Goal: Task Accomplishment & Management: Complete application form

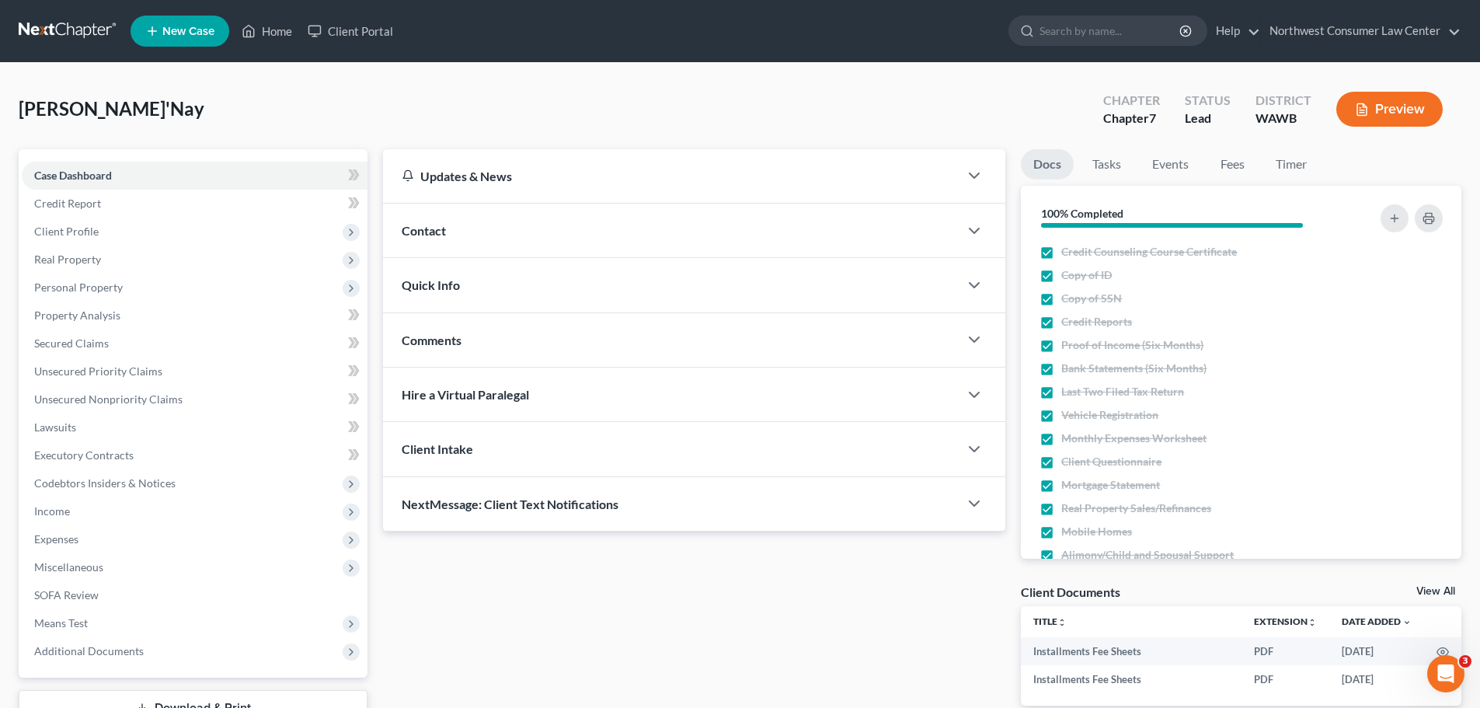
click at [51, 34] on link at bounding box center [68, 31] width 99 height 28
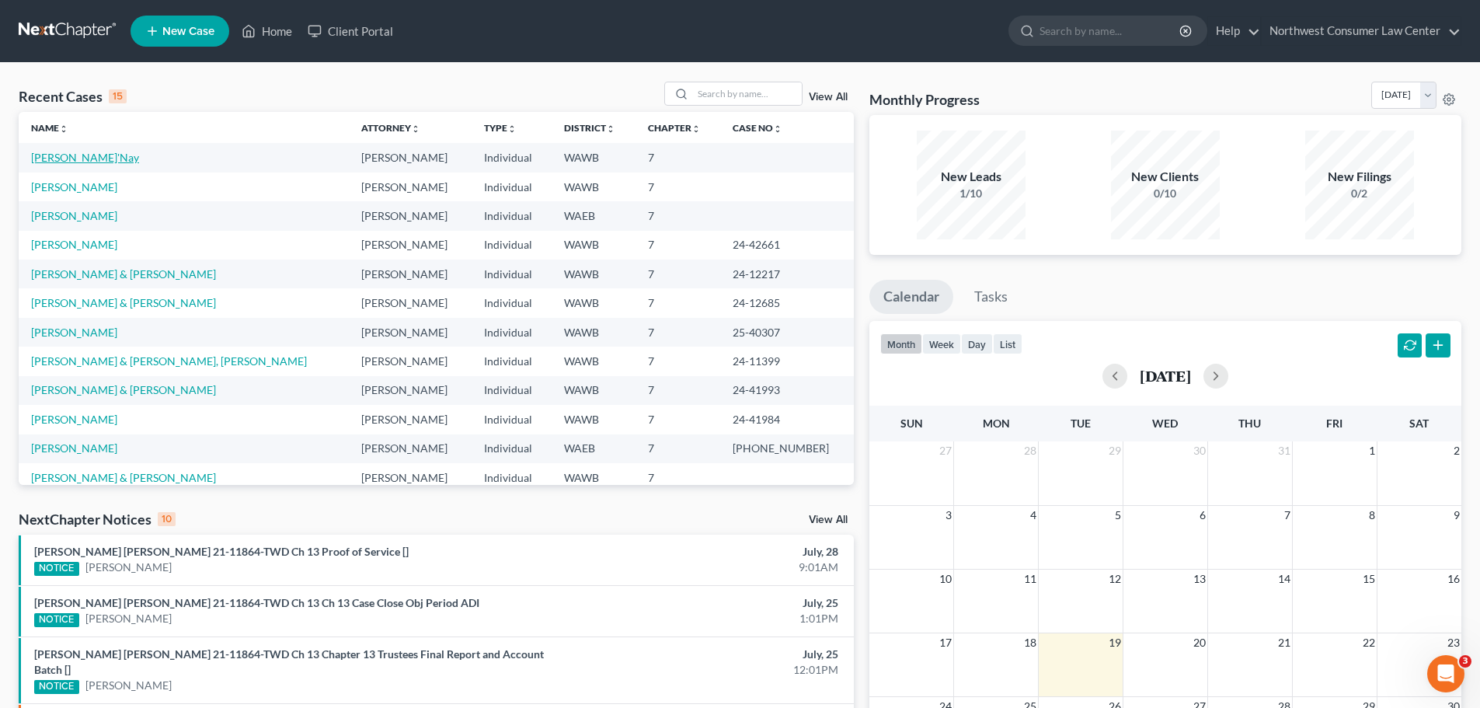
click at [54, 161] on link "[PERSON_NAME]'Nay" at bounding box center [85, 157] width 108 height 13
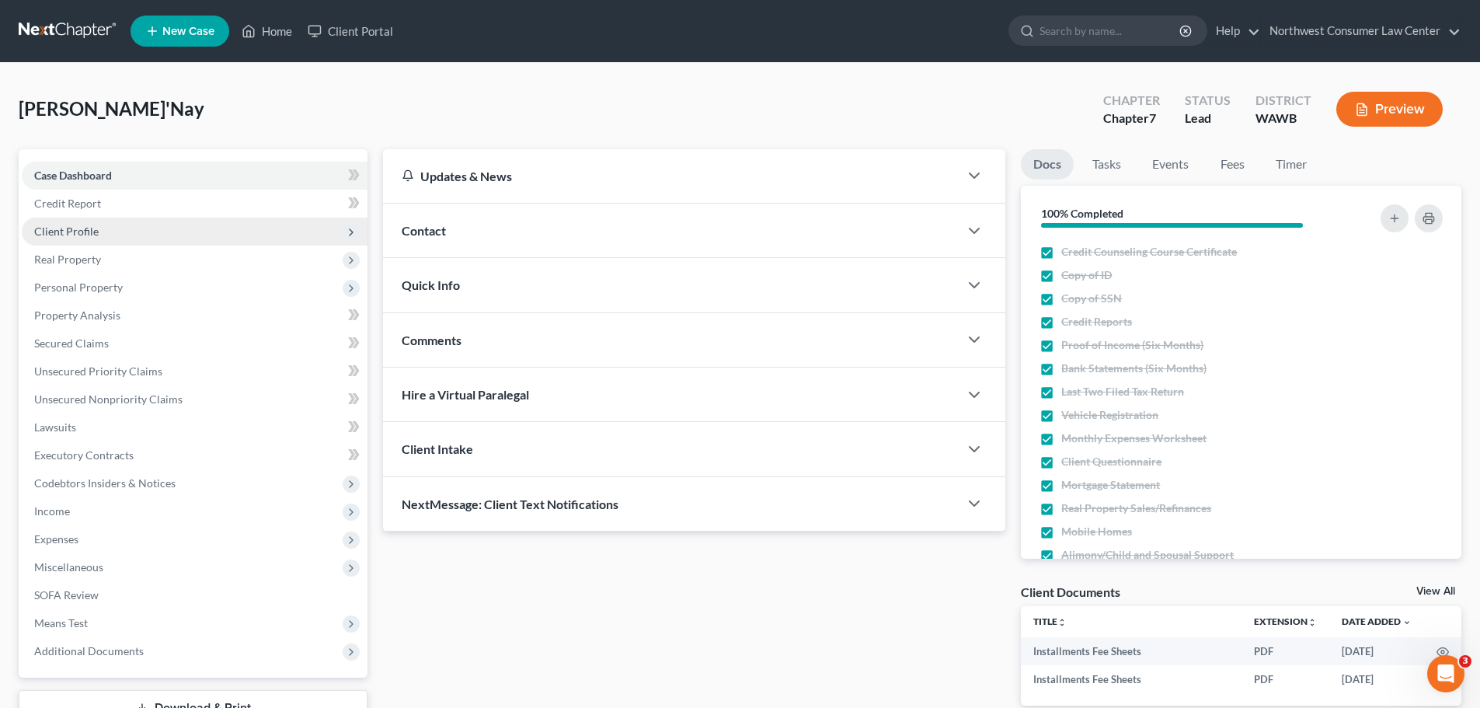
click at [292, 238] on span "Client Profile" at bounding box center [195, 232] width 346 height 28
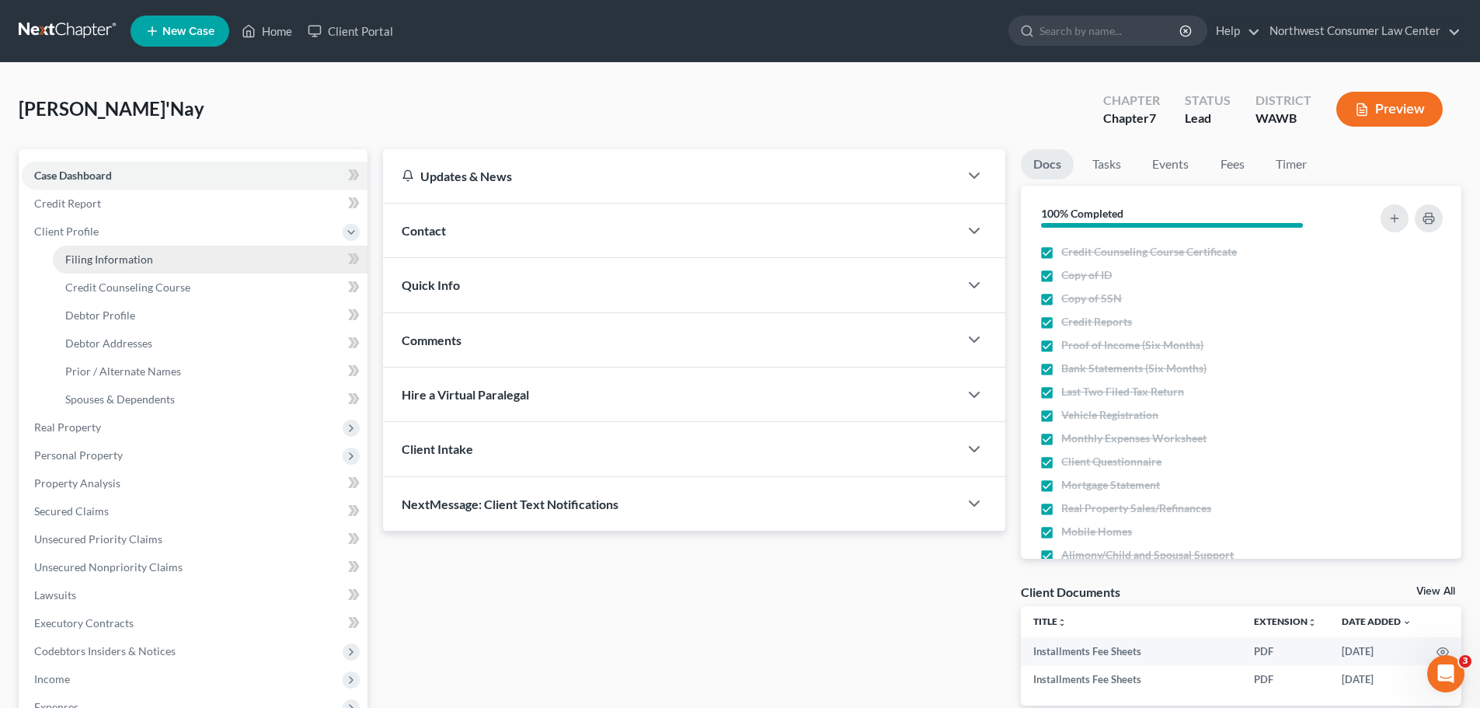
click at [275, 255] on link "Filing Information" at bounding box center [210, 260] width 315 height 28
select select "1"
select select "0"
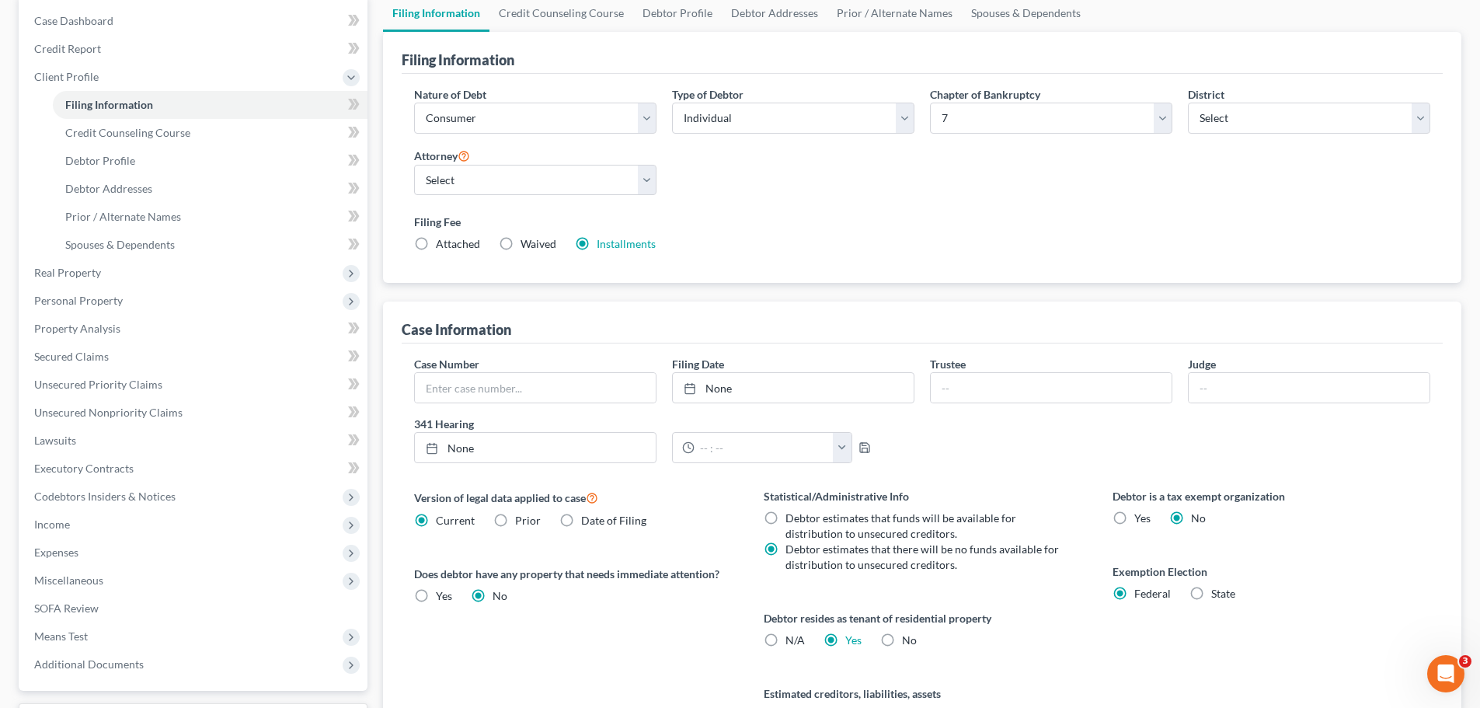
scroll to position [155, 0]
click at [675, 14] on link "Debtor Profile" at bounding box center [677, 12] width 89 height 37
select select "0"
select select "2"
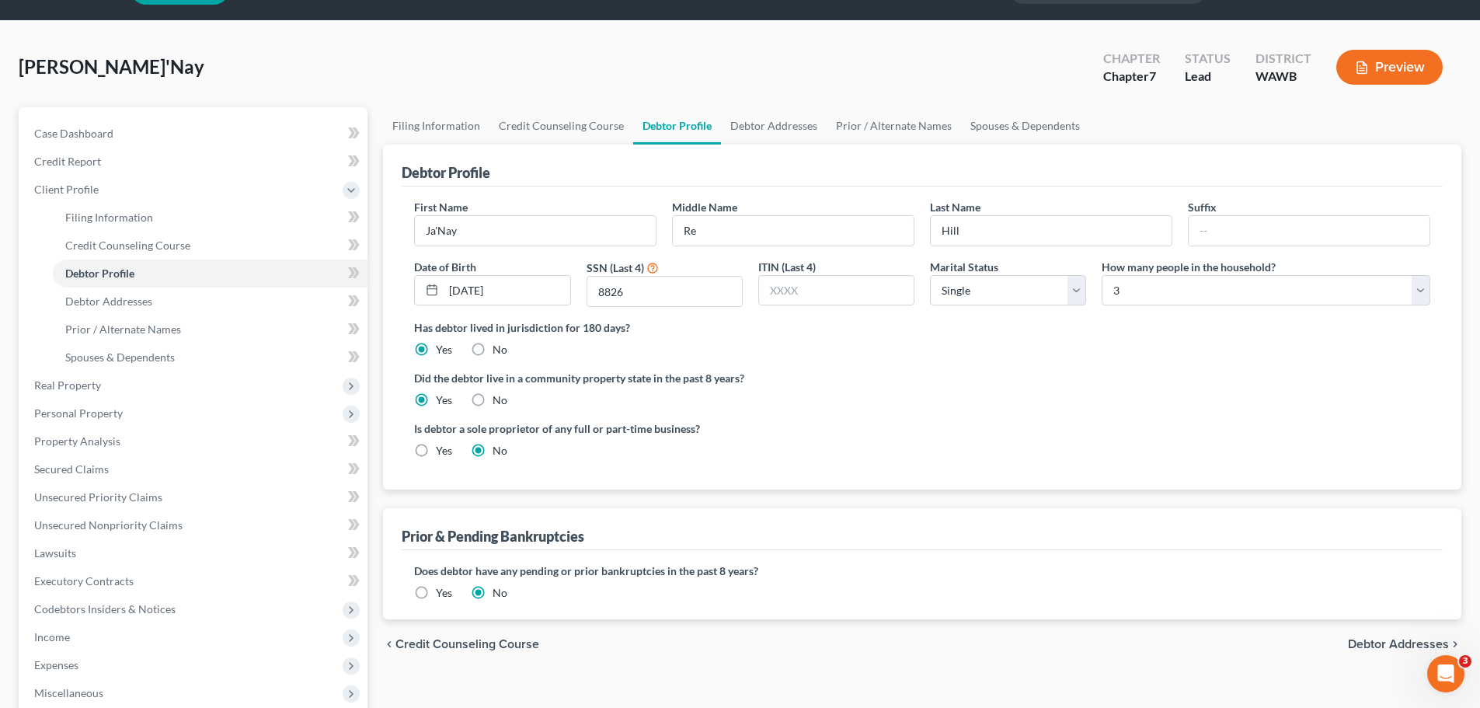
scroll to position [78, 0]
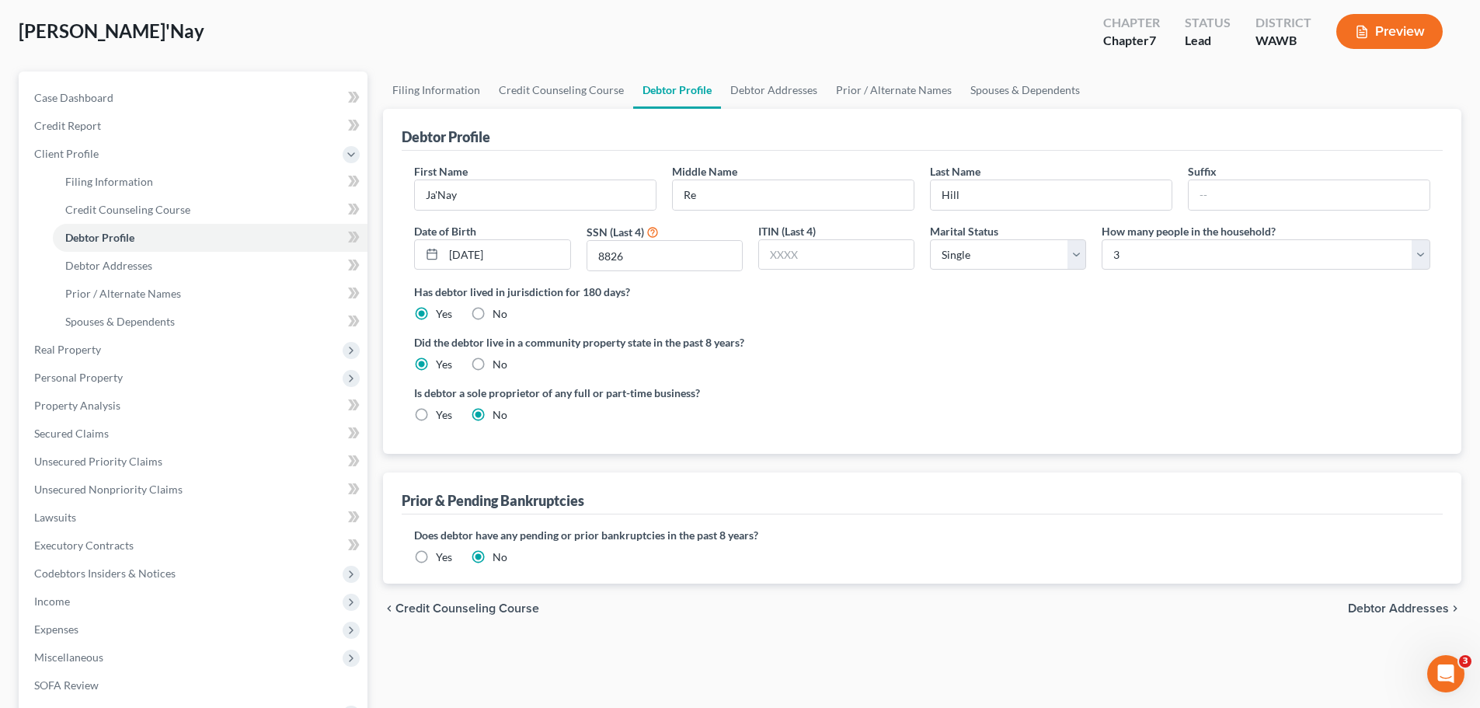
click at [1379, 608] on span "Debtor Addresses" at bounding box center [1398, 608] width 101 height 12
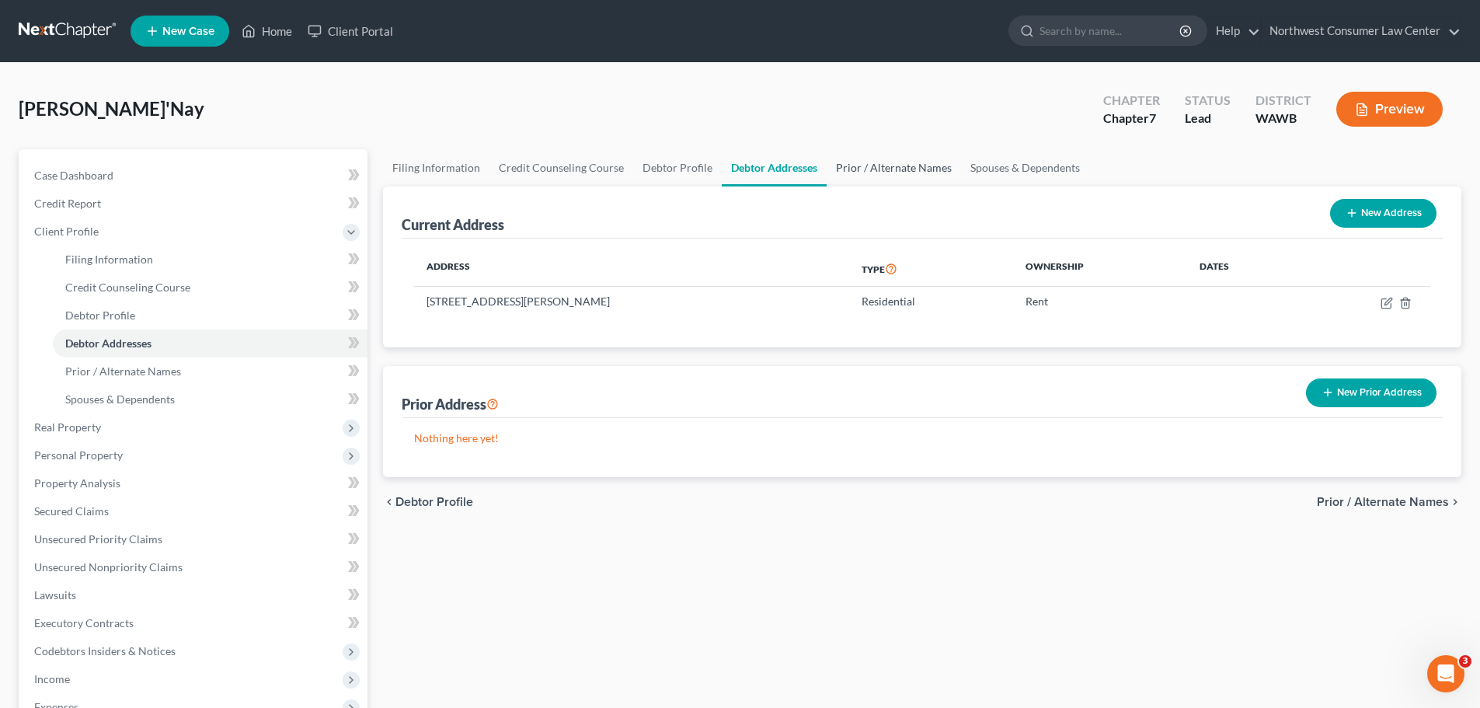
click at [908, 174] on link "Prior / Alternate Names" at bounding box center [894, 167] width 134 height 37
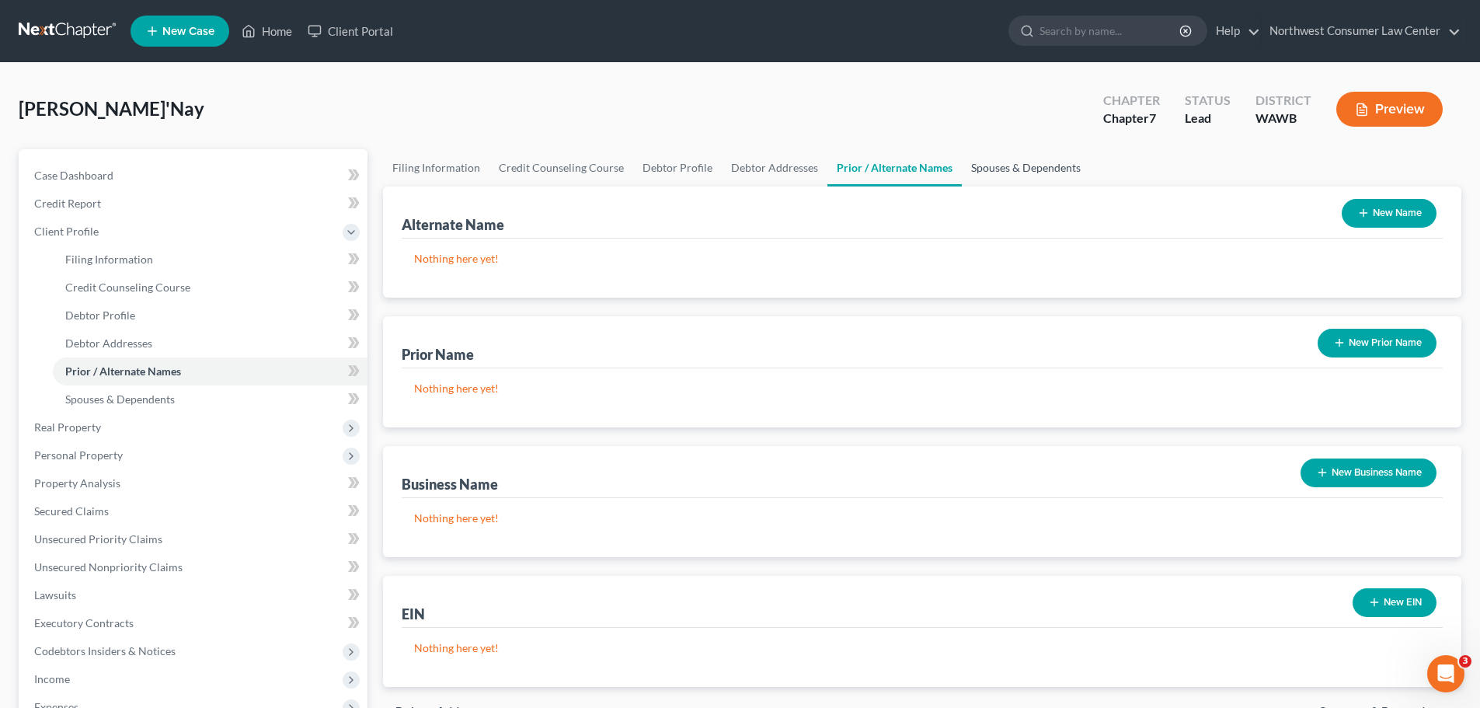
click at [1023, 169] on link "Spouses & Dependents" at bounding box center [1026, 167] width 128 height 37
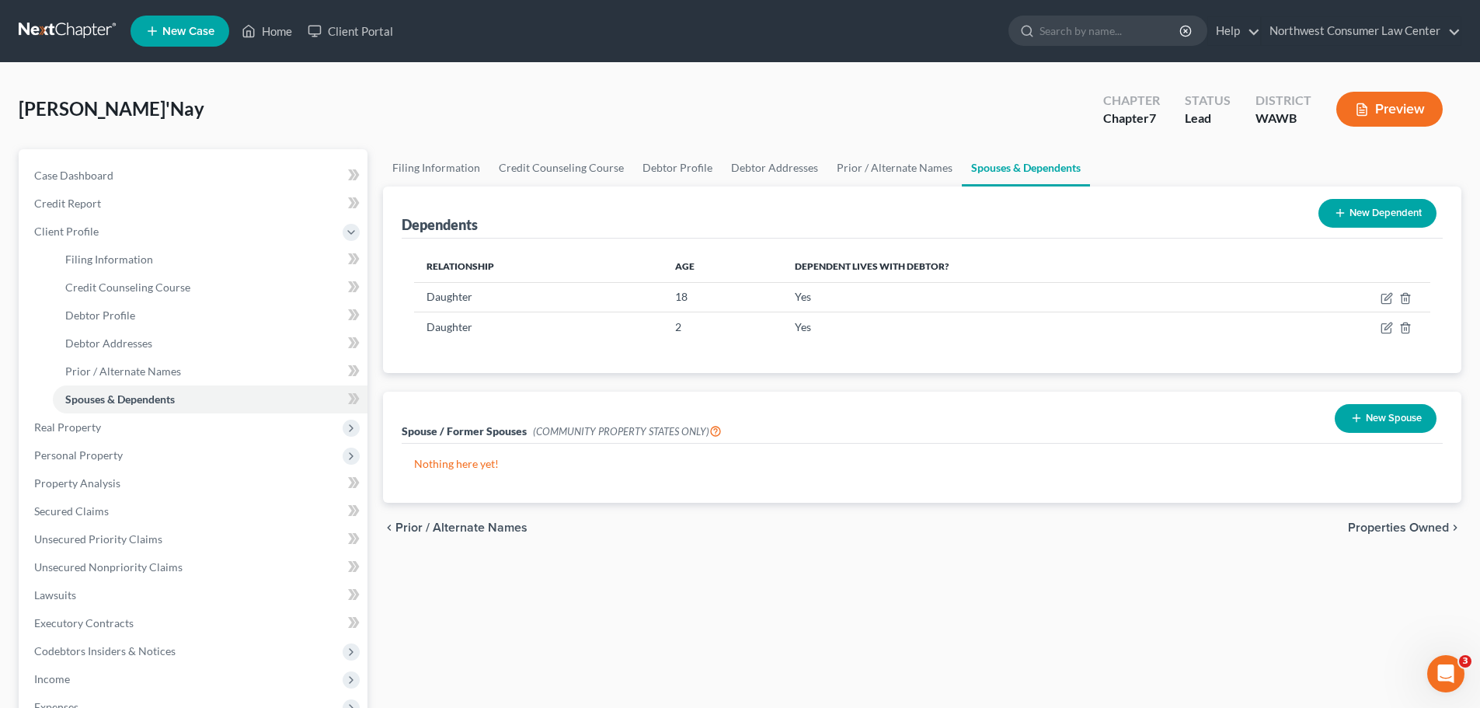
click at [1423, 532] on span "Properties Owned" at bounding box center [1398, 527] width 101 height 12
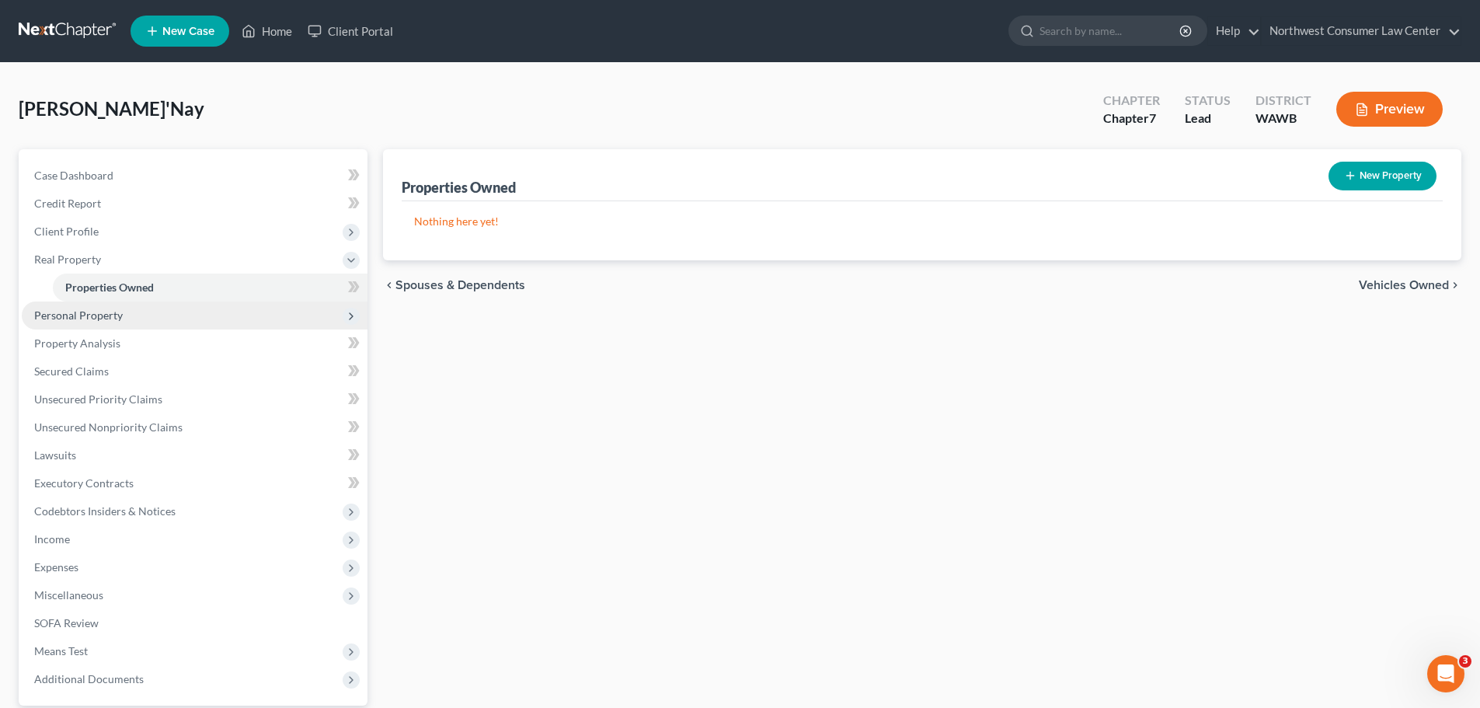
click at [175, 312] on span "Personal Property" at bounding box center [195, 316] width 346 height 28
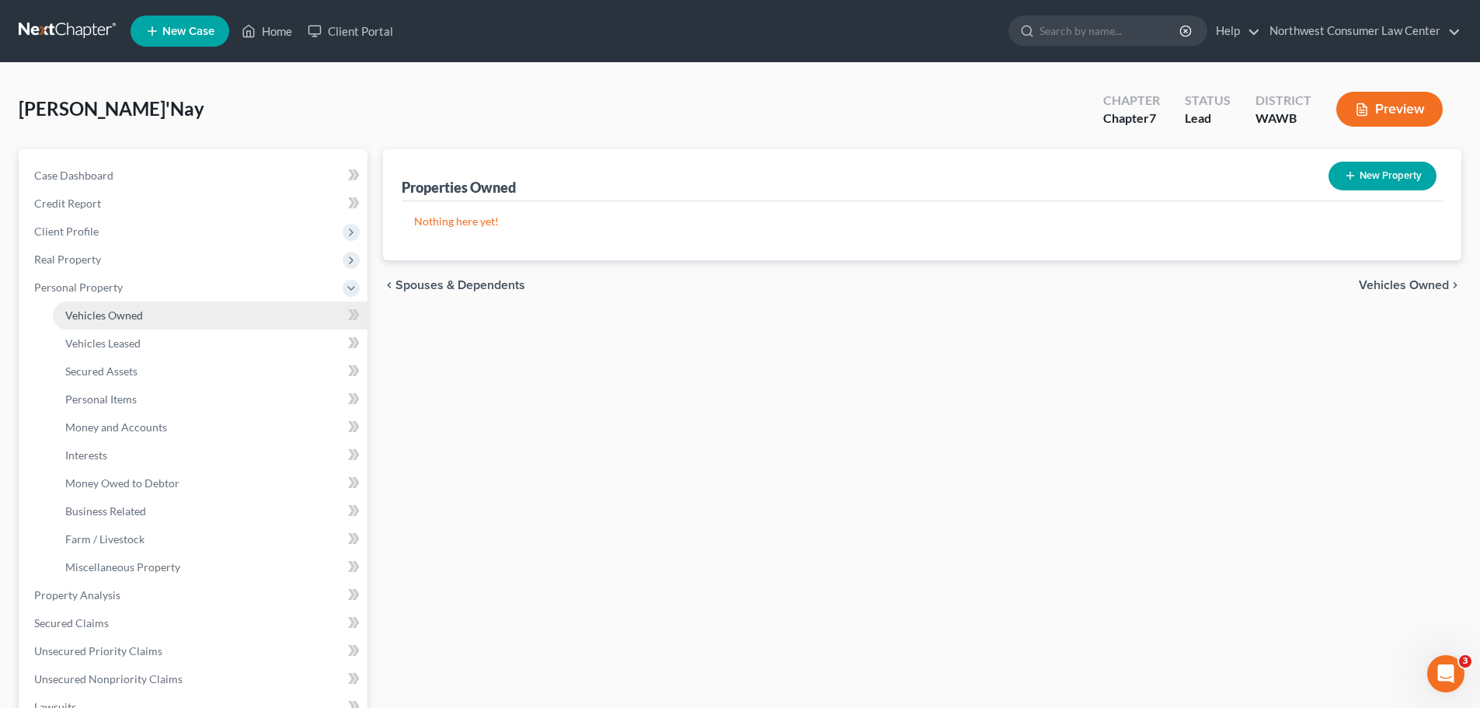
click at [180, 320] on link "Vehicles Owned" at bounding box center [210, 316] width 315 height 28
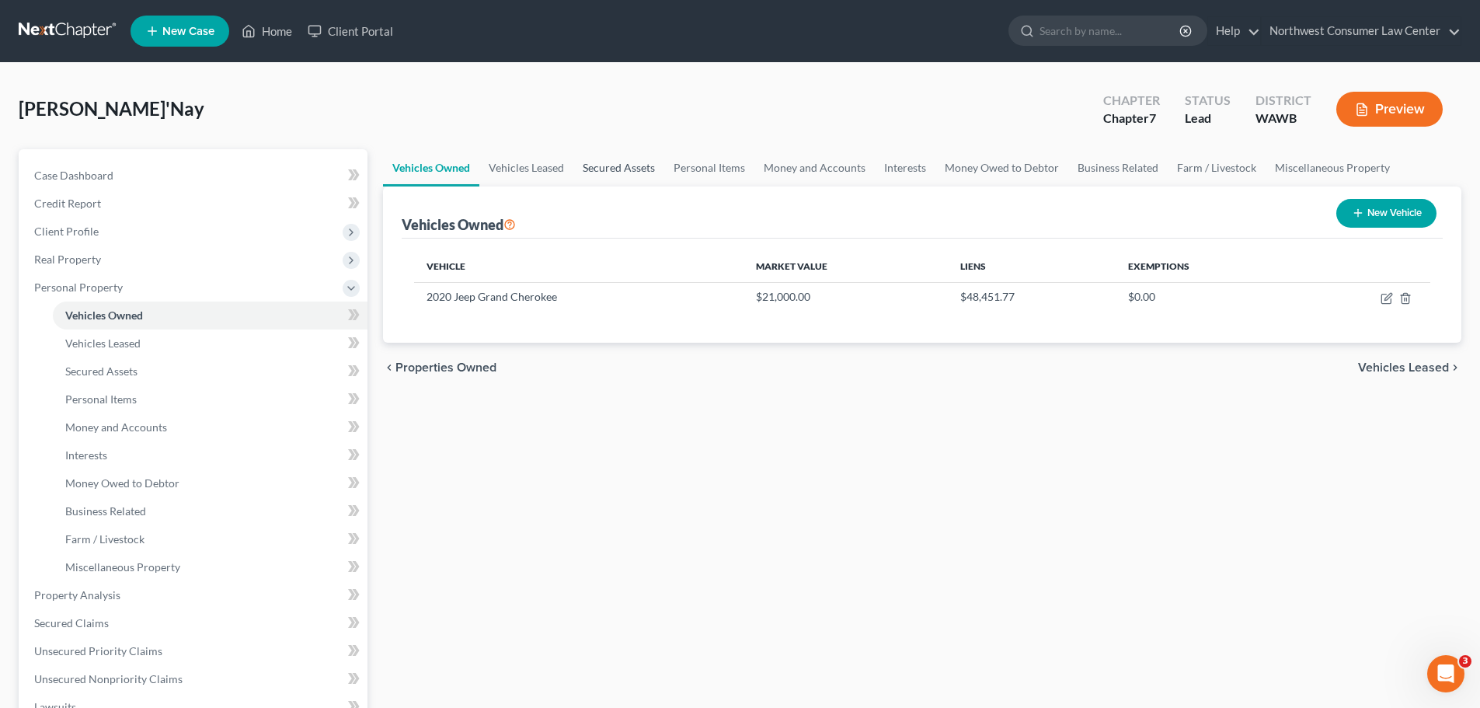
click at [582, 161] on link "Secured Assets" at bounding box center [619, 167] width 91 height 37
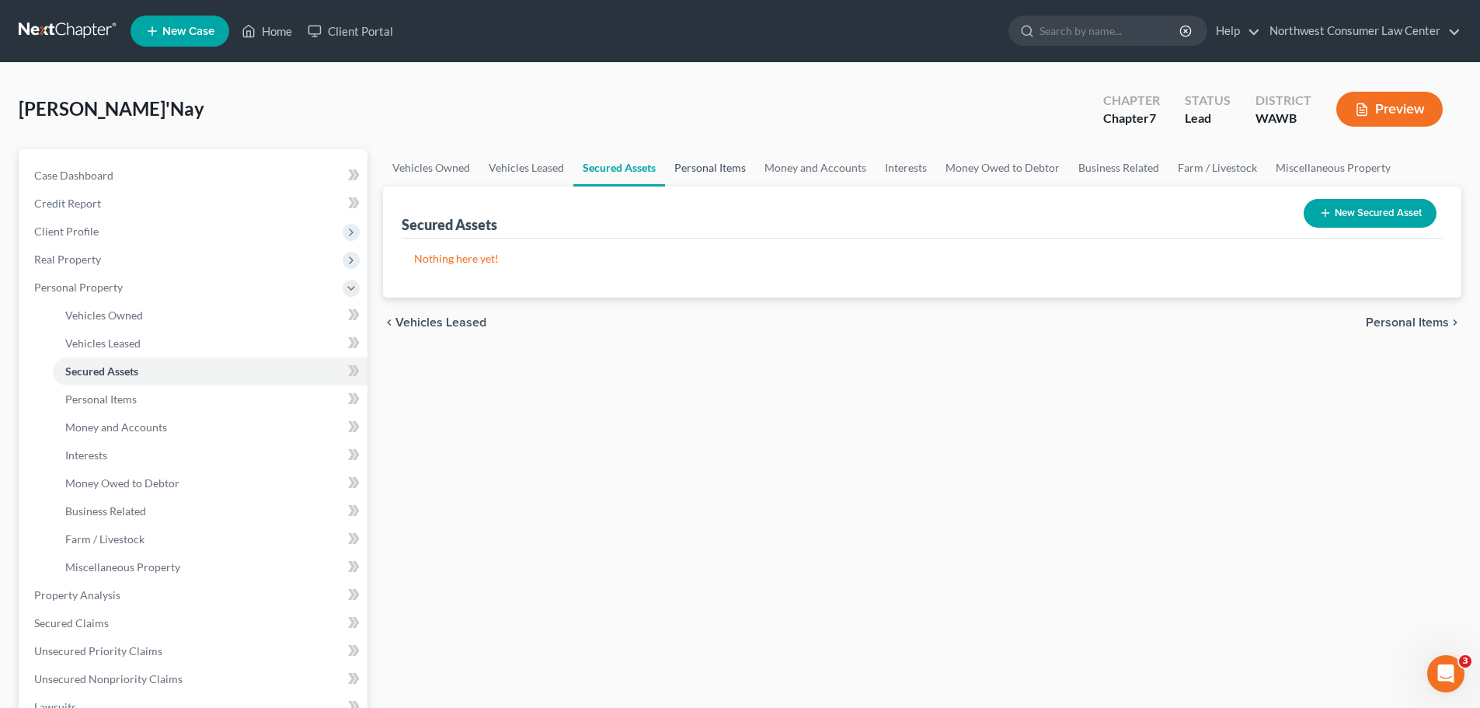
click at [710, 166] on link "Personal Items" at bounding box center [710, 167] width 90 height 37
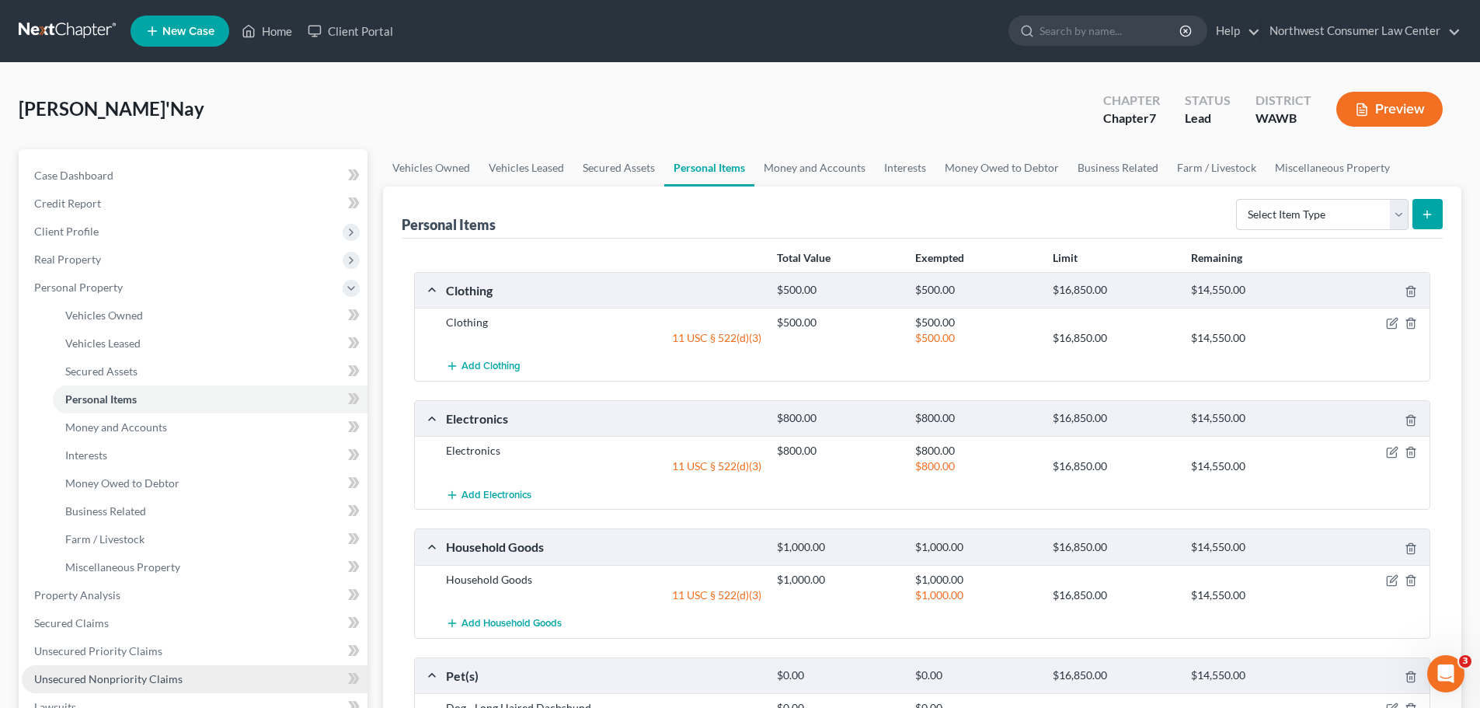
click at [166, 670] on link "Unsecured Nonpriority Claims" at bounding box center [195, 679] width 346 height 28
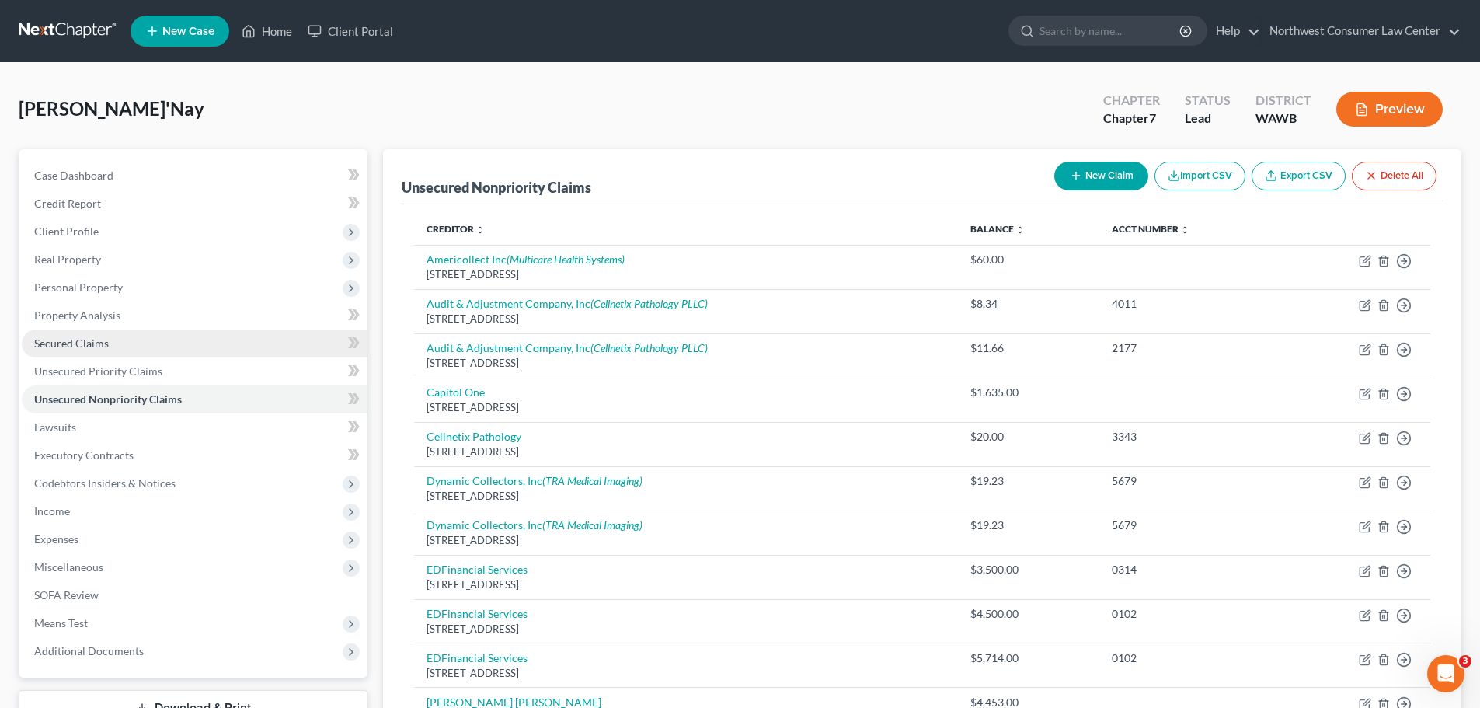
click at [209, 334] on link "Secured Claims" at bounding box center [195, 344] width 346 height 28
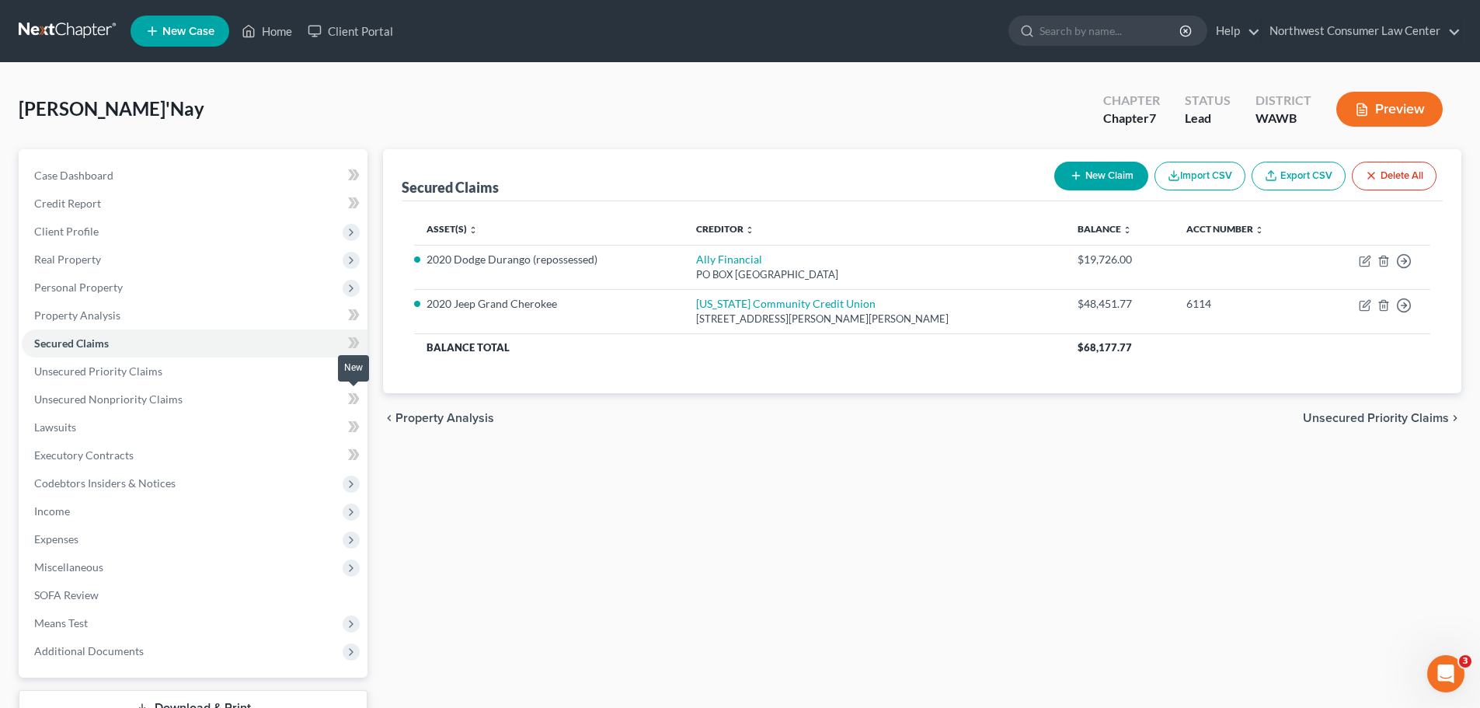
click at [346, 403] on span at bounding box center [353, 400] width 27 height 23
click at [354, 396] on icon at bounding box center [351, 398] width 7 height 11
click at [354, 398] on icon at bounding box center [351, 398] width 7 height 11
click at [335, 399] on link "Unsecured Nonpriority Claims" at bounding box center [195, 399] width 346 height 28
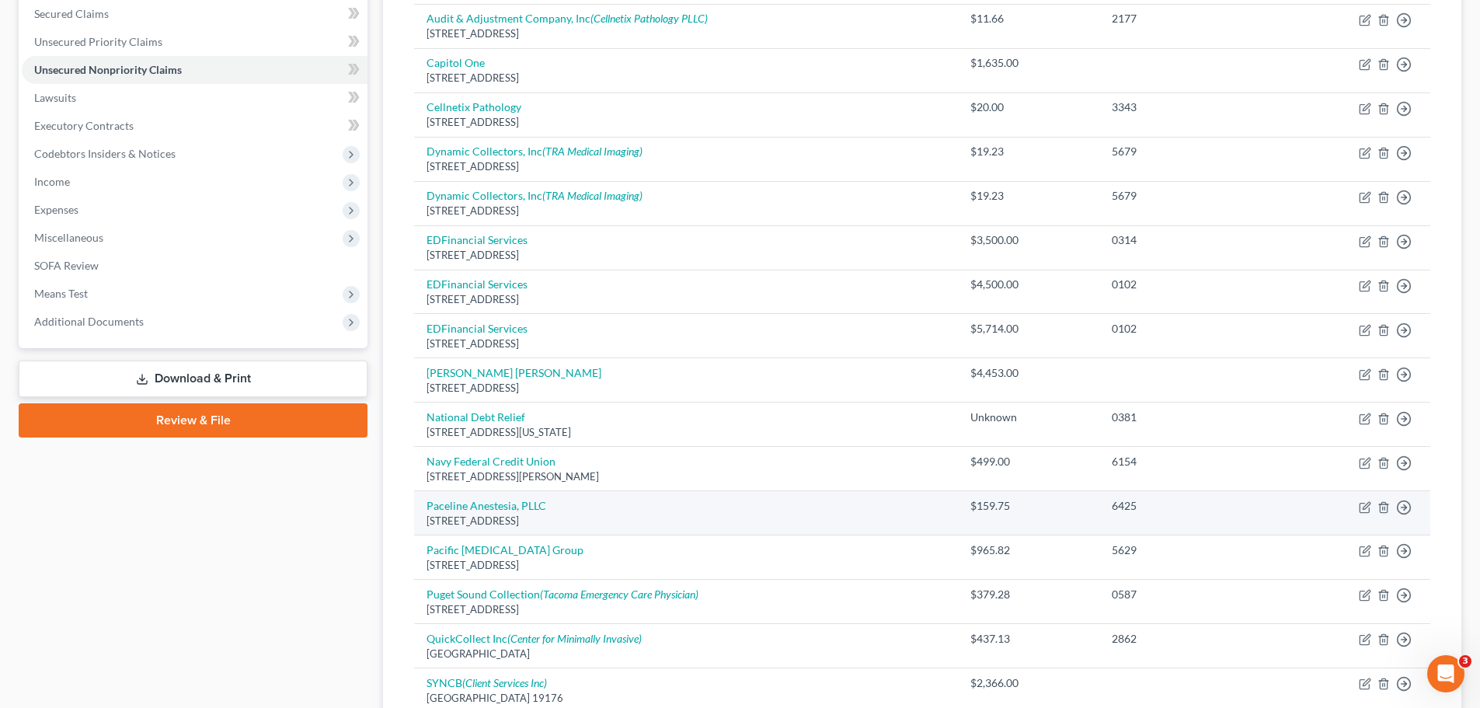
scroll to position [311, 0]
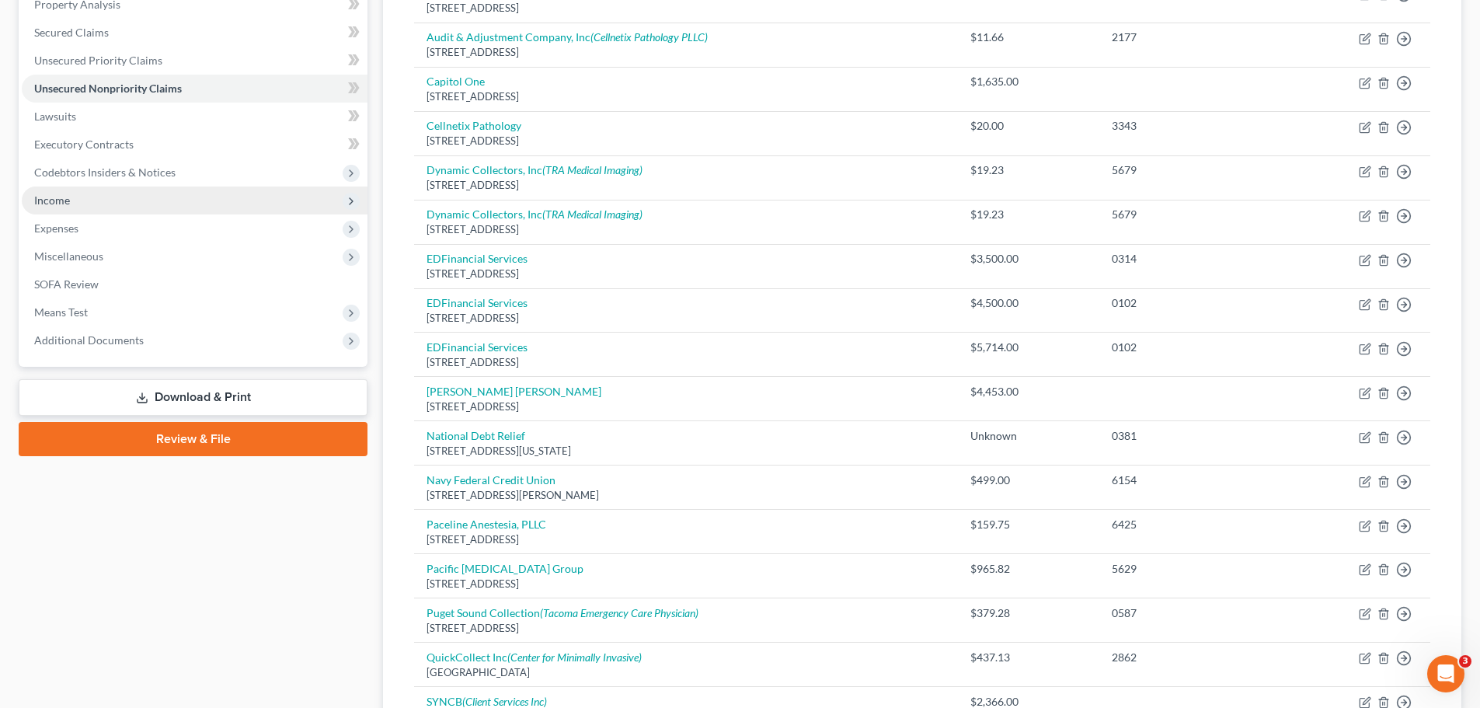
click at [240, 196] on span "Income" at bounding box center [195, 201] width 346 height 28
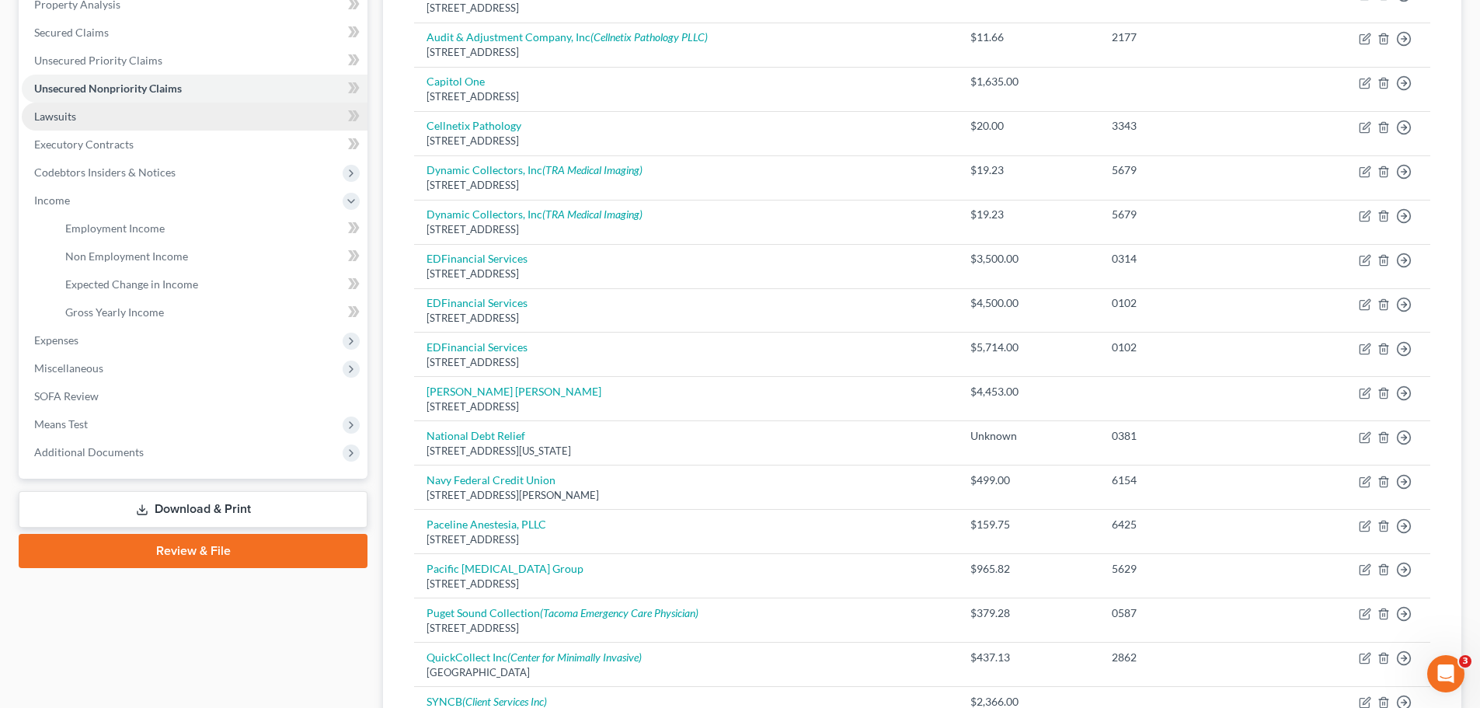
click at [291, 117] on link "Lawsuits" at bounding box center [195, 117] width 346 height 28
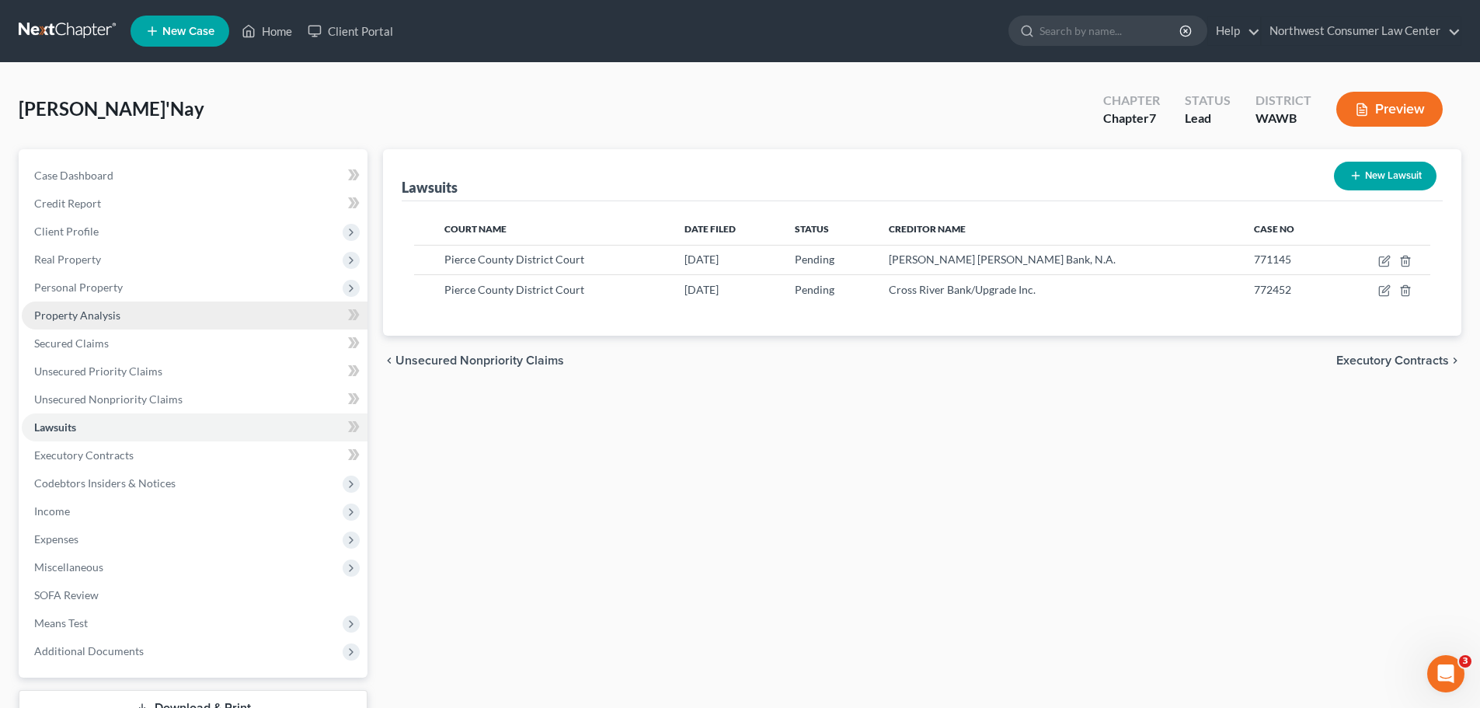
click at [231, 315] on link "Property Analysis" at bounding box center [195, 316] width 346 height 28
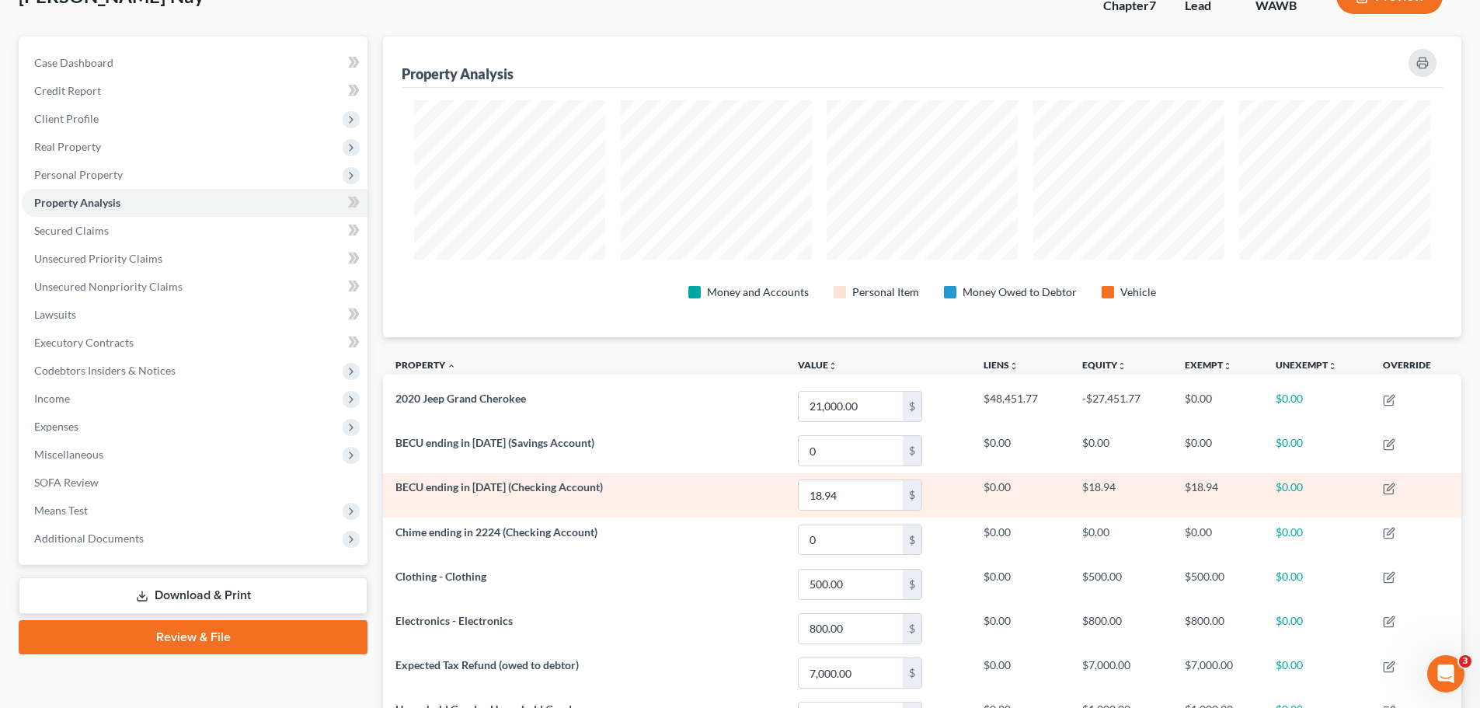
scroll to position [155, 0]
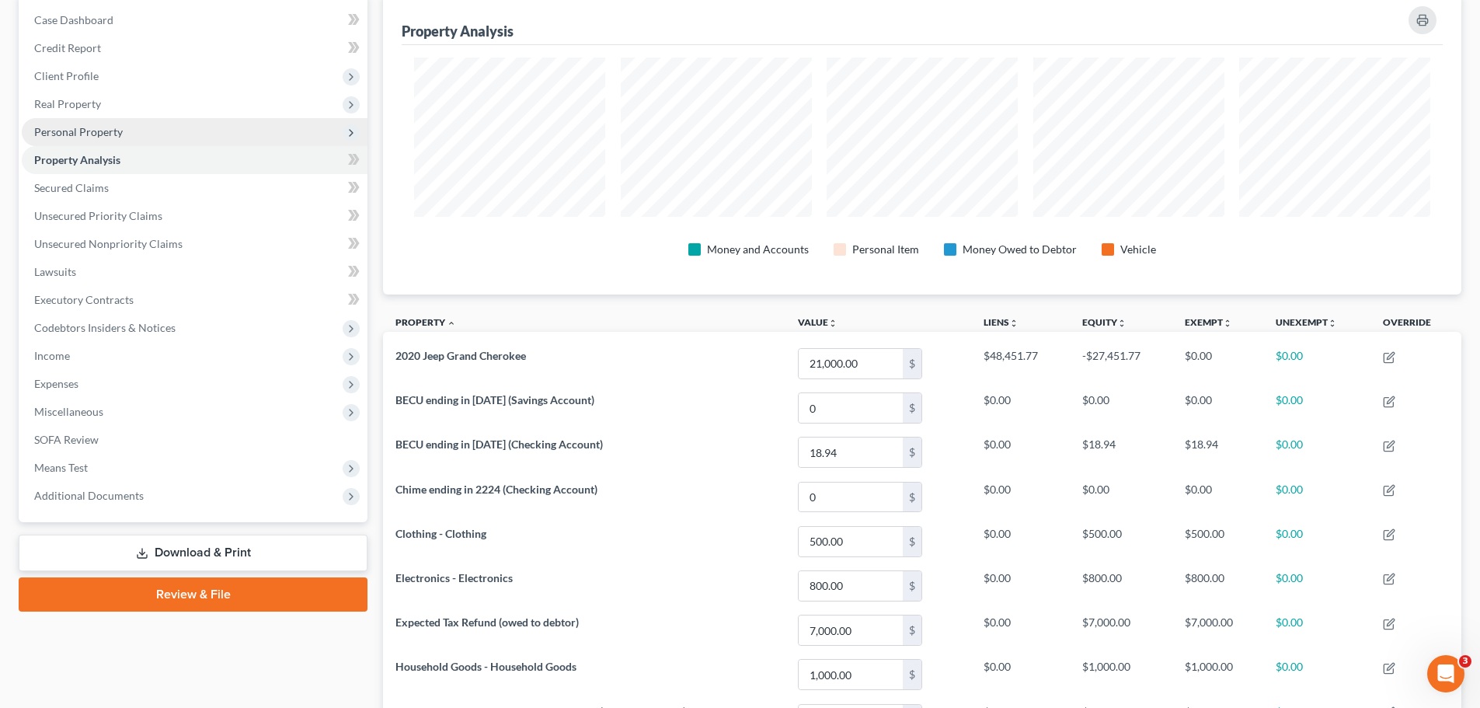
click at [281, 140] on span "Personal Property" at bounding box center [195, 132] width 346 height 28
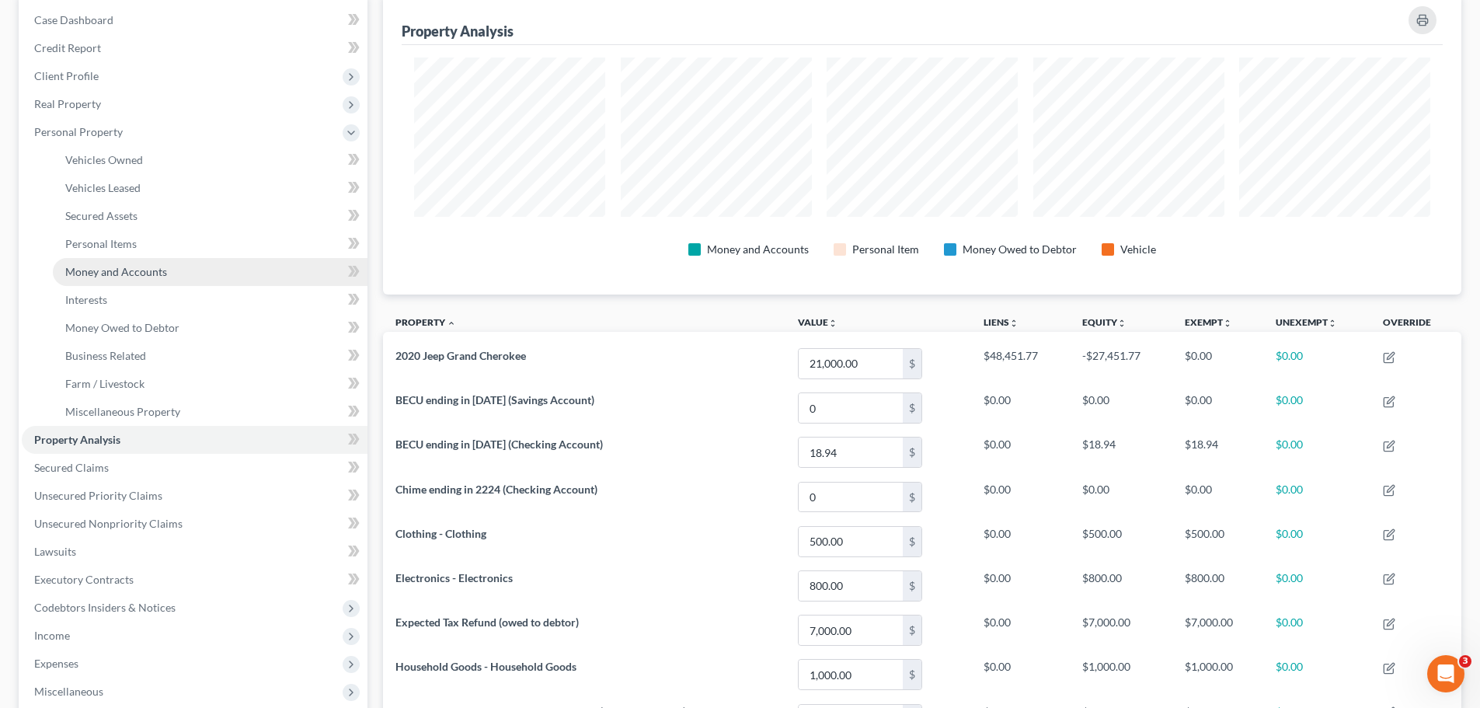
click at [182, 277] on link "Money and Accounts" at bounding box center [210, 272] width 315 height 28
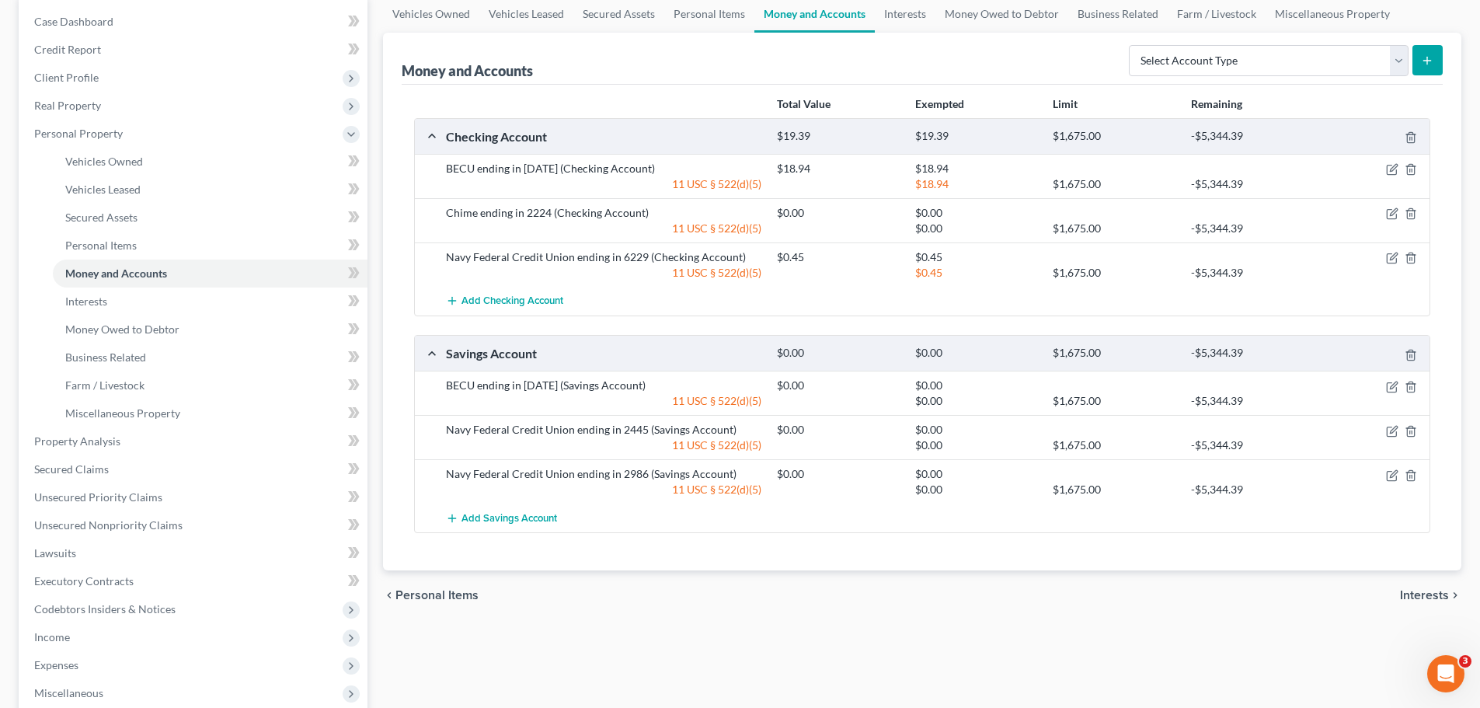
scroll to position [155, 0]
click at [897, 12] on link "Interests" at bounding box center [905, 12] width 61 height 37
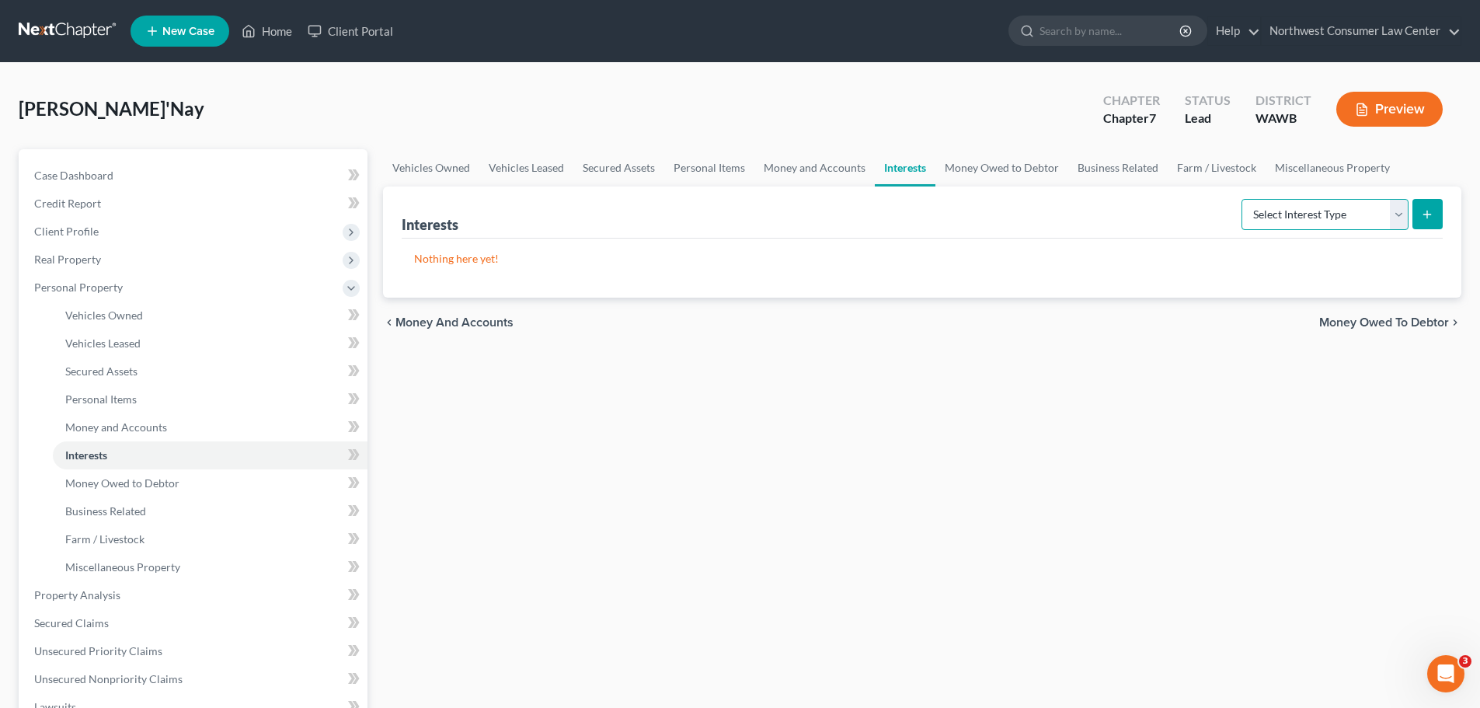
click at [1388, 214] on select "Select Interest Type 401K Annuity Bond Education IRA Government Bond Government…" at bounding box center [1325, 214] width 167 height 31
select select "401k"
click at [1243, 199] on select "Select Interest Type 401K Annuity Bond Education IRA Government Bond Government…" at bounding box center [1325, 214] width 167 height 31
click at [1420, 214] on button "submit" at bounding box center [1428, 214] width 30 height 30
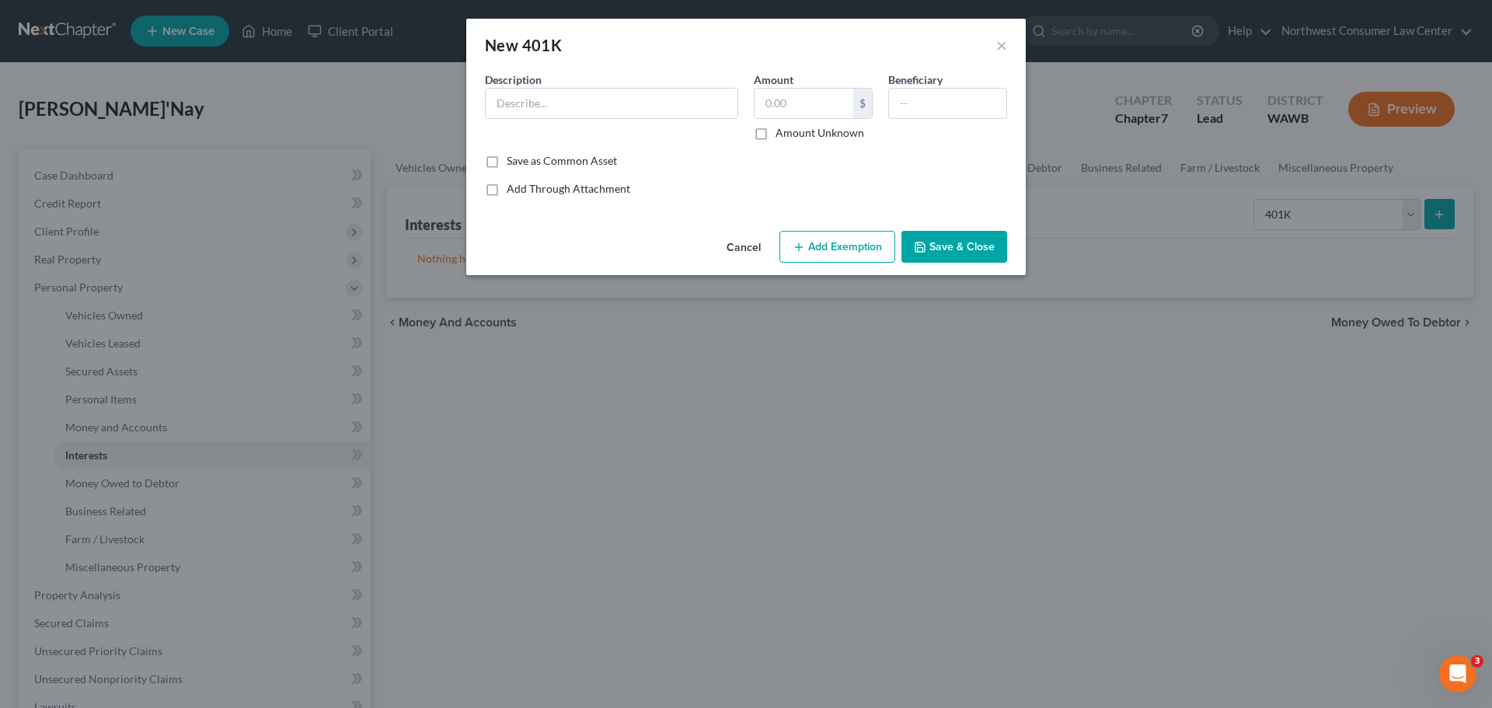
click at [790, 120] on div "Amount $ Amount Unknown" at bounding box center [813, 105] width 134 height 69
click at [795, 103] on input "text" at bounding box center [804, 104] width 99 height 30
type input "892"
click at [624, 96] on input "text" at bounding box center [612, 104] width 252 height 30
click at [881, 244] on button "Add Exemption" at bounding box center [837, 247] width 116 height 33
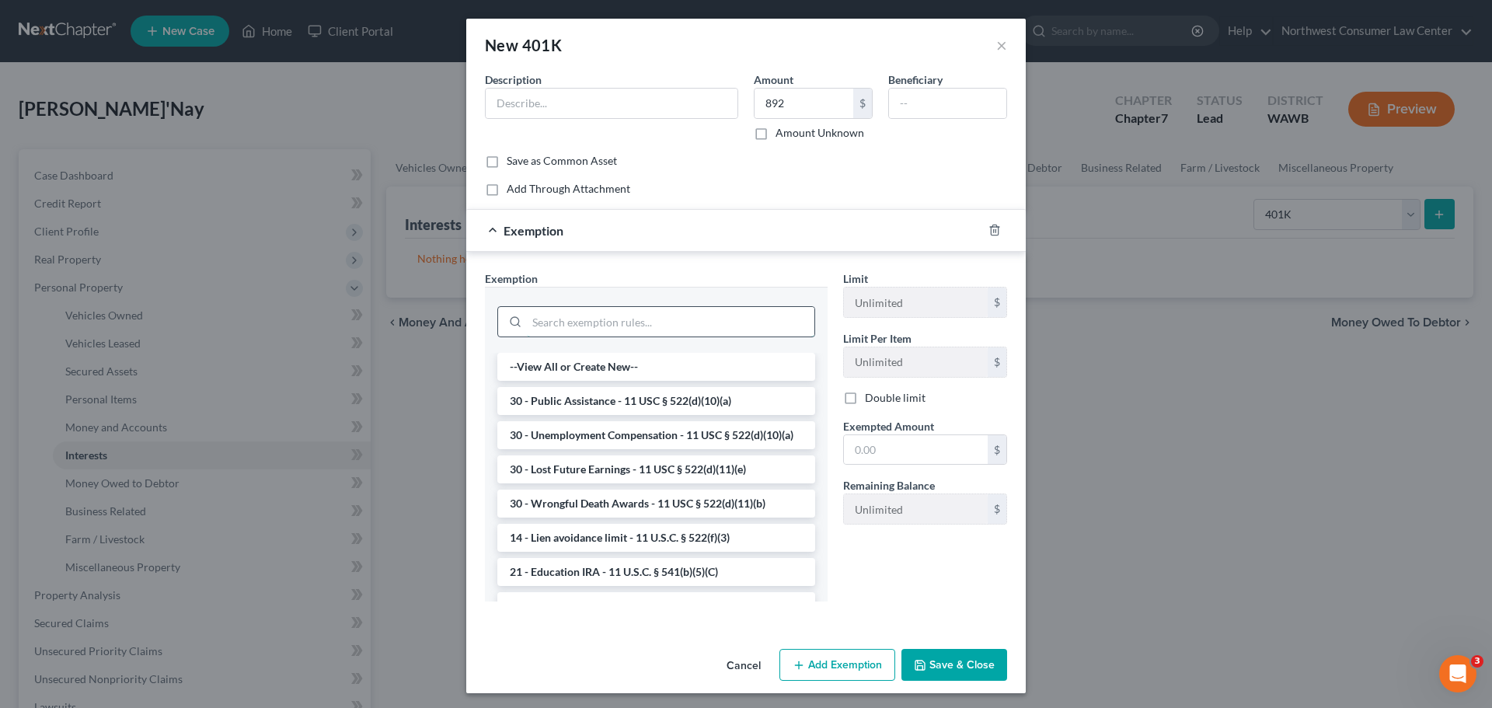
click at [626, 321] on input "search" at bounding box center [671, 322] width 288 height 30
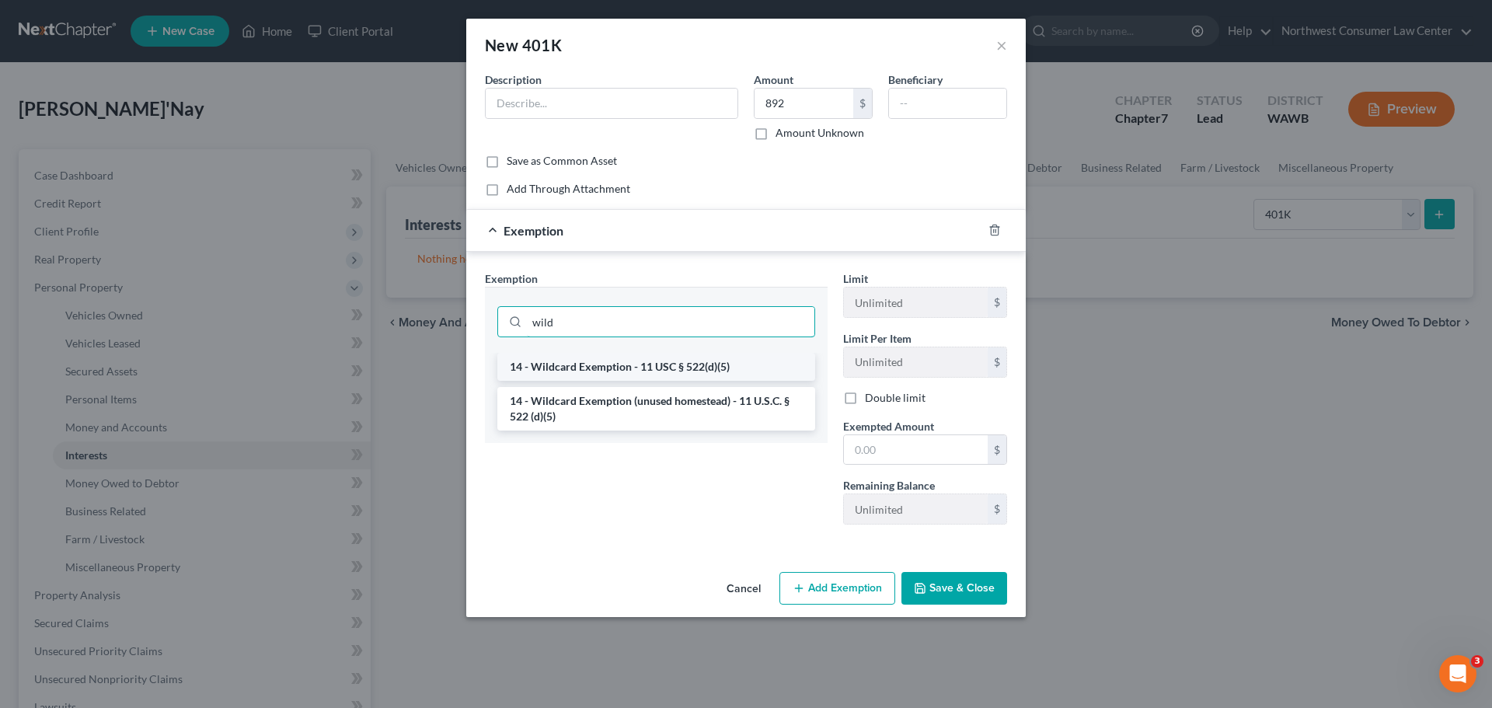
type input "wild"
click at [709, 371] on li "14 - Wildcard Exemption - 11 USC § 522(d)(5)" at bounding box center [656, 367] width 318 height 28
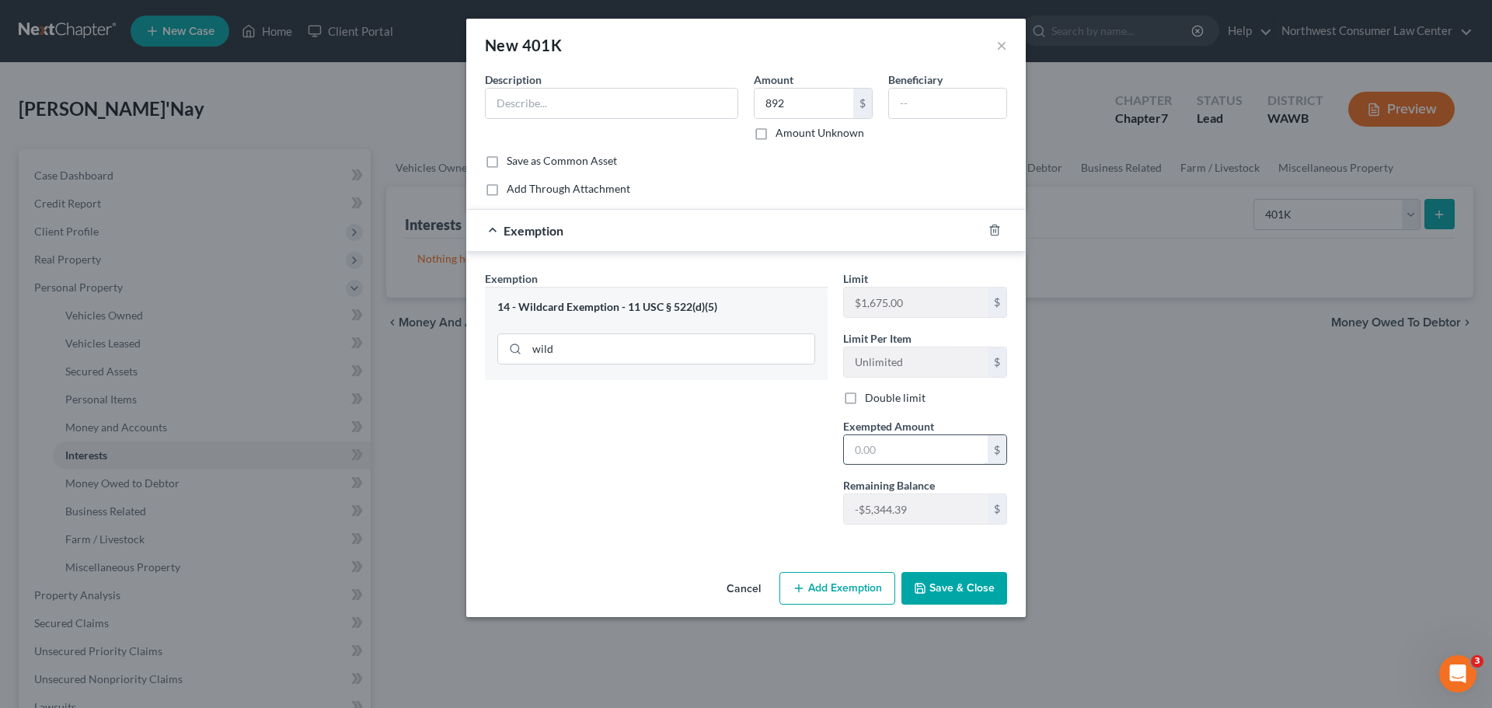
click at [955, 452] on input "text" at bounding box center [916, 450] width 144 height 30
type input "892"
click at [514, 110] on input "text" at bounding box center [612, 104] width 252 height 30
type input "Million"
click at [801, 107] on input "892" at bounding box center [804, 104] width 99 height 30
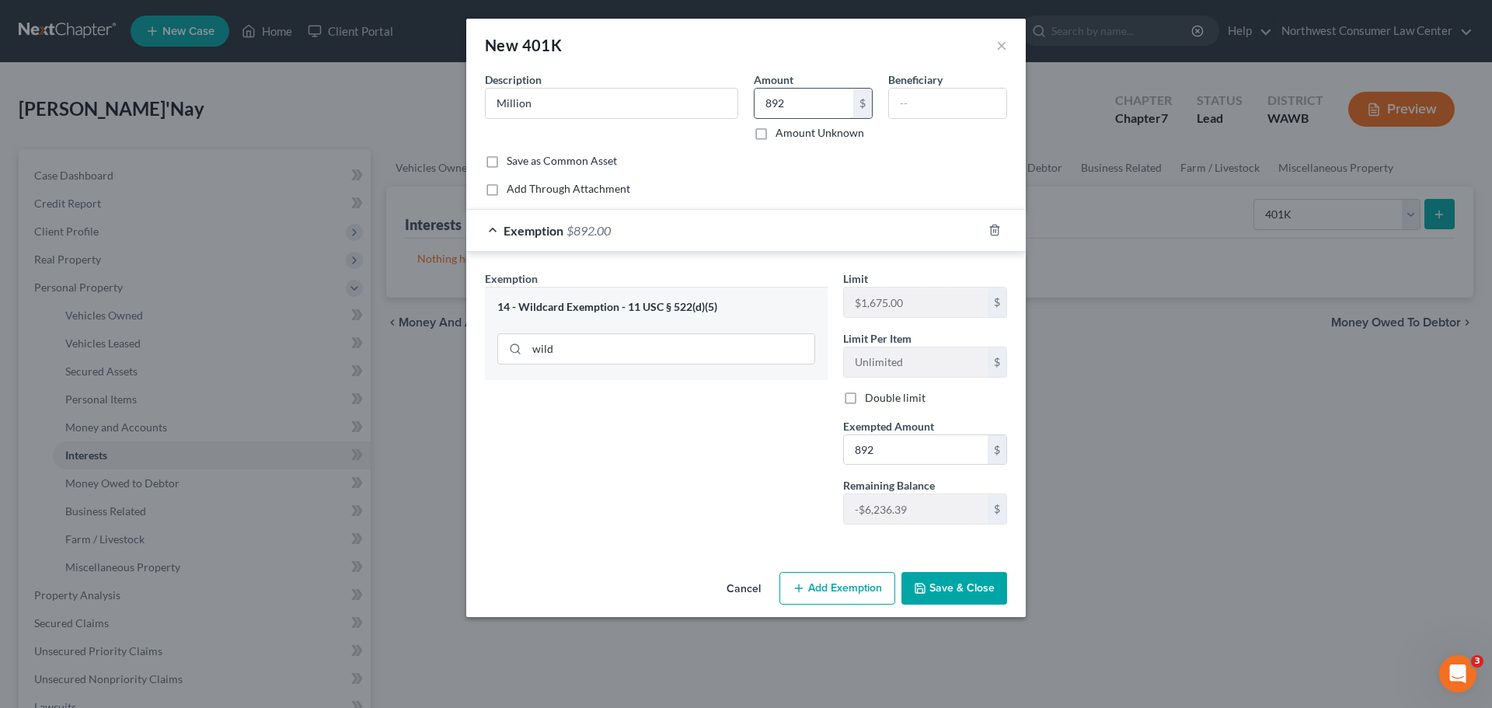
click at [801, 107] on input "892" at bounding box center [804, 104] width 99 height 30
type input "987.85"
click at [556, 104] on input "Million" at bounding box center [612, 104] width 252 height 30
type input "M"
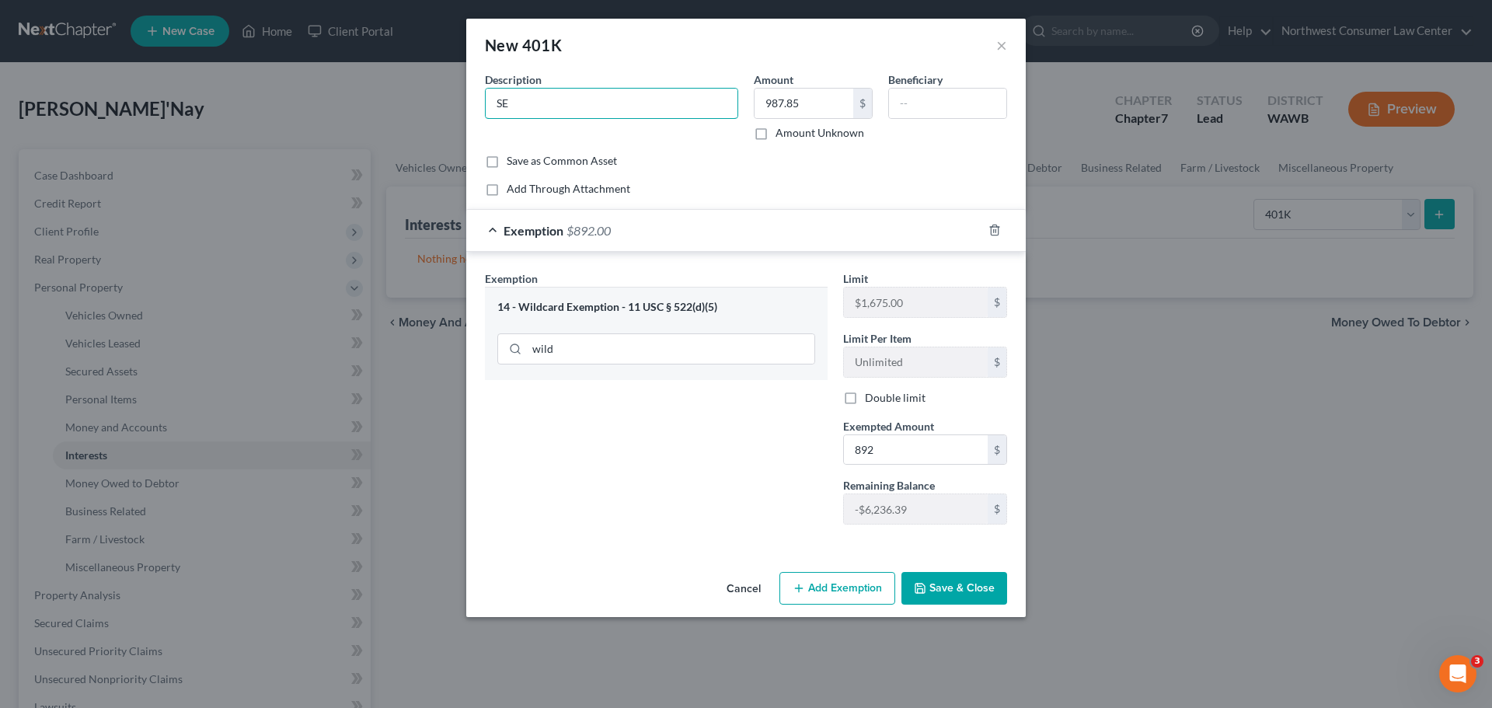
type input "S"
click at [515, 108] on input "Miliman Benefits" at bounding box center [612, 104] width 252 height 30
type input "[PERSON_NAME] Benefits"
click at [969, 588] on button "Save & Close" at bounding box center [954, 588] width 106 height 33
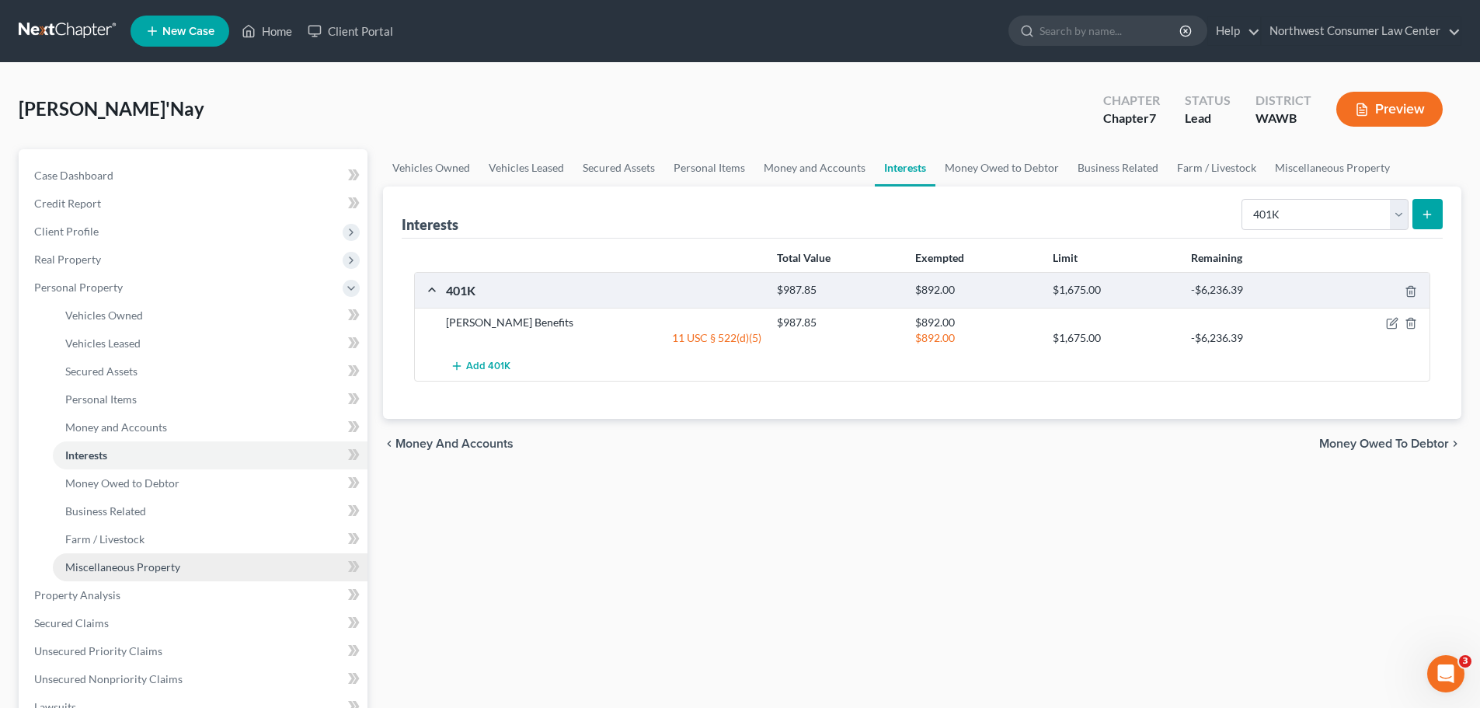
click at [176, 572] on span "Miscellaneous Property" at bounding box center [122, 566] width 115 height 13
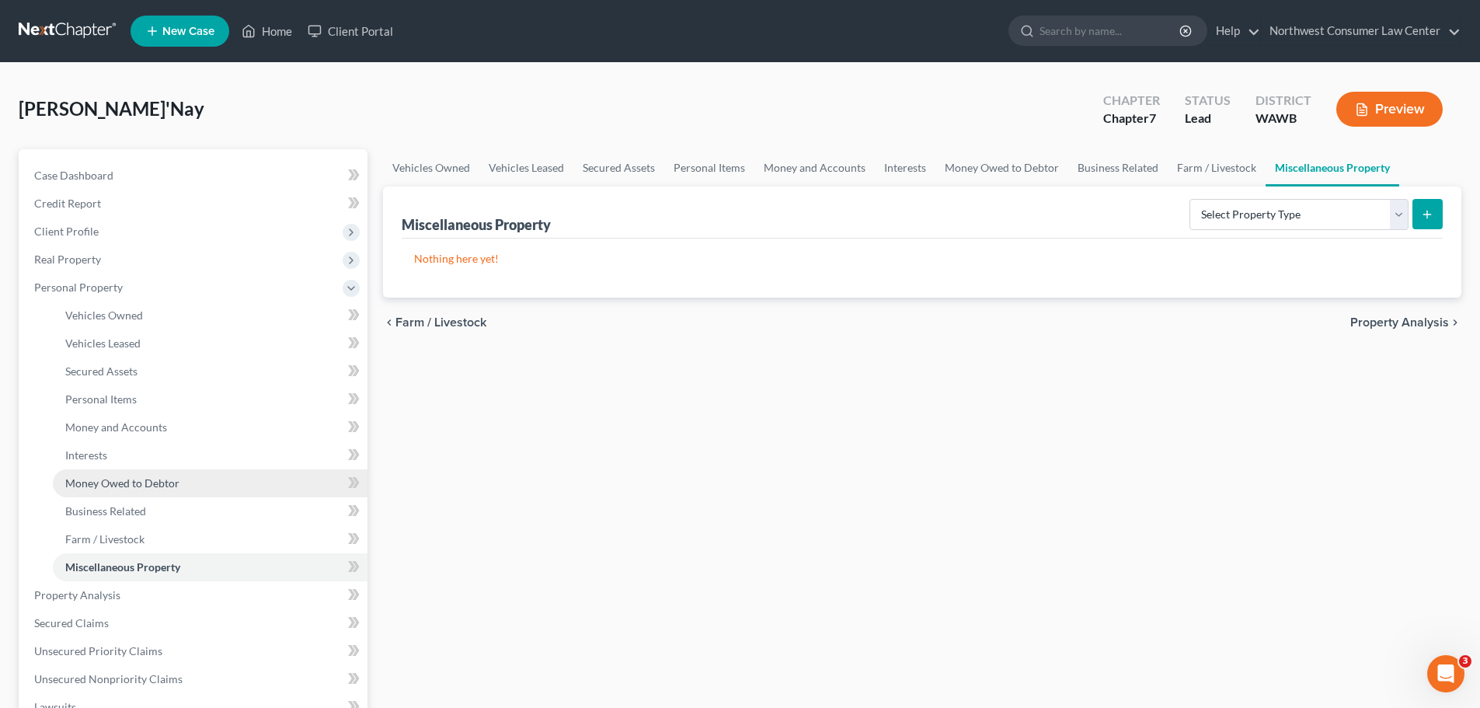
click at [243, 496] on link "Money Owed to Debtor" at bounding box center [210, 483] width 315 height 28
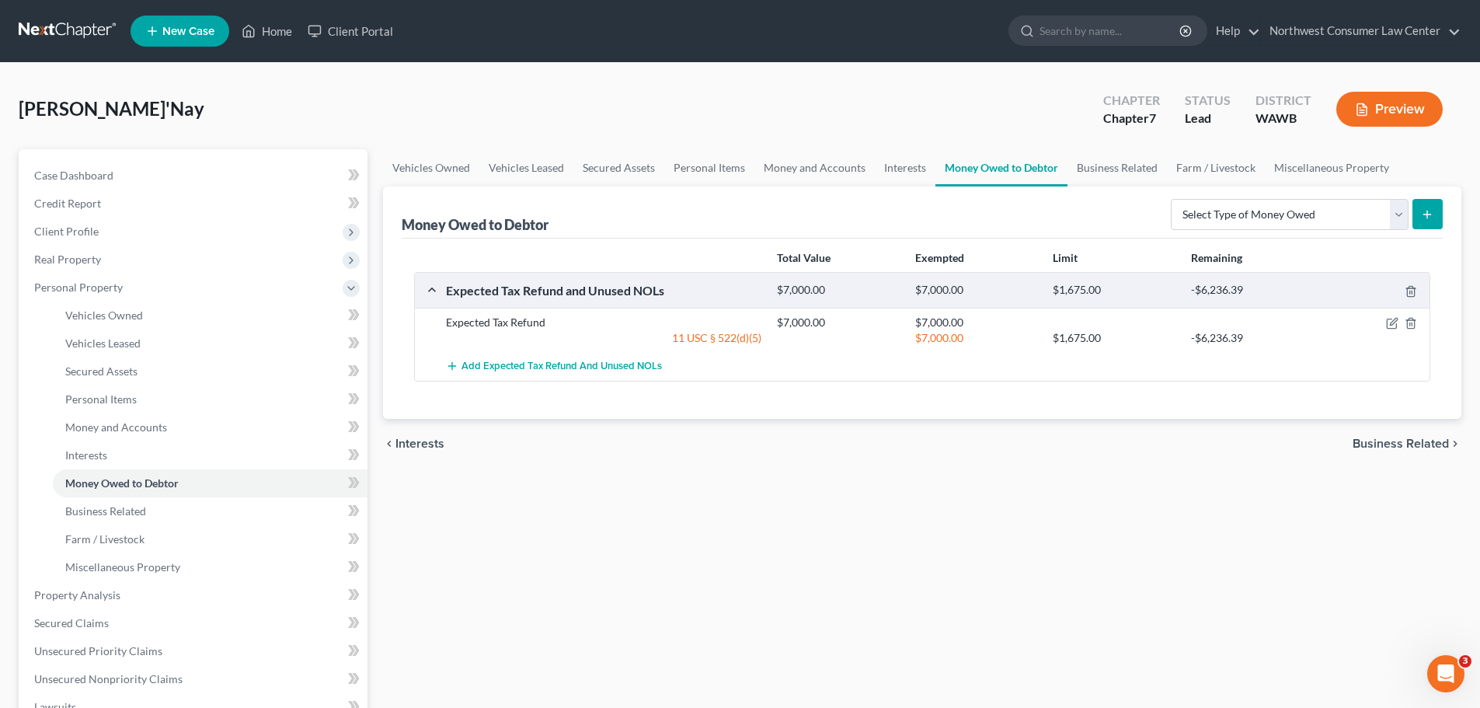
click at [1374, 446] on span "Business Related" at bounding box center [1401, 444] width 96 height 12
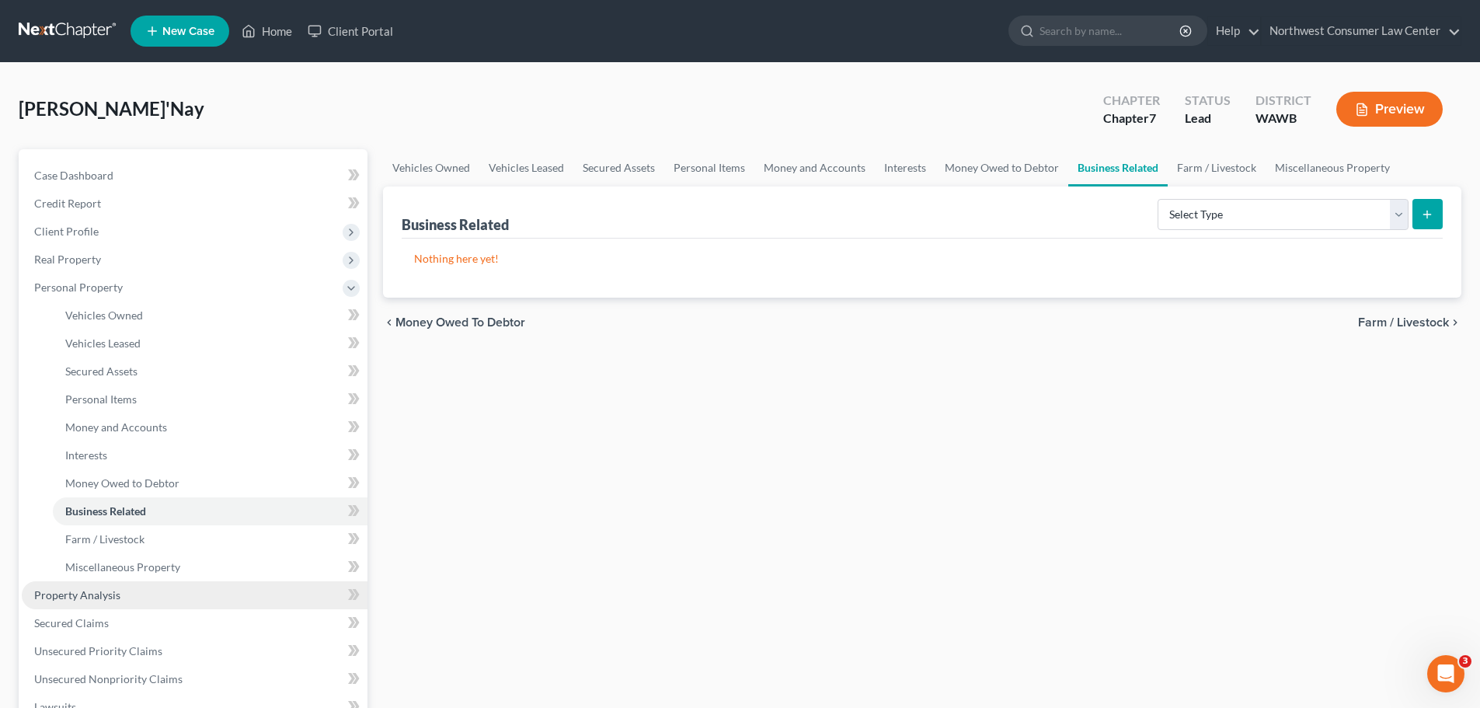
click at [217, 594] on link "Property Analysis" at bounding box center [195, 595] width 346 height 28
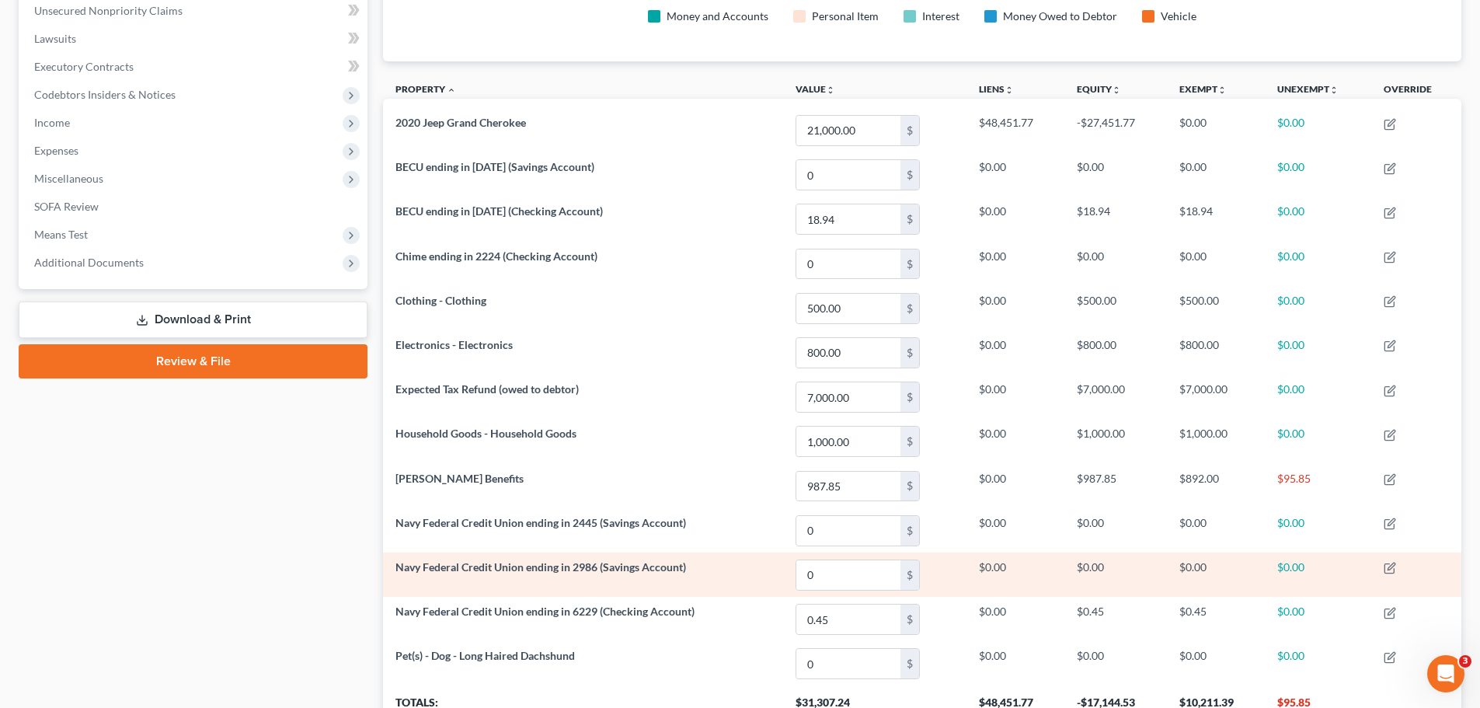
scroll to position [78, 0]
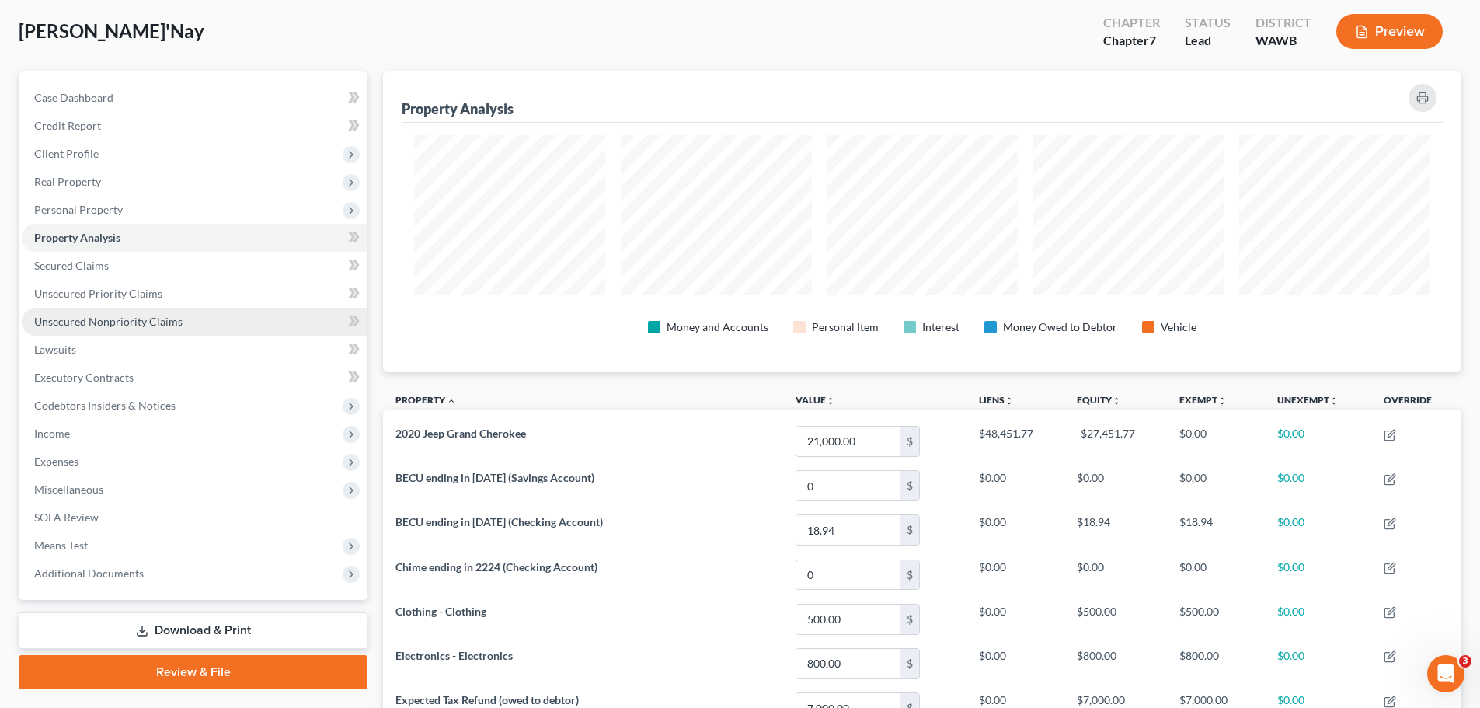
click at [172, 326] on span "Unsecured Nonpriority Claims" at bounding box center [108, 321] width 148 height 13
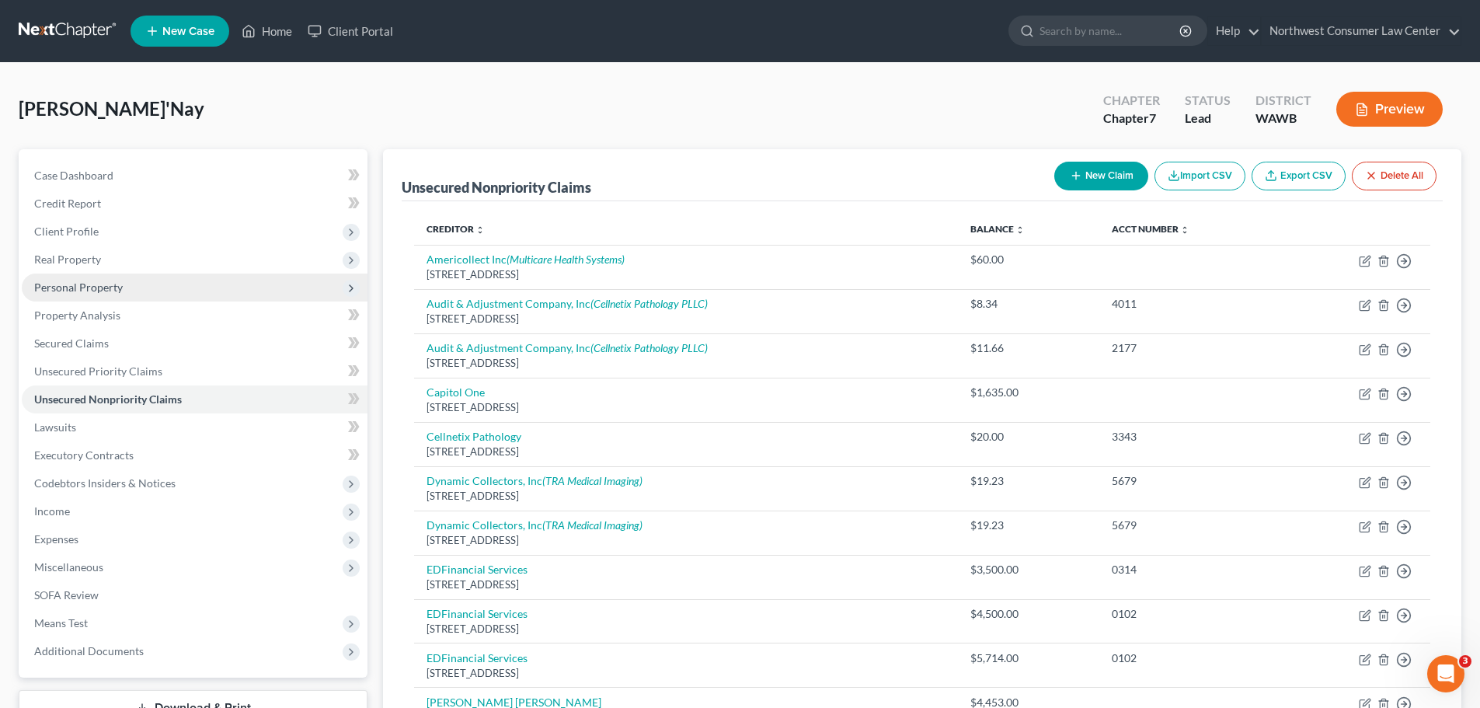
click at [197, 290] on span "Personal Property" at bounding box center [195, 288] width 346 height 28
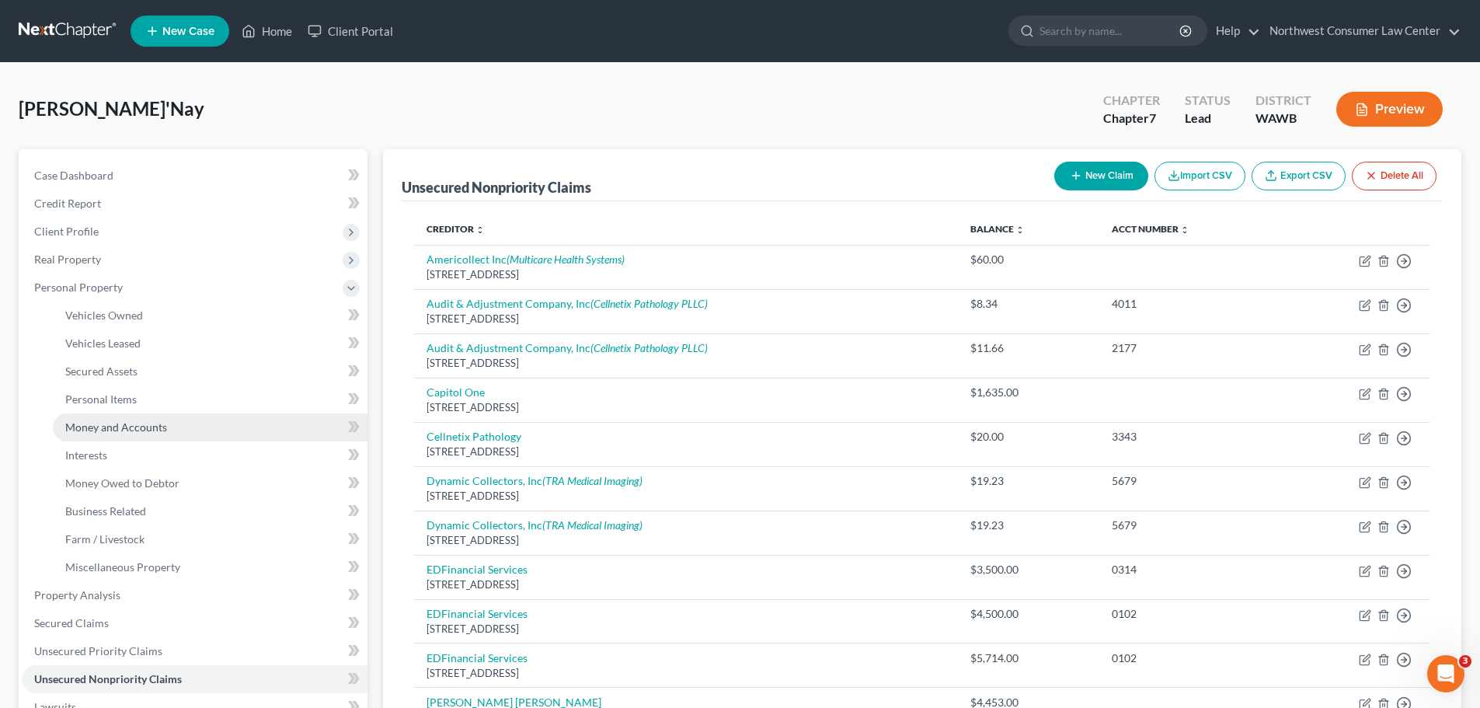
click at [94, 432] on span "Money and Accounts" at bounding box center [116, 426] width 102 height 13
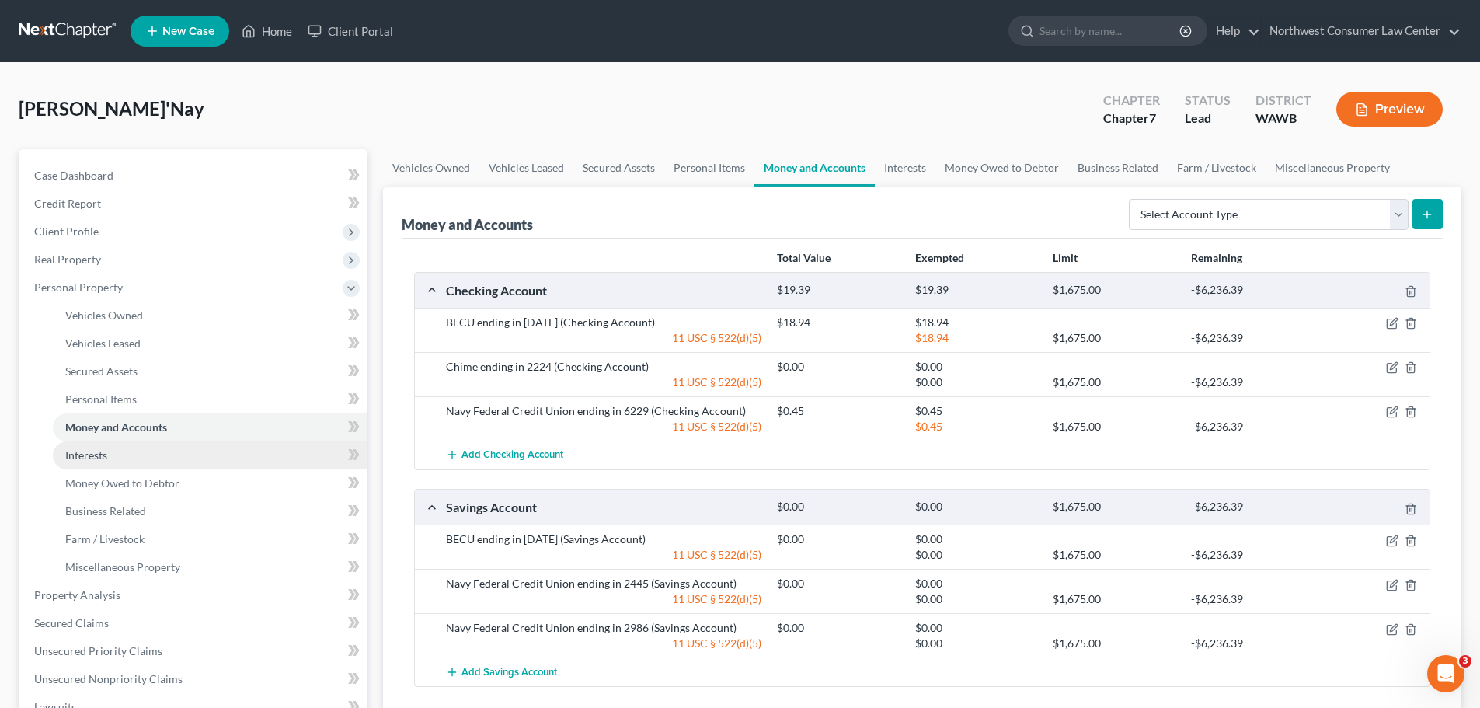
click at [98, 448] on span "Interests" at bounding box center [86, 454] width 42 height 13
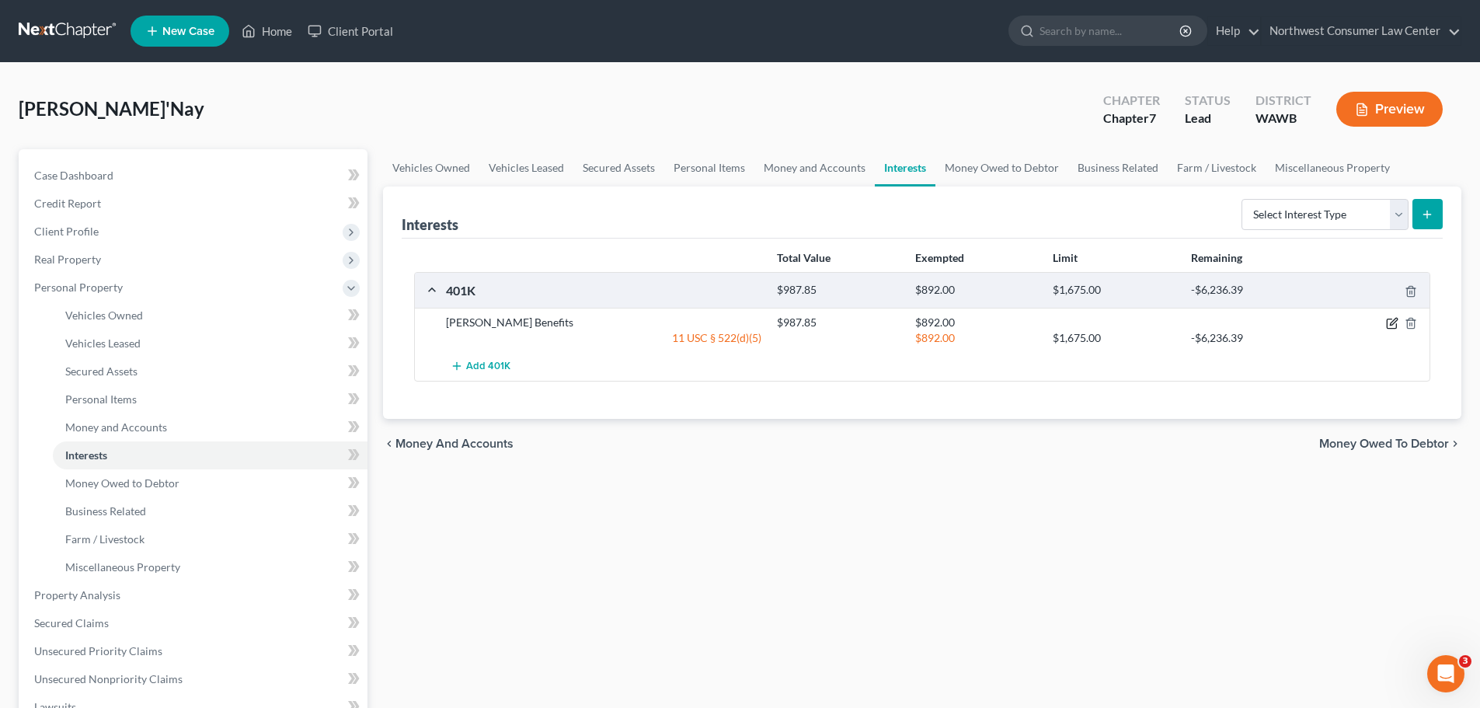
drag, startPoint x: 1397, startPoint y: 329, endPoint x: 1330, endPoint y: 351, distance: 70.5
click at [1397, 328] on icon "button" at bounding box center [1392, 323] width 12 height 12
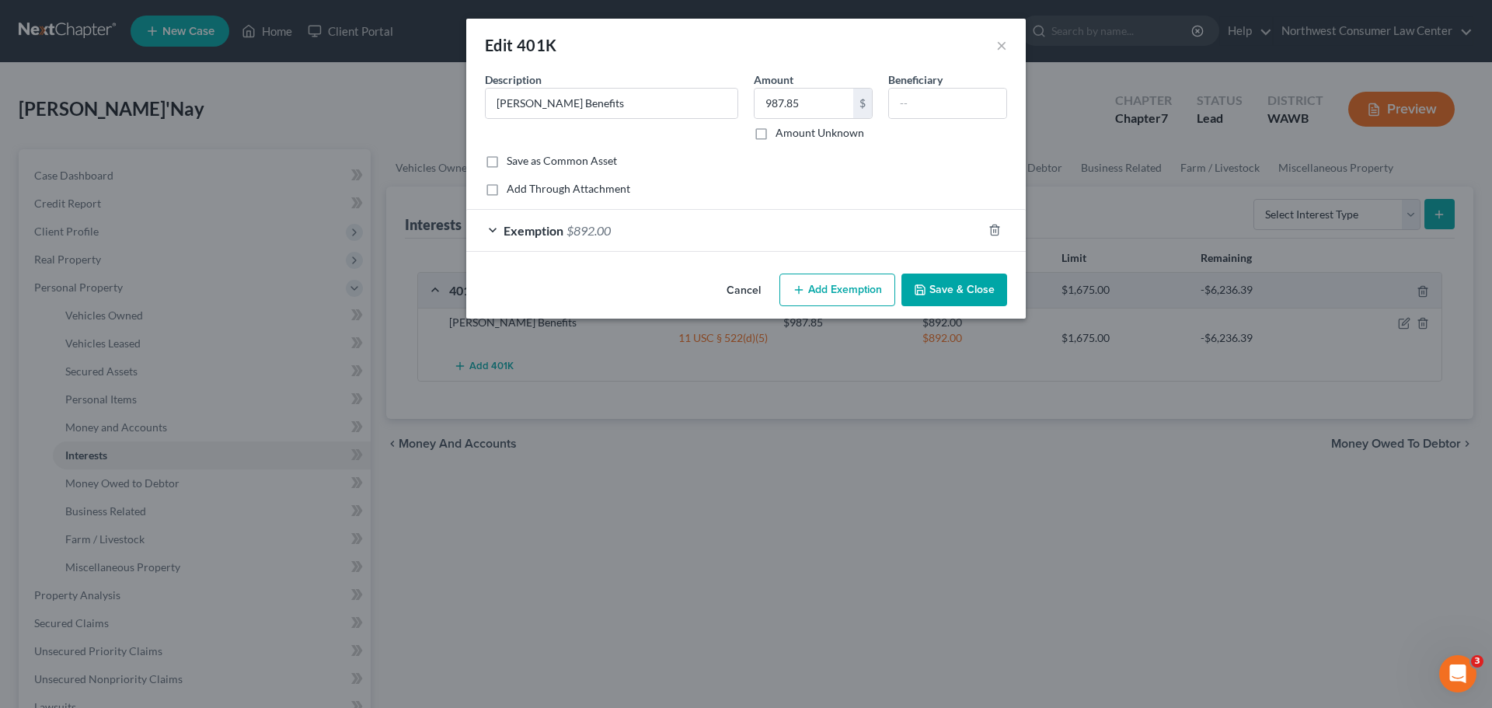
drag, startPoint x: 831, startPoint y: 231, endPoint x: 647, endPoint y: 288, distance: 193.0
click at [832, 231] on div "Exemption $892.00" at bounding box center [724, 230] width 516 height 41
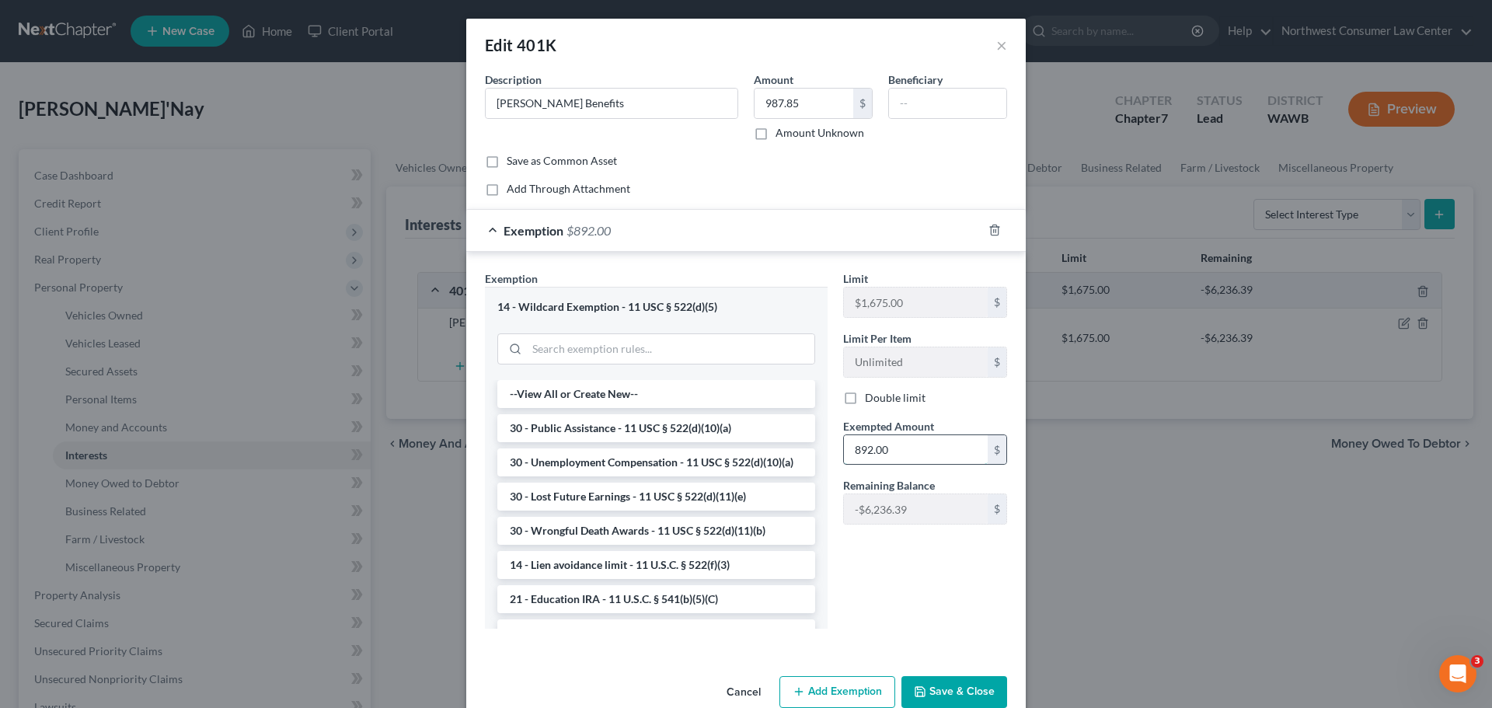
click at [863, 439] on input "892.00" at bounding box center [916, 450] width 144 height 30
type input "987.85"
click at [947, 682] on button "Save & Close" at bounding box center [954, 692] width 106 height 33
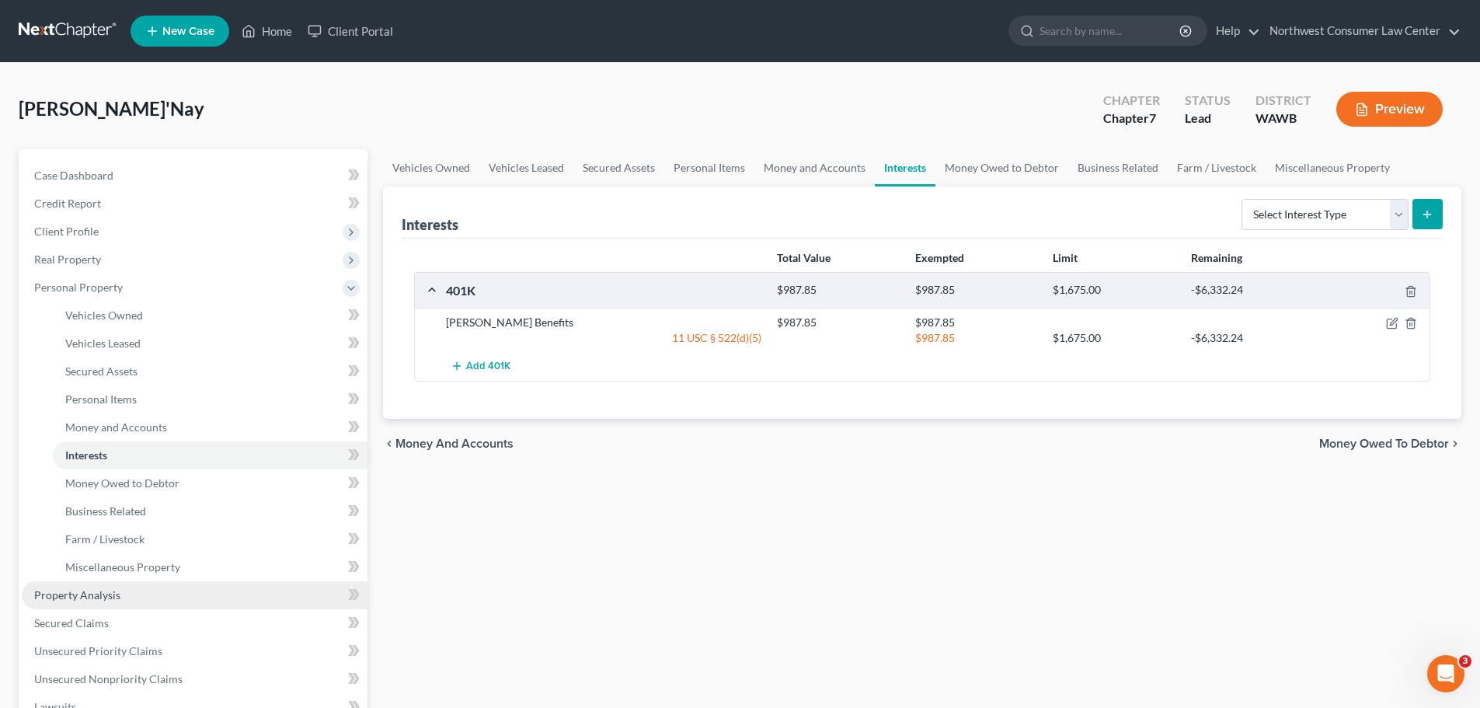
click at [187, 605] on link "Property Analysis" at bounding box center [195, 595] width 346 height 28
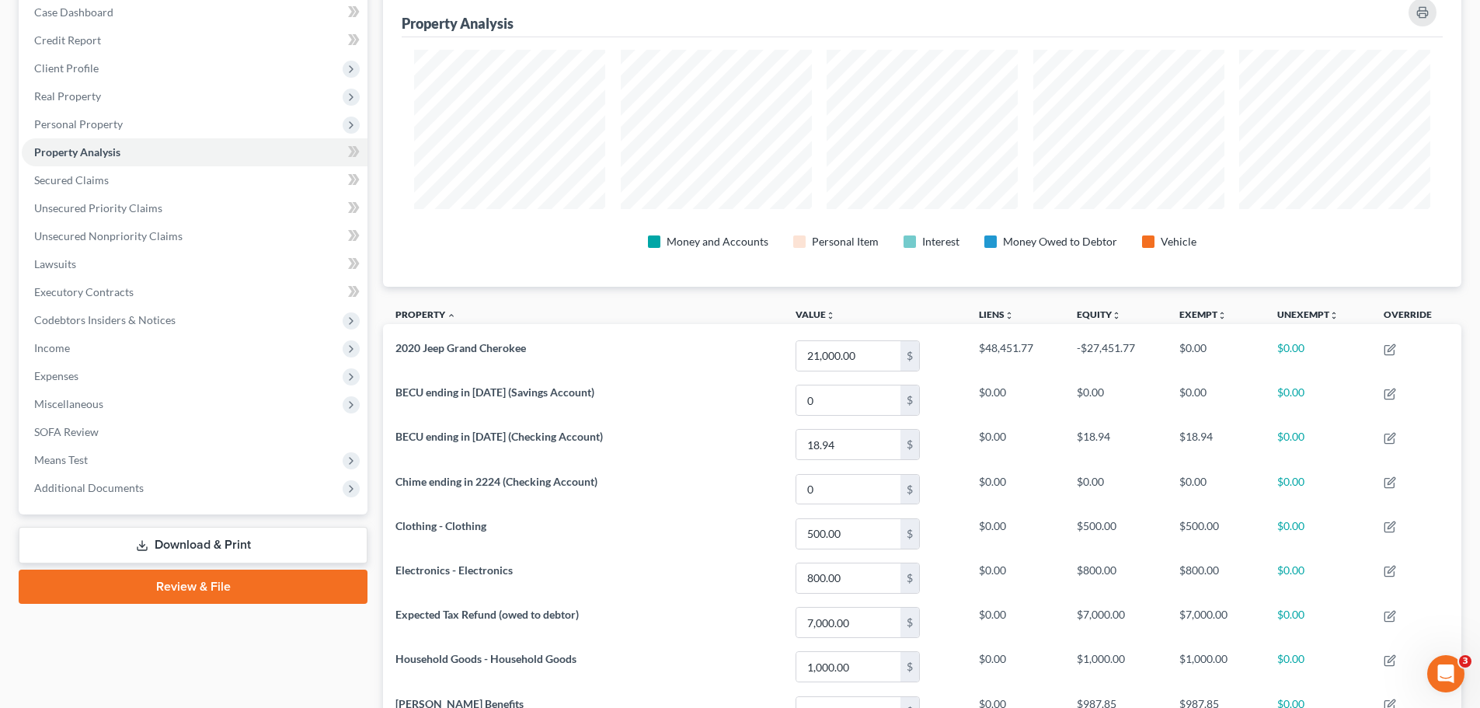
scroll to position [78, 0]
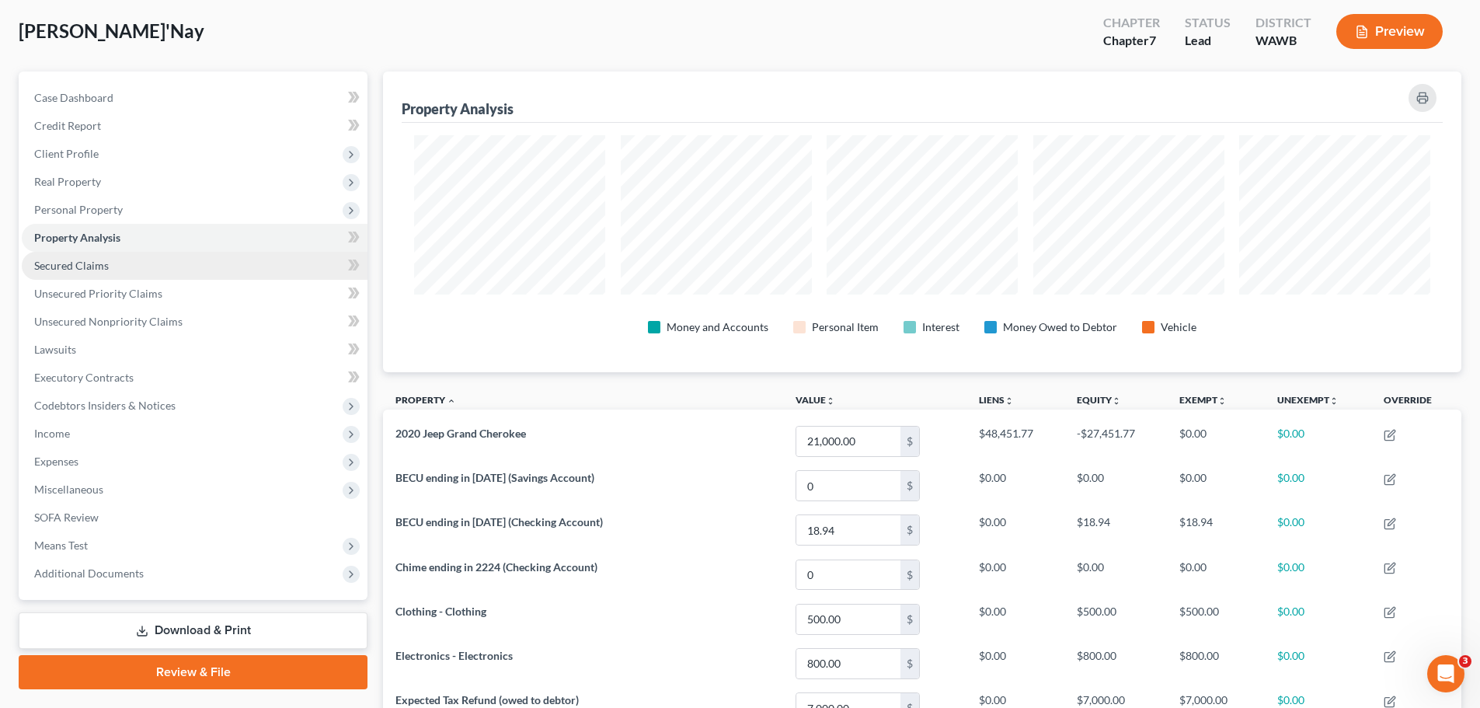
click at [328, 262] on link "Secured Claims" at bounding box center [195, 266] width 346 height 28
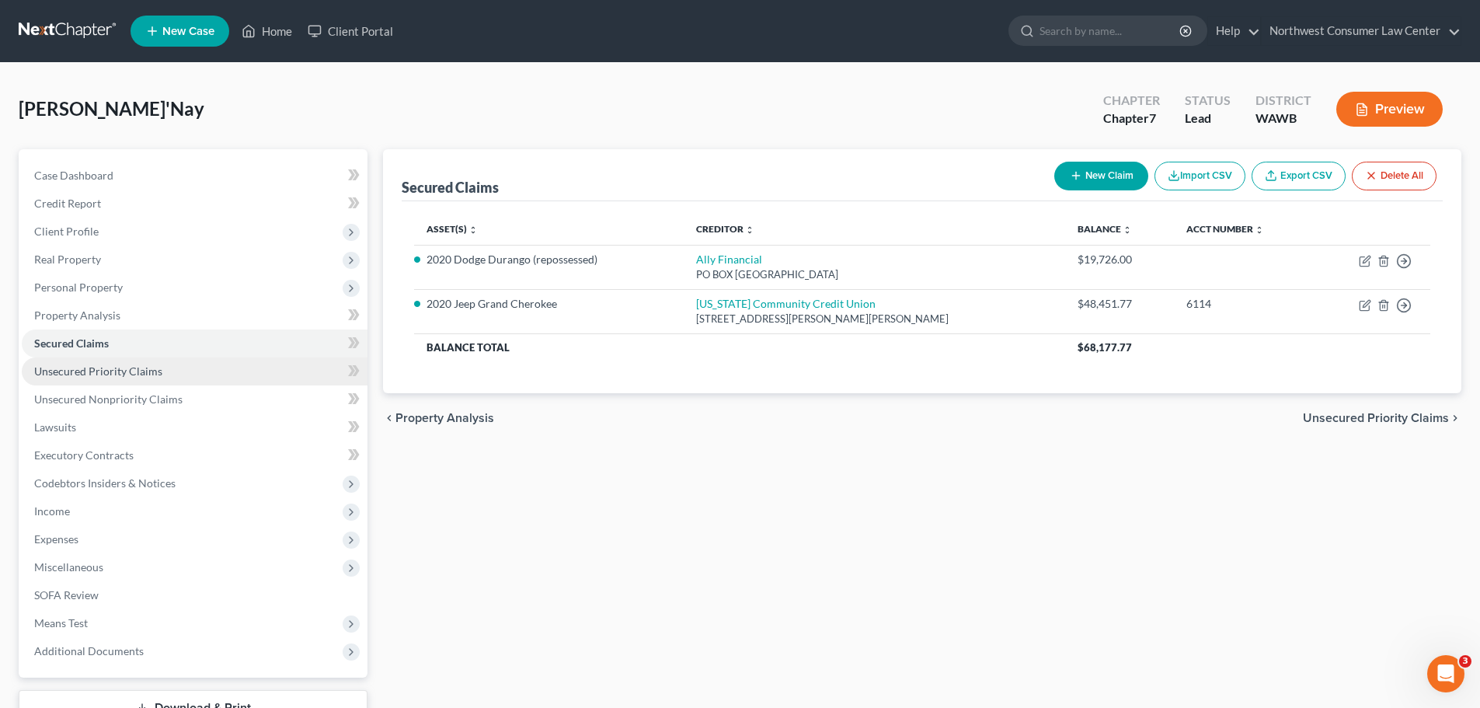
click at [186, 375] on link "Unsecured Priority Claims" at bounding box center [195, 371] width 346 height 28
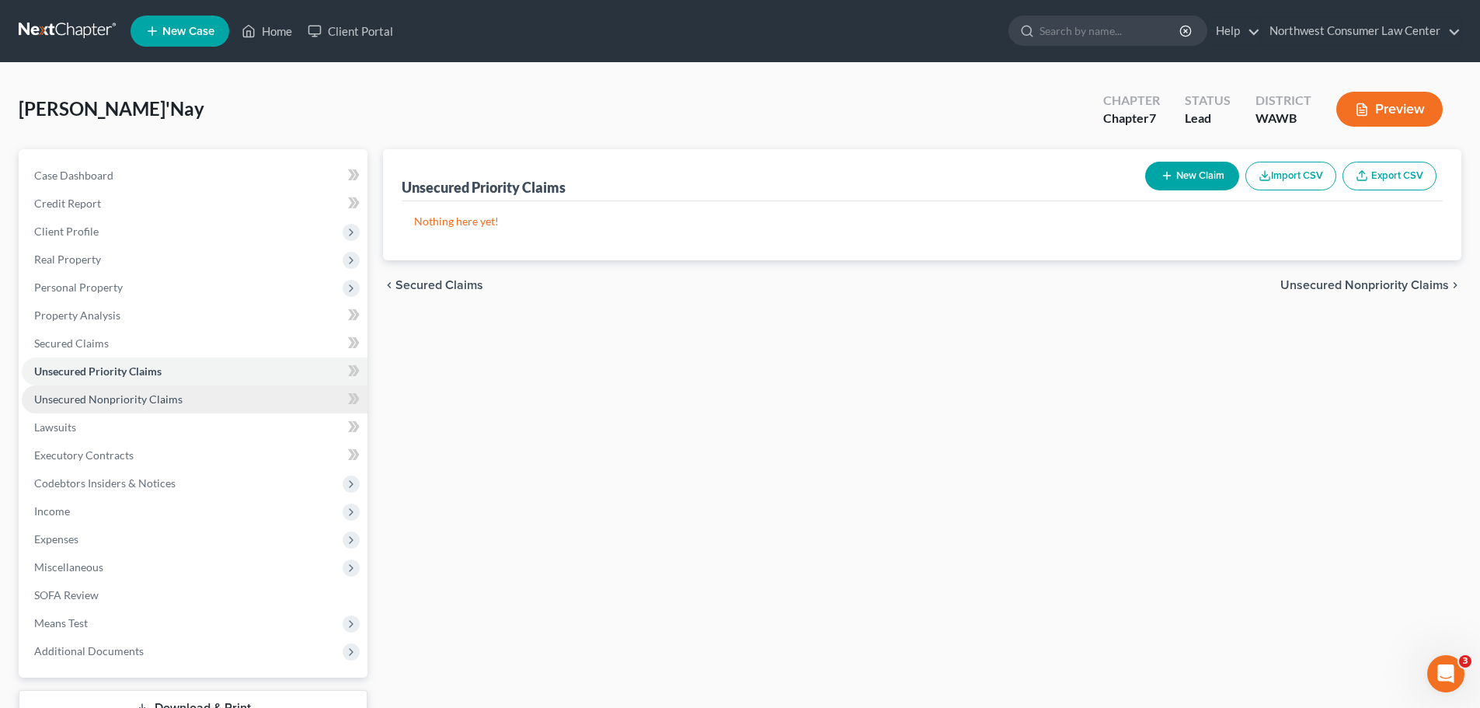
click at [197, 391] on link "Unsecured Nonpriority Claims" at bounding box center [195, 399] width 346 height 28
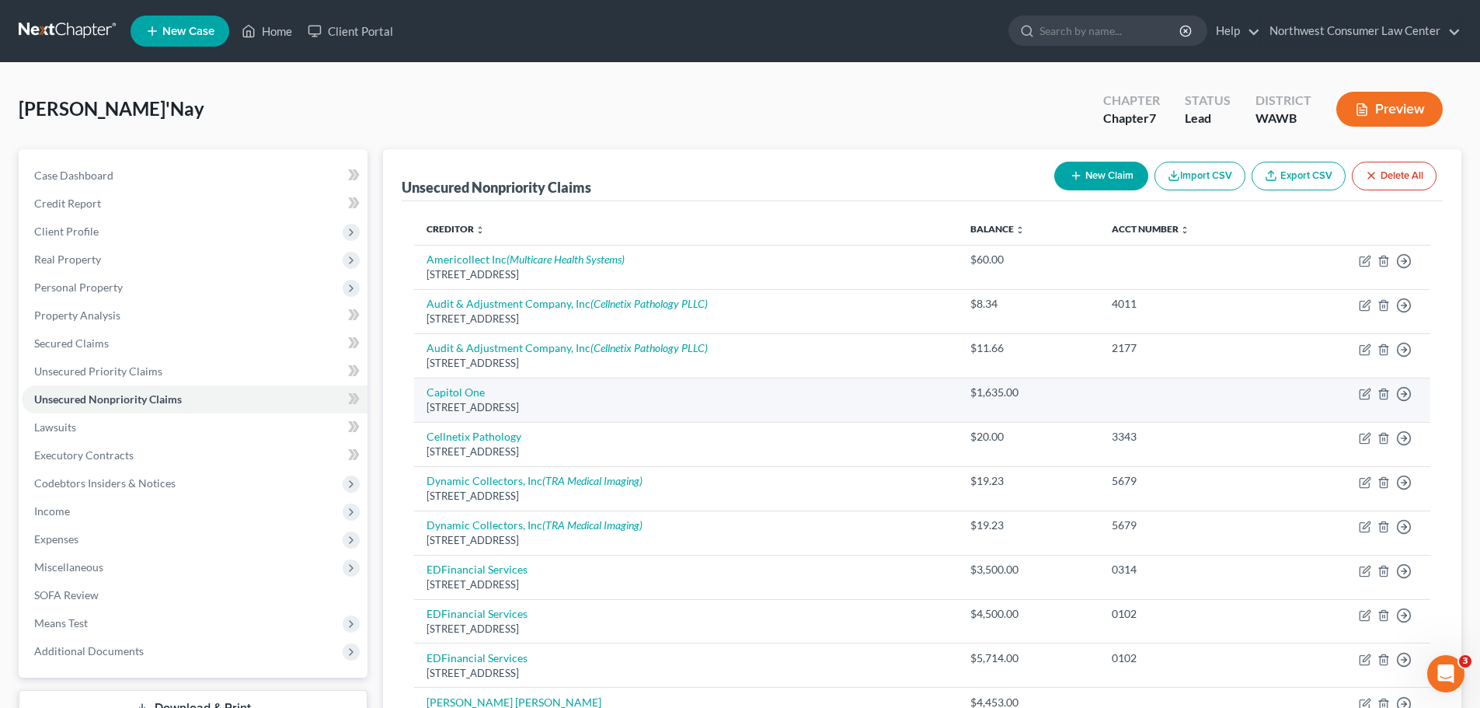
scroll to position [78, 0]
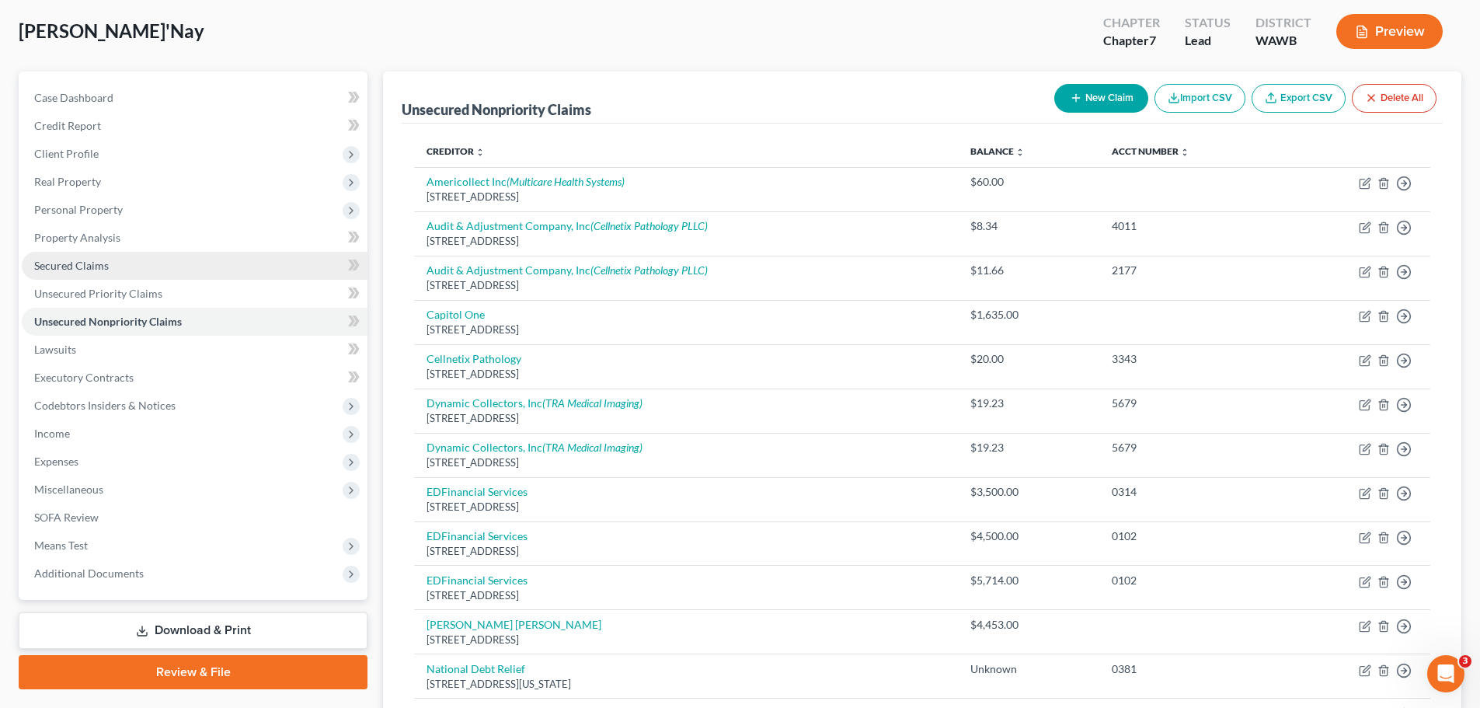
click at [183, 267] on link "Secured Claims" at bounding box center [195, 266] width 346 height 28
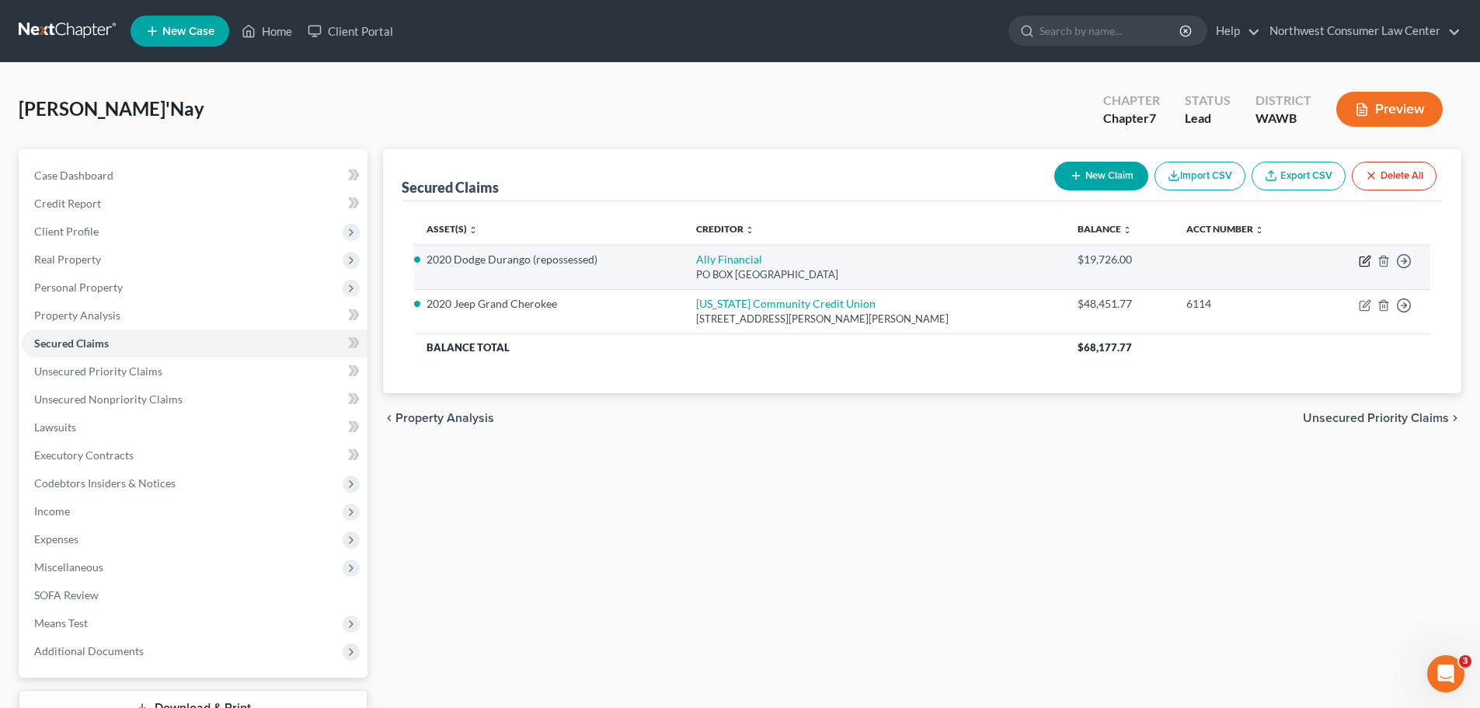
click at [1368, 263] on icon "button" at bounding box center [1365, 261] width 12 height 12
select select "24"
select select "3"
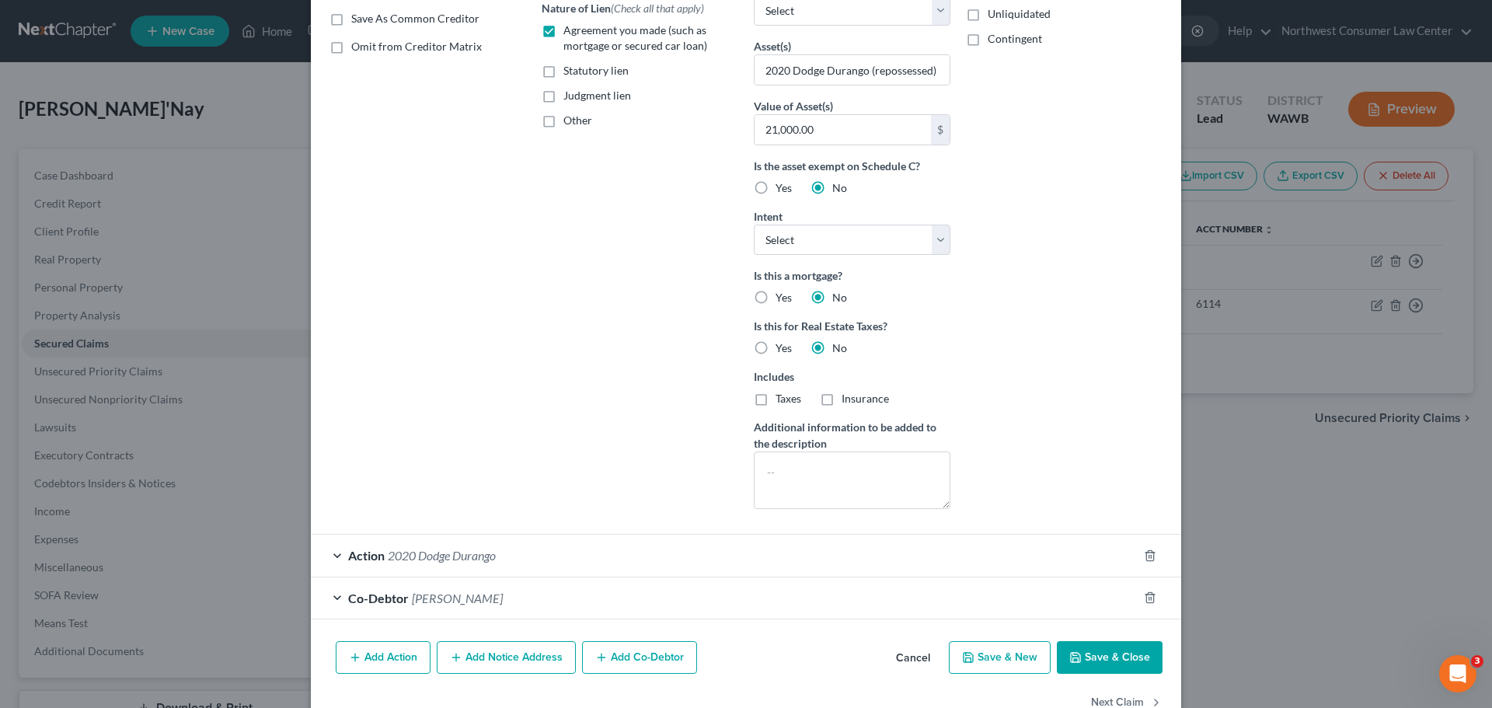
scroll to position [335, 0]
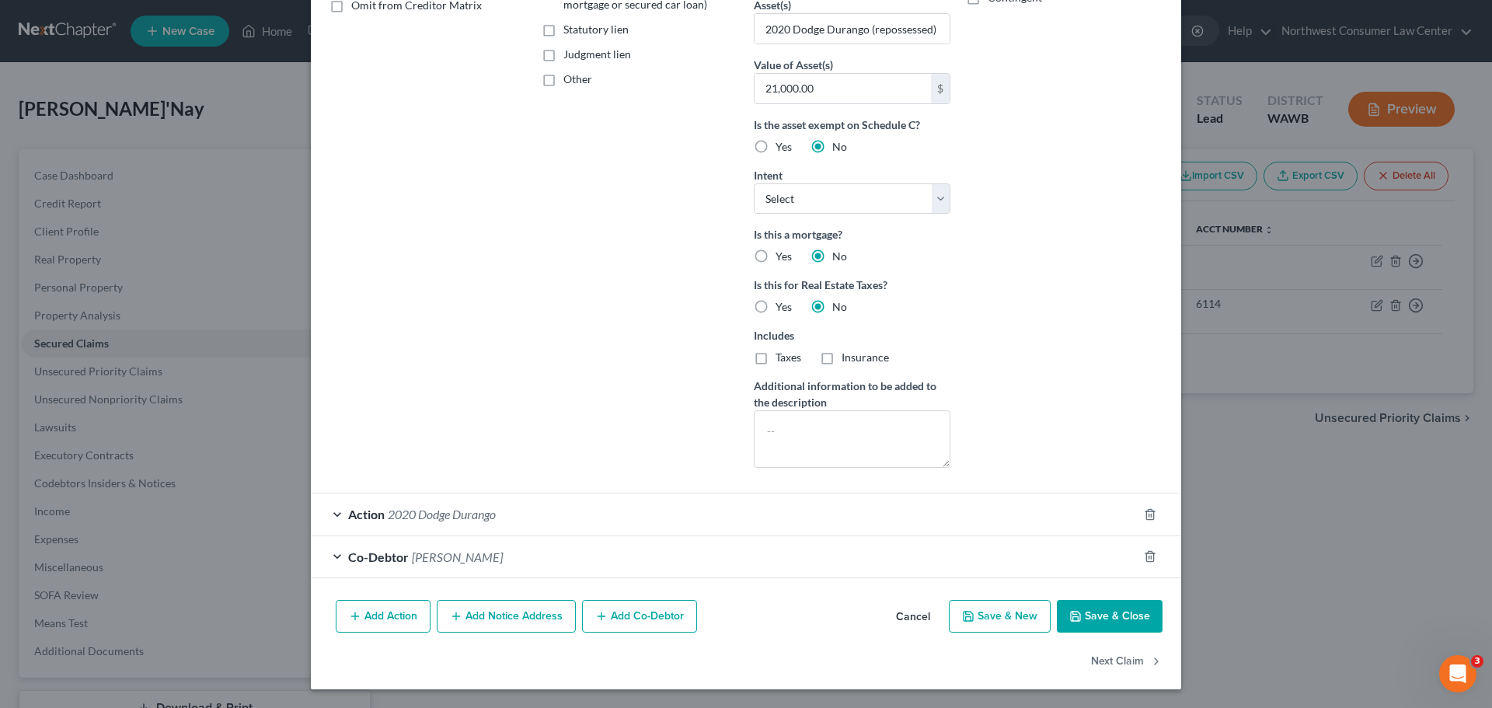
click at [441, 504] on div "Action 2020 Dodge Durango" at bounding box center [724, 513] width 827 height 41
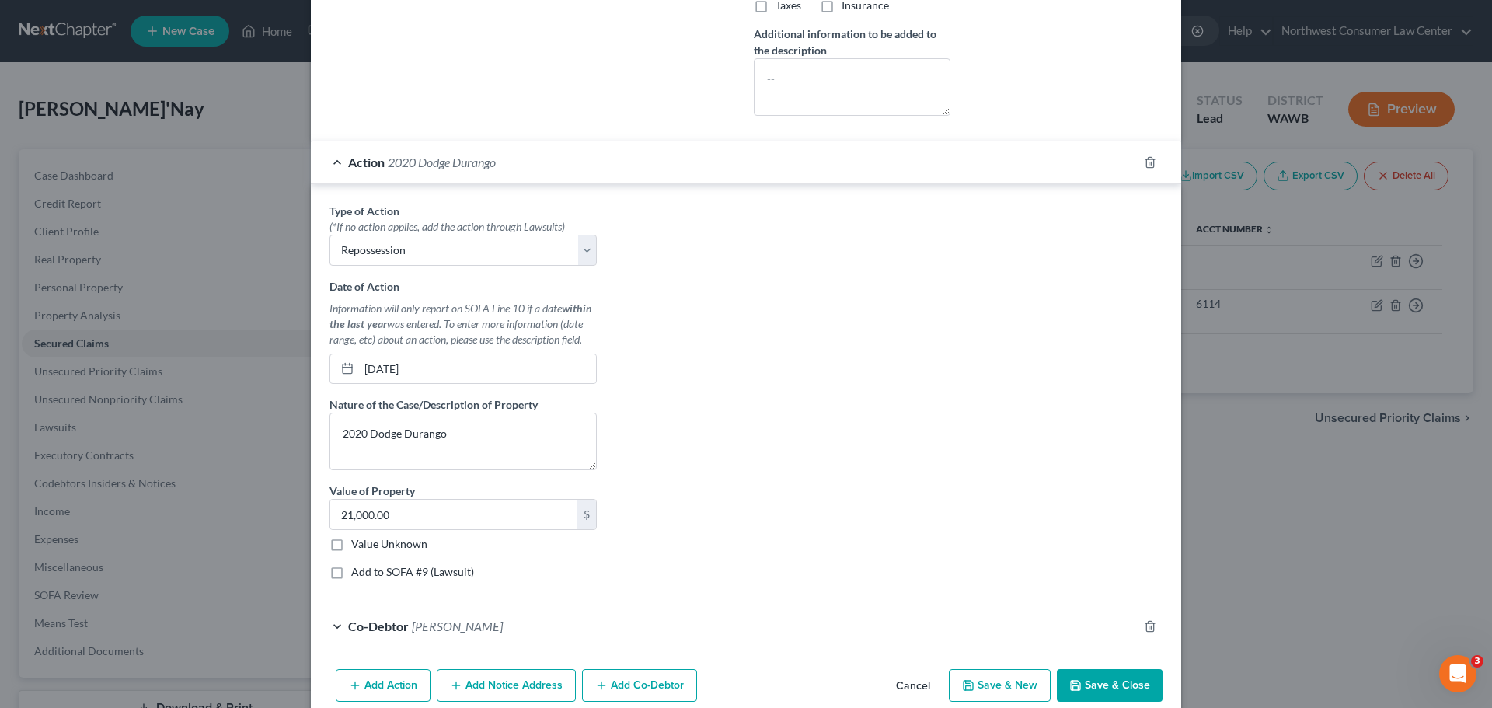
scroll to position [724, 0]
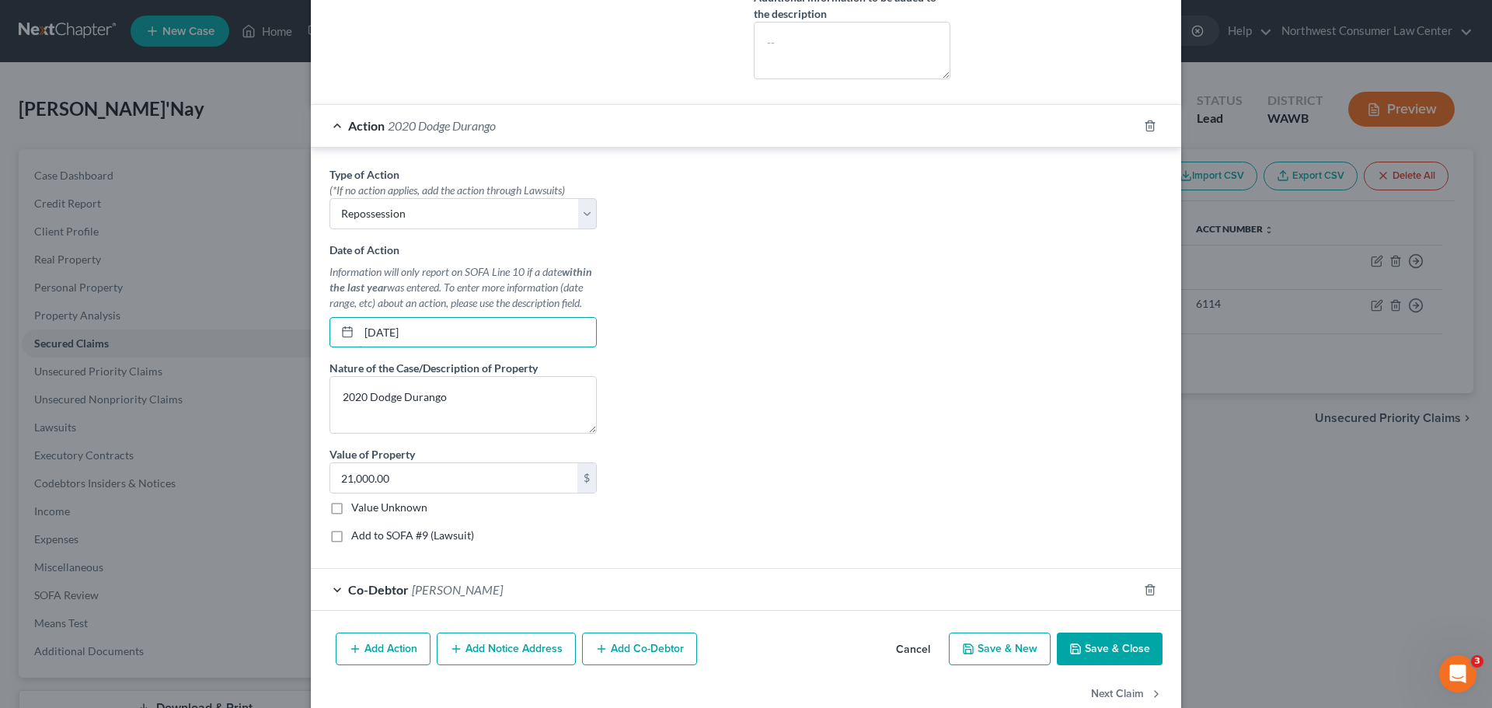
drag, startPoint x: 432, startPoint y: 334, endPoint x: 310, endPoint y: 330, distance: 122.1
click at [311, 330] on div "Type of Action * (*If no action applies, add the action through Lawsuits) Selec…" at bounding box center [746, 358] width 870 height 421
type input "[DATE]"
click at [715, 309] on div "Type of Action * (*If no action applies, add the action through Lawsuits) Selec…" at bounding box center [746, 360] width 849 height 389
click at [493, 427] on textarea "2020 Dodge Durango" at bounding box center [463, 405] width 267 height 58
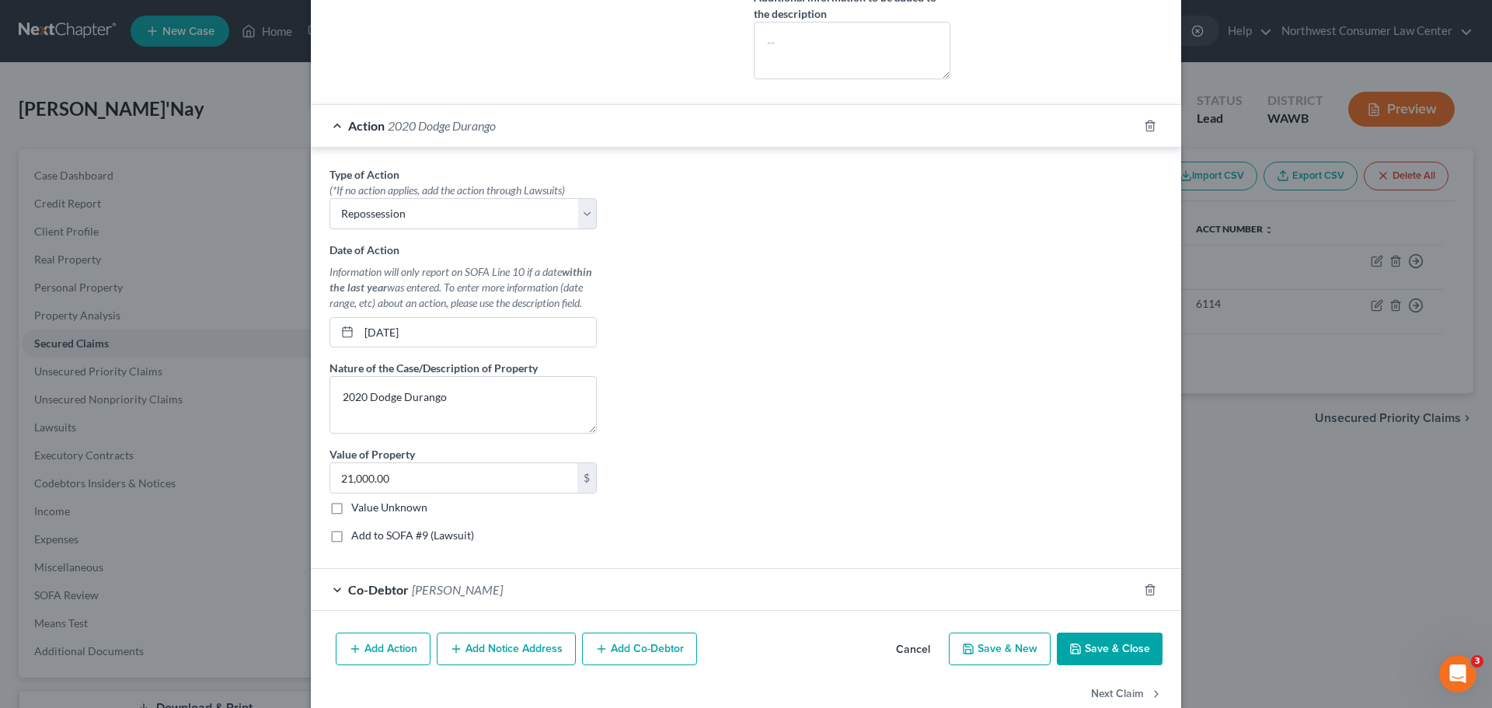
click at [647, 596] on div "Co-Debtor [PERSON_NAME]" at bounding box center [724, 589] width 827 height 41
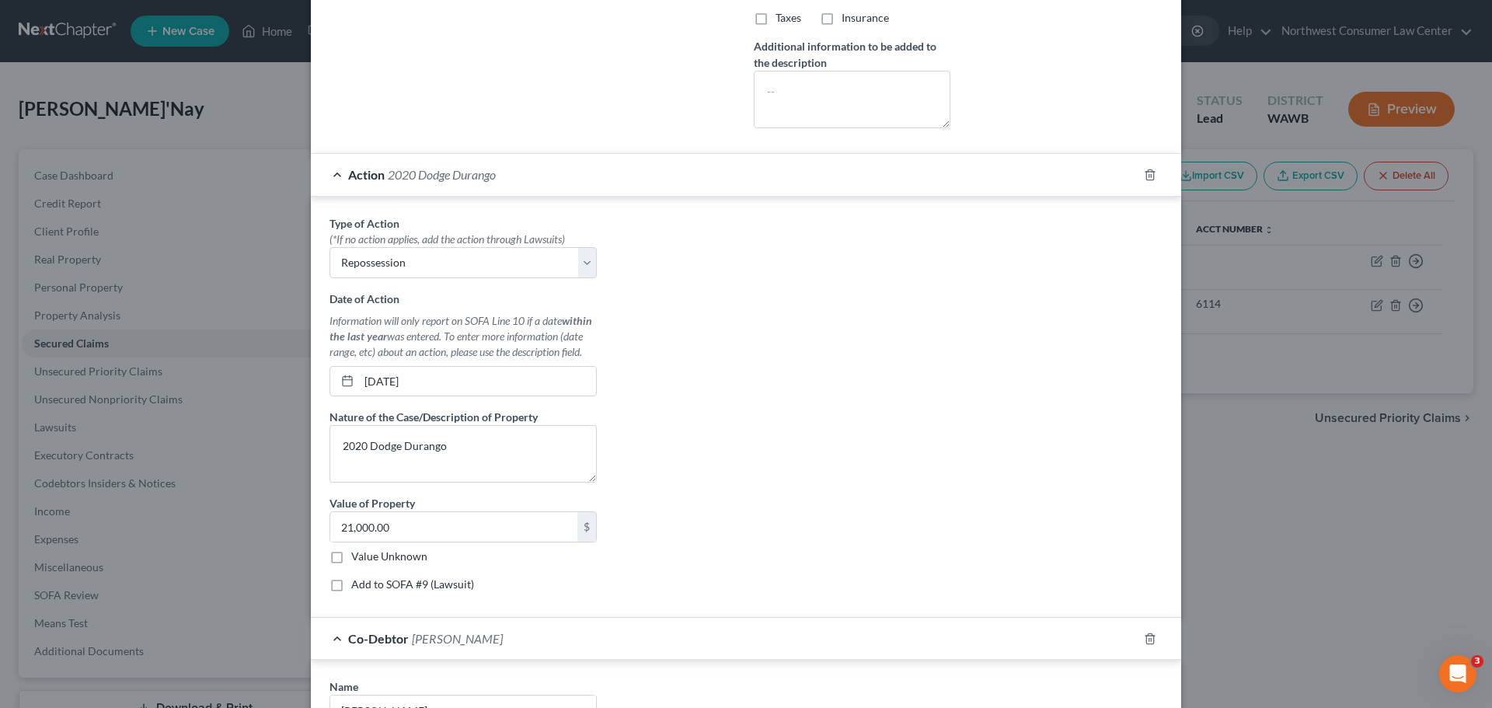
scroll to position [568, 0]
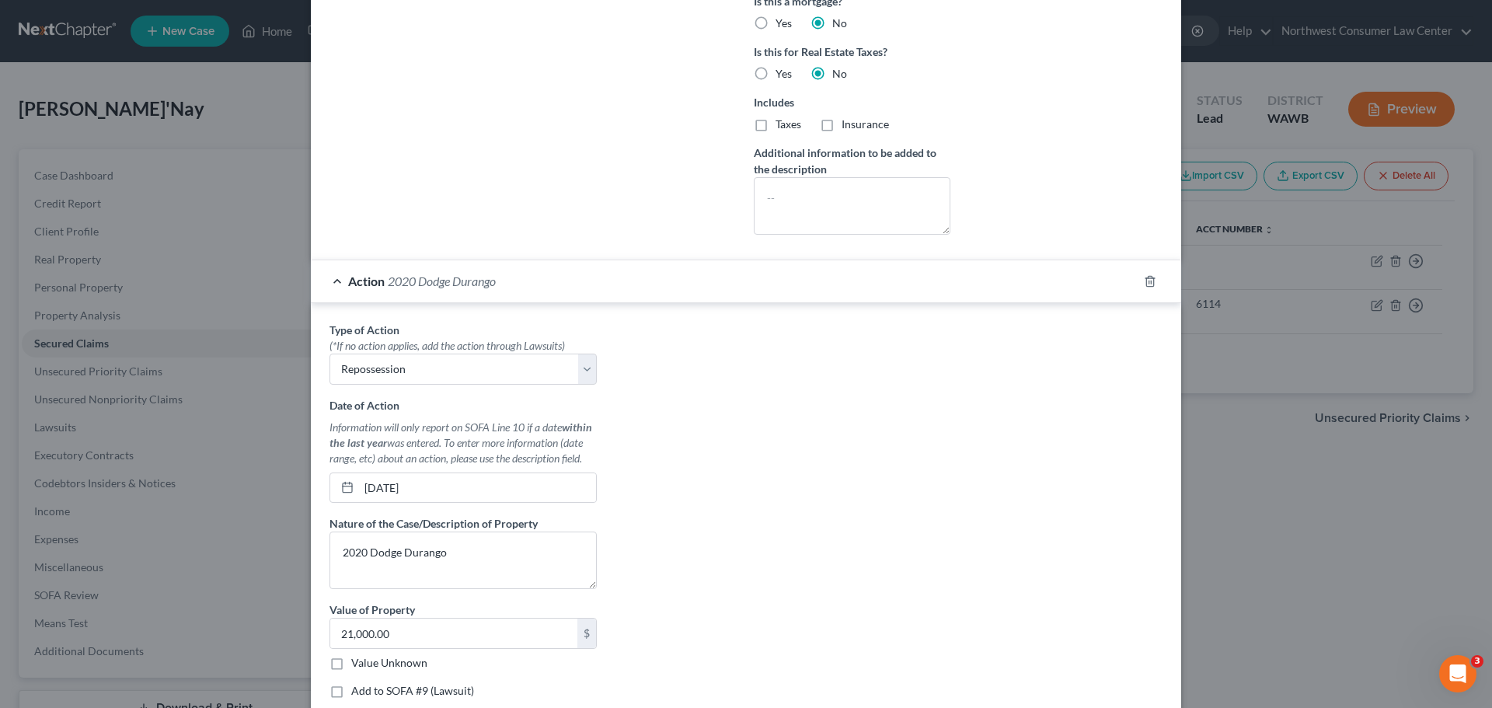
click at [448, 283] on span "2020 Dodge Durango" at bounding box center [442, 281] width 108 height 15
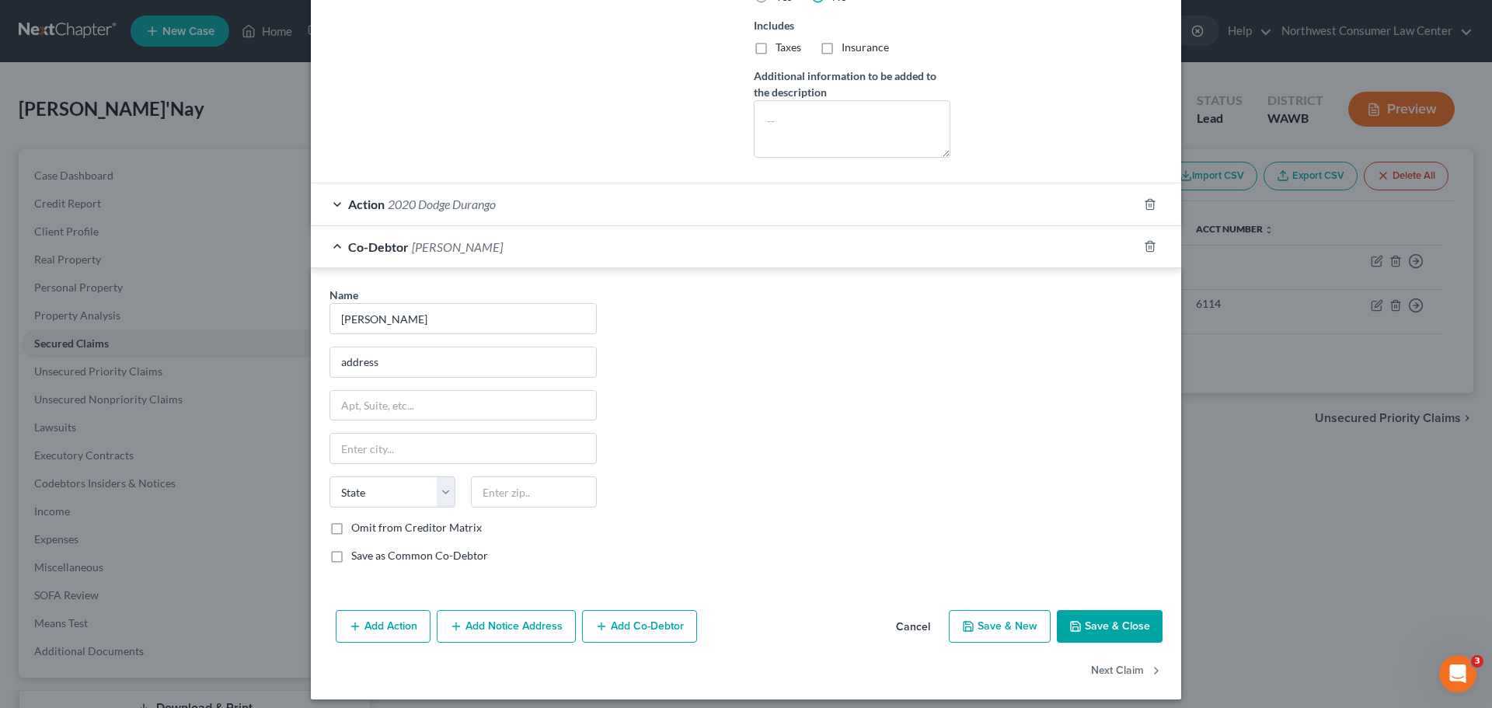
scroll to position [655, 0]
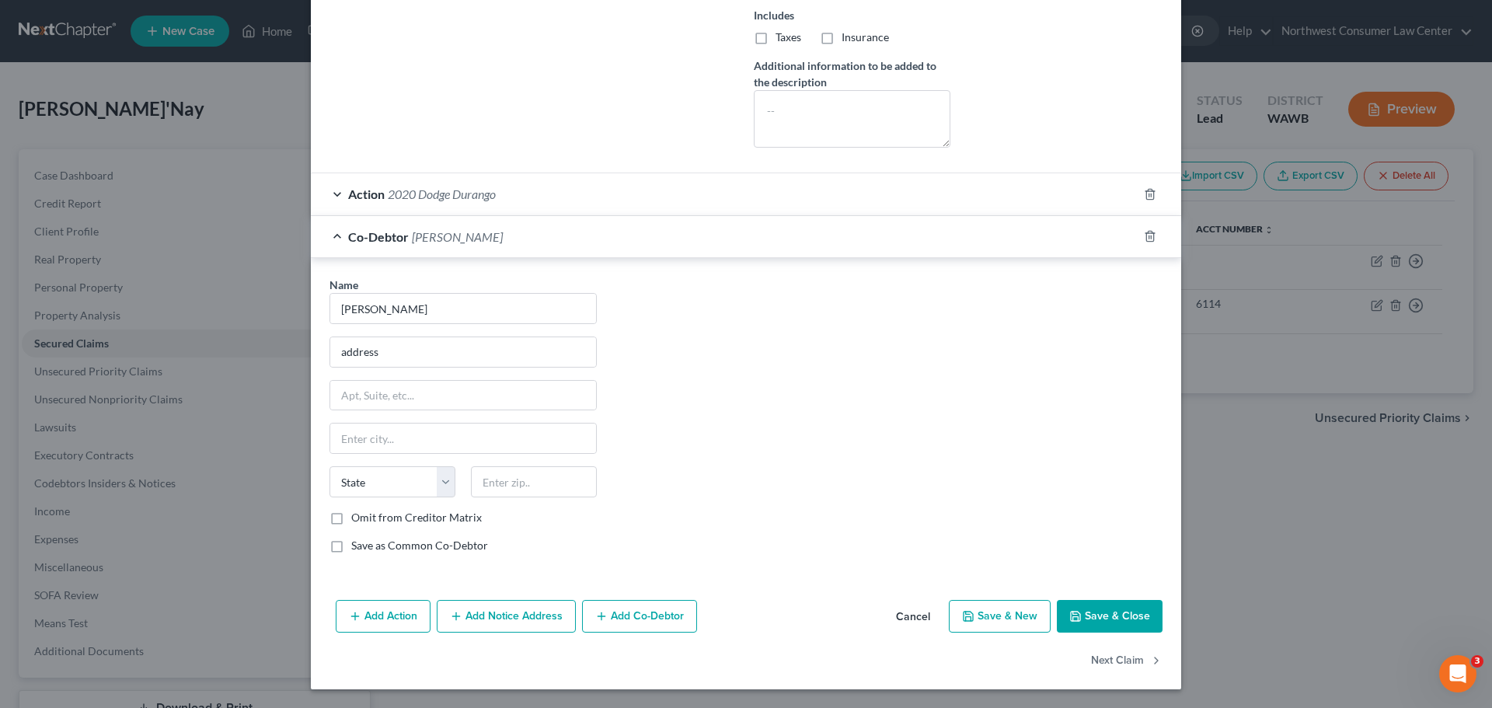
click at [359, 242] on span "Co-Debtor" at bounding box center [378, 236] width 61 height 15
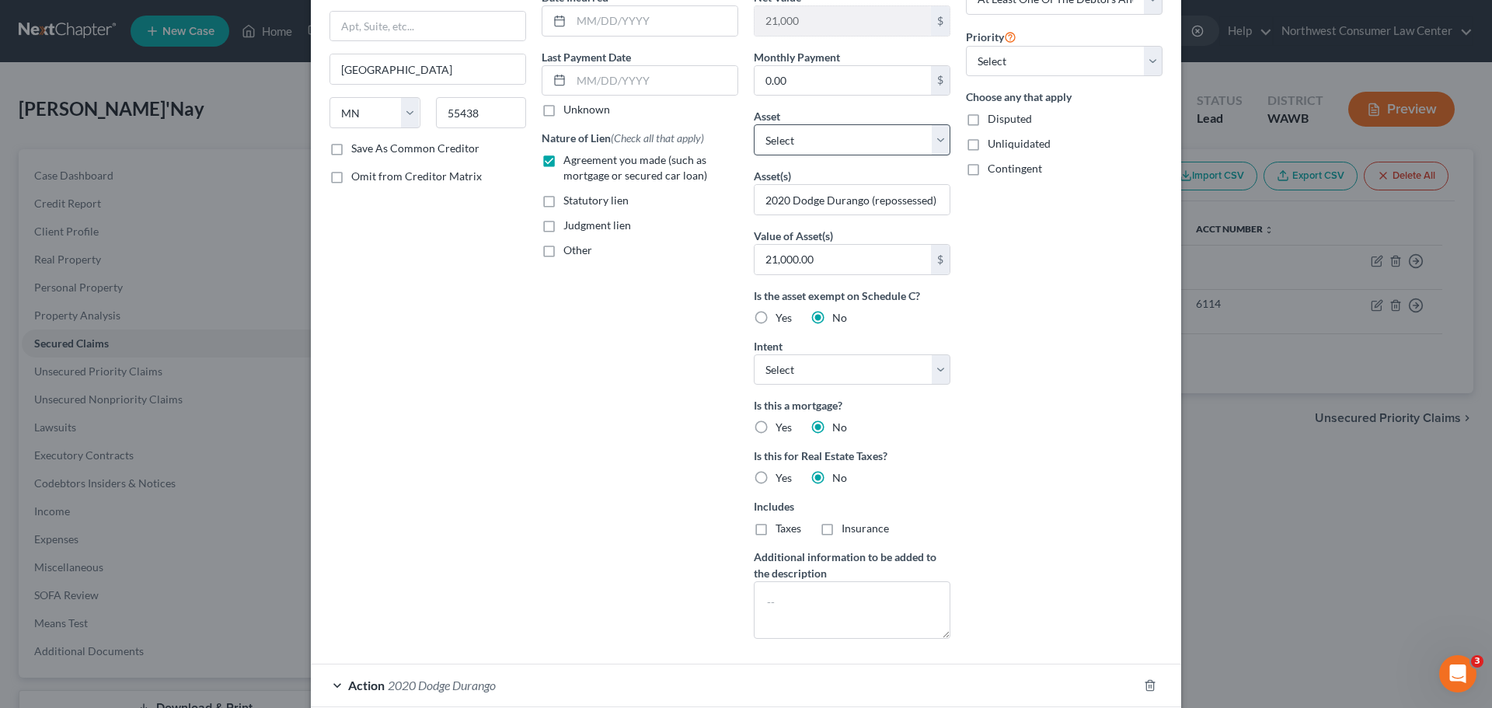
scroll to position [335, 0]
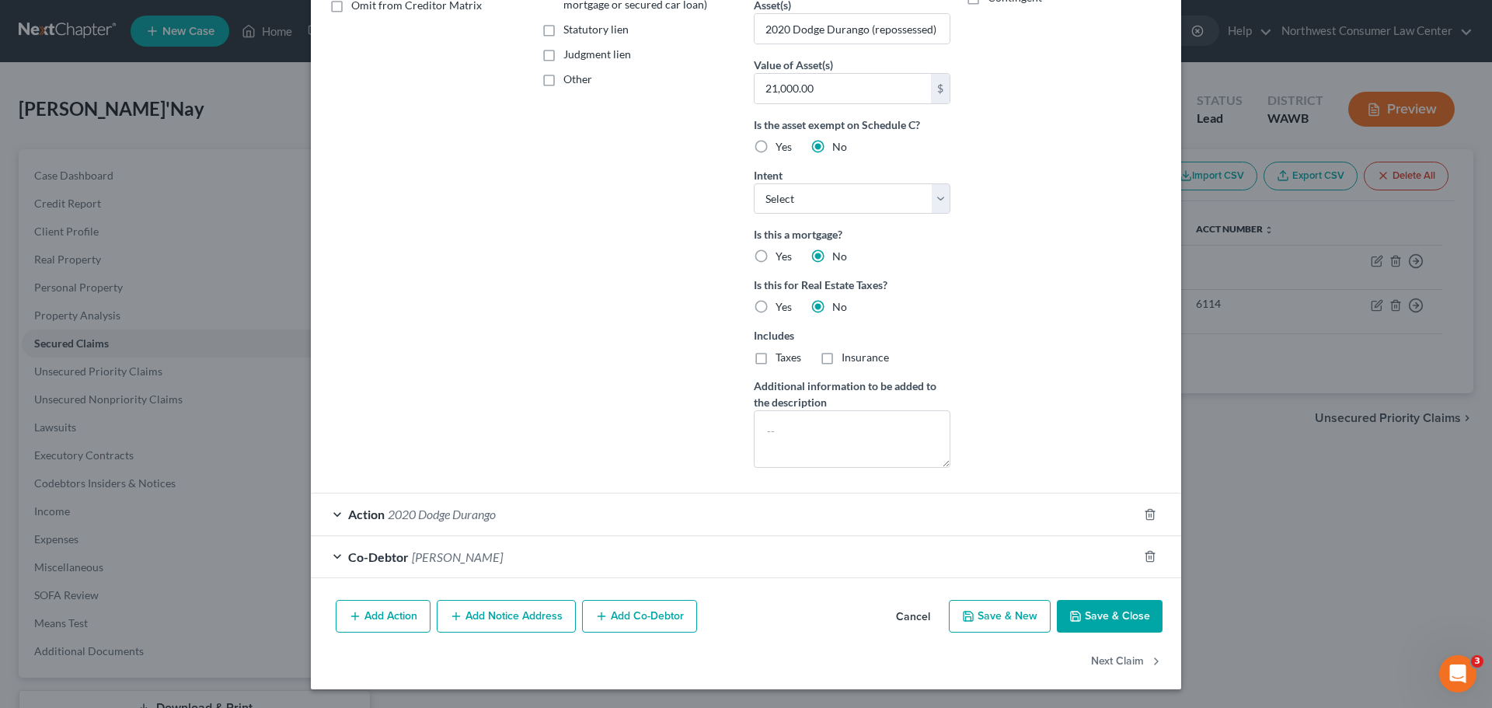
click at [1121, 612] on button "Save & Close" at bounding box center [1110, 616] width 106 height 33
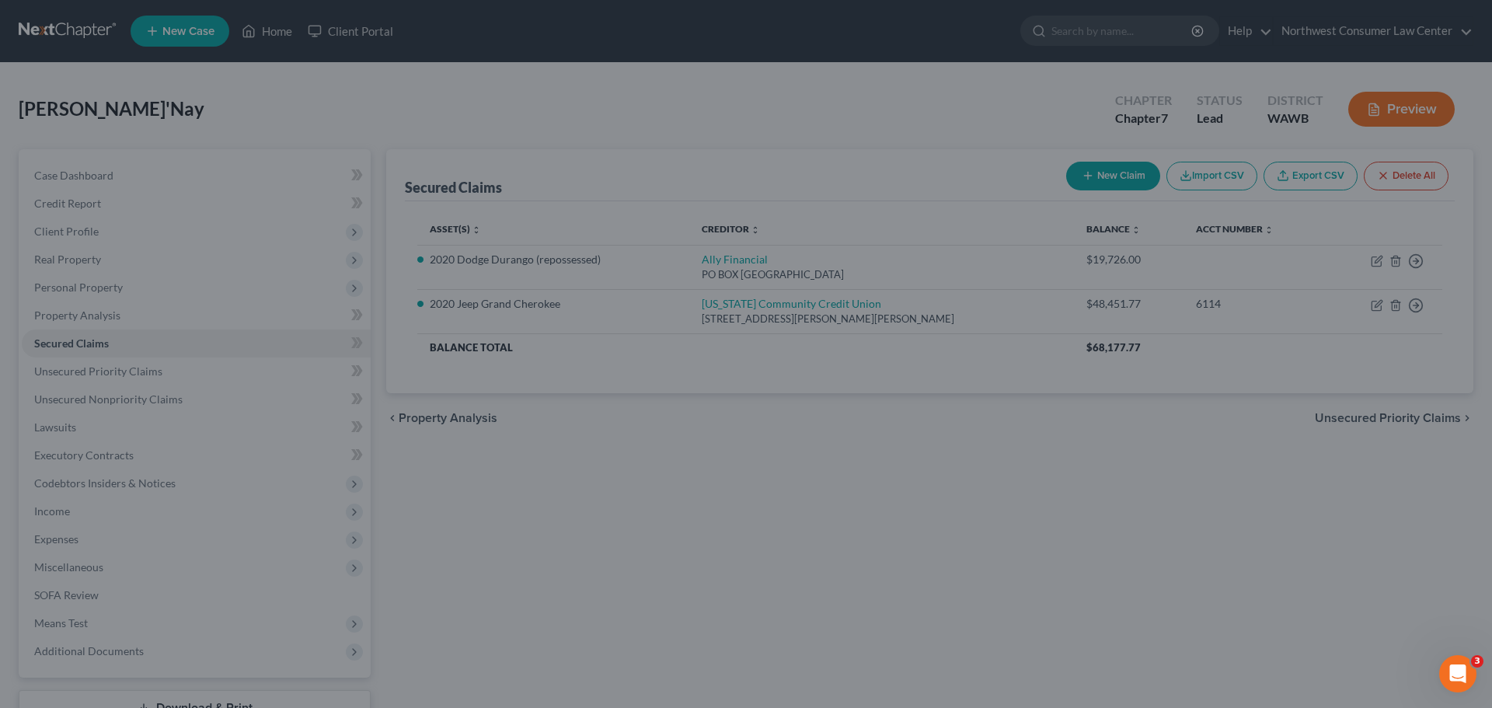
scroll to position [166, 0]
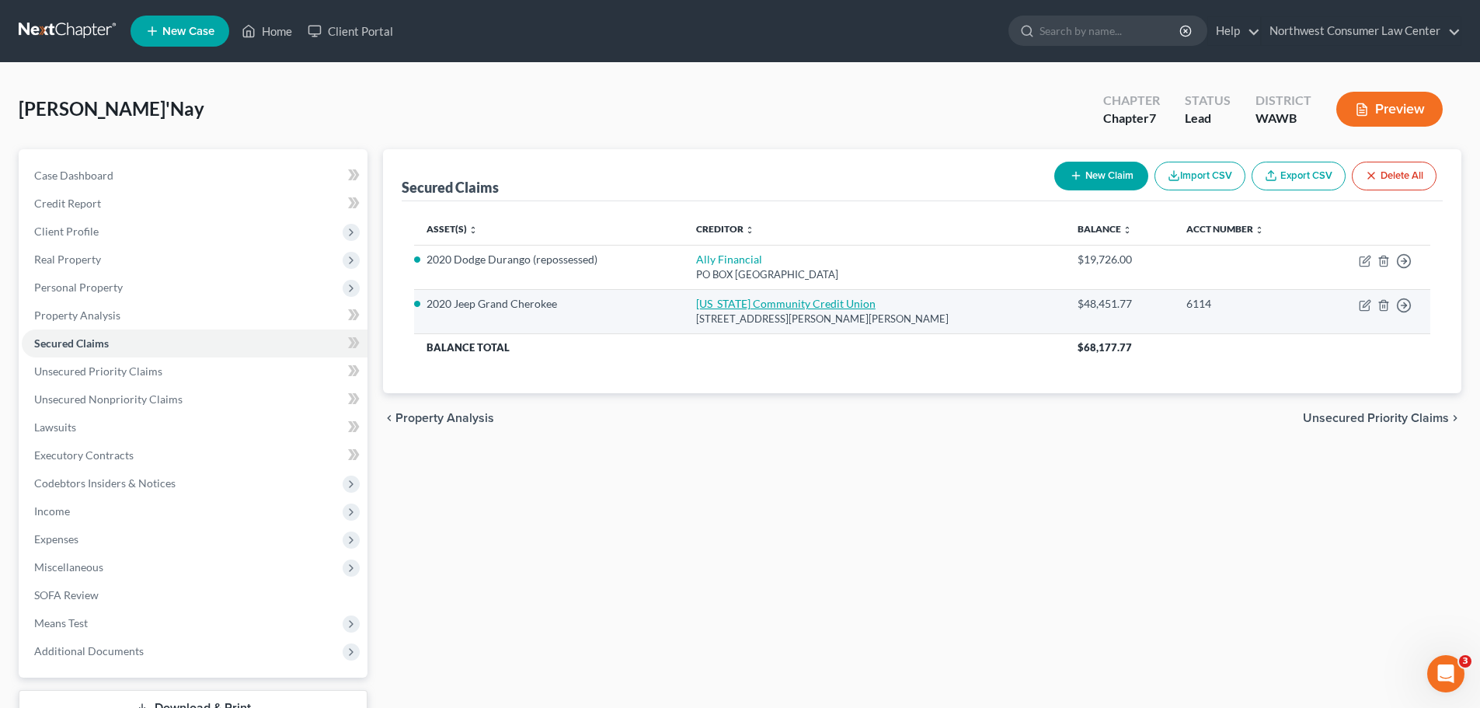
click at [740, 309] on link "[US_STATE] Community Credit Union" at bounding box center [786, 303] width 180 height 13
select select "38"
select select "0"
select select "14"
select select "2"
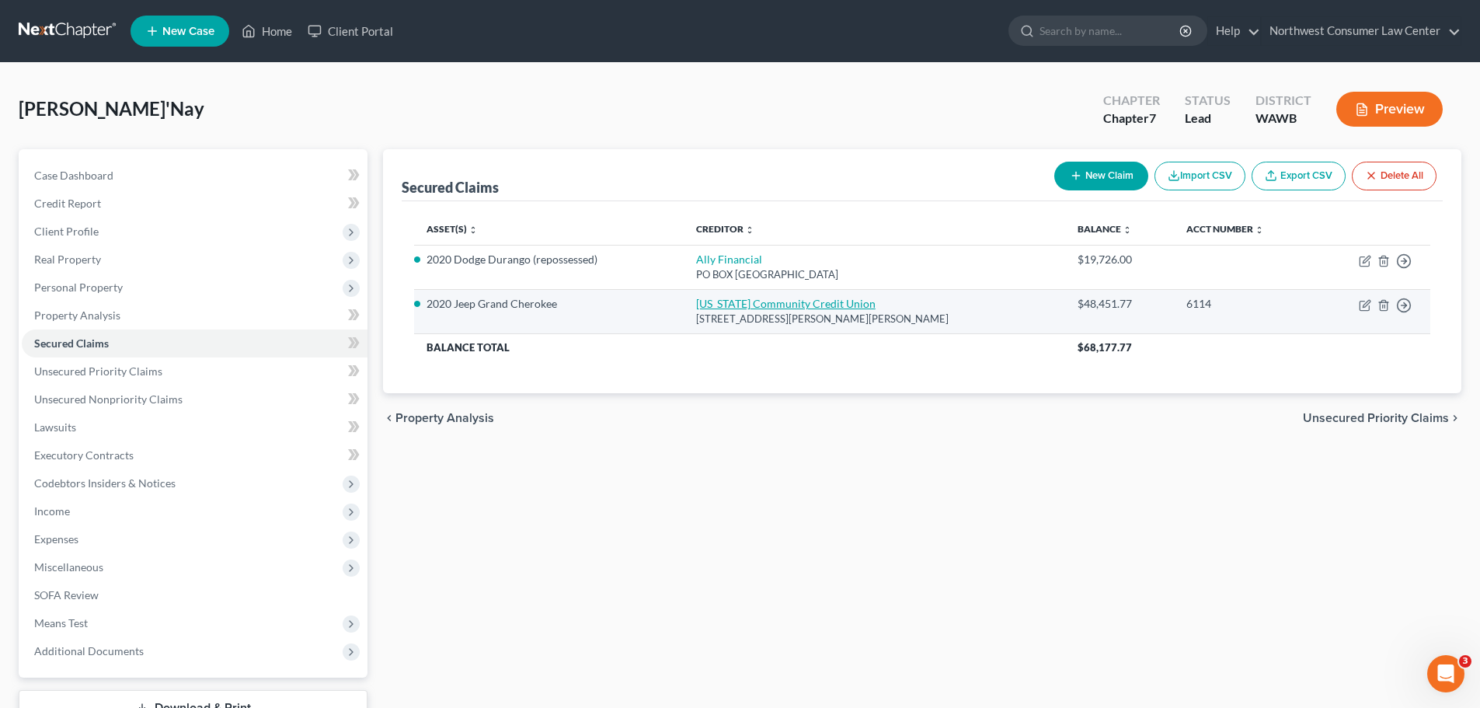
select select "0"
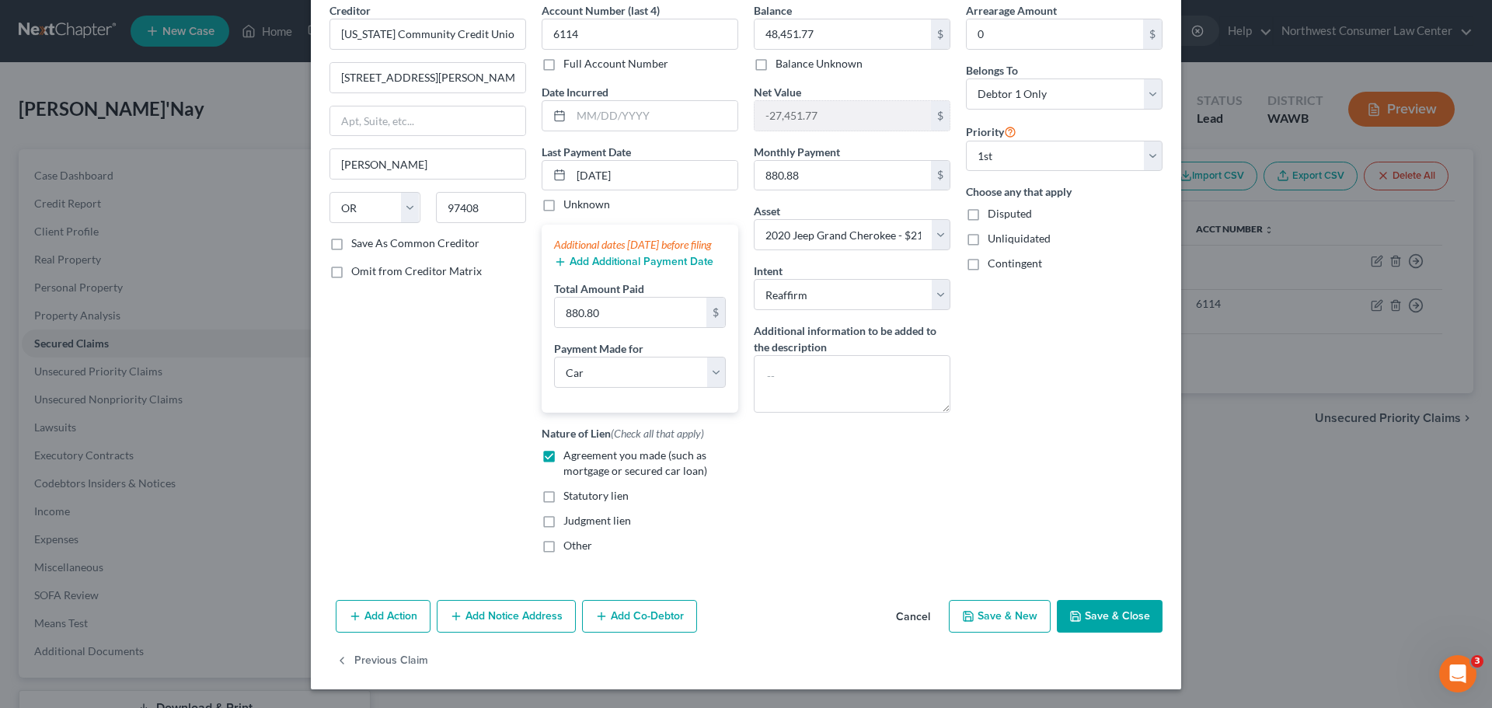
scroll to position [85, 0]
click at [876, 279] on select "Select Surrender Redeem Reaffirm Avoid Other" at bounding box center [852, 294] width 197 height 31
select select "0"
click at [754, 279] on select "Select Surrender Redeem Reaffirm Avoid Other" at bounding box center [852, 294] width 197 height 31
click at [1006, 148] on select "Select 1st 2nd 3rd 4th 5th 6th 7th 8th 9th 10th 11th 12th 13th 14th 15th 16th 1…" at bounding box center [1064, 156] width 197 height 31
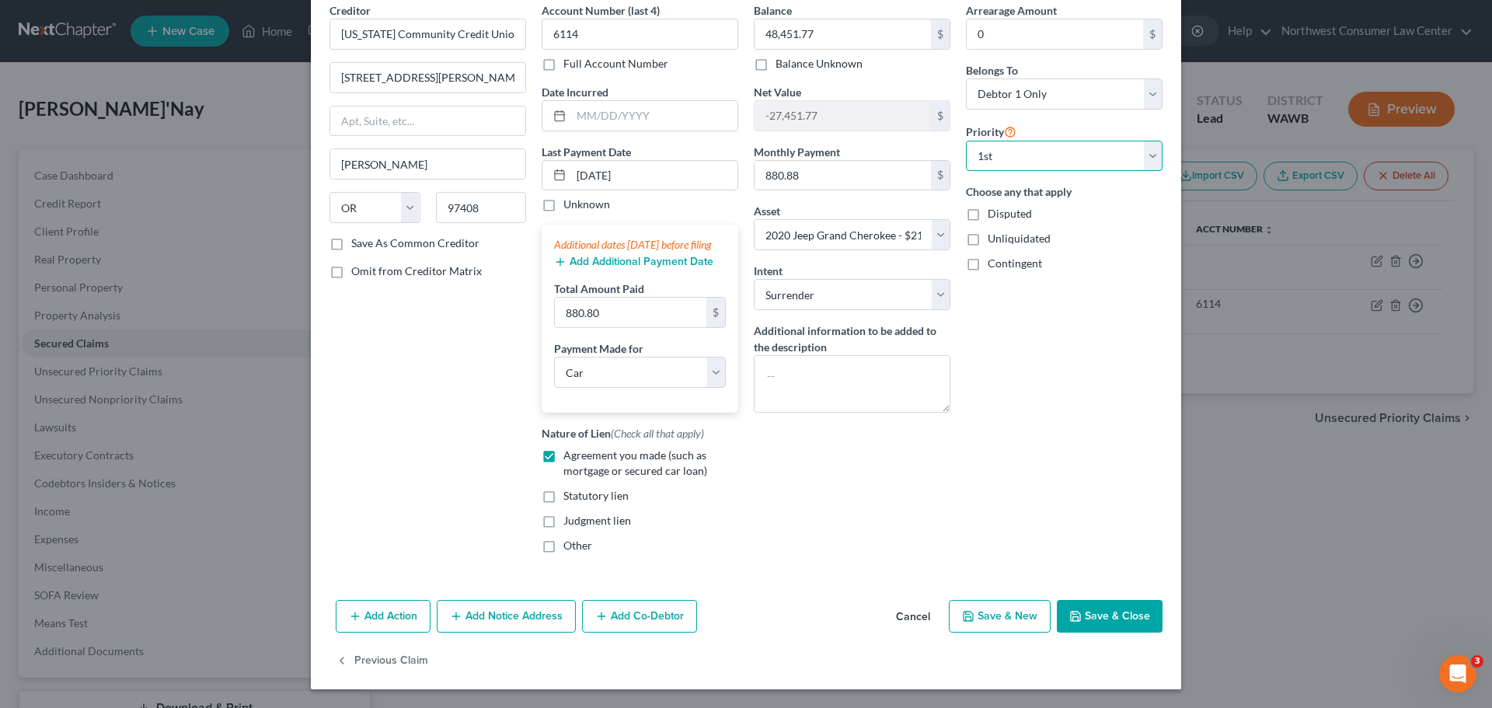
click at [1006, 148] on select "Select 1st 2nd 3rd 4th 5th 6th 7th 8th 9th 10th 11th 12th 13th 14th 15th 16th 1…" at bounding box center [1064, 156] width 197 height 31
select select
click at [966, 141] on select "Select 1st 2nd 3rd 4th 5th 6th 7th 8th 9th 10th 11th 12th 13th 14th 15th 16th 1…" at bounding box center [1064, 156] width 197 height 31
click at [1086, 622] on button "Save & Close" at bounding box center [1110, 616] width 106 height 33
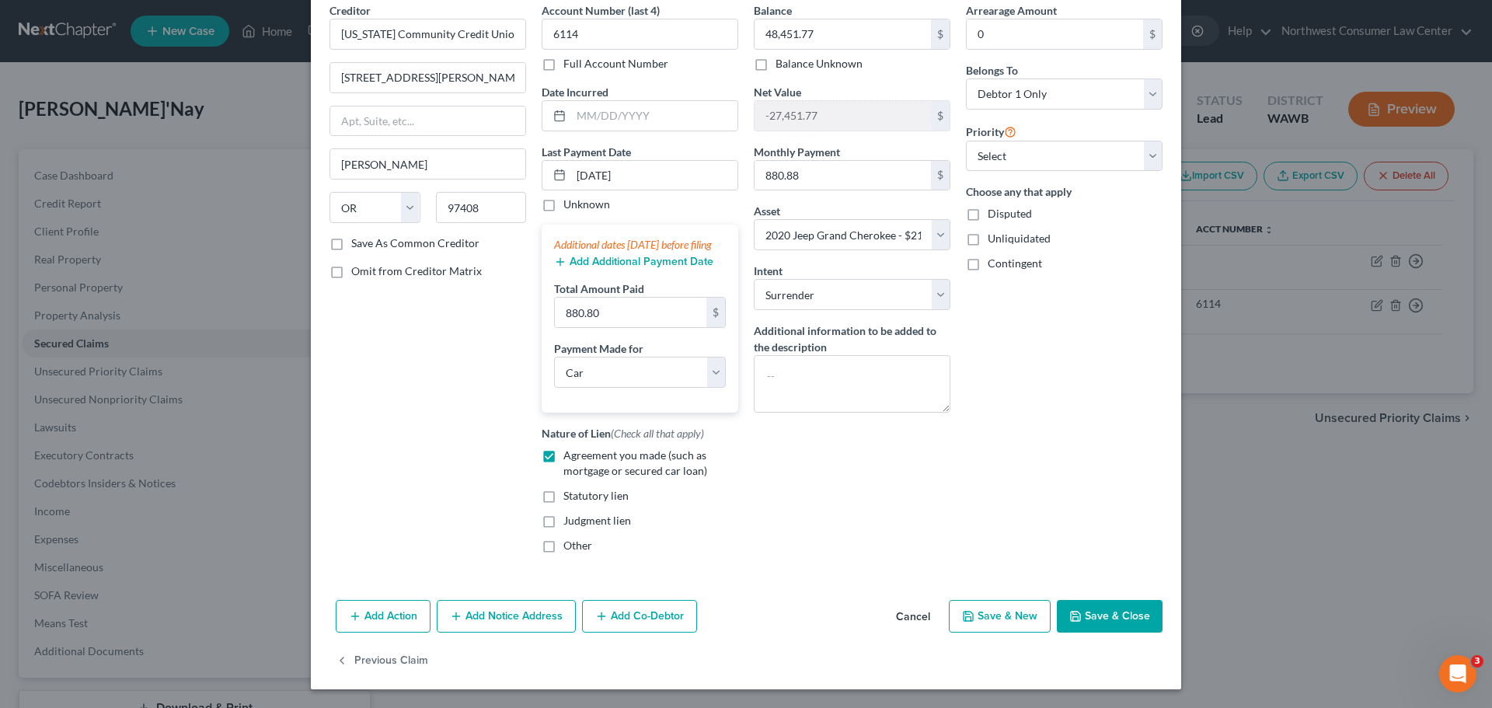
select select
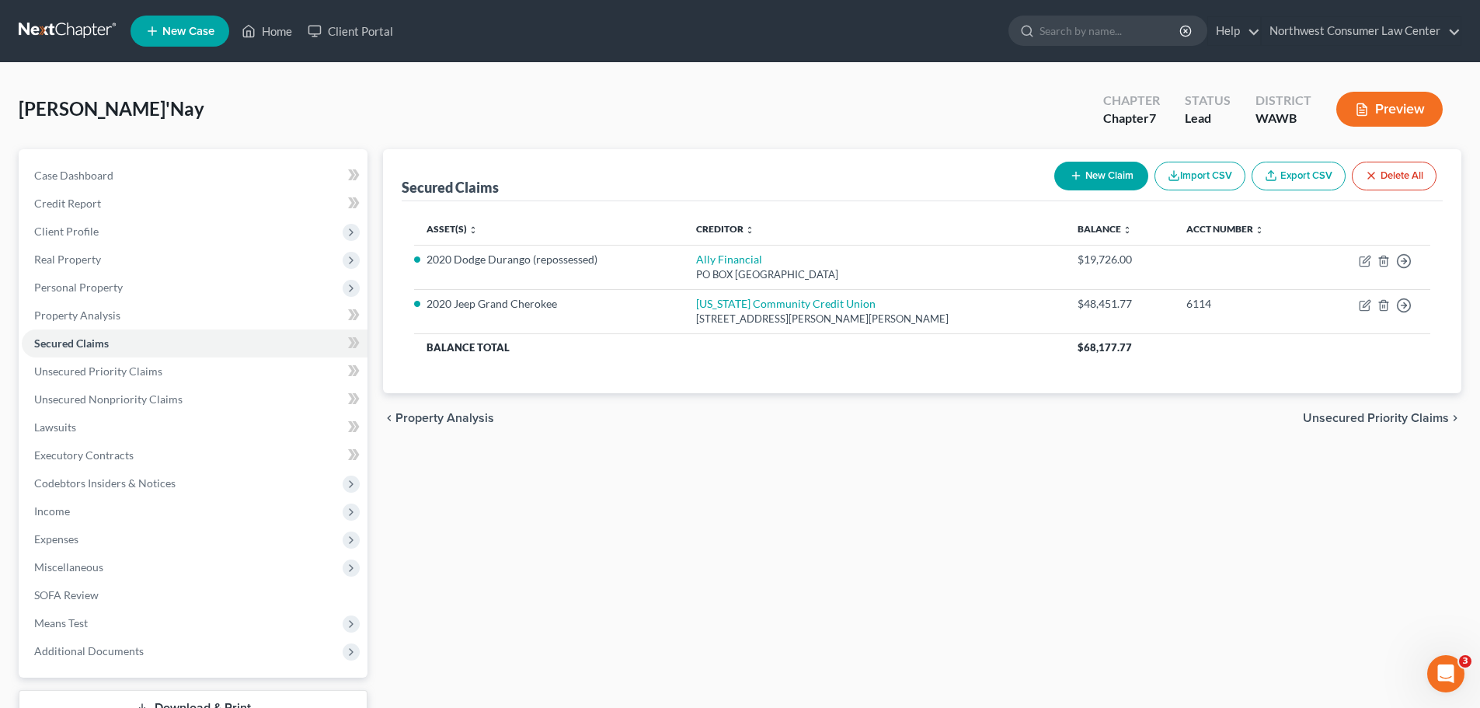
click at [1362, 421] on span "Unsecured Priority Claims" at bounding box center [1376, 418] width 146 height 12
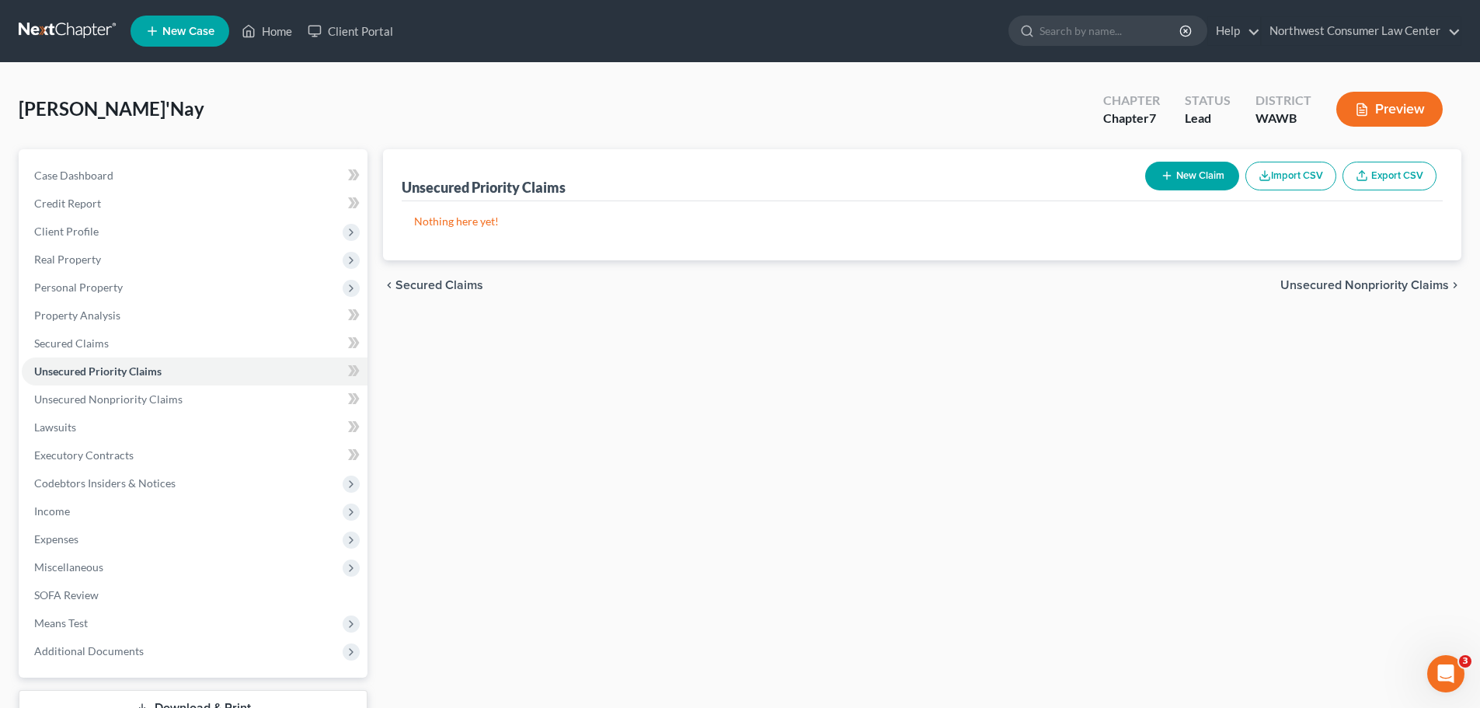
click at [1421, 291] on span "Unsecured Nonpriority Claims" at bounding box center [1365, 285] width 169 height 12
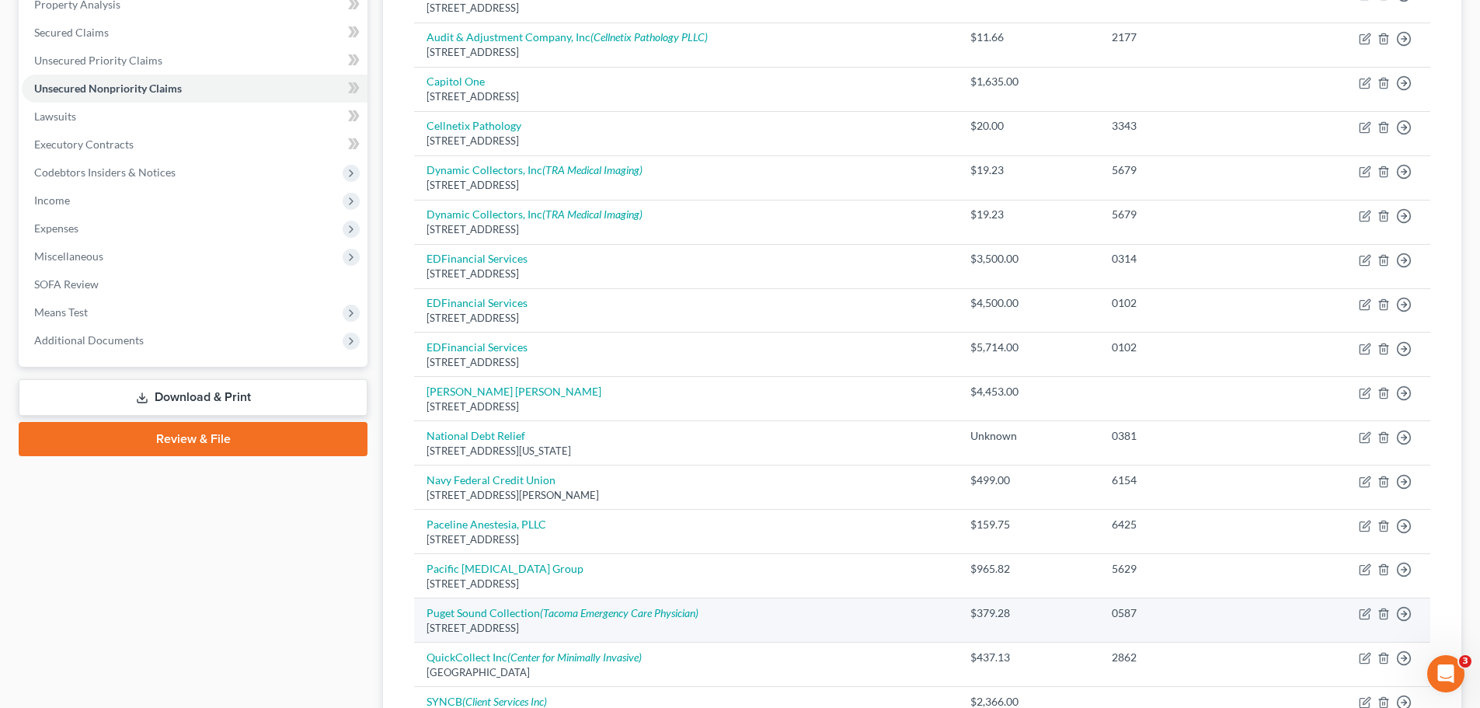
scroll to position [78, 0]
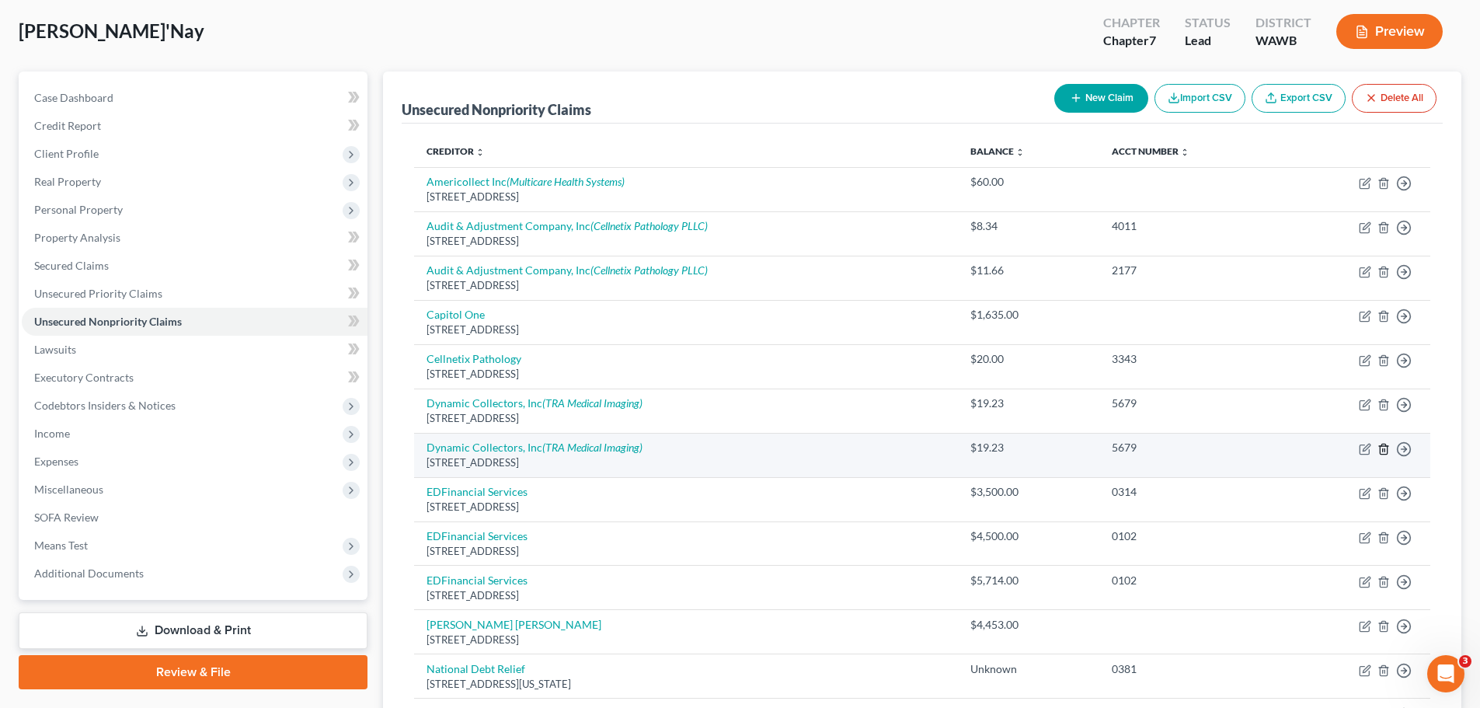
click at [1386, 451] on icon "button" at bounding box center [1384, 449] width 12 height 12
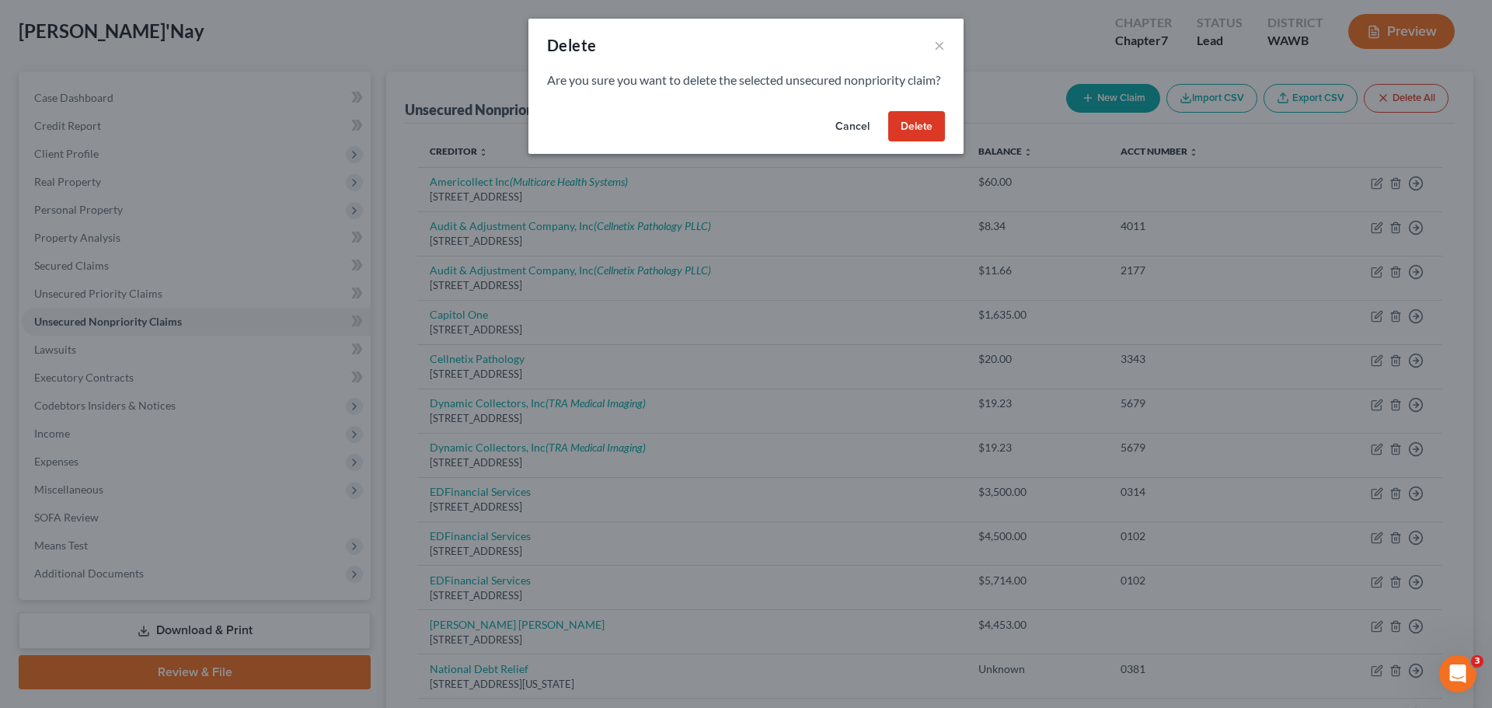
click at [917, 142] on button "Delete" at bounding box center [916, 126] width 57 height 31
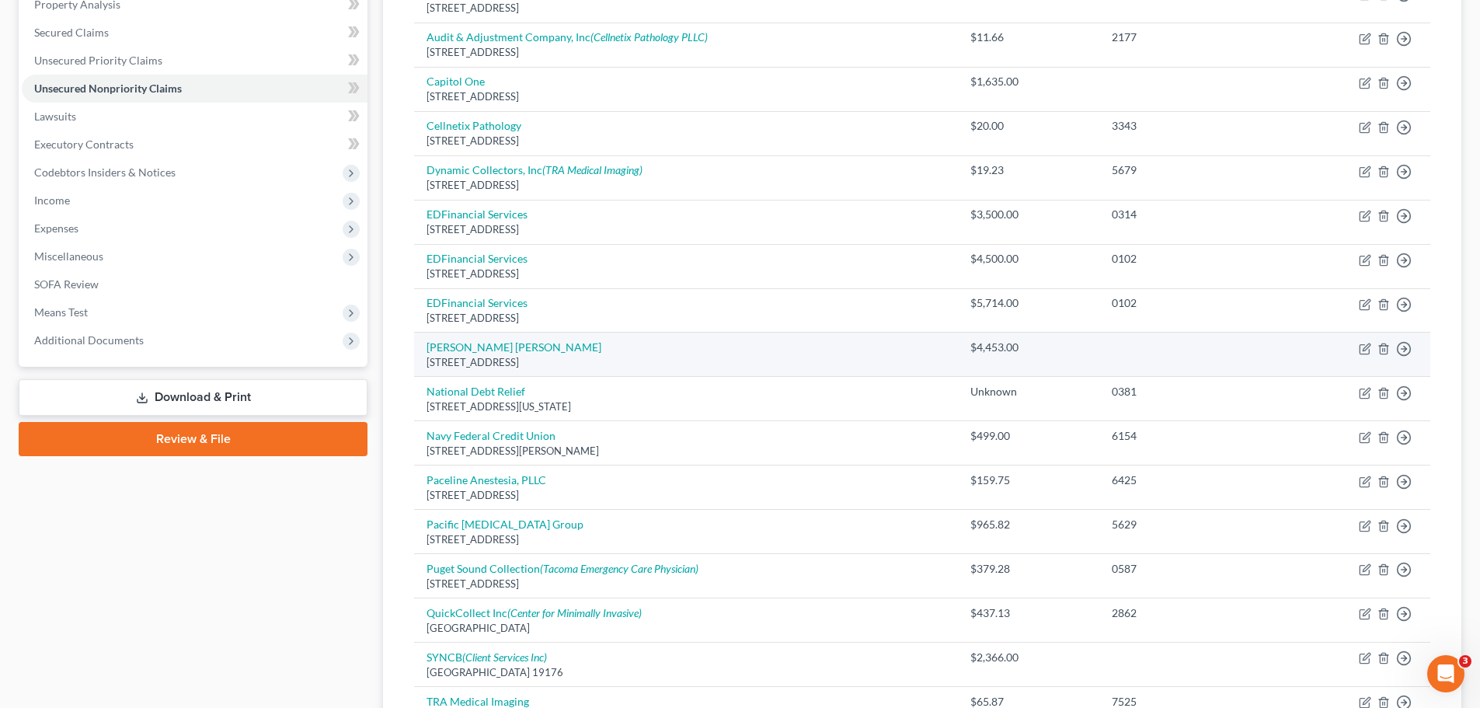
scroll to position [389, 0]
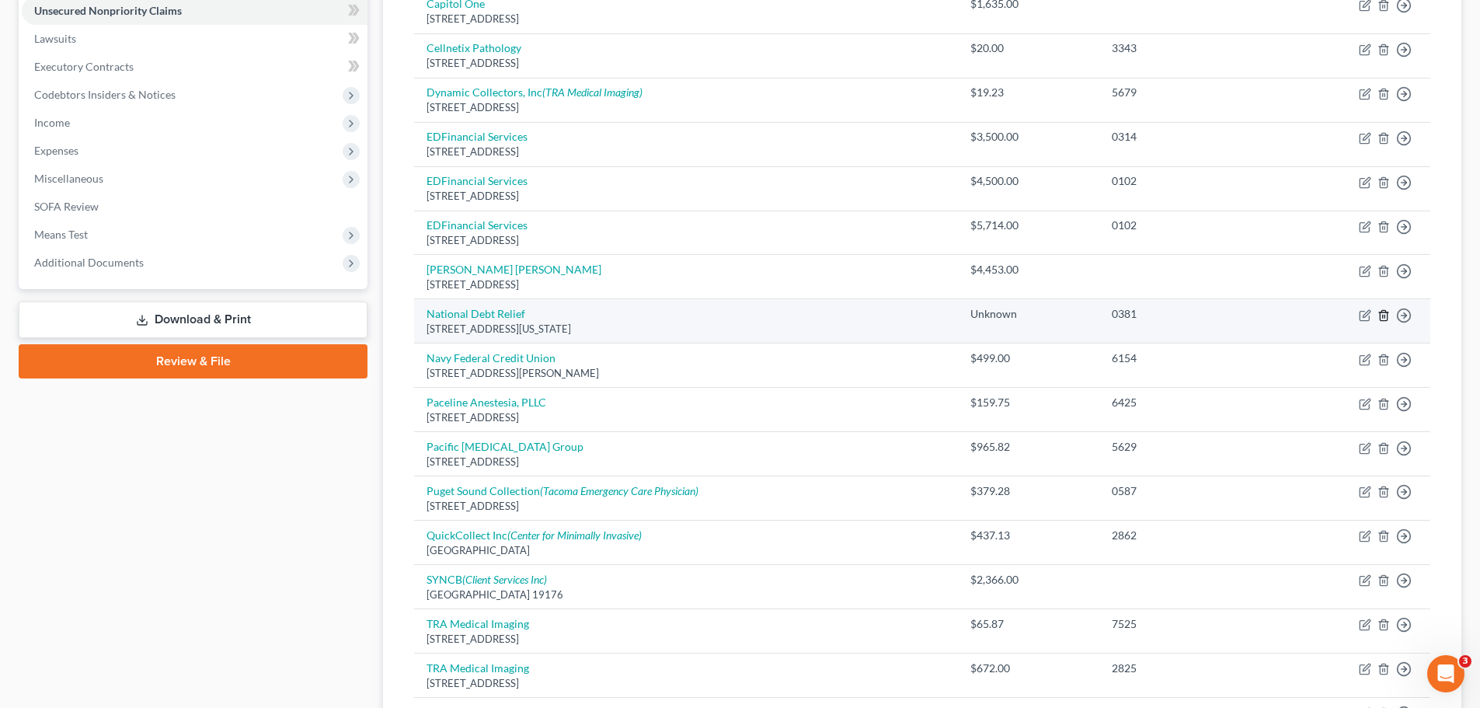
click at [1389, 316] on icon "button" at bounding box center [1384, 315] width 12 height 12
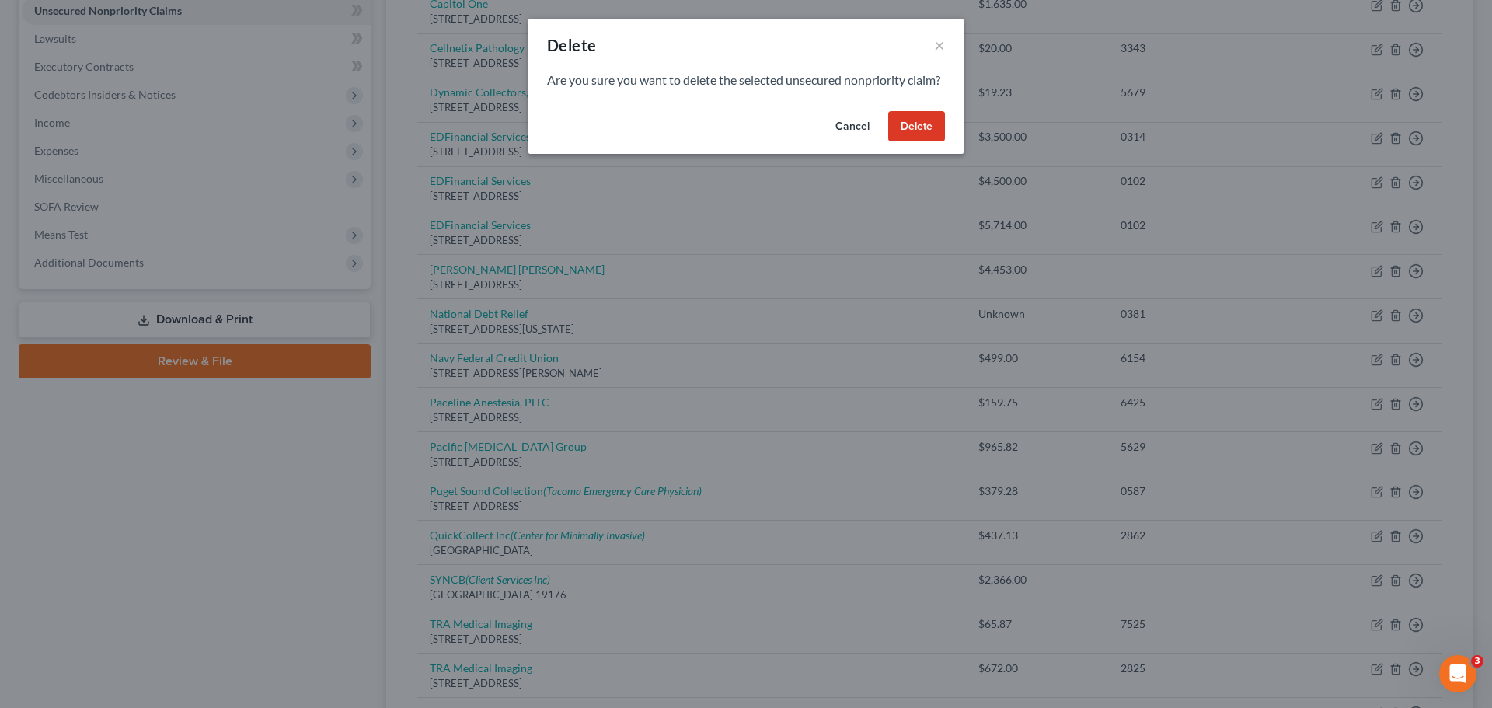
click at [912, 141] on button "Delete" at bounding box center [916, 126] width 57 height 31
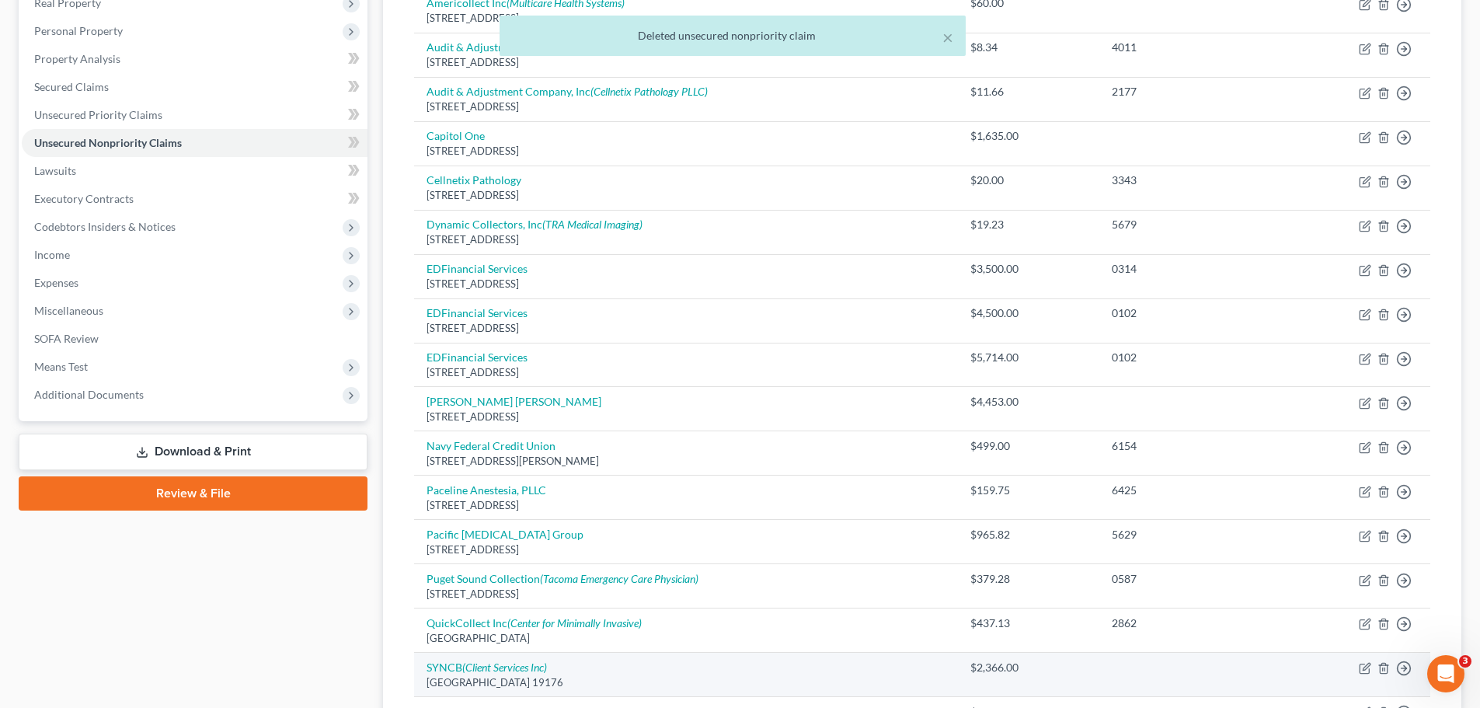
scroll to position [233, 0]
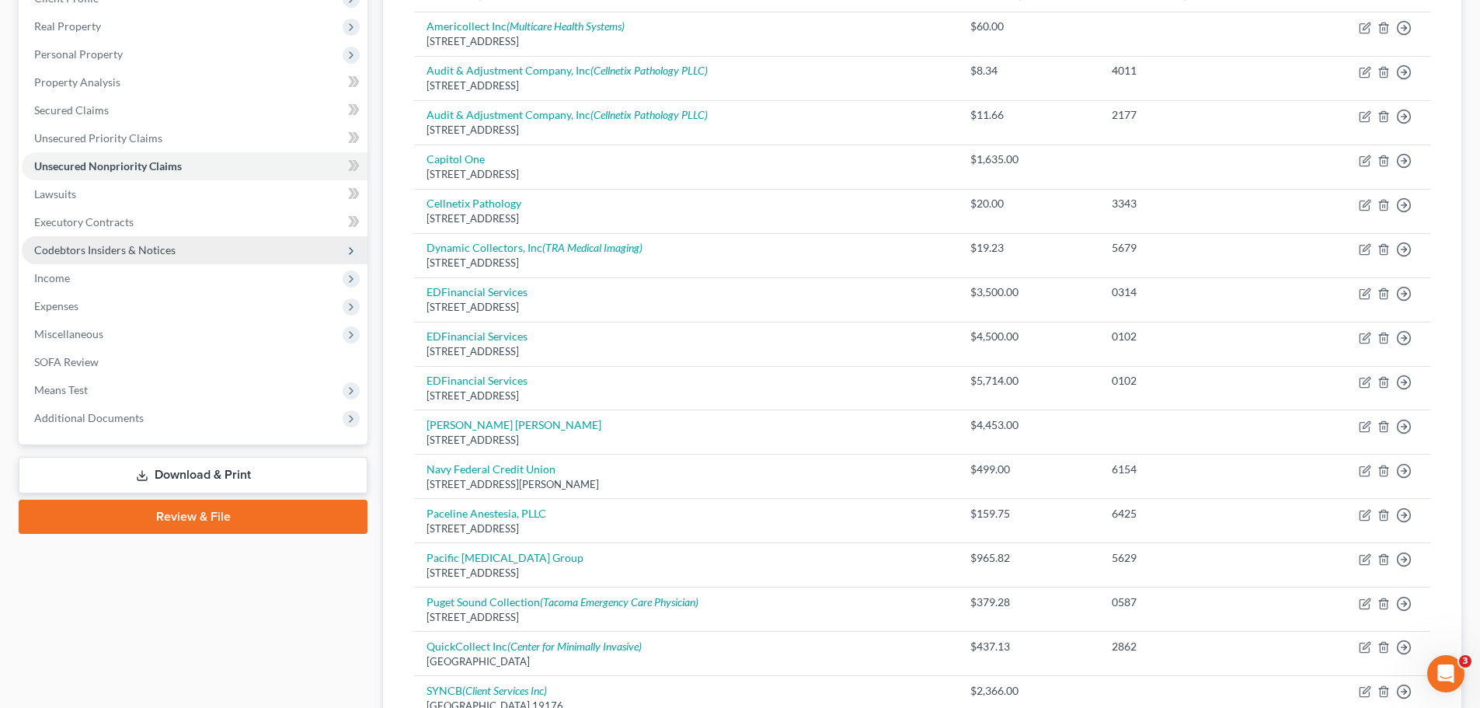
click at [273, 257] on span "Codebtors Insiders & Notices" at bounding box center [195, 250] width 346 height 28
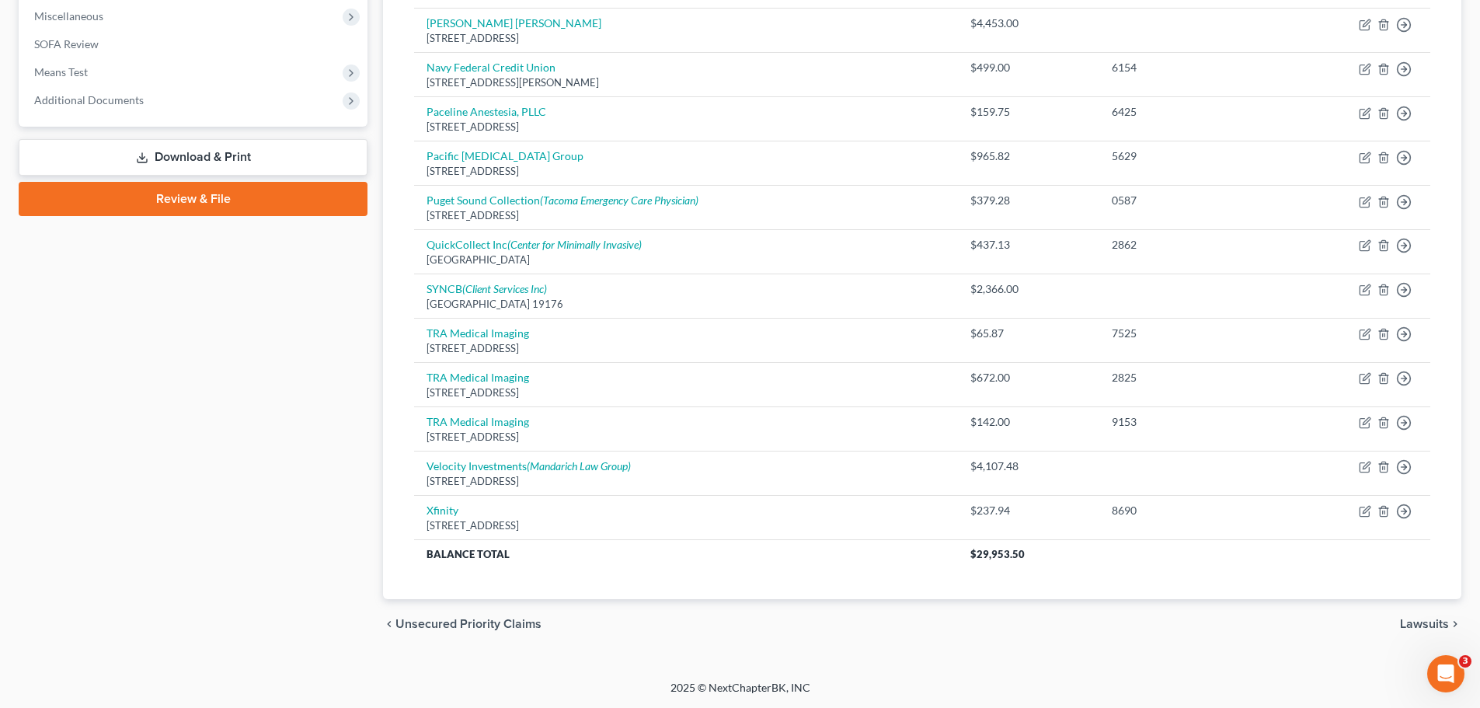
scroll to position [169, 0]
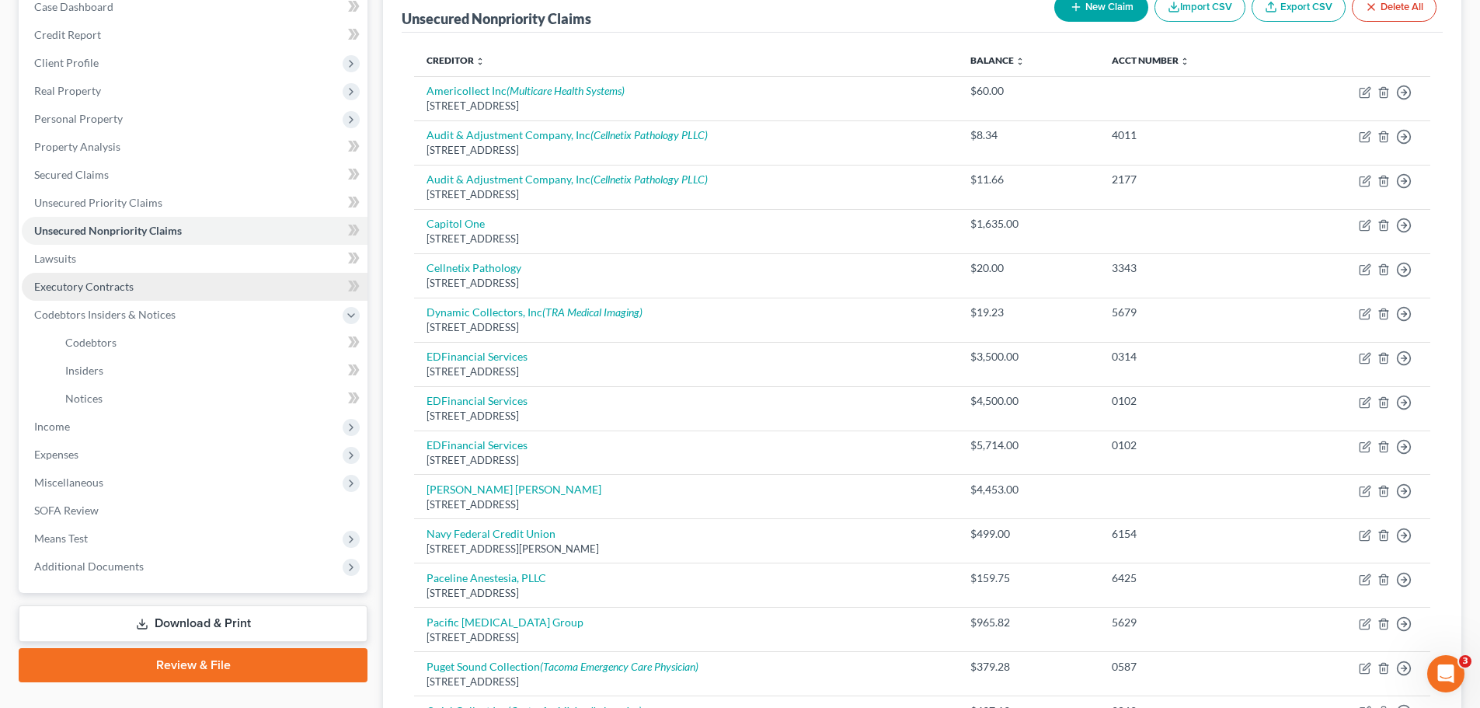
click at [260, 279] on link "Executory Contracts" at bounding box center [195, 287] width 346 height 28
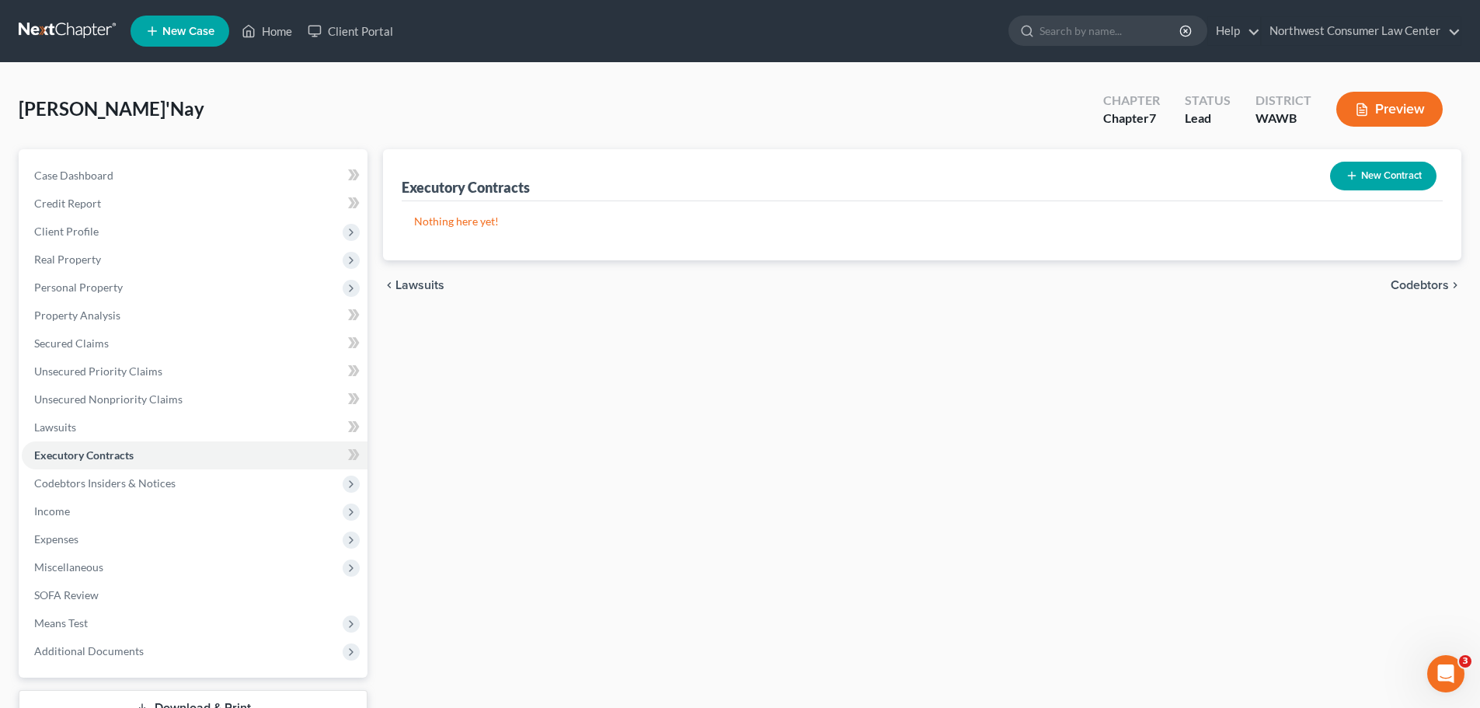
click at [1404, 284] on span "Codebtors" at bounding box center [1420, 285] width 58 height 12
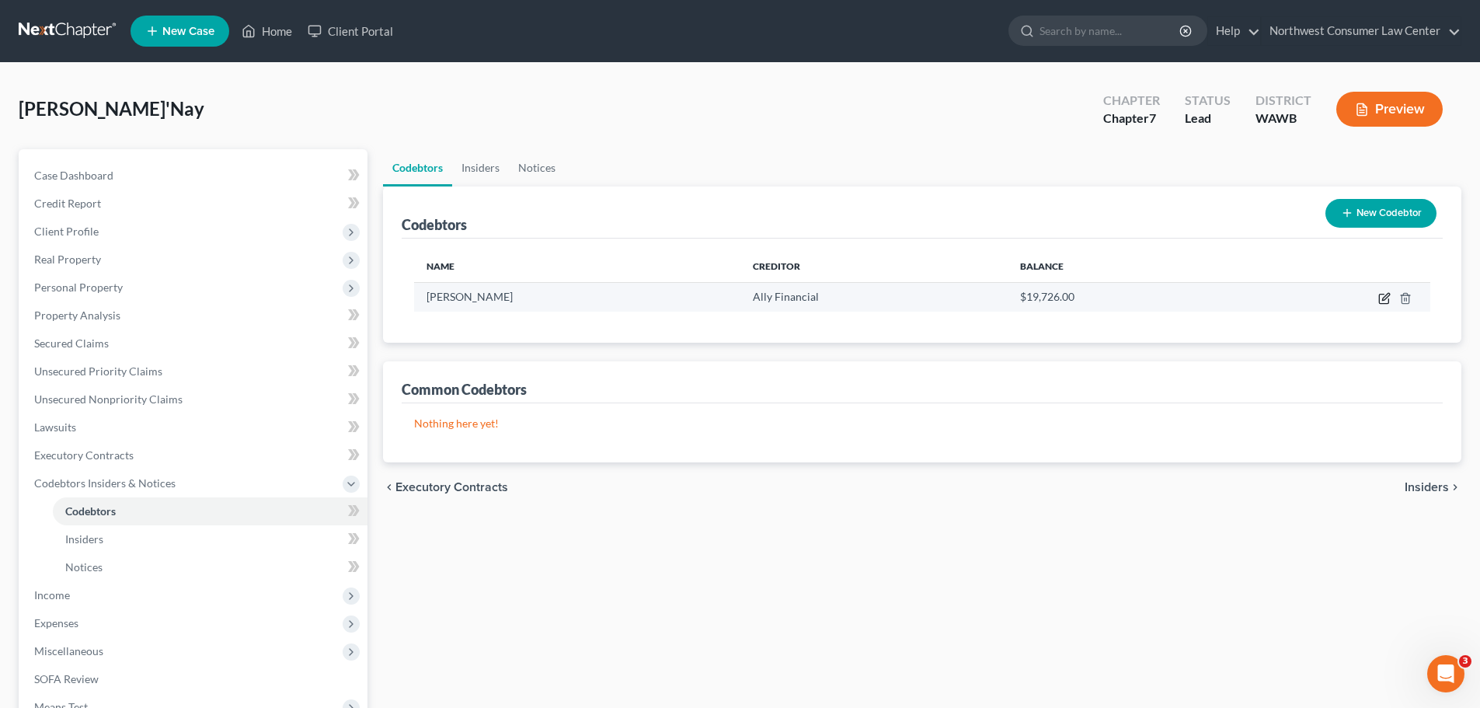
click at [1383, 298] on icon "button" at bounding box center [1385, 298] width 12 height 12
select select "22"
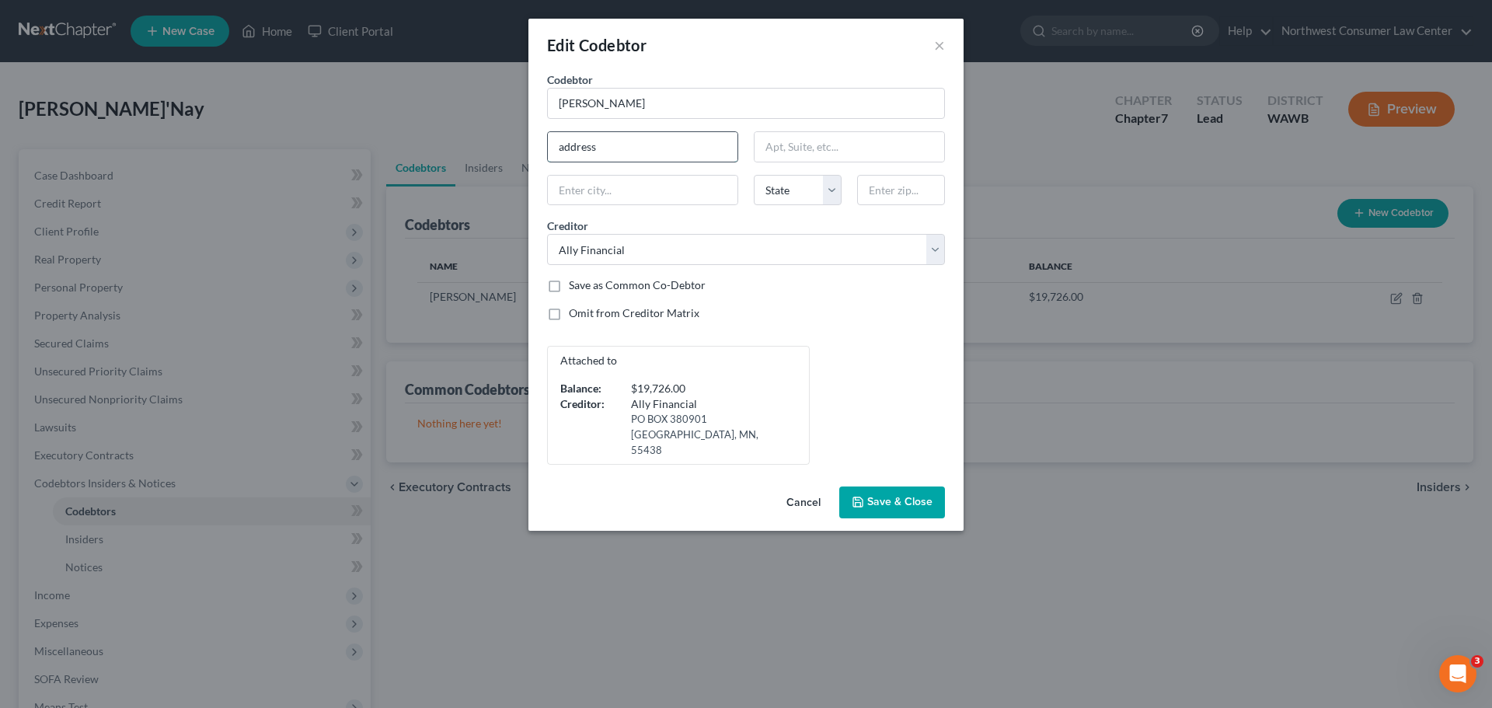
click at [615, 152] on input "address" at bounding box center [643, 147] width 190 height 30
type input "Unknown"
click at [920, 494] on button "Save & Close" at bounding box center [892, 502] width 106 height 33
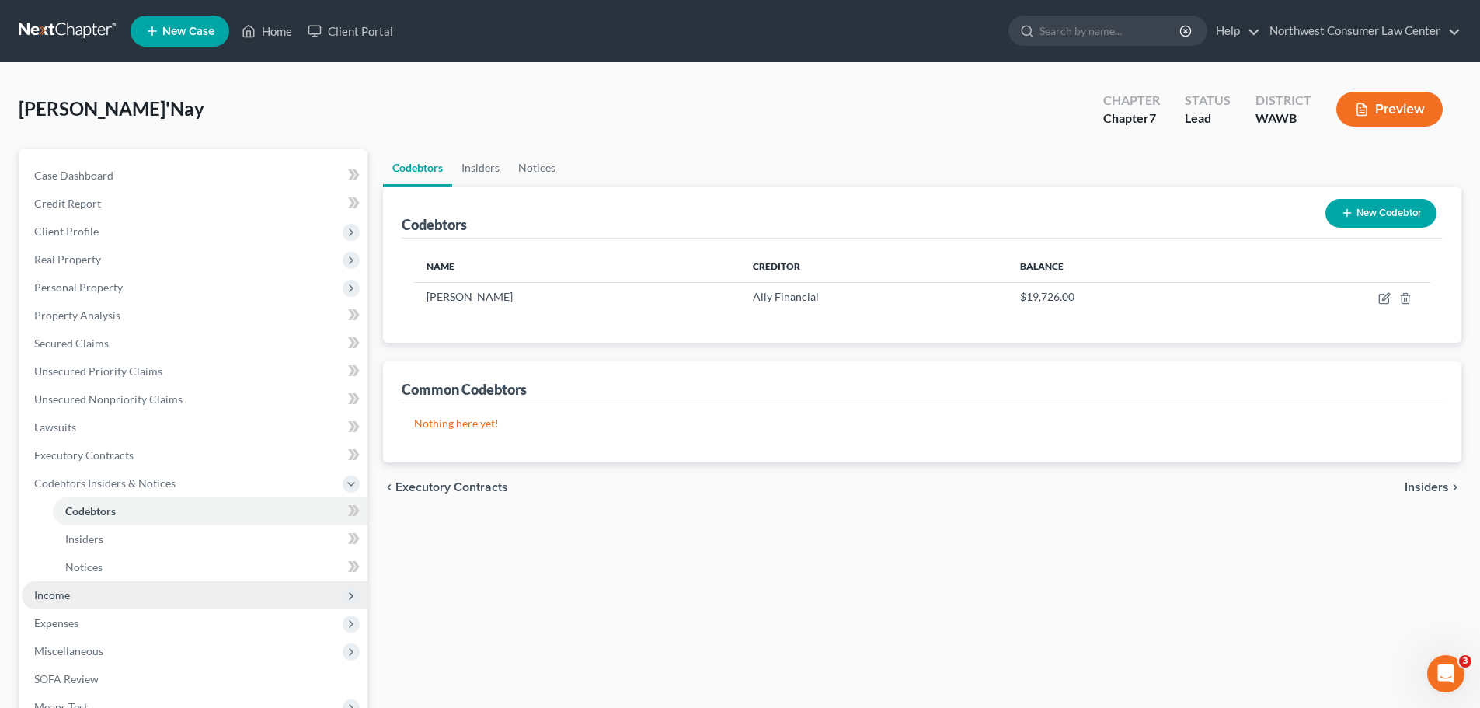
click at [113, 605] on span "Income" at bounding box center [195, 595] width 346 height 28
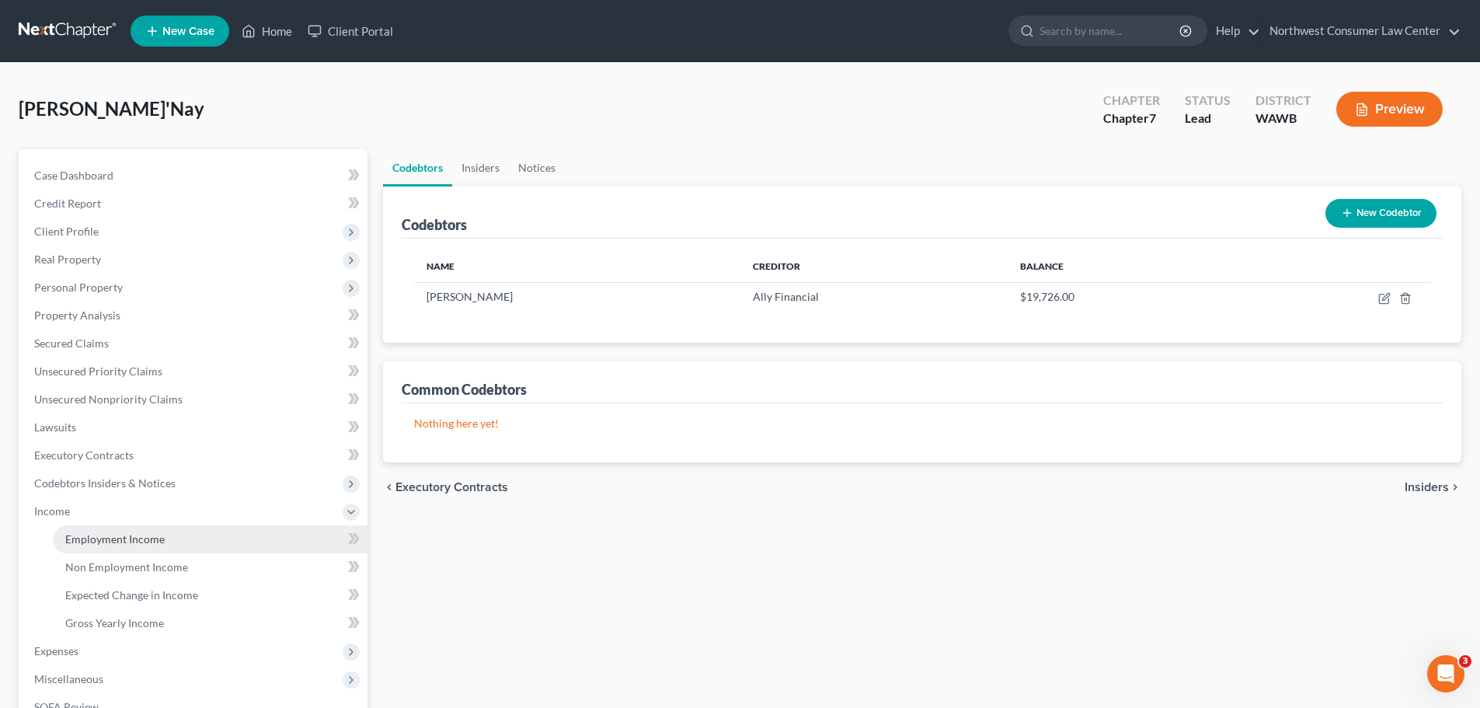
click at [183, 540] on link "Employment Income" at bounding box center [210, 539] width 315 height 28
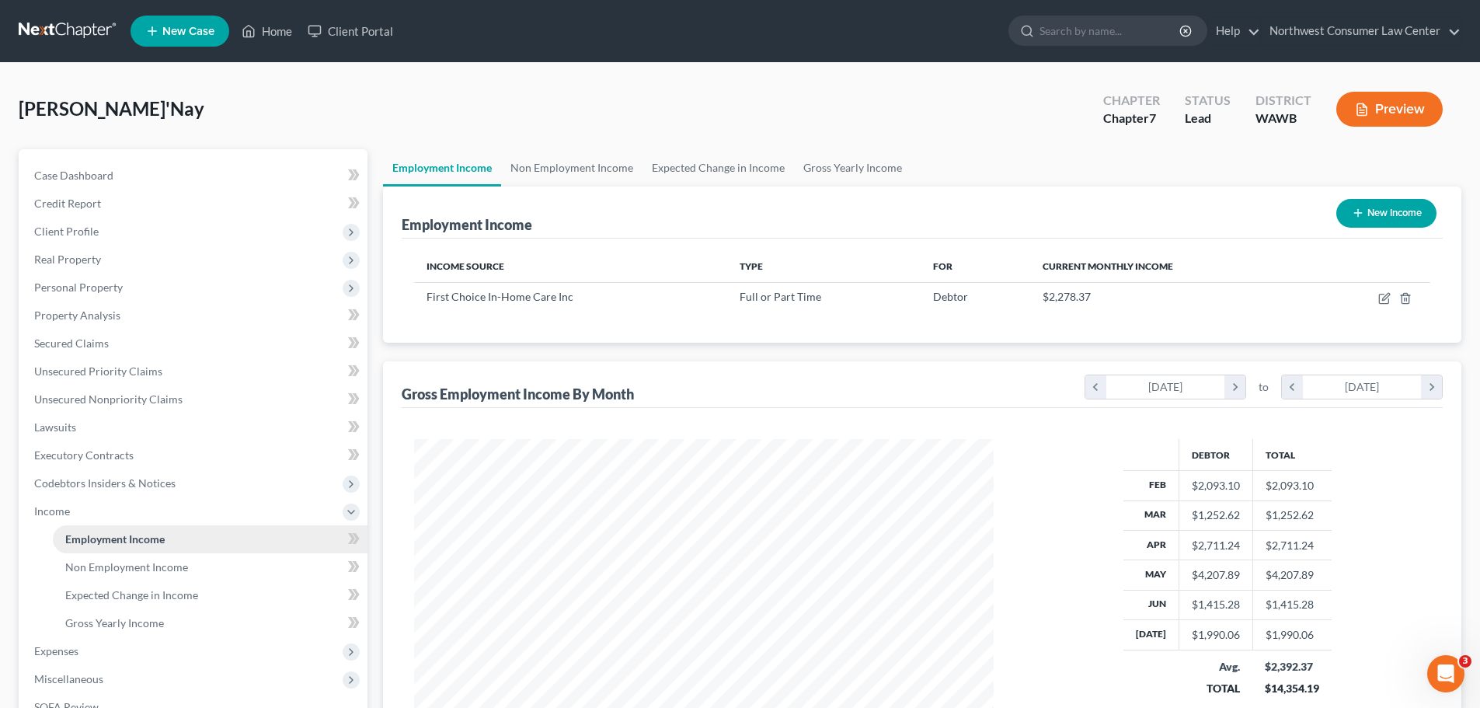
scroll to position [290, 611]
click at [569, 168] on link "Non Employment Income" at bounding box center [571, 167] width 141 height 37
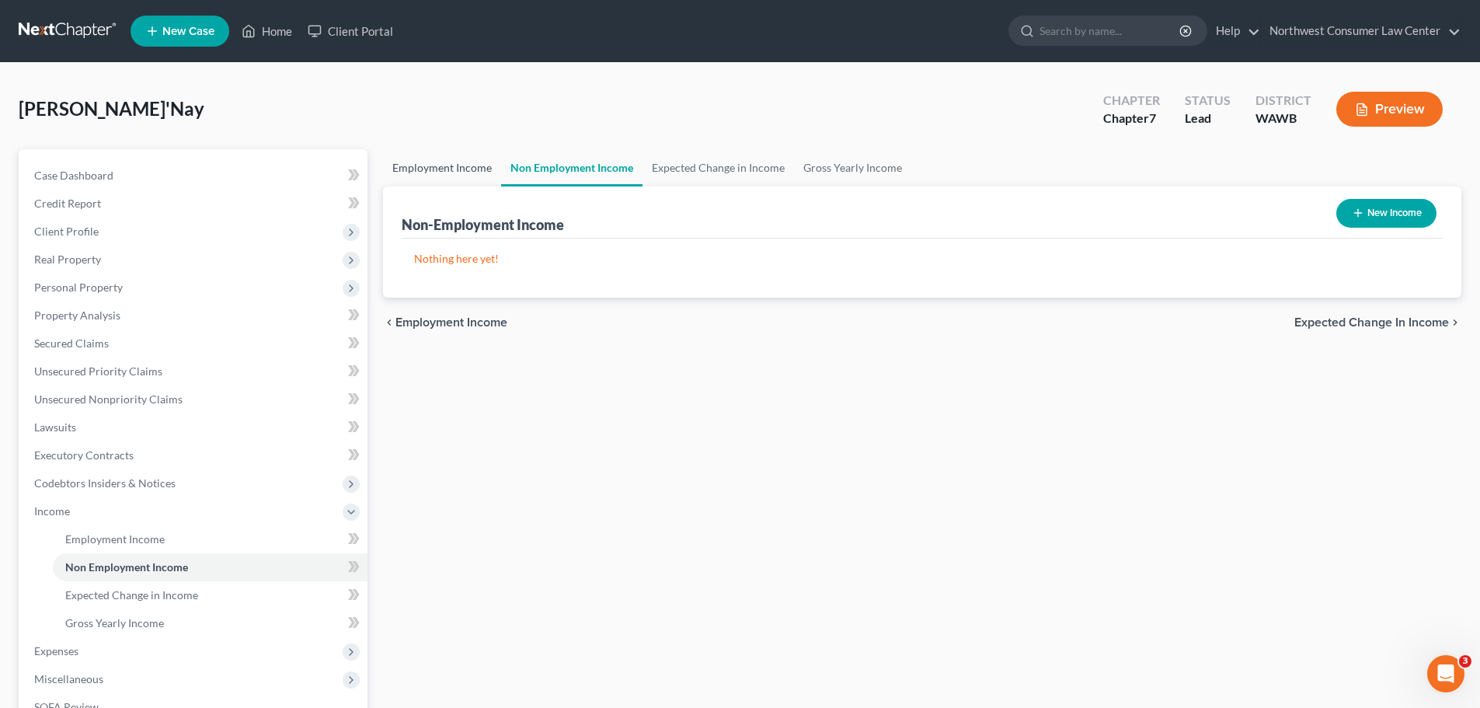
click at [483, 175] on link "Employment Income" at bounding box center [442, 167] width 118 height 37
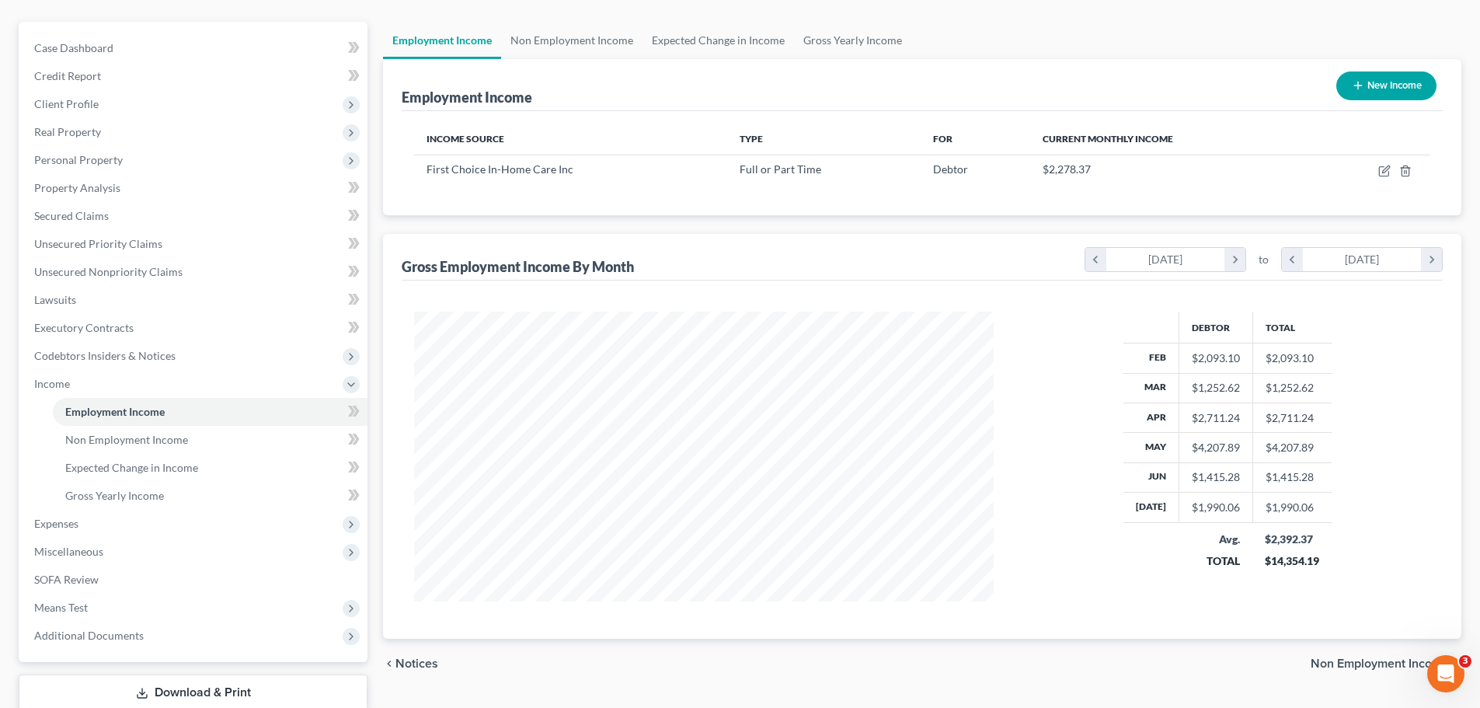
scroll to position [155, 0]
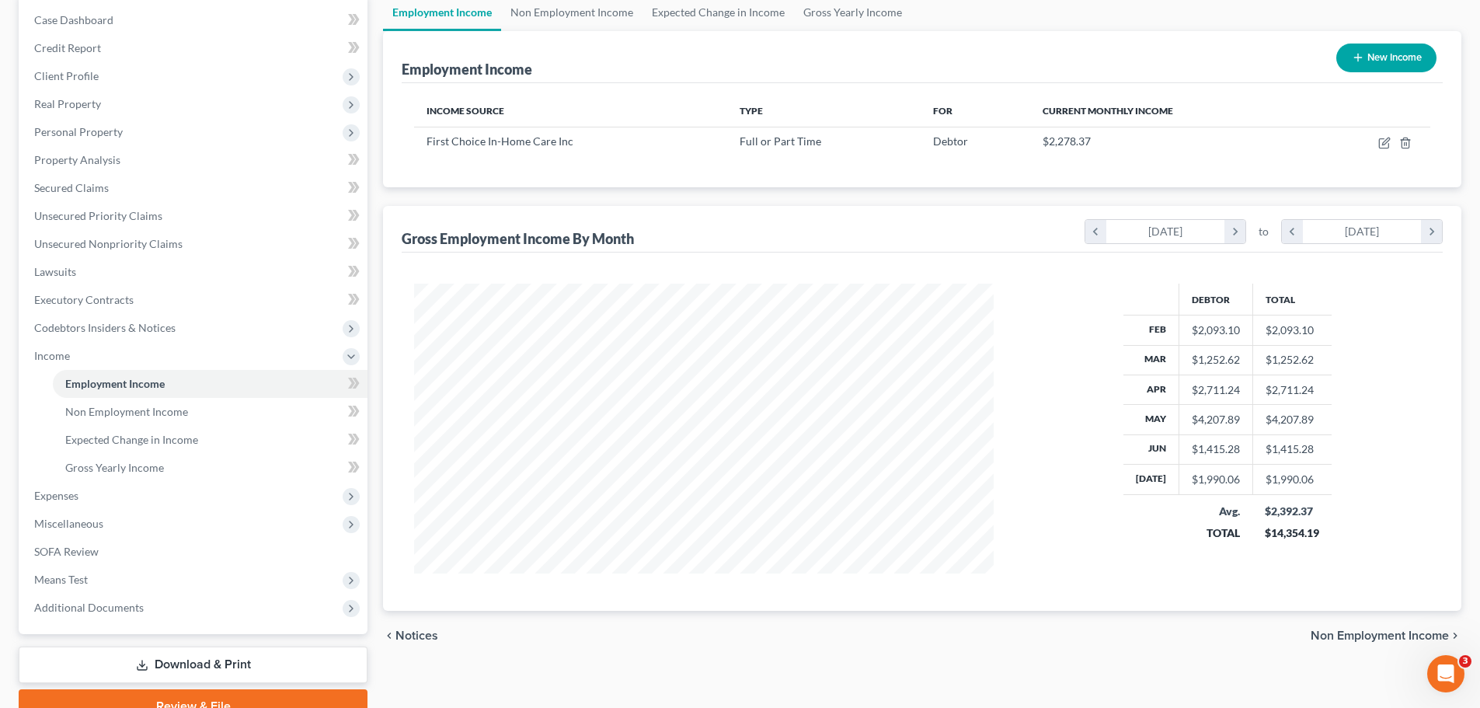
click at [1351, 629] on span "Non Employment Income" at bounding box center [1380, 635] width 138 height 12
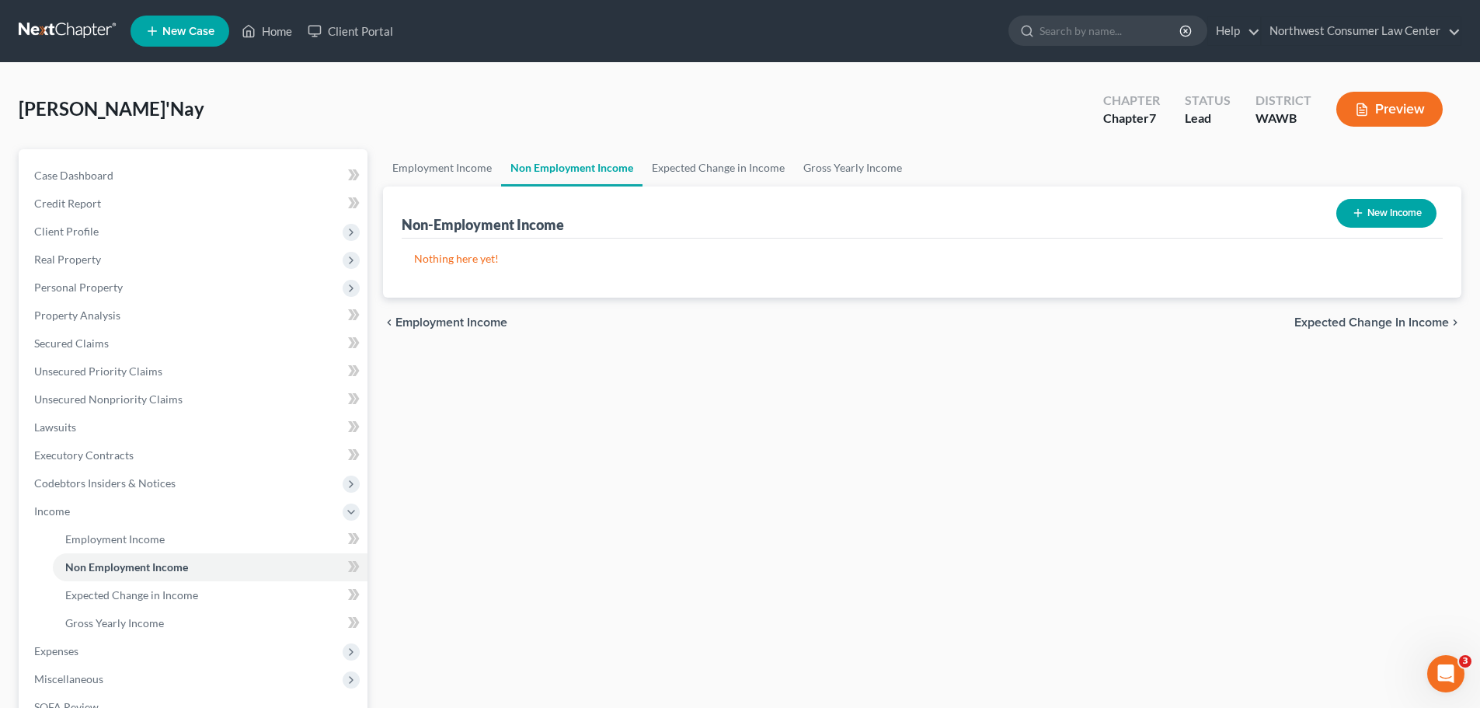
click at [1391, 318] on span "Expected Change in Income" at bounding box center [1372, 322] width 155 height 12
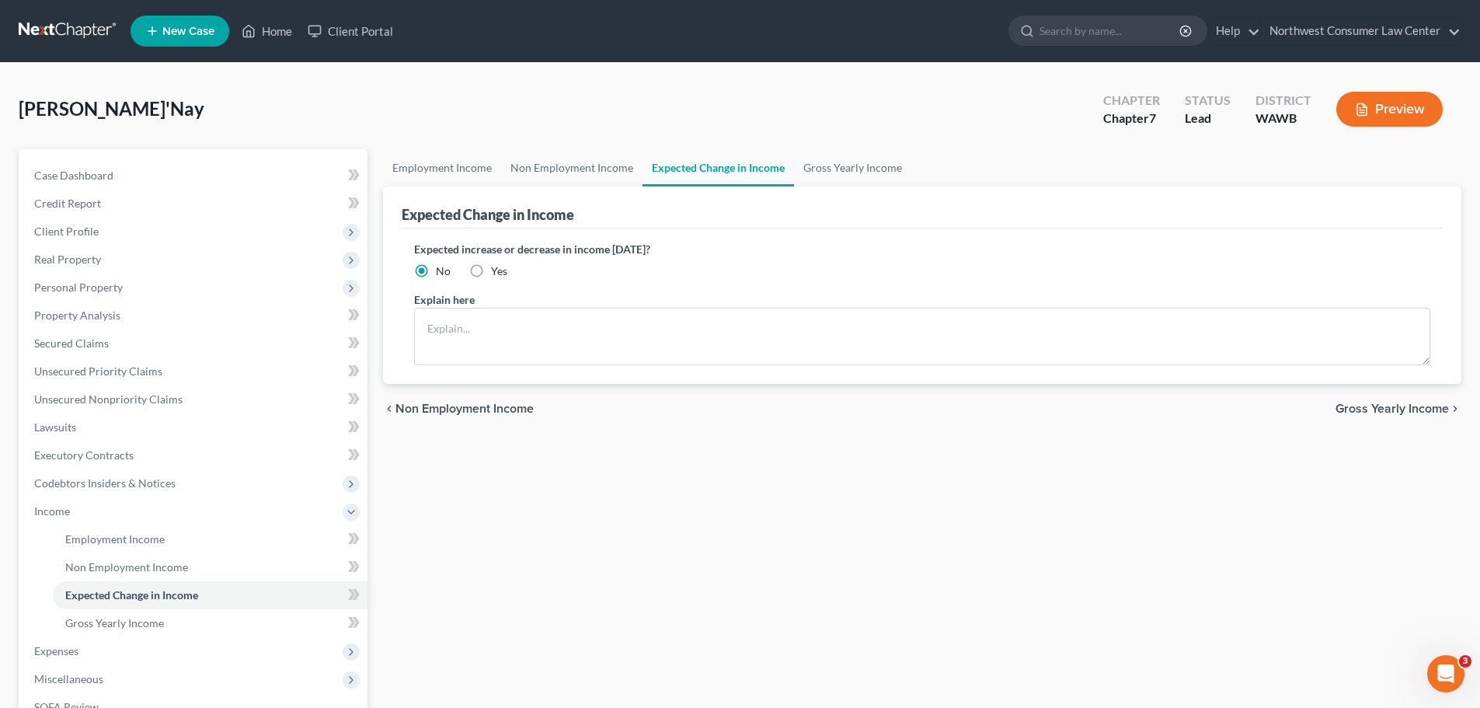
click at [496, 271] on span "Yes" at bounding box center [499, 270] width 16 height 13
click at [497, 271] on input "Yes" at bounding box center [502, 268] width 10 height 10
radio input "true"
click at [511, 350] on textarea at bounding box center [922, 337] width 1017 height 58
type textarea "D"
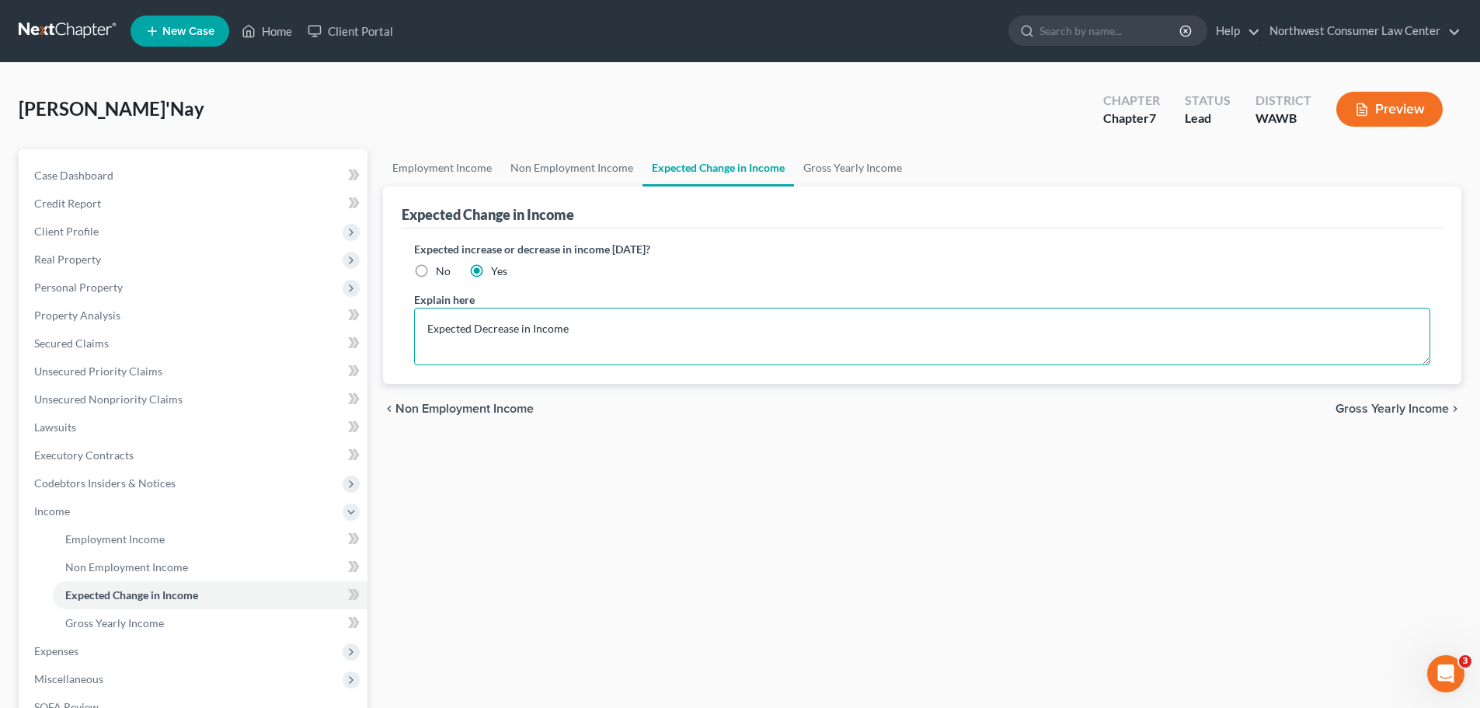
click at [728, 334] on textarea "Expected Decrease in Income" at bounding box center [922, 337] width 1017 height 58
type textarea "Expected Decrease in Income"
click at [436, 263] on label "No" at bounding box center [443, 271] width 15 height 16
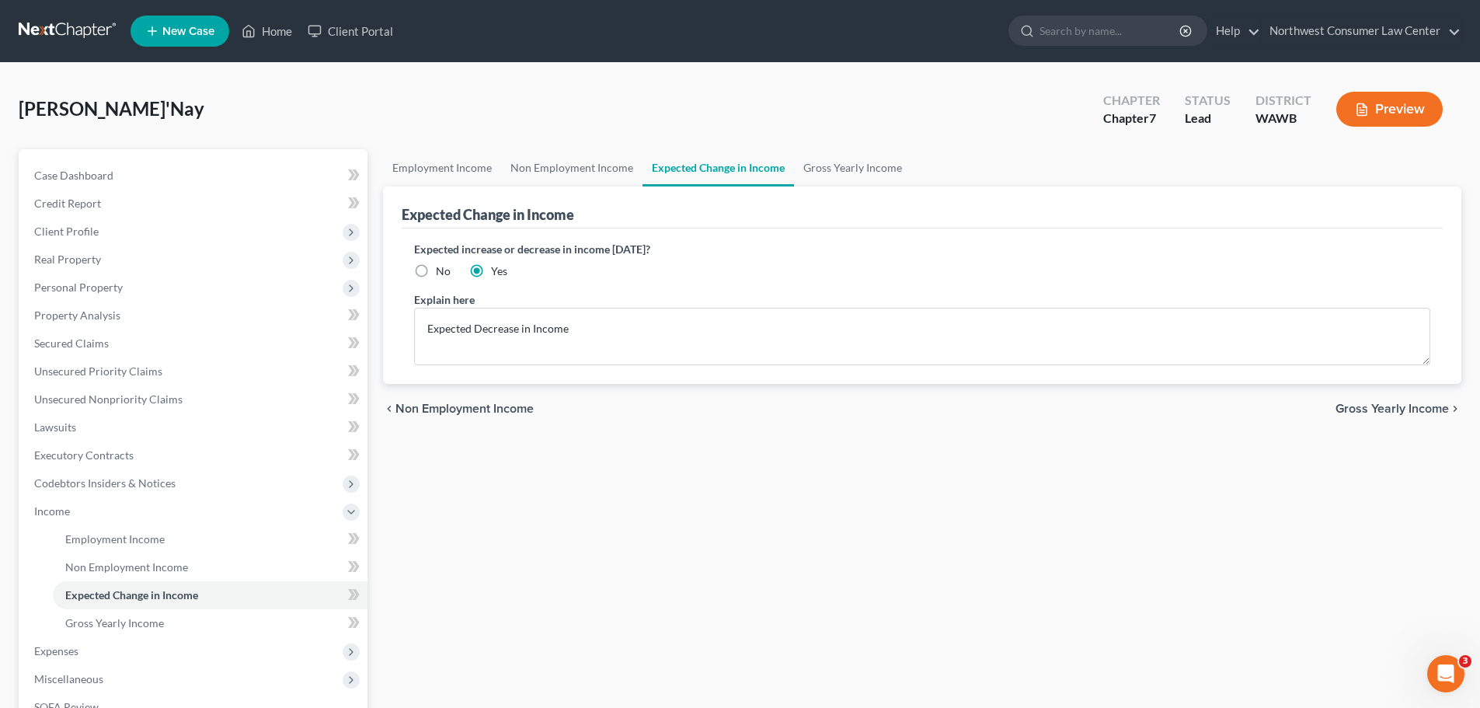
click at [442, 263] on input "No" at bounding box center [447, 268] width 10 height 10
radio input "true"
click at [526, 320] on textarea "Expected Decrease in Income" at bounding box center [922, 337] width 1017 height 58
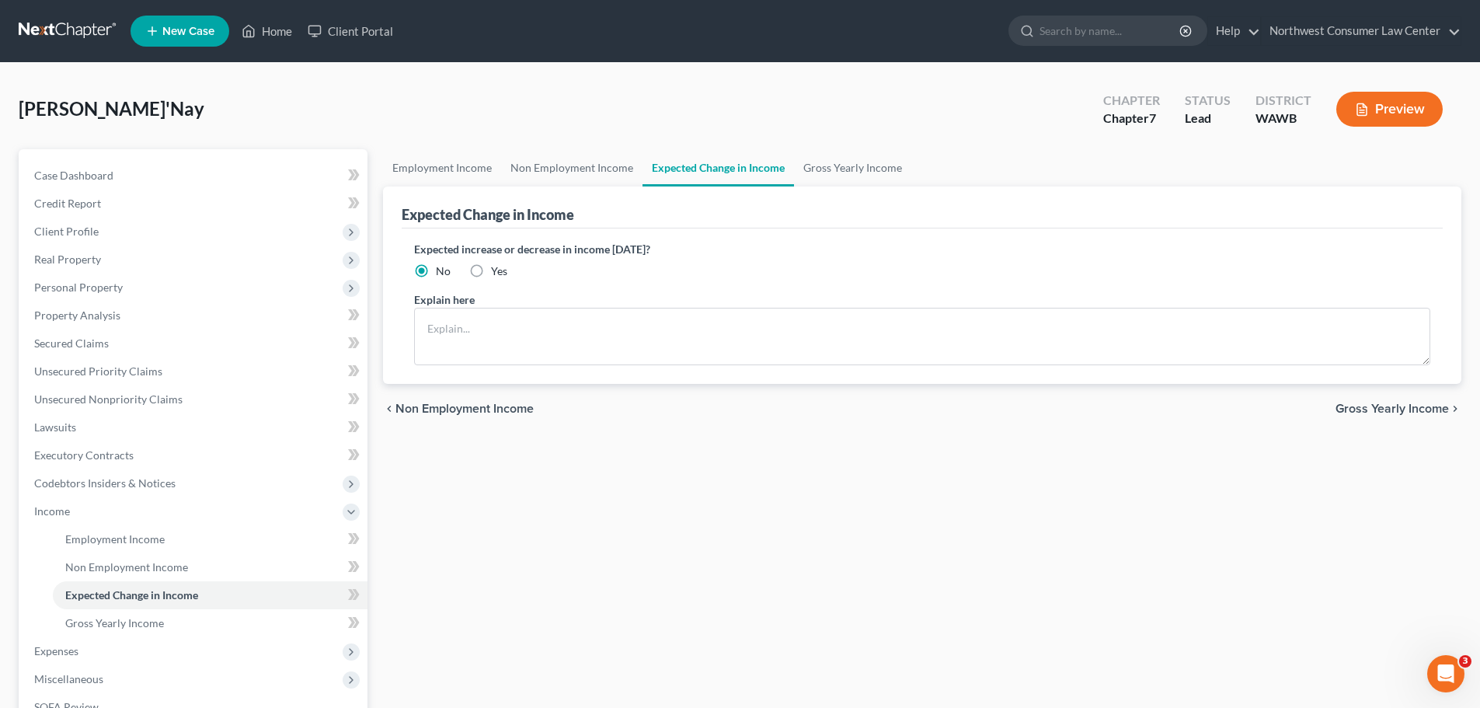
click at [936, 271] on div "Expected increase or decrease in income [DATE]? No Yes" at bounding box center [922, 260] width 1017 height 38
click at [1424, 406] on span "Gross Yearly Income" at bounding box center [1392, 409] width 113 height 12
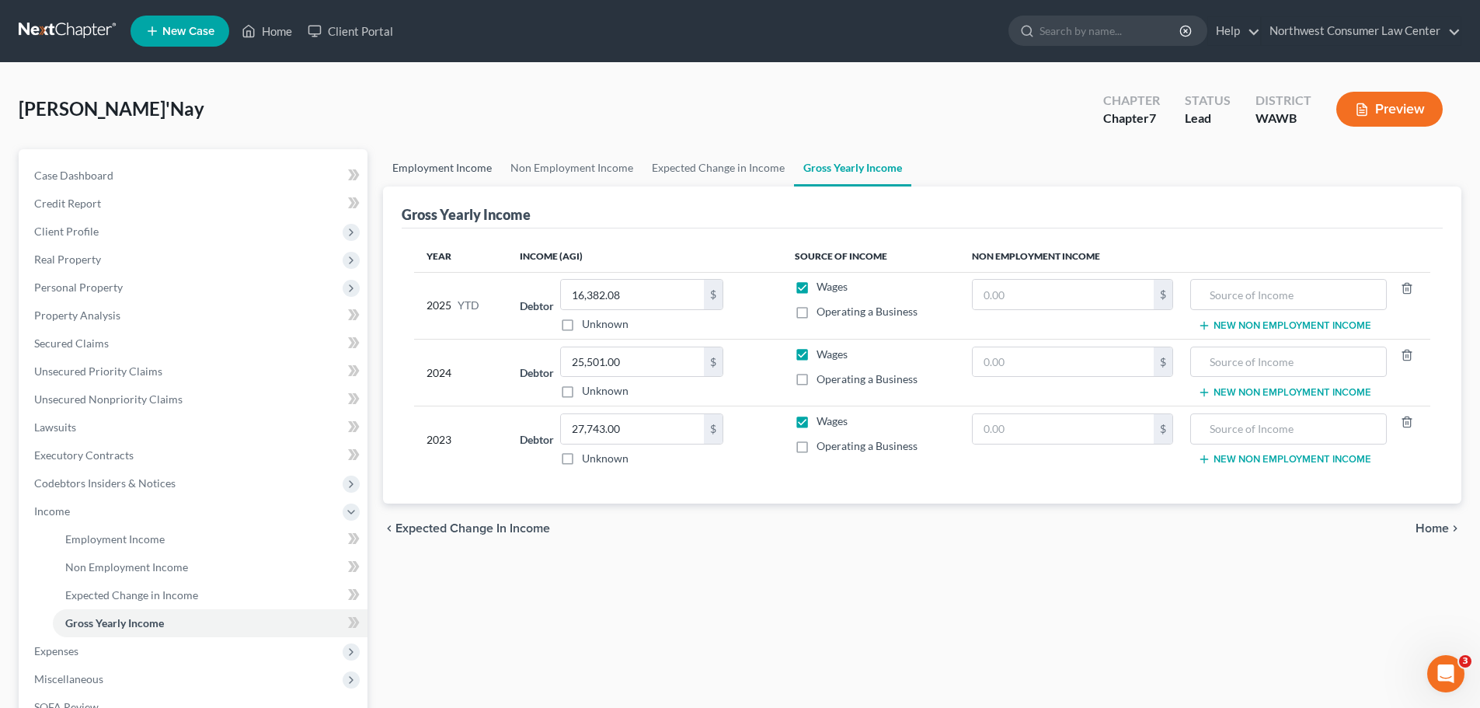
click at [483, 171] on link "Employment Income" at bounding box center [442, 167] width 118 height 37
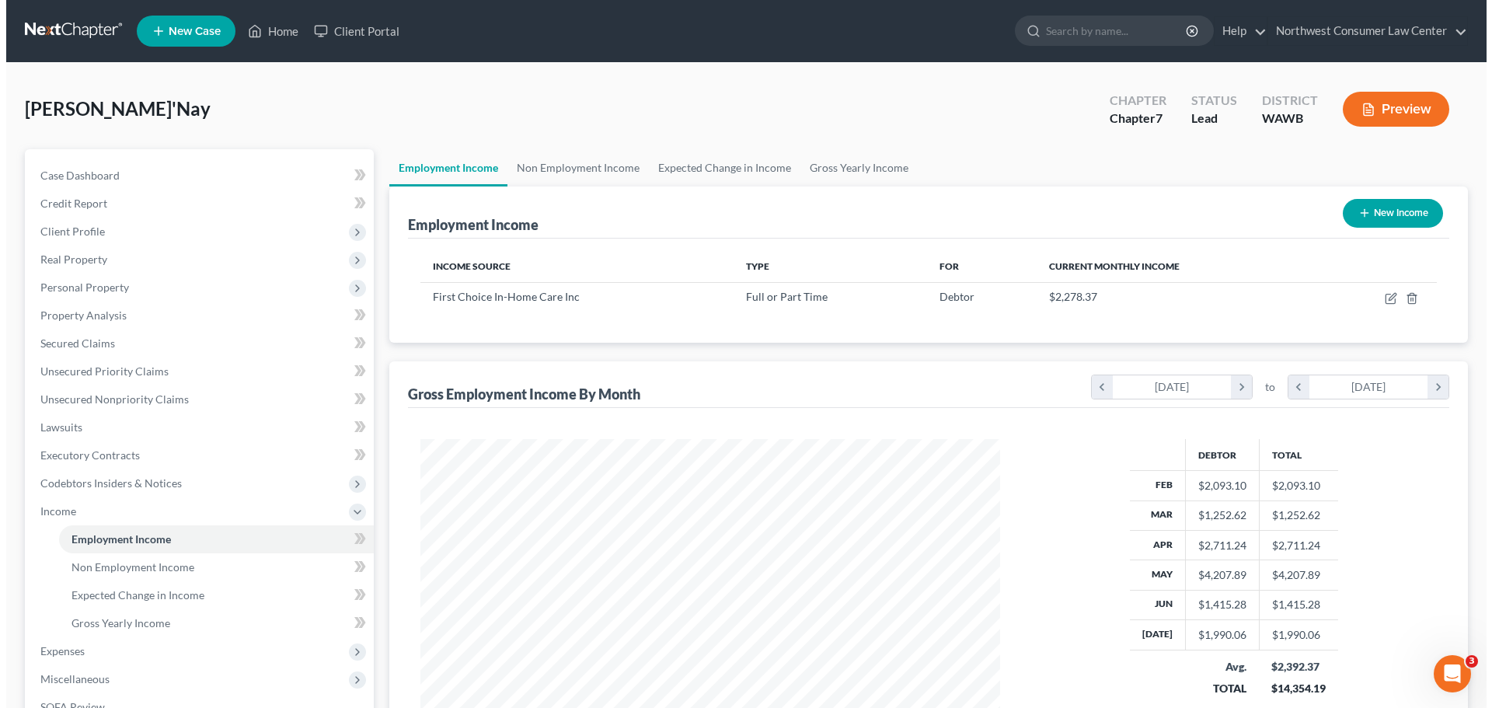
scroll to position [290, 611]
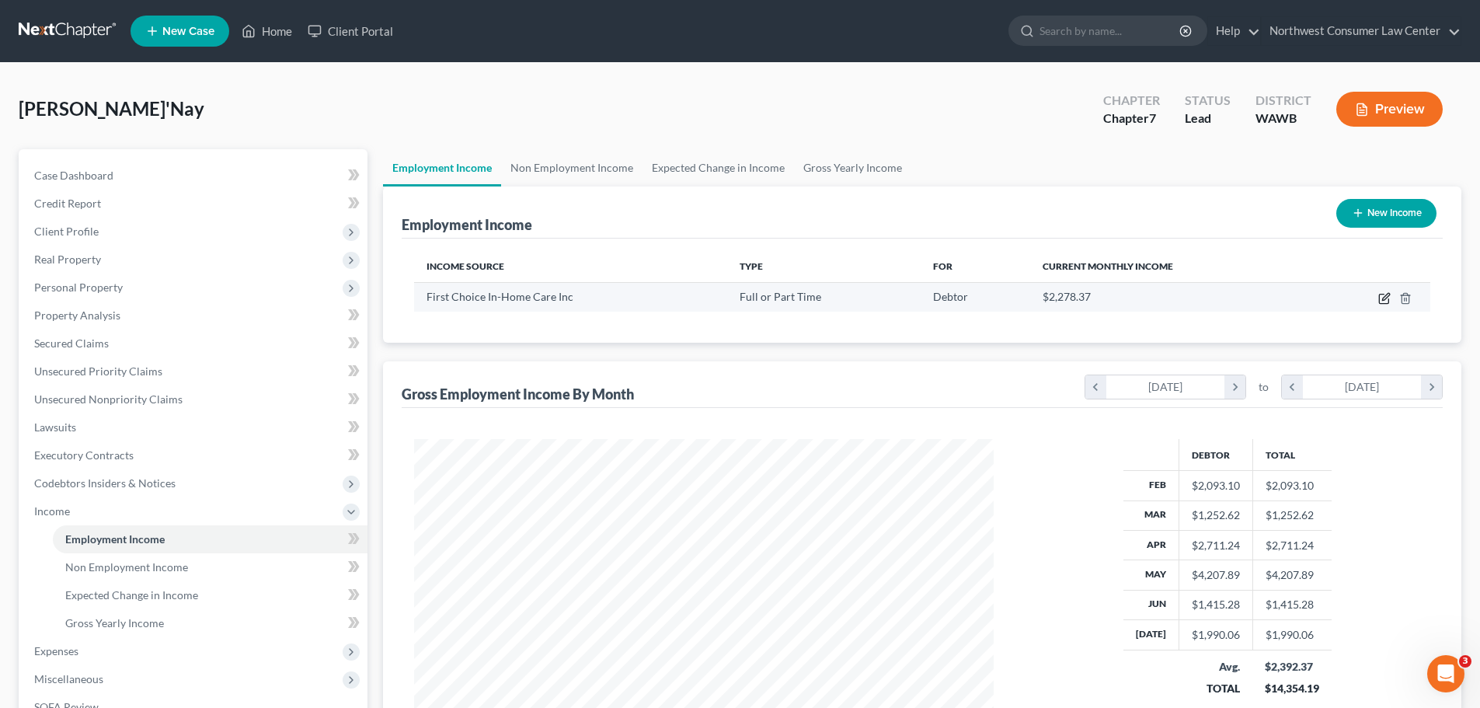
click at [1381, 295] on icon "button" at bounding box center [1385, 298] width 12 height 12
select select "0"
select select "50"
select select "2"
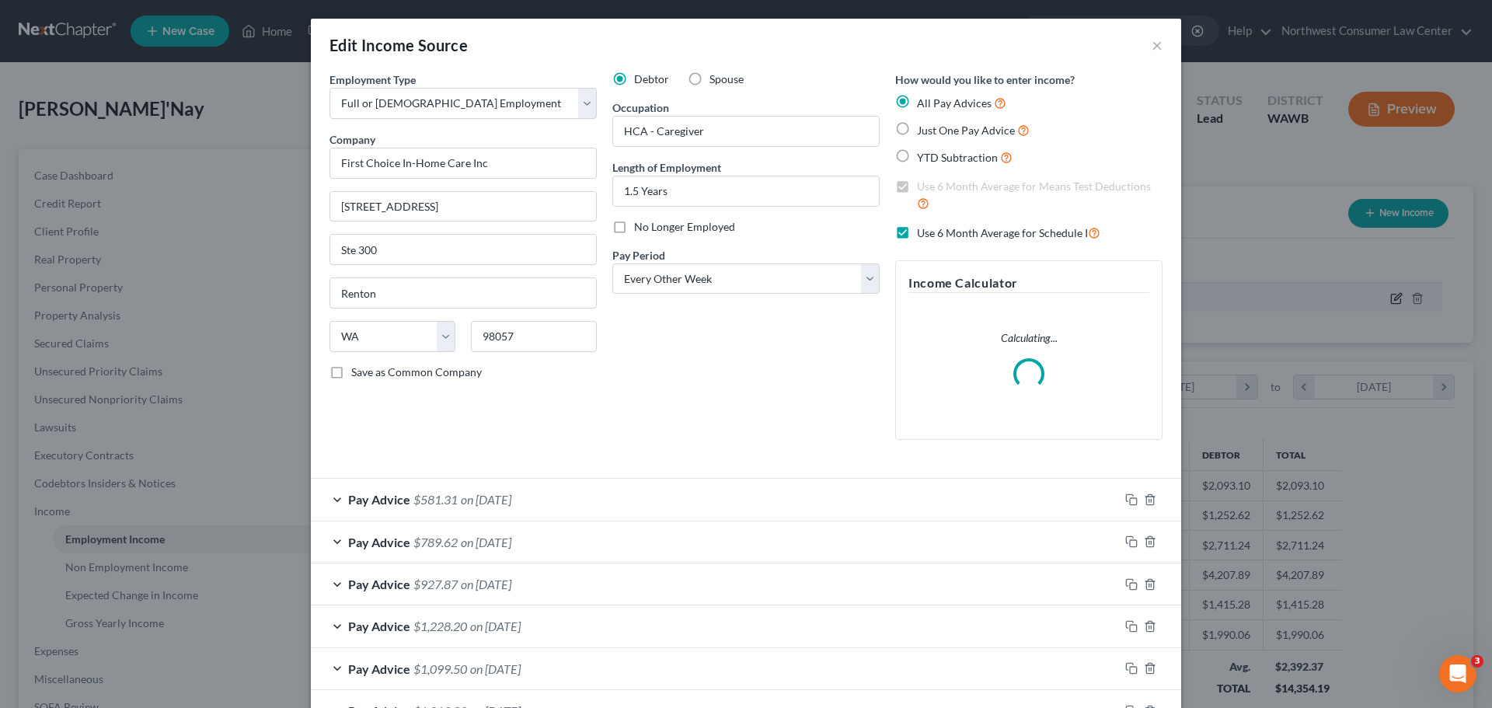
scroll to position [292, 616]
click at [450, 500] on span "$581.31" at bounding box center [435, 499] width 44 height 15
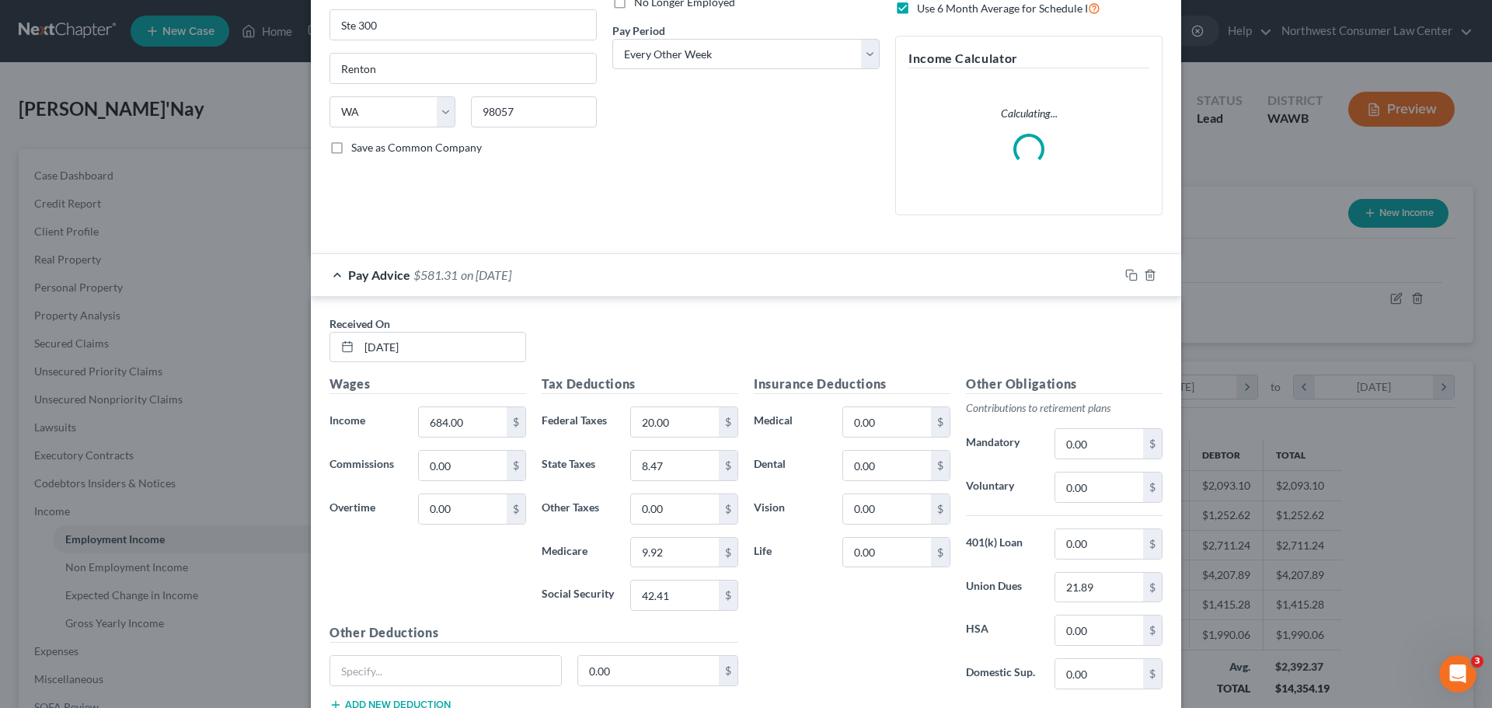
scroll to position [233, 0]
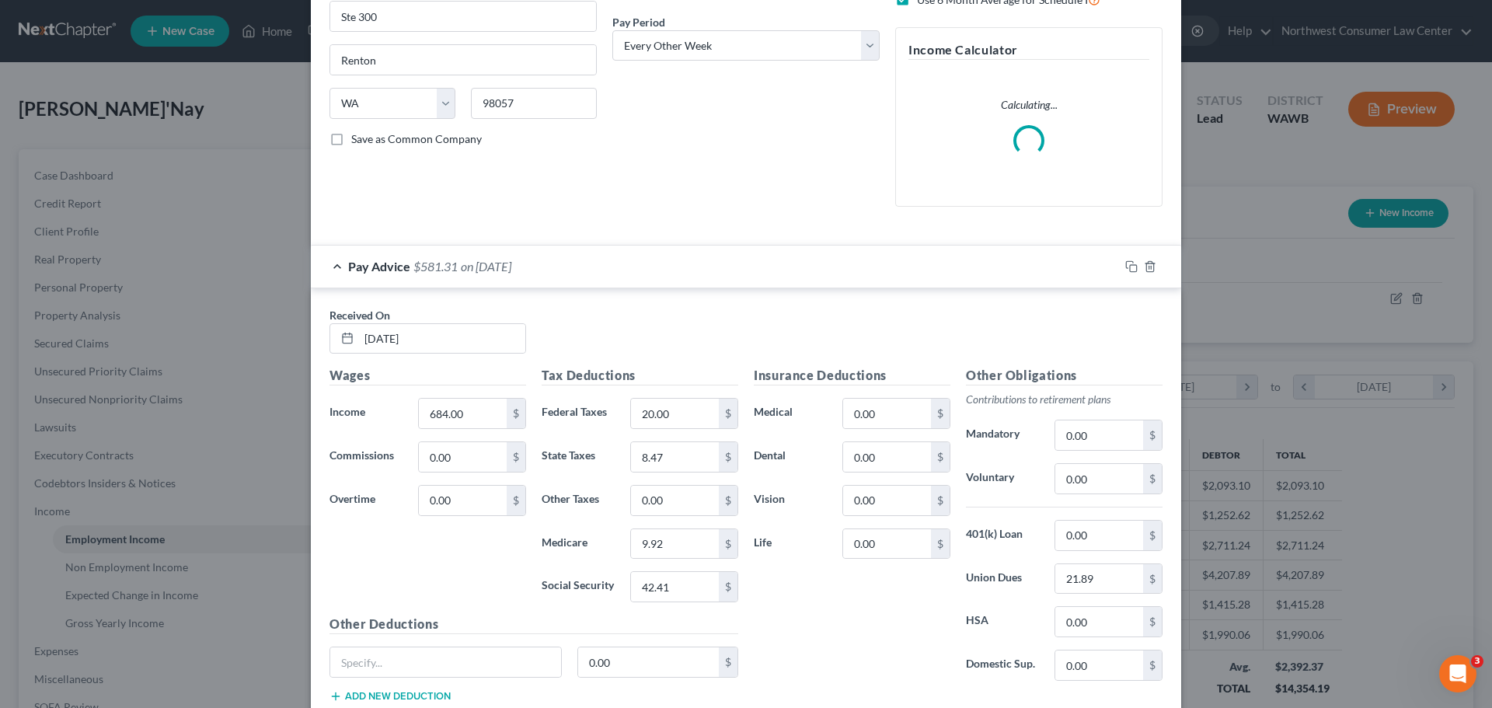
click at [712, 261] on div "Pay Advice $581.31 on [DATE]" at bounding box center [715, 266] width 808 height 41
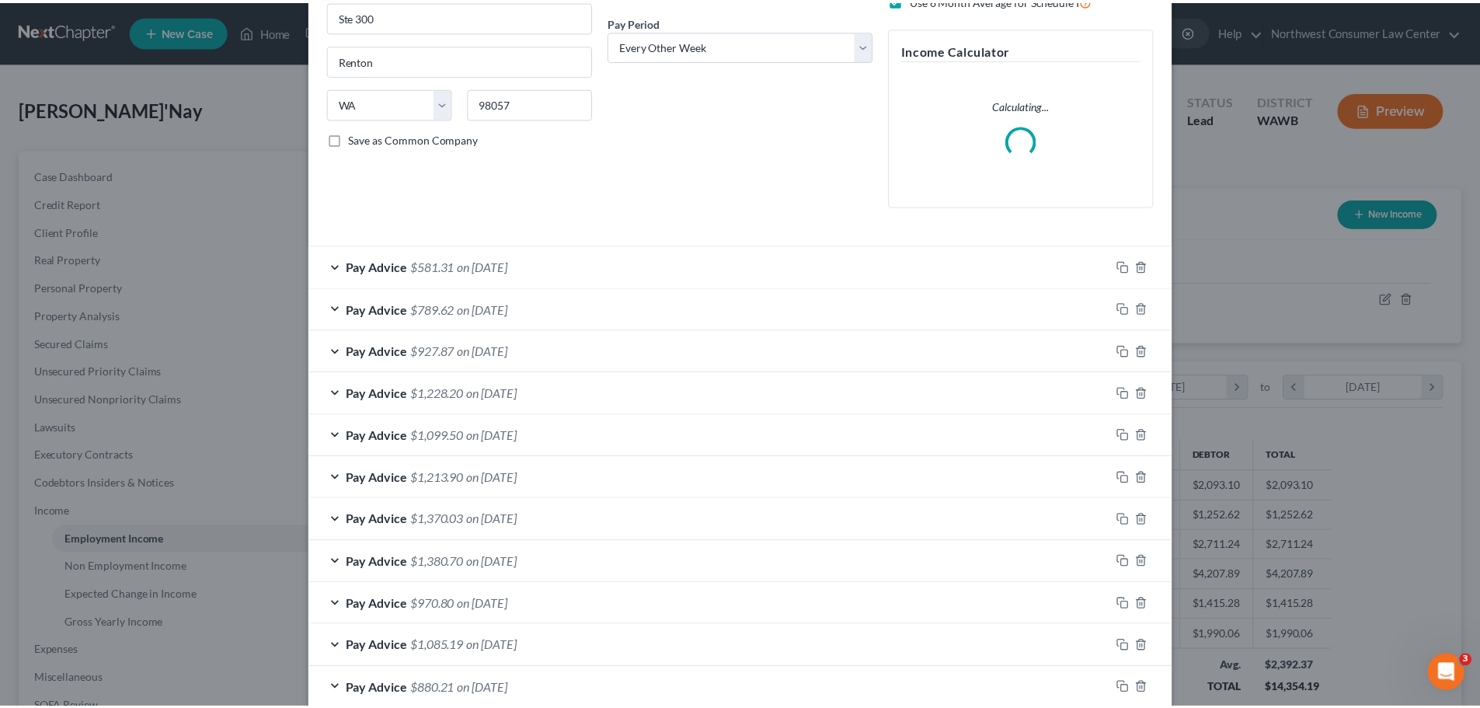
scroll to position [447, 0]
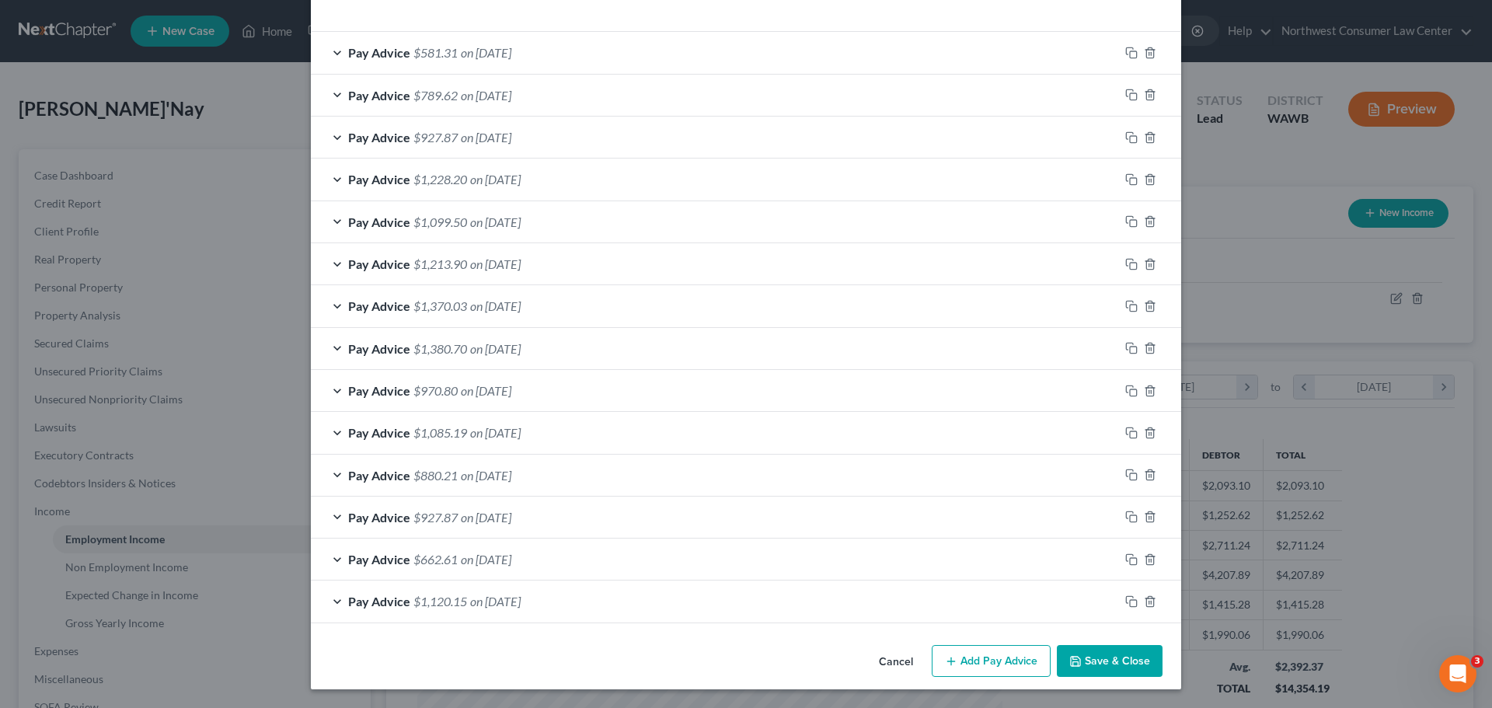
click at [1102, 645] on button "Save & Close" at bounding box center [1110, 661] width 106 height 33
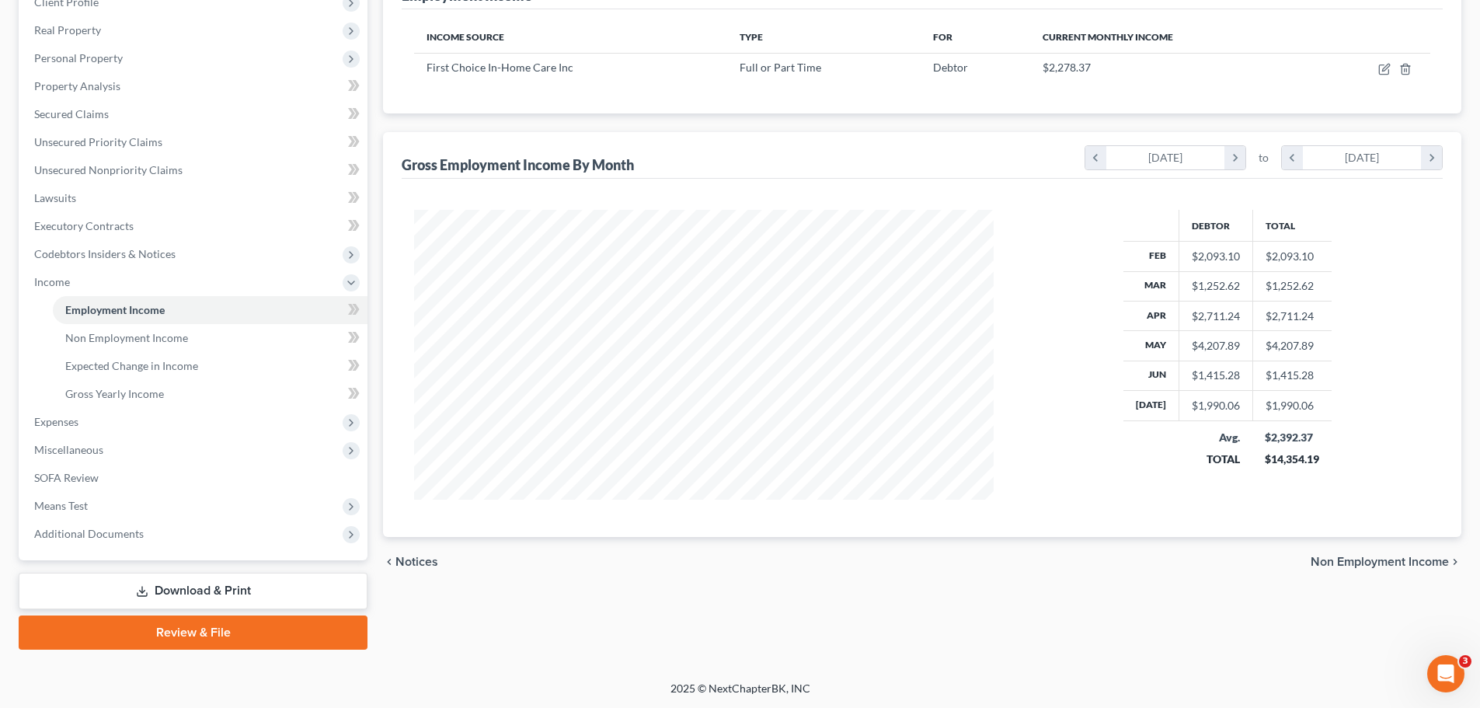
scroll to position [230, 0]
click at [142, 434] on span "Expenses" at bounding box center [195, 421] width 346 height 28
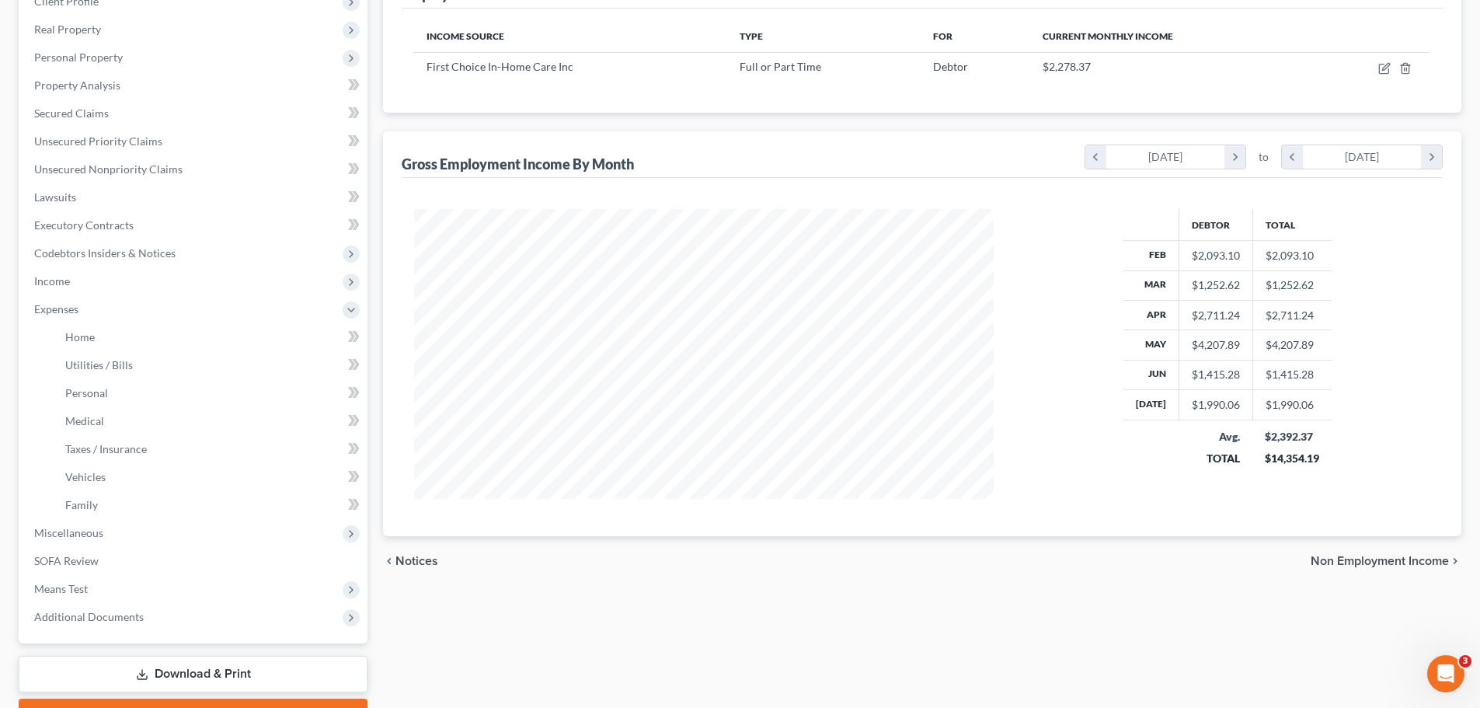
click at [1397, 557] on span "Non Employment Income" at bounding box center [1380, 561] width 138 height 12
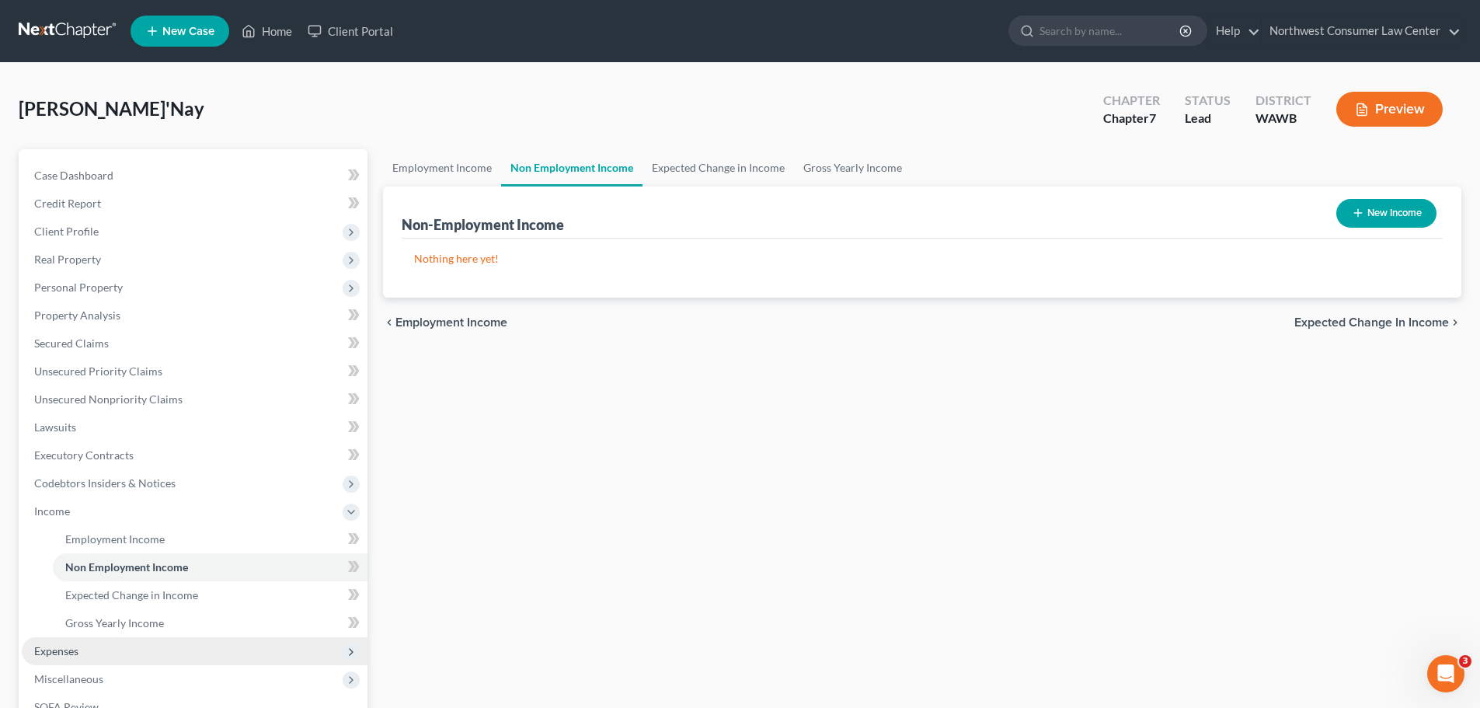
click at [187, 658] on span "Expenses" at bounding box center [195, 651] width 346 height 28
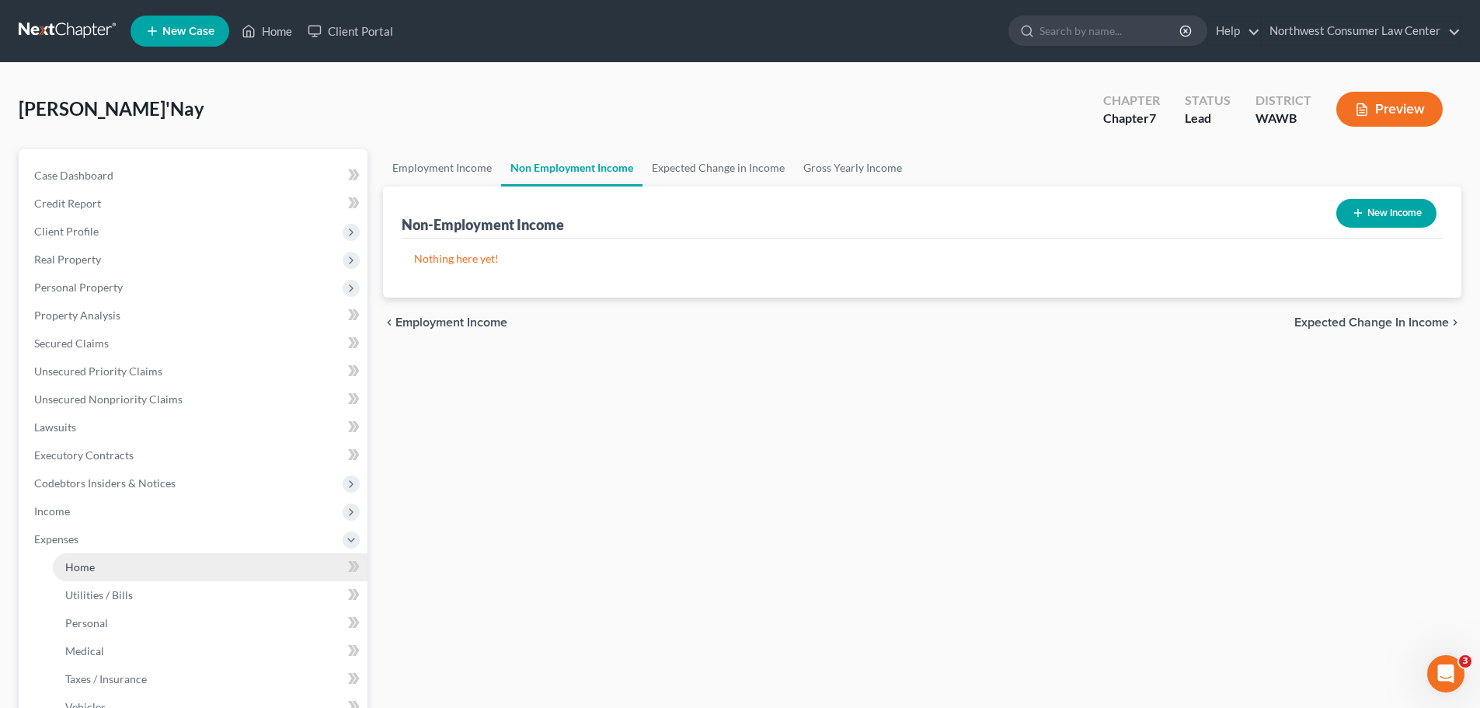
click at [196, 564] on link "Home" at bounding box center [210, 567] width 315 height 28
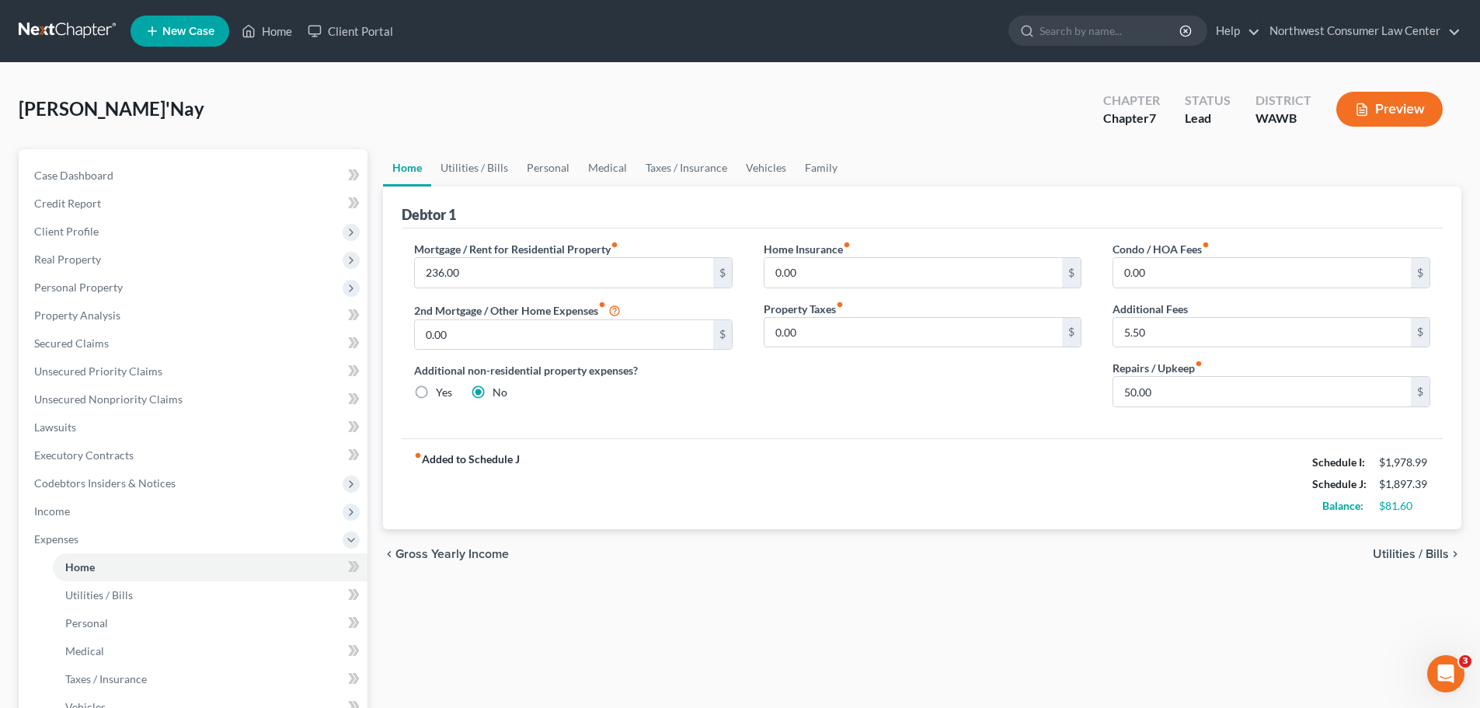
click at [1427, 553] on span "Utilities / Bills" at bounding box center [1411, 554] width 76 height 12
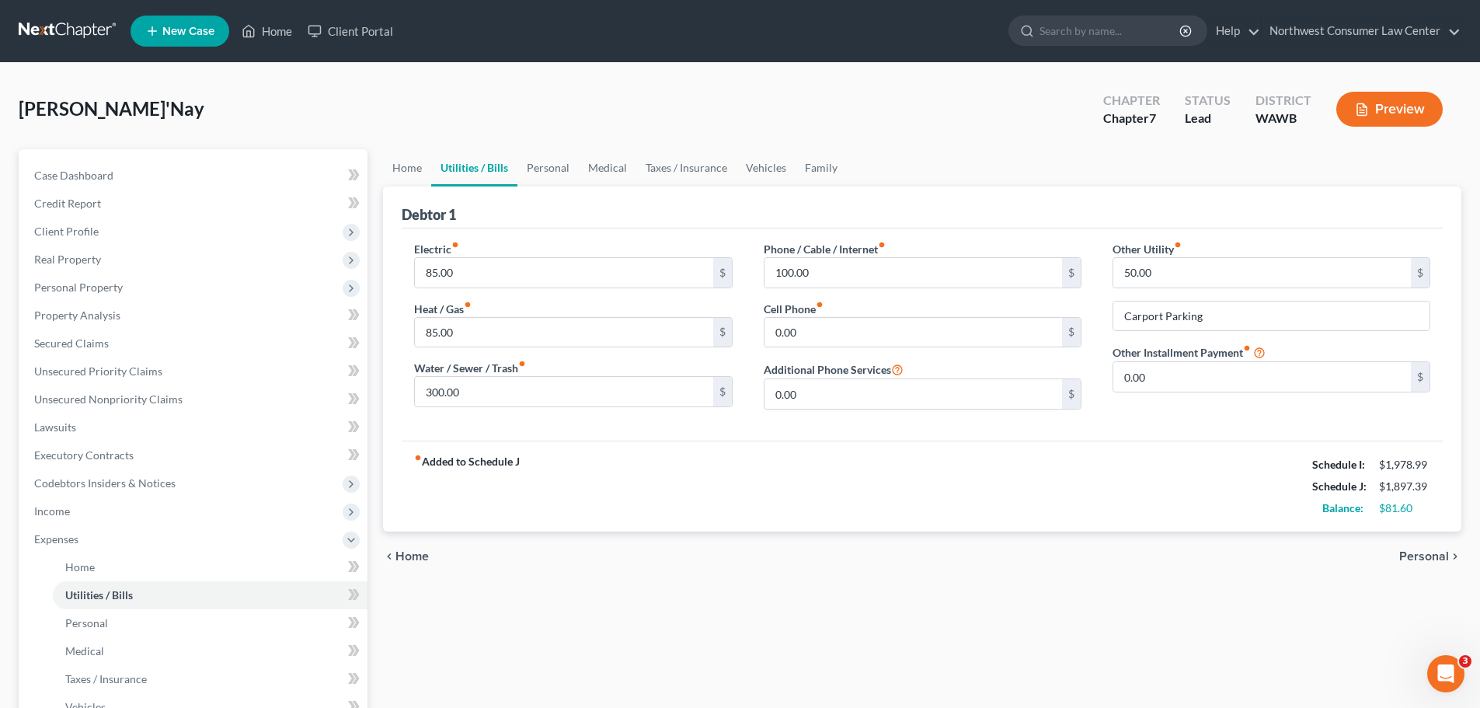
click at [1407, 554] on span "Personal" at bounding box center [1425, 556] width 50 height 12
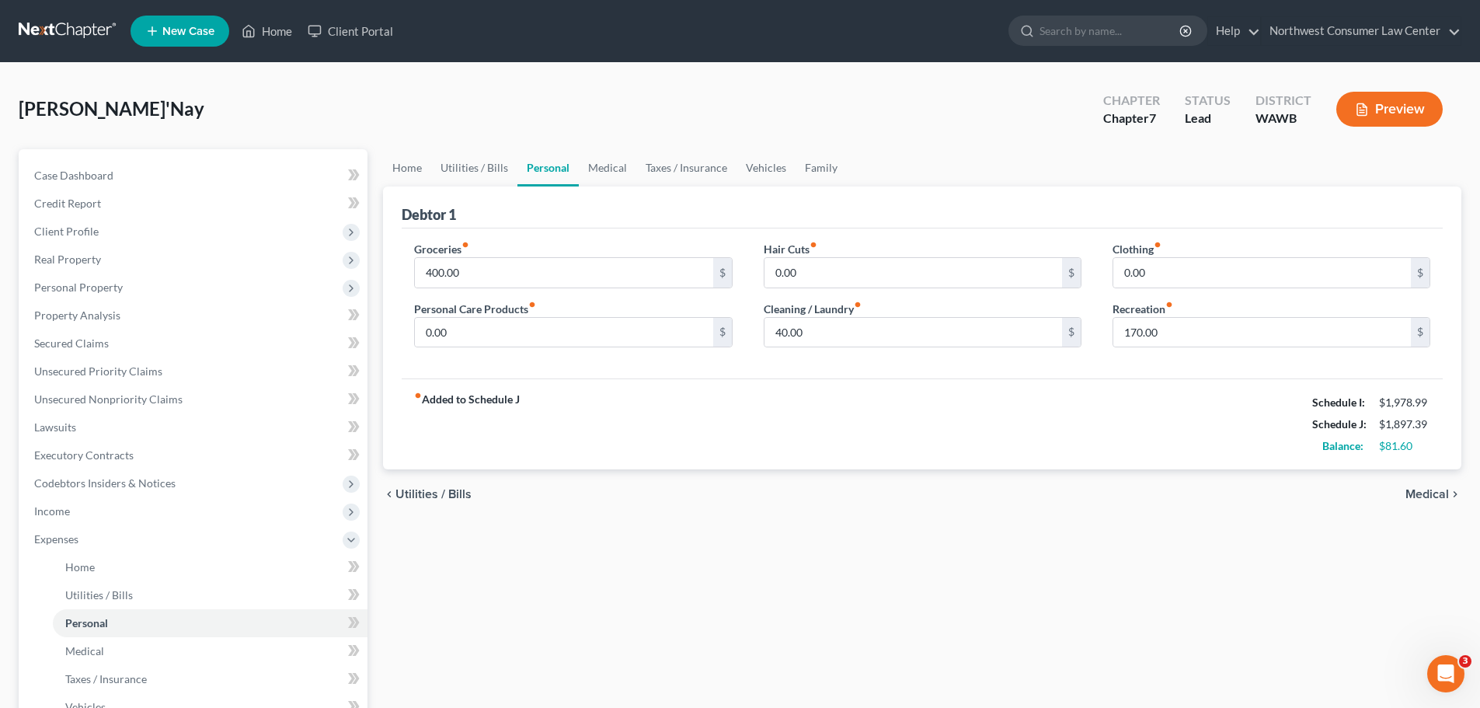
click at [1450, 495] on icon "chevron_right" at bounding box center [1455, 494] width 12 height 12
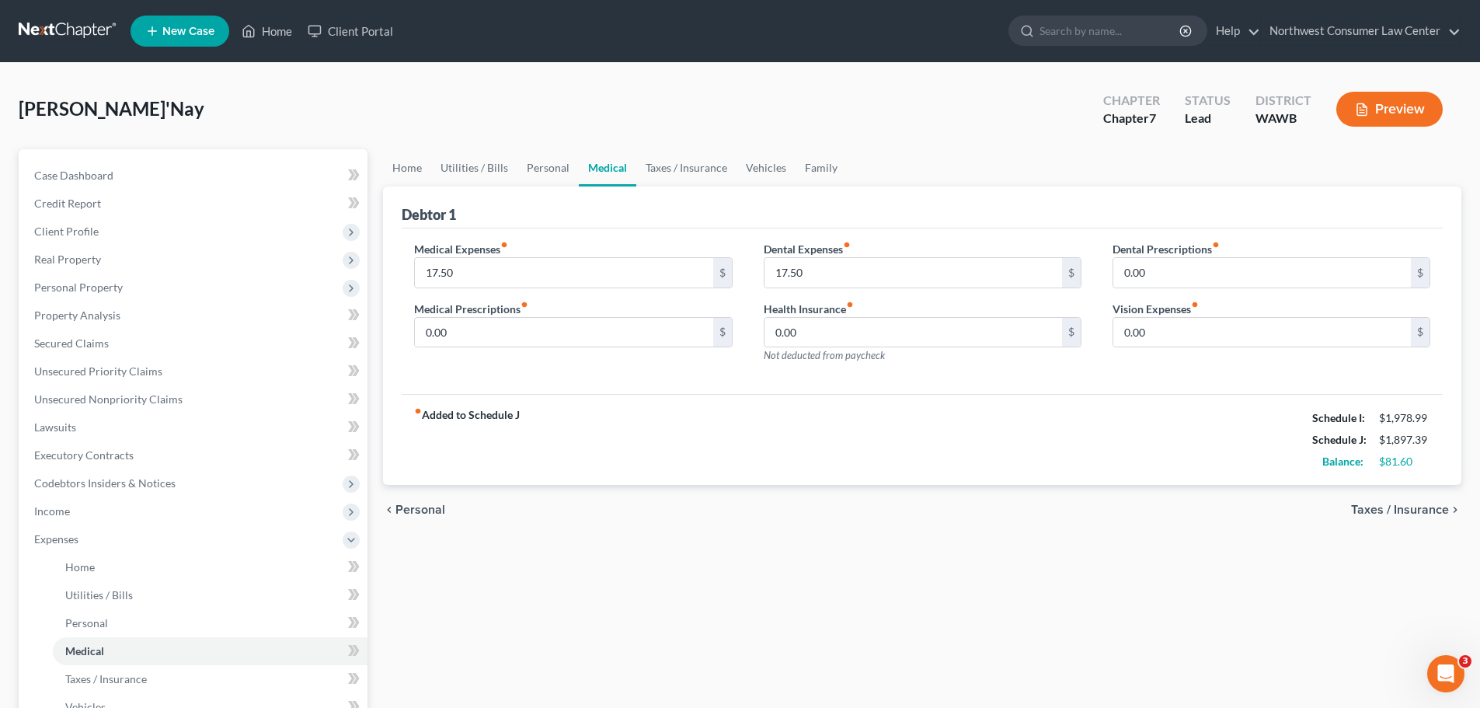
click at [1433, 511] on span "Taxes / Insurance" at bounding box center [1400, 510] width 98 height 12
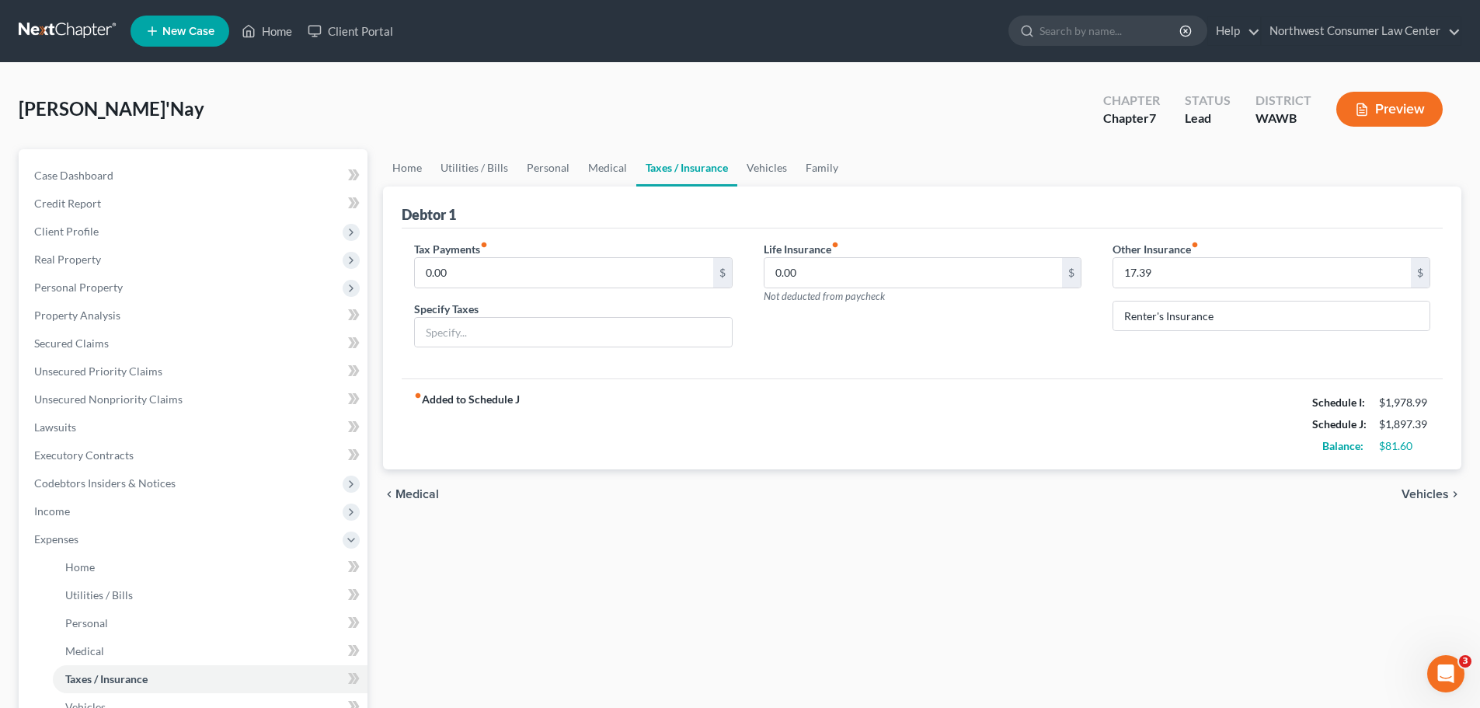
click at [1431, 494] on span "Vehicles" at bounding box center [1425, 494] width 47 height 12
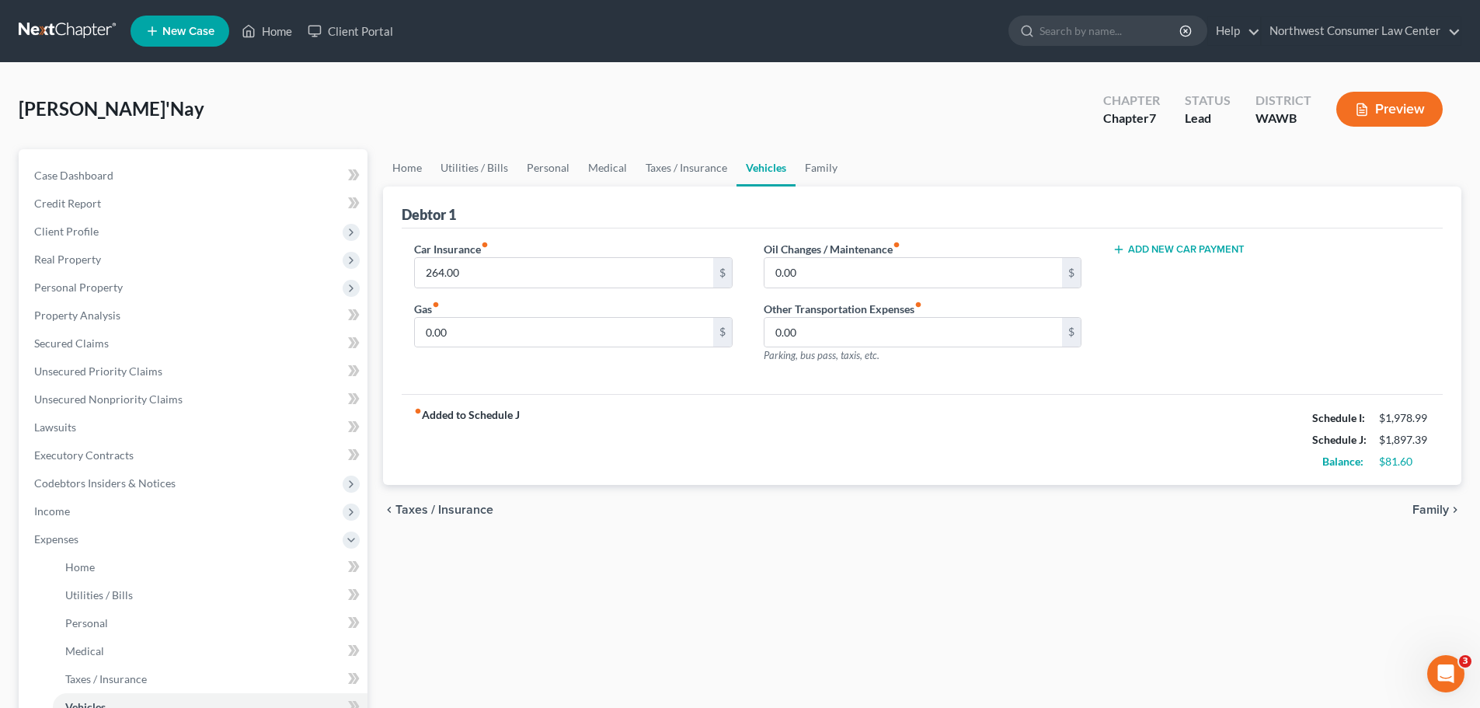
click at [1448, 511] on span "Family" at bounding box center [1431, 510] width 37 height 12
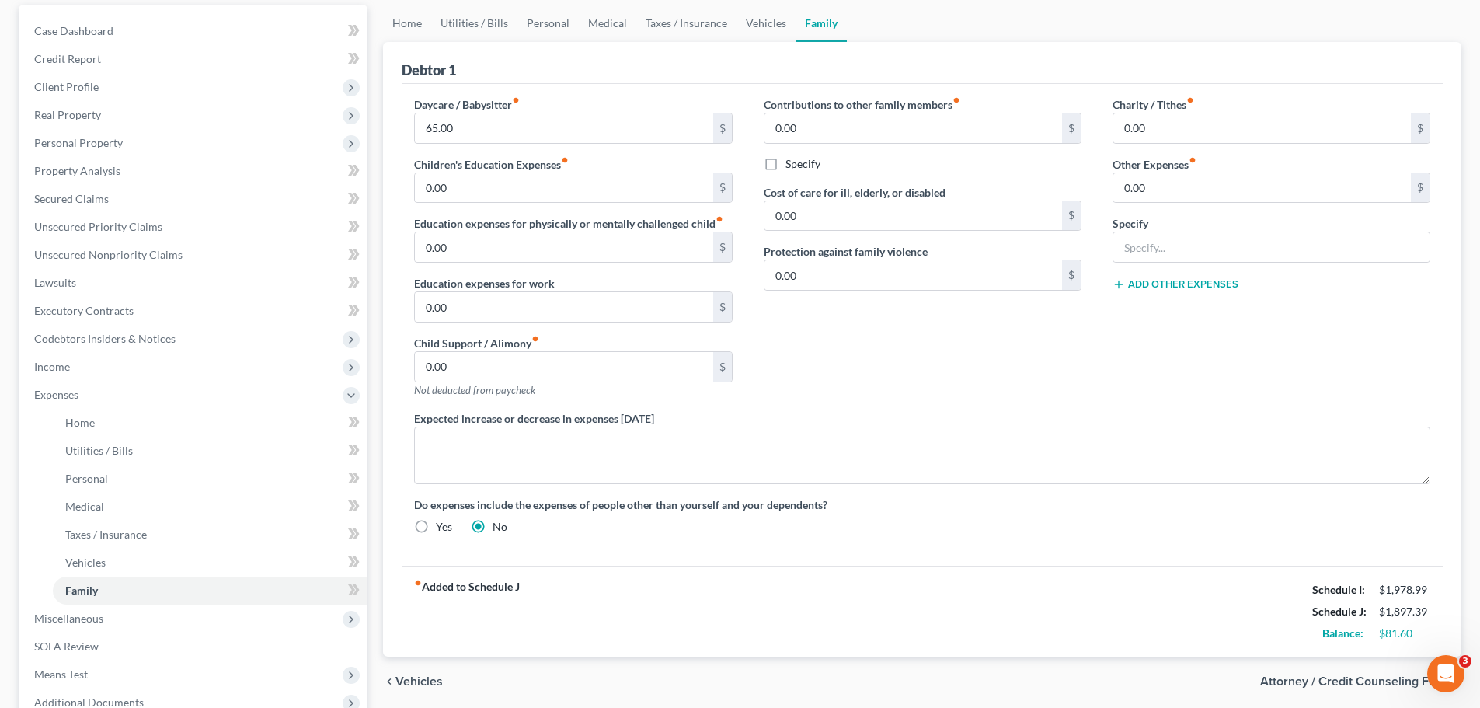
scroll to position [233, 0]
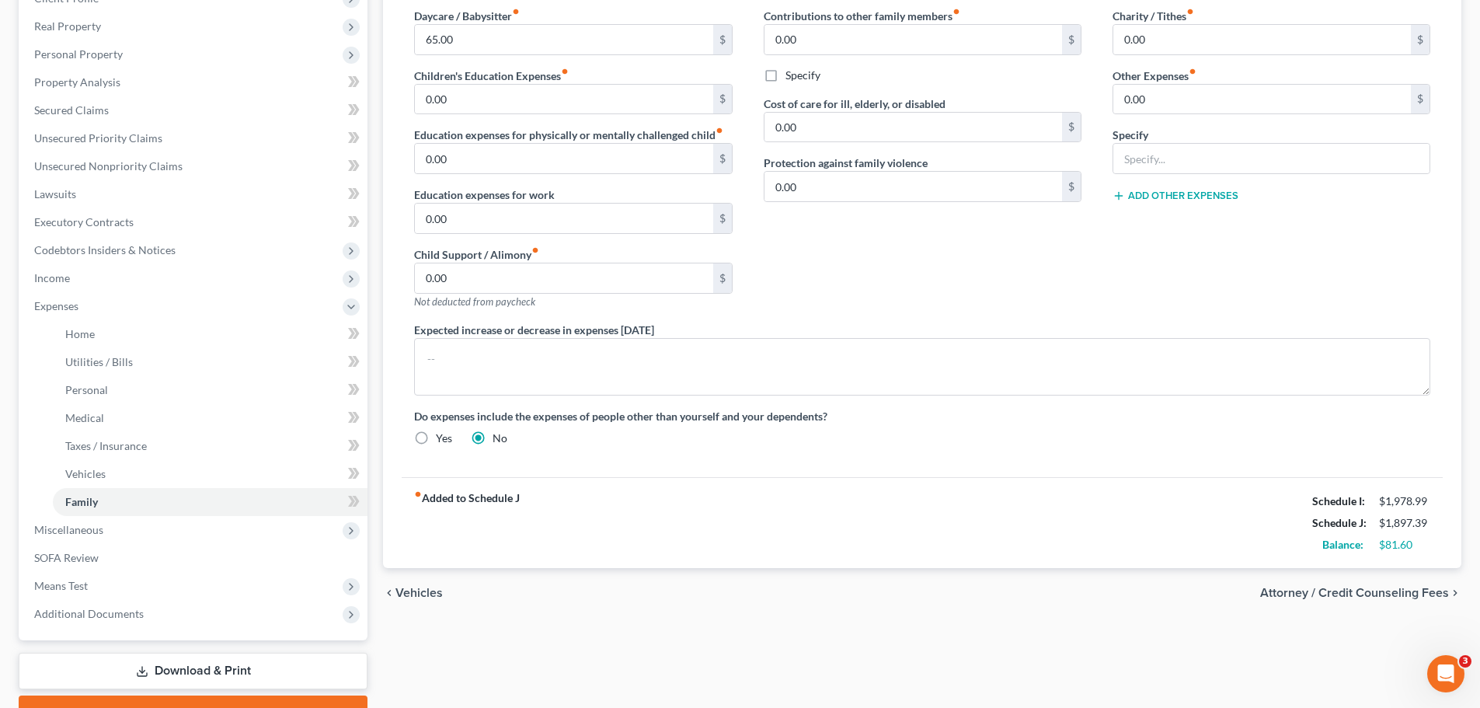
click at [1376, 591] on span "Attorney / Credit Counseling Fees" at bounding box center [1355, 593] width 189 height 12
select select "0"
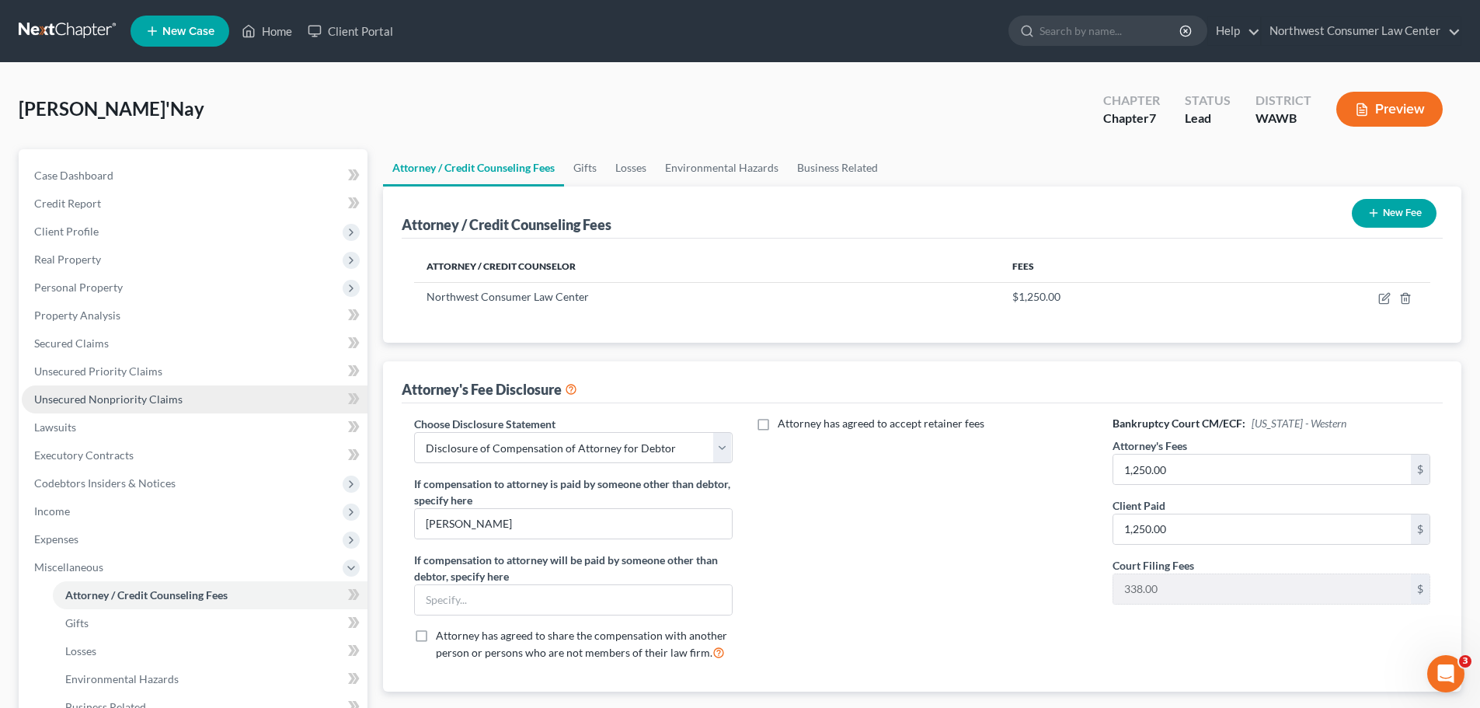
click at [201, 407] on link "Unsecured Nonpriority Claims" at bounding box center [195, 399] width 346 height 28
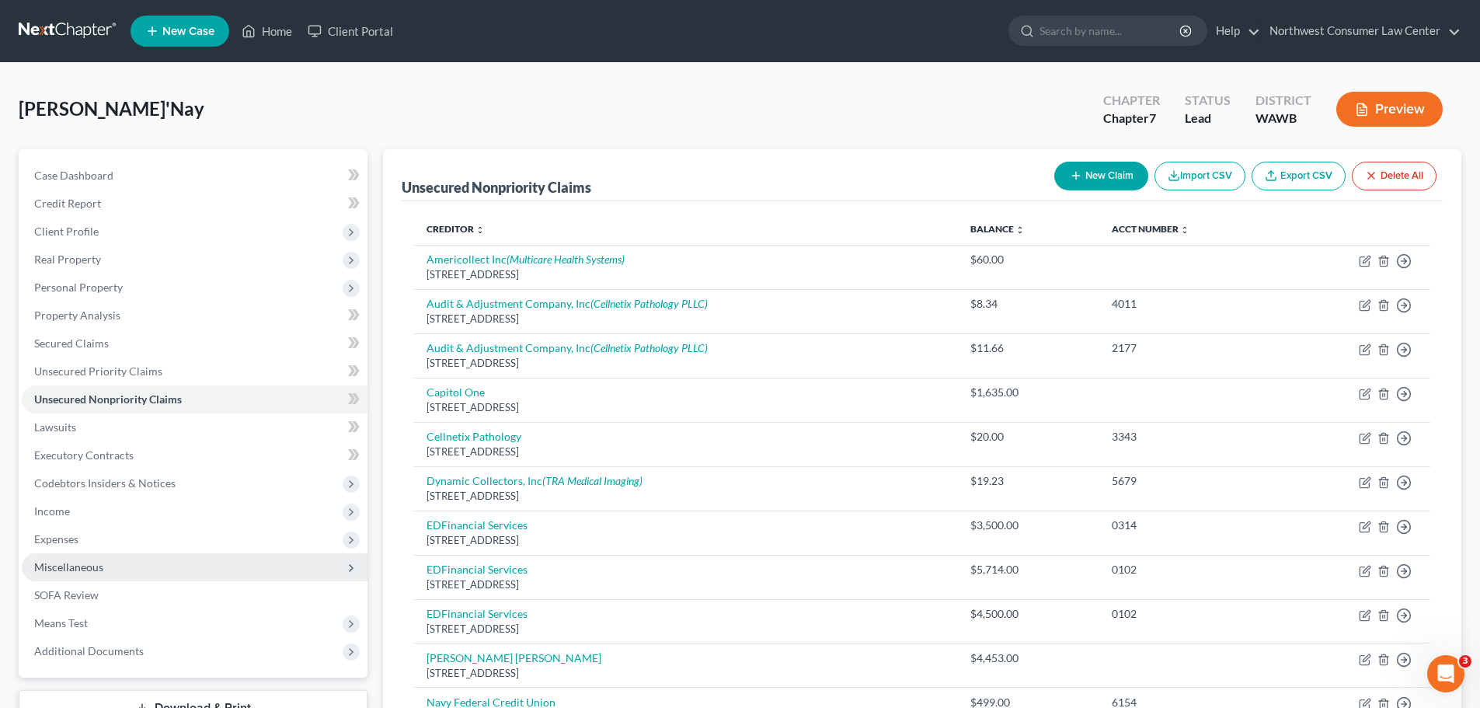
click at [232, 569] on span "Miscellaneous" at bounding box center [195, 567] width 346 height 28
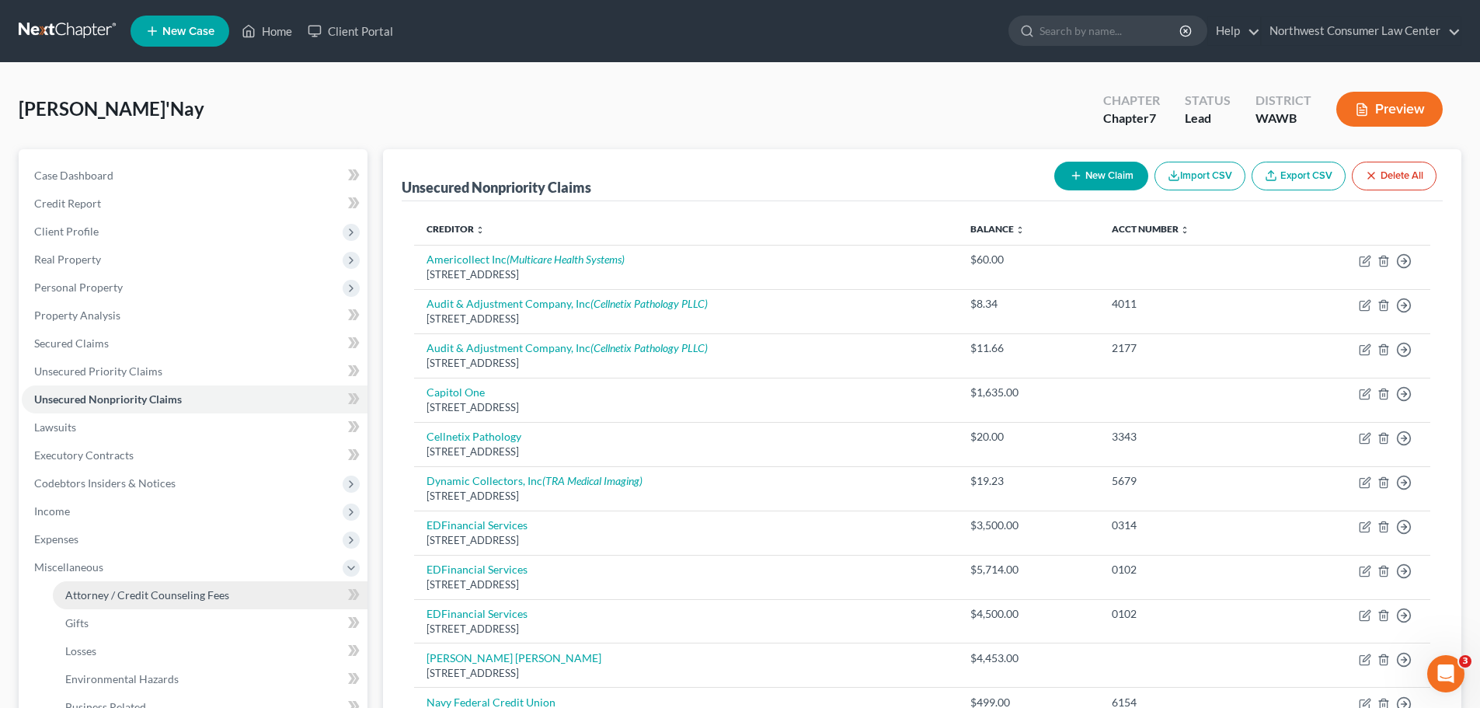
click at [221, 590] on span "Attorney / Credit Counseling Fees" at bounding box center [147, 594] width 164 height 13
select select "0"
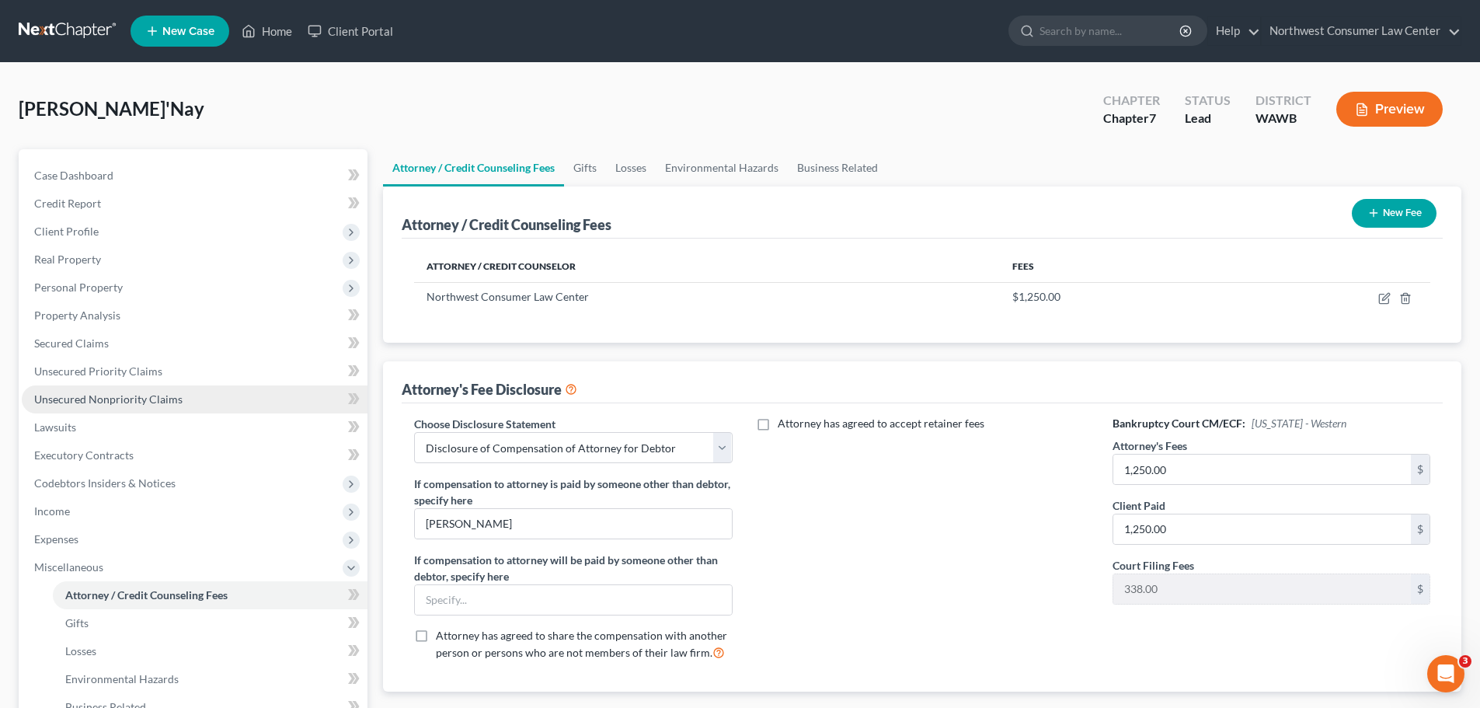
click at [221, 390] on link "Unsecured Nonpriority Claims" at bounding box center [195, 399] width 346 height 28
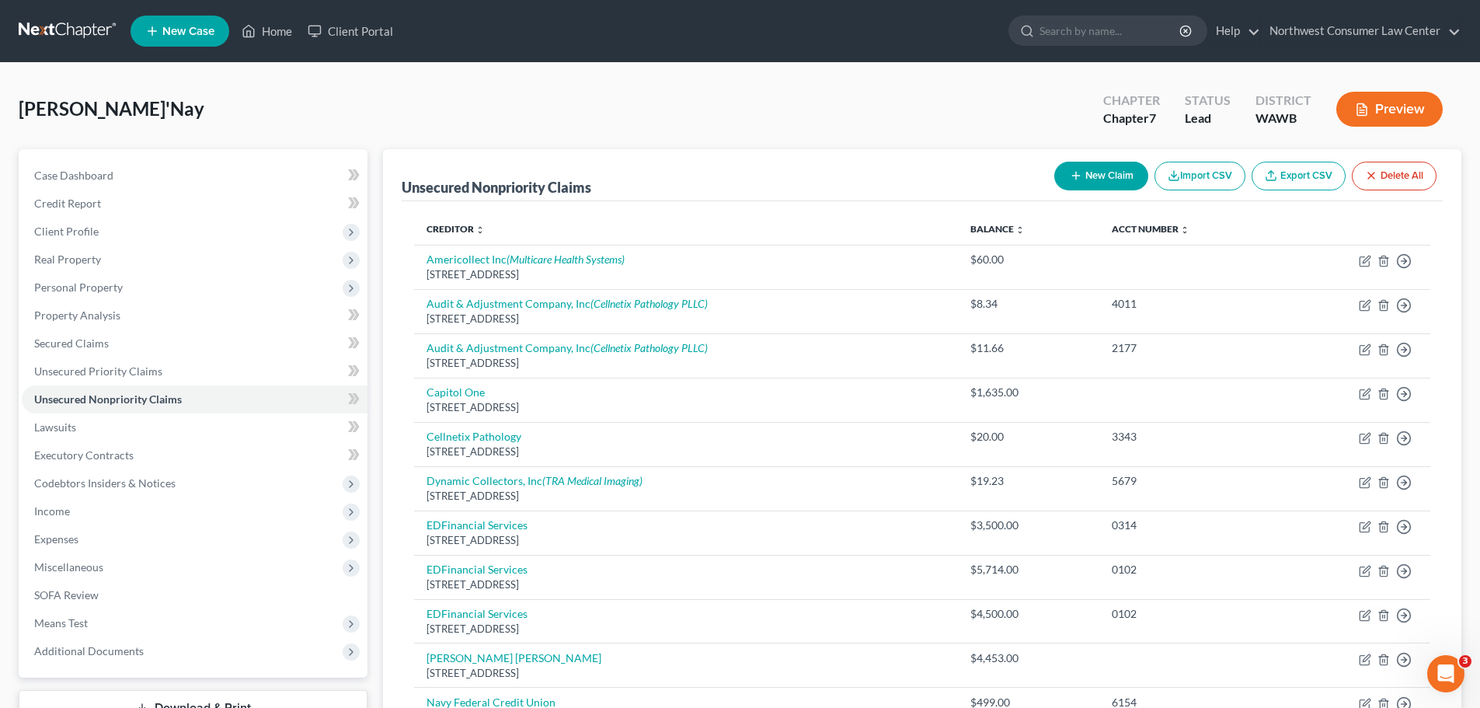
drag, startPoint x: 1089, startPoint y: 156, endPoint x: 1090, endPoint y: 168, distance: 11.8
click at [1090, 159] on div "New Claim Import CSV Export CSV Delete All" at bounding box center [1245, 175] width 395 height 41
click at [1089, 179] on button "New Claim" at bounding box center [1102, 176] width 94 height 29
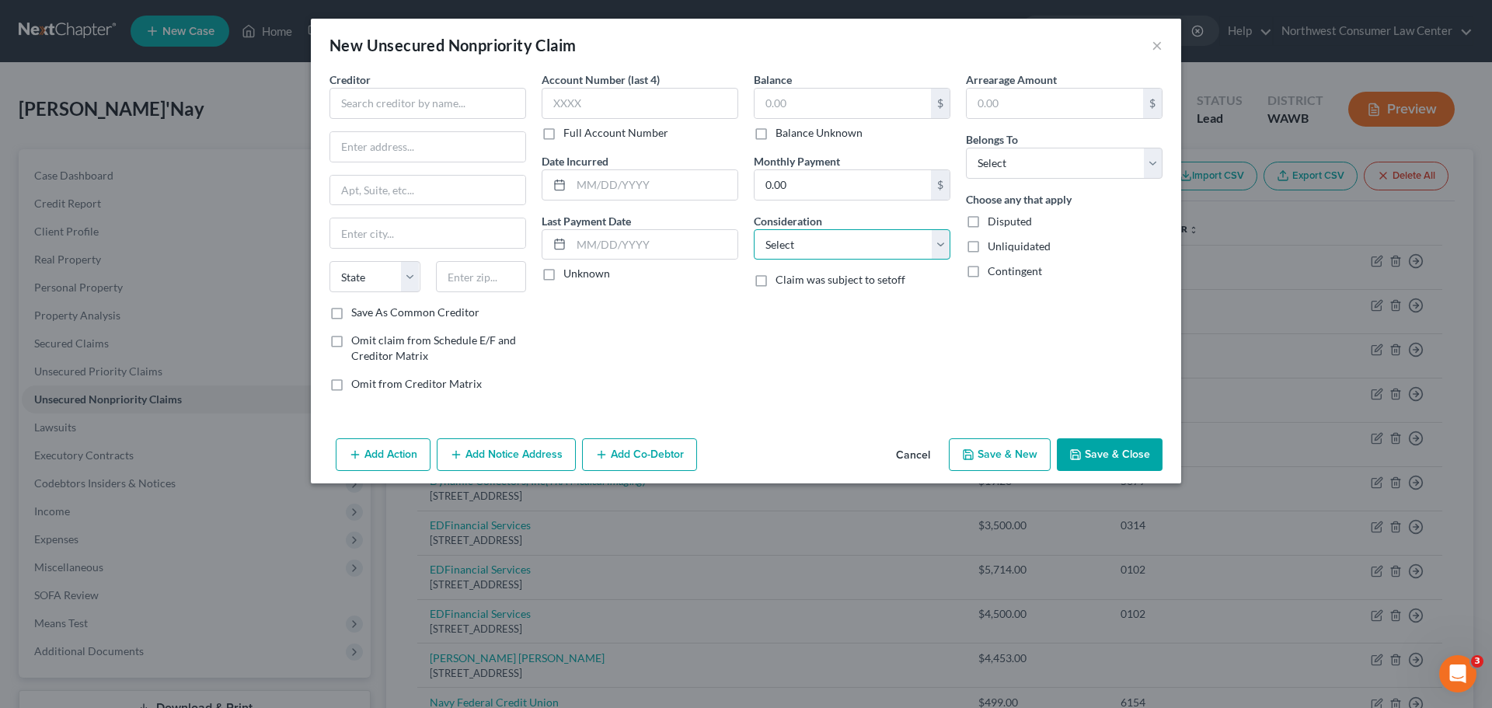
click at [831, 253] on select "Select Cable / Satellite Services Collection Agency Credit Card Debt Debt Couns…" at bounding box center [852, 244] width 197 height 31
select select "3"
click at [754, 229] on select "Select Cable / Satellite Services Collection Agency Credit Card Debt Debt Couns…" at bounding box center [852, 244] width 197 height 31
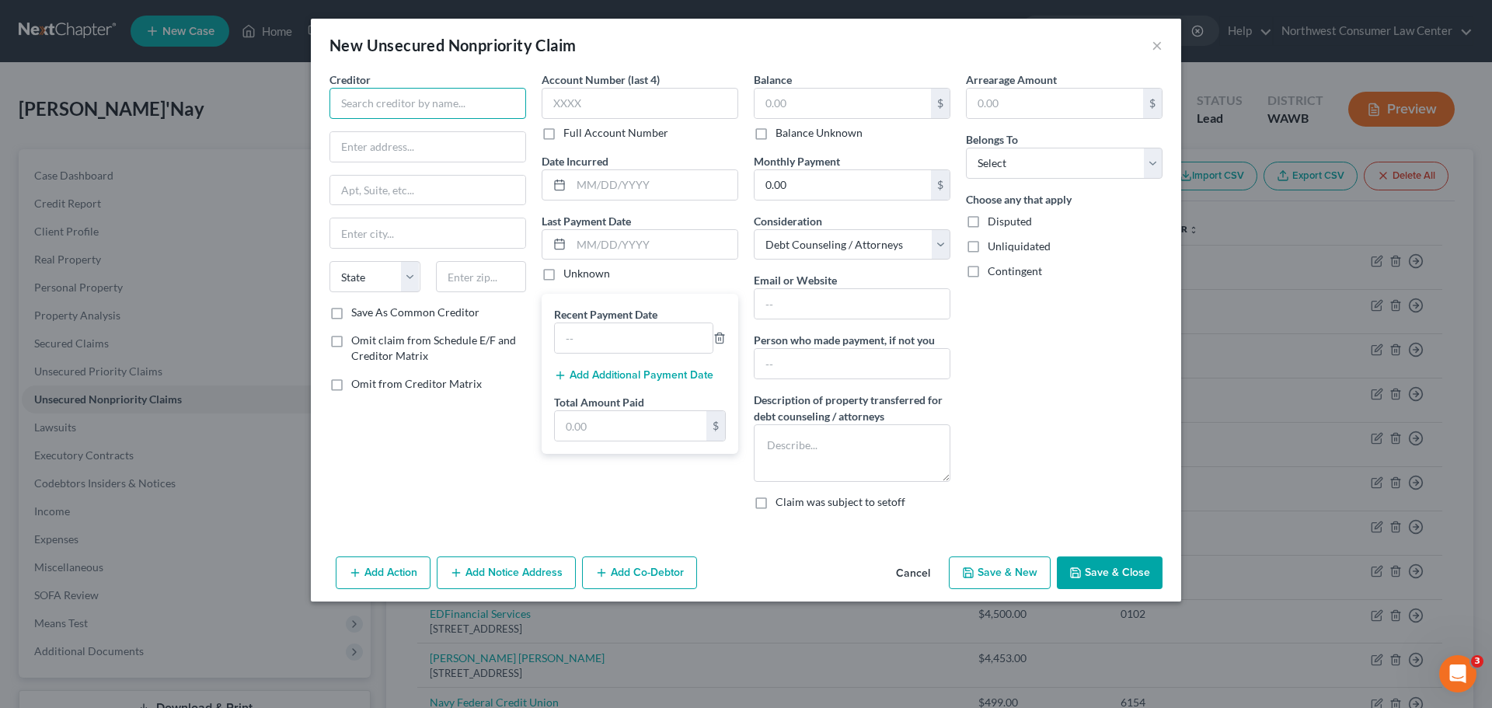
click at [366, 103] on input "text" at bounding box center [428, 103] width 197 height 31
type input "National Debt Relief"
click at [1036, 170] on select "Select Debtor 1 Only Debtor 2 Only Debtor 1 And Debtor 2 Only At Least One Of T…" at bounding box center [1064, 163] width 197 height 31
select select "0"
click at [966, 148] on select "Select Debtor 1 Only Debtor 2 Only Debtor 1 And Debtor 2 Only At Least One Of T…" at bounding box center [1064, 163] width 197 height 31
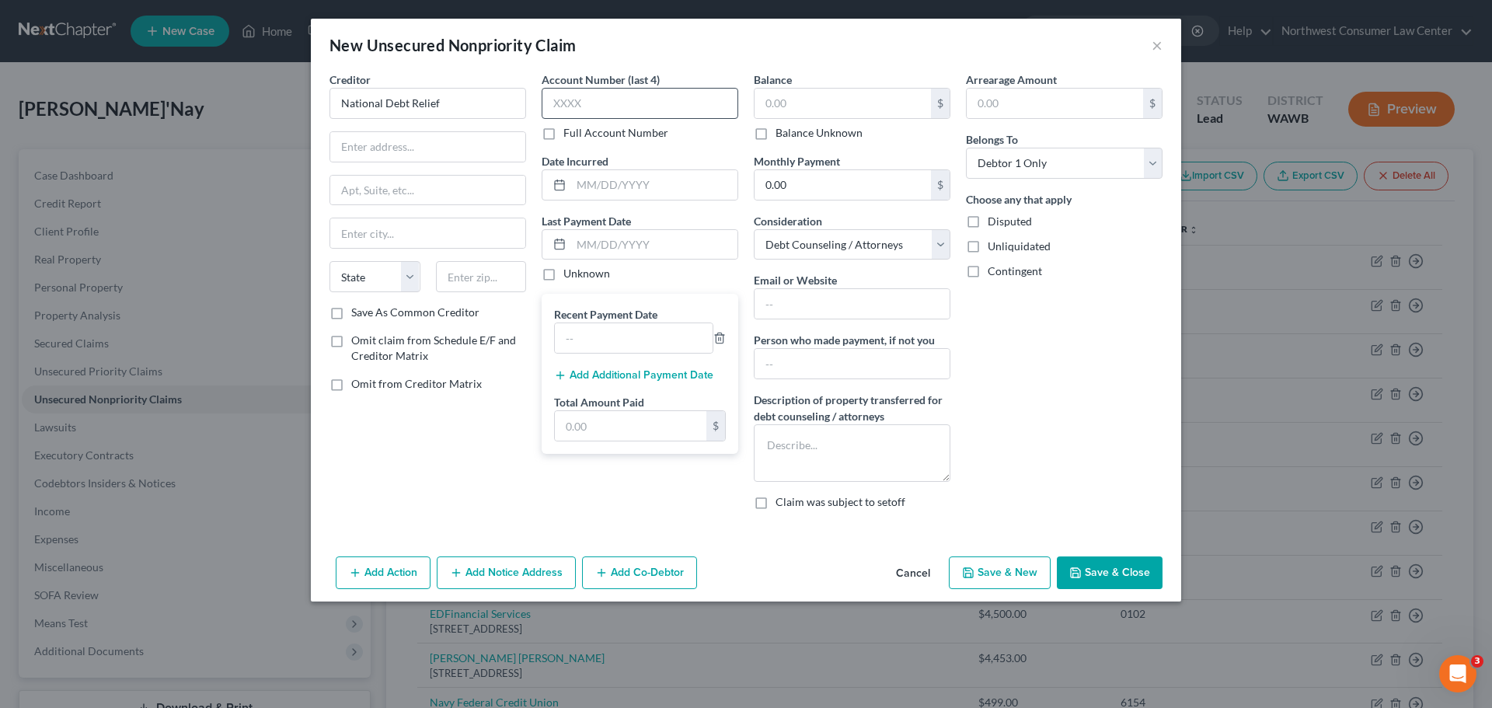
click at [613, 120] on div "Account Number (last 4) Full Account Number" at bounding box center [640, 105] width 197 height 69
click at [614, 113] on input "text" at bounding box center [640, 103] width 197 height 31
type input "0381"
click at [459, 110] on input "National Debt Relief" at bounding box center [428, 103] width 197 height 31
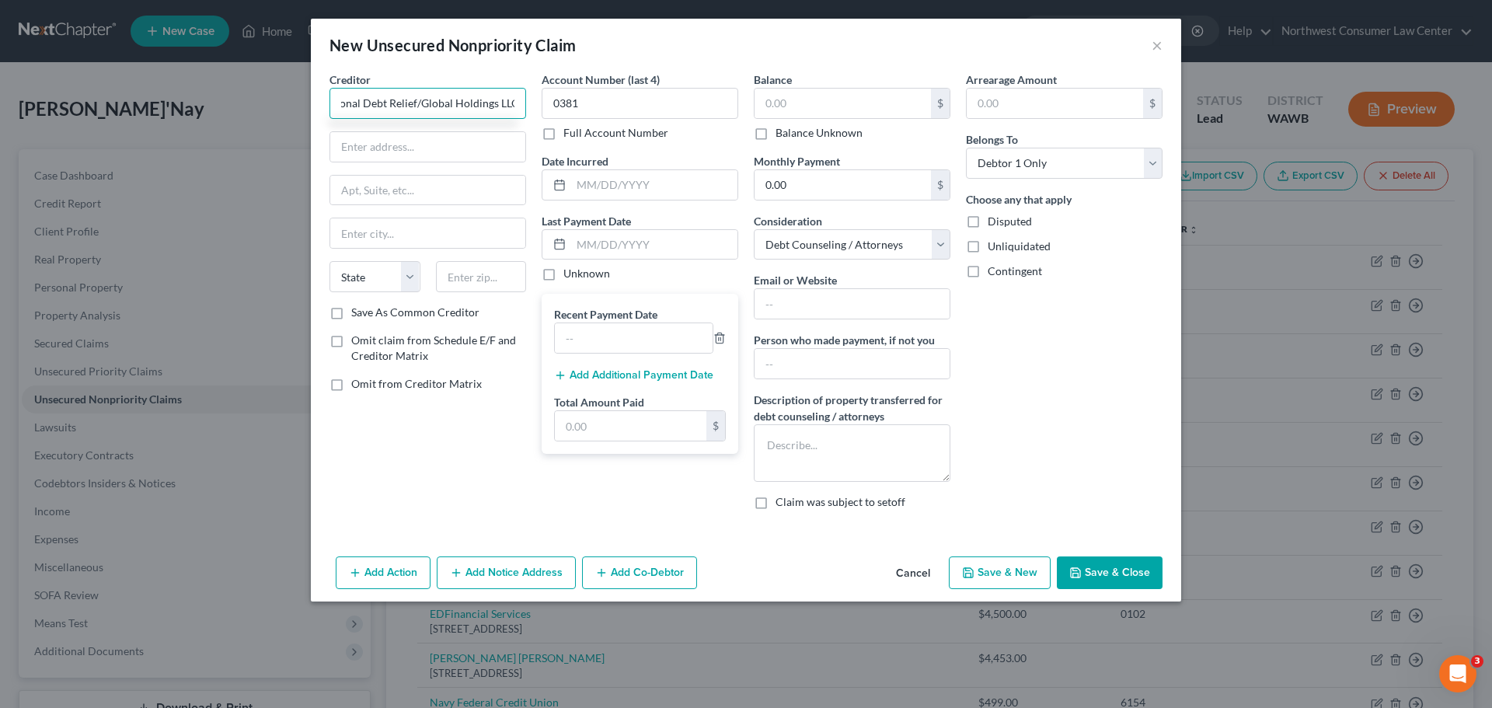
type input "National Debt Relief/Global Holdings LLC"
type input "[STREET_ADDRESS]"
type input "Ste 1600"
type input "Tulsa"
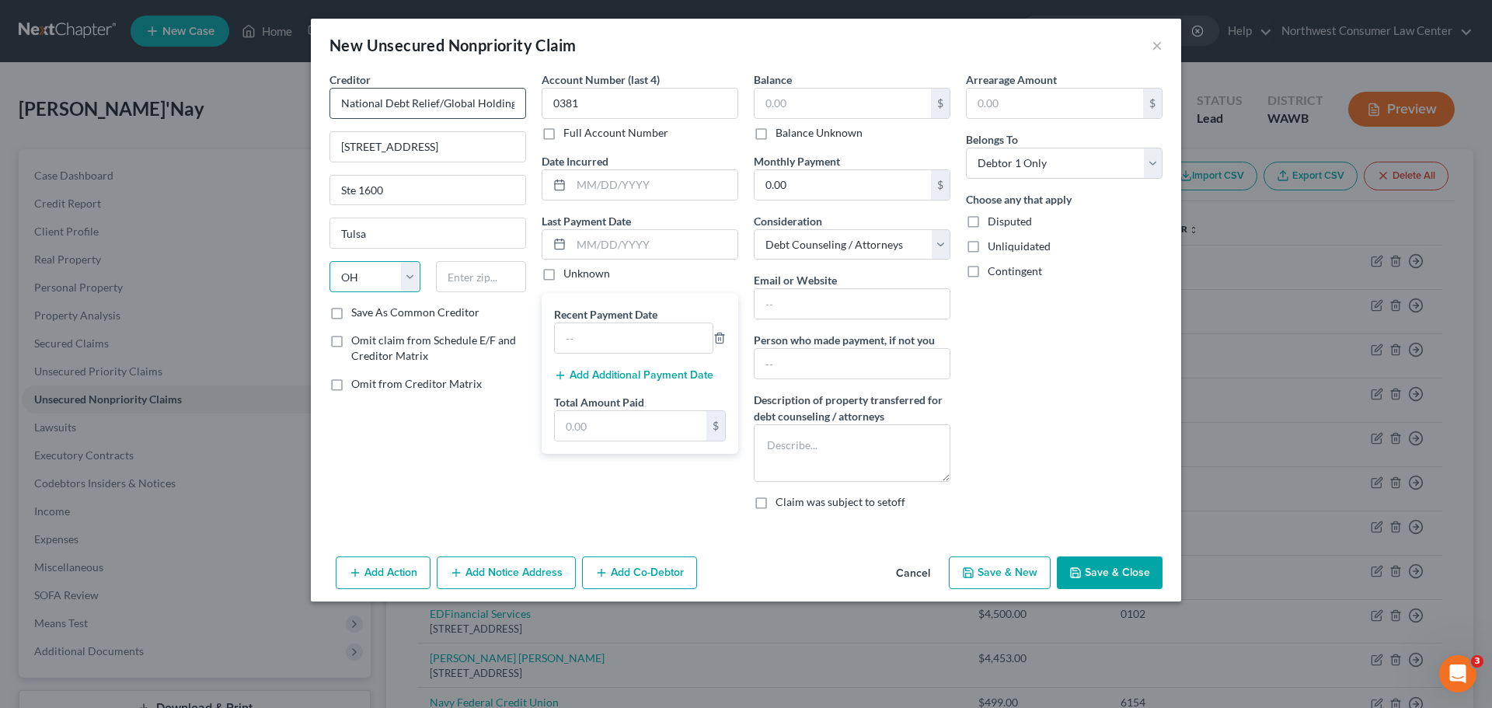
select select "37"
type input "74119"
click at [1022, 383] on div "Arrearage Amount $ Belongs To * Select Debtor 1 Only Debtor 2 Only Debtor 1 And…" at bounding box center [1064, 296] width 212 height 451
drag, startPoint x: 818, startPoint y: 298, endPoint x: 840, endPoint y: 317, distance: 28.7
click at [818, 298] on input "text" at bounding box center [852, 304] width 195 height 30
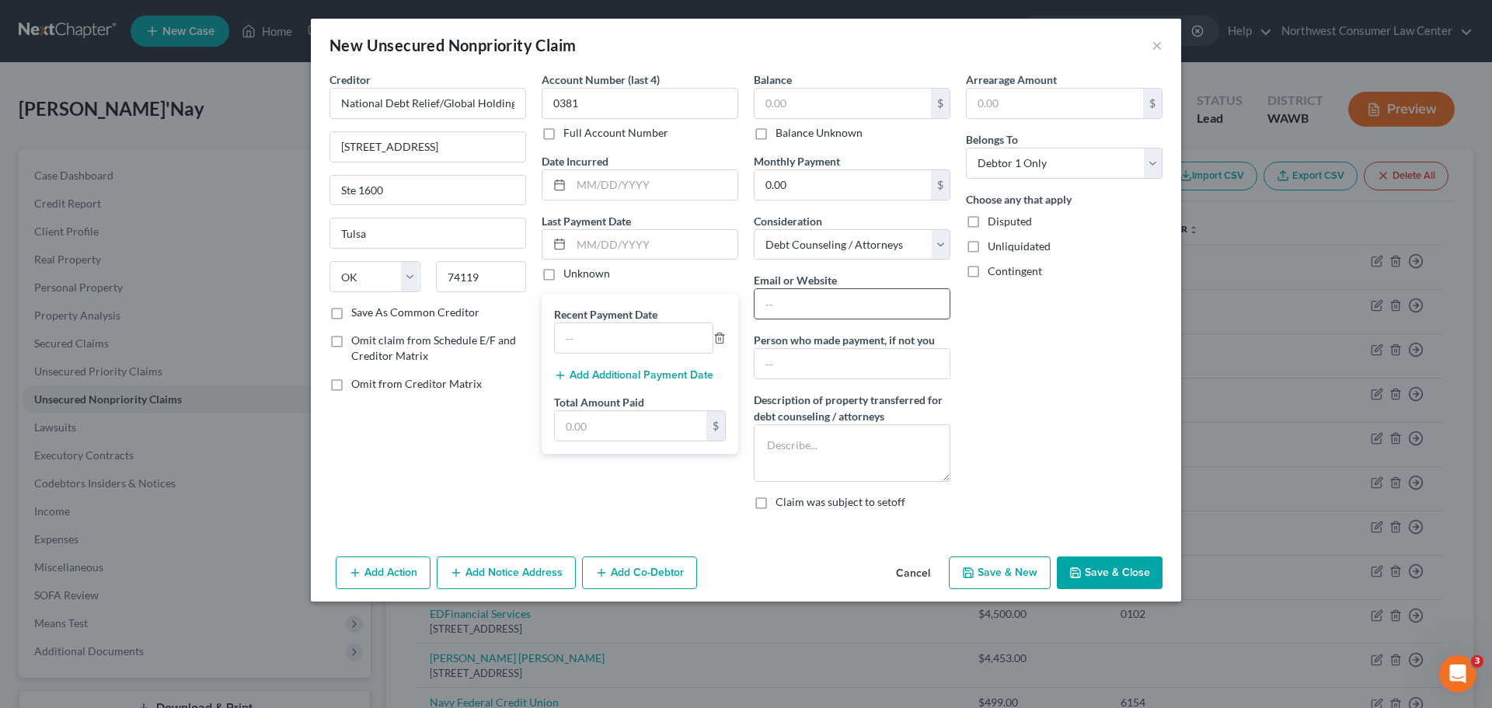
type input "[URL][DOMAIN_NAME]"
click at [639, 373] on button "Add Additional Payment Date" at bounding box center [633, 375] width 159 height 12
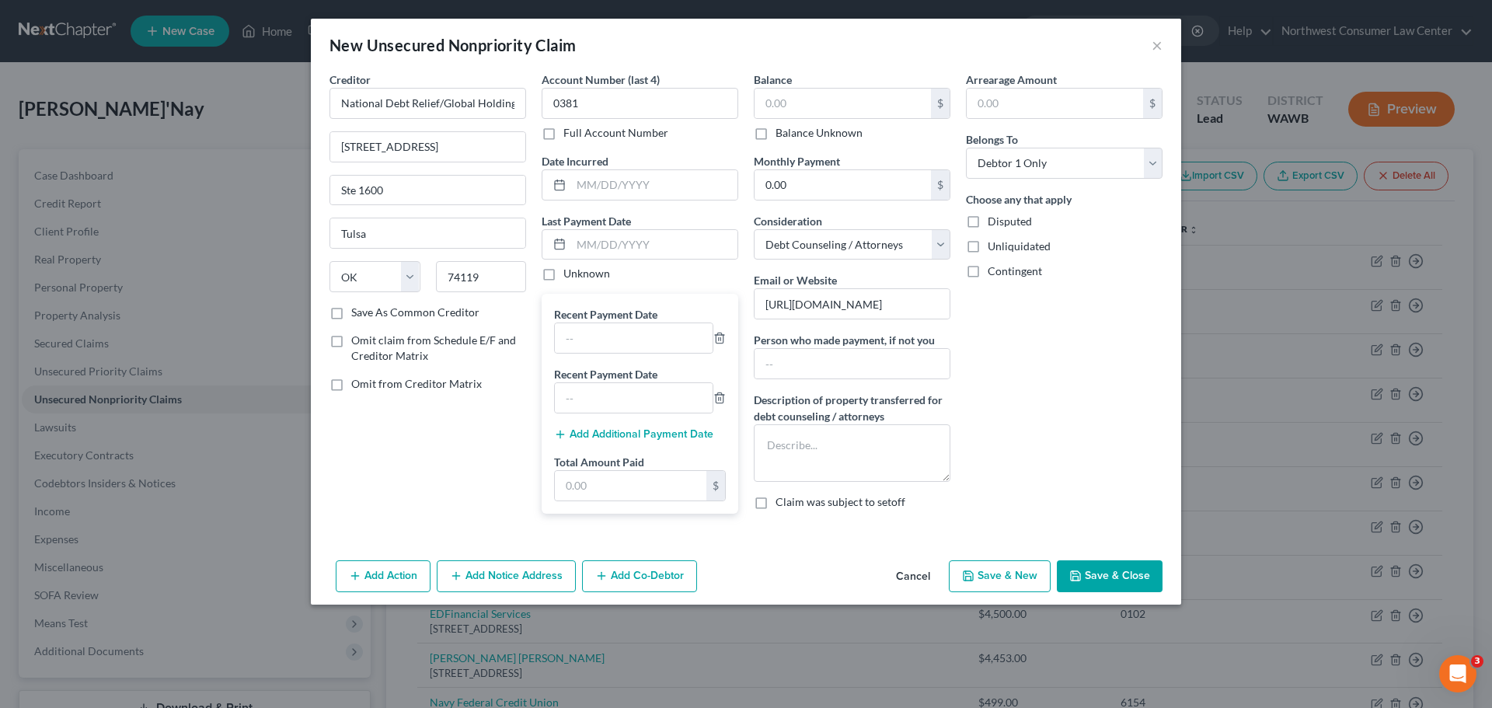
click at [449, 341] on span "Omit claim from Schedule E/F and Creditor Matrix" at bounding box center [433, 347] width 165 height 29
click at [368, 341] on input "Omit claim from Schedule E/F and Creditor Matrix" at bounding box center [362, 338] width 10 height 10
checkbox input "true"
click at [621, 337] on input "text" at bounding box center [634, 338] width 158 height 30
type input "[DATE]"
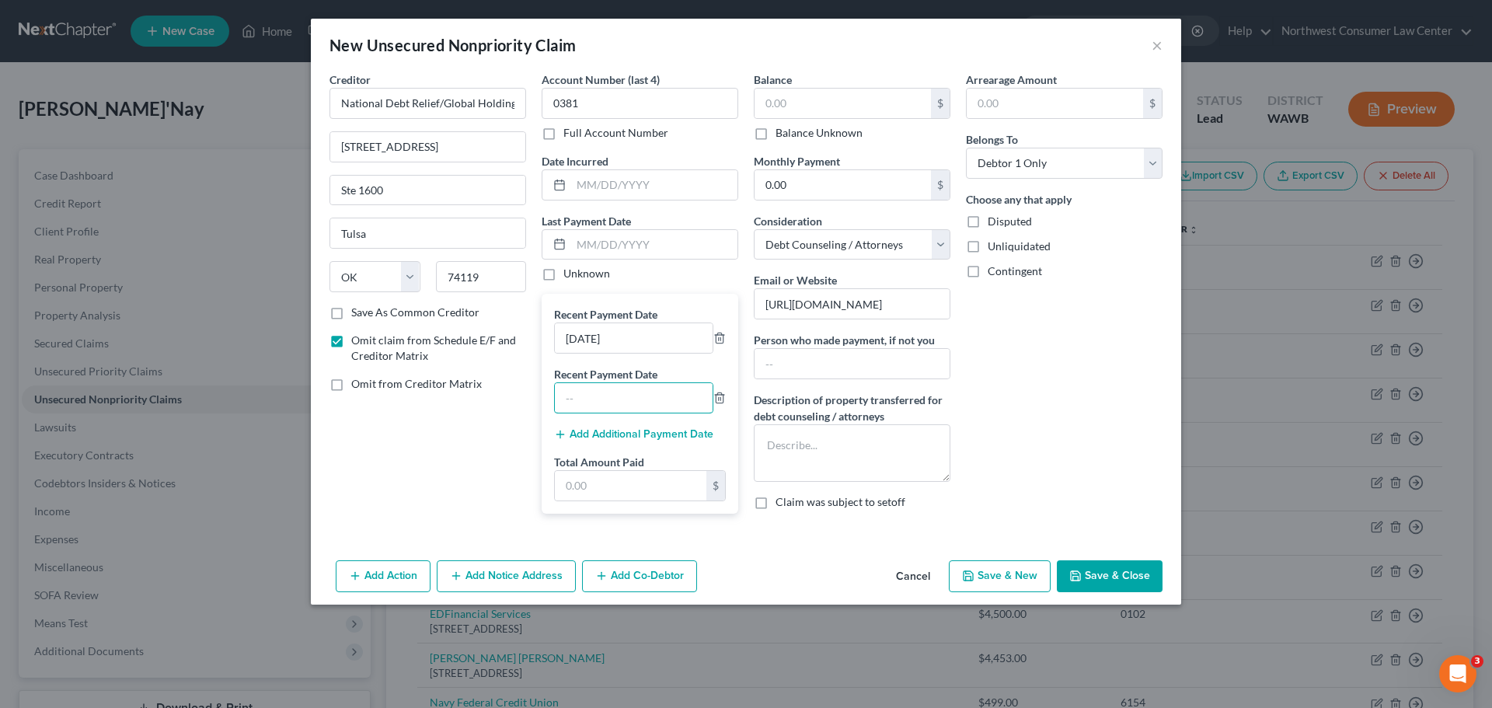
drag, startPoint x: 579, startPoint y: 400, endPoint x: 611, endPoint y: 413, distance: 34.5
click at [579, 400] on input "text" at bounding box center [634, 398] width 158 height 30
type input "[DATE]"
click at [695, 436] on button "Add Additional Payment Date" at bounding box center [633, 434] width 159 height 12
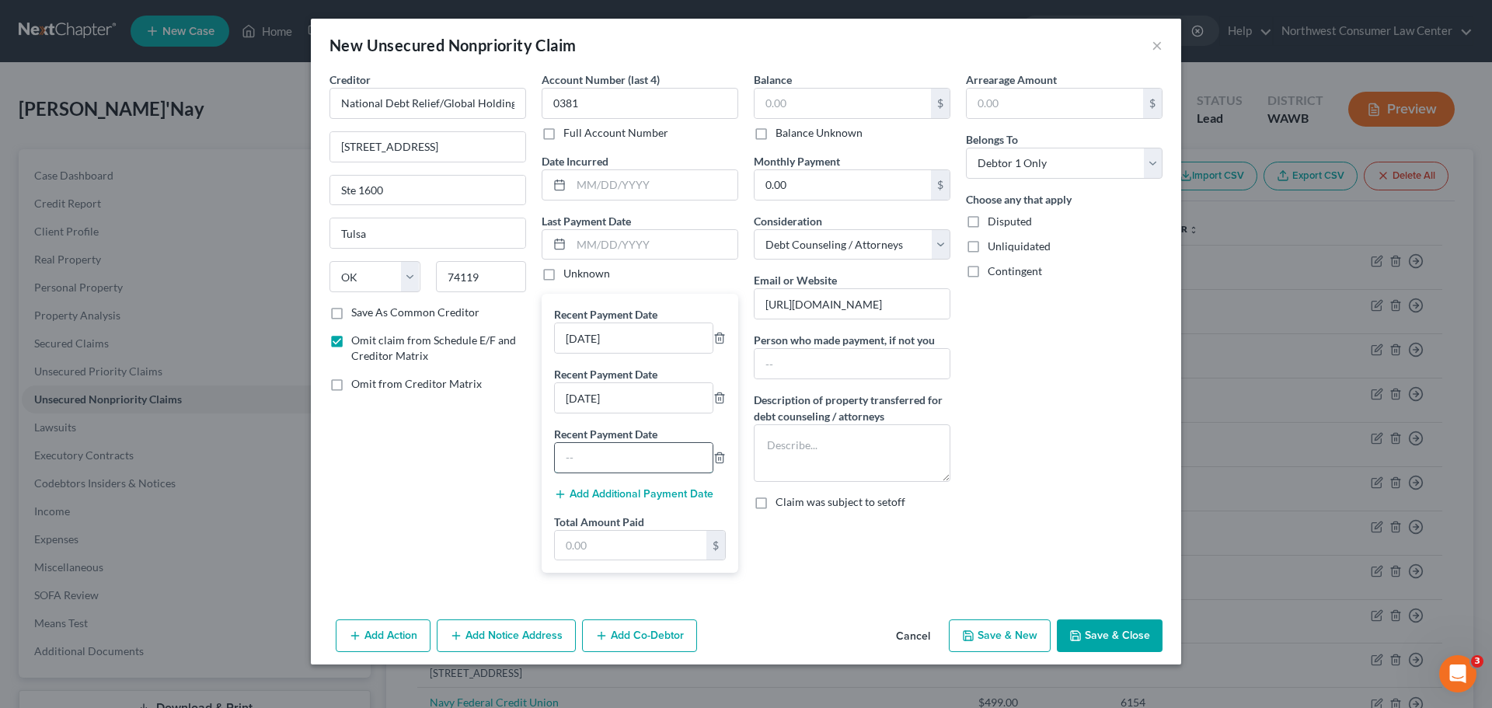
click at [572, 466] on input "text" at bounding box center [634, 458] width 158 height 30
type input "[DATE]"
click at [606, 494] on button "Add Additional Payment Date" at bounding box center [633, 494] width 159 height 12
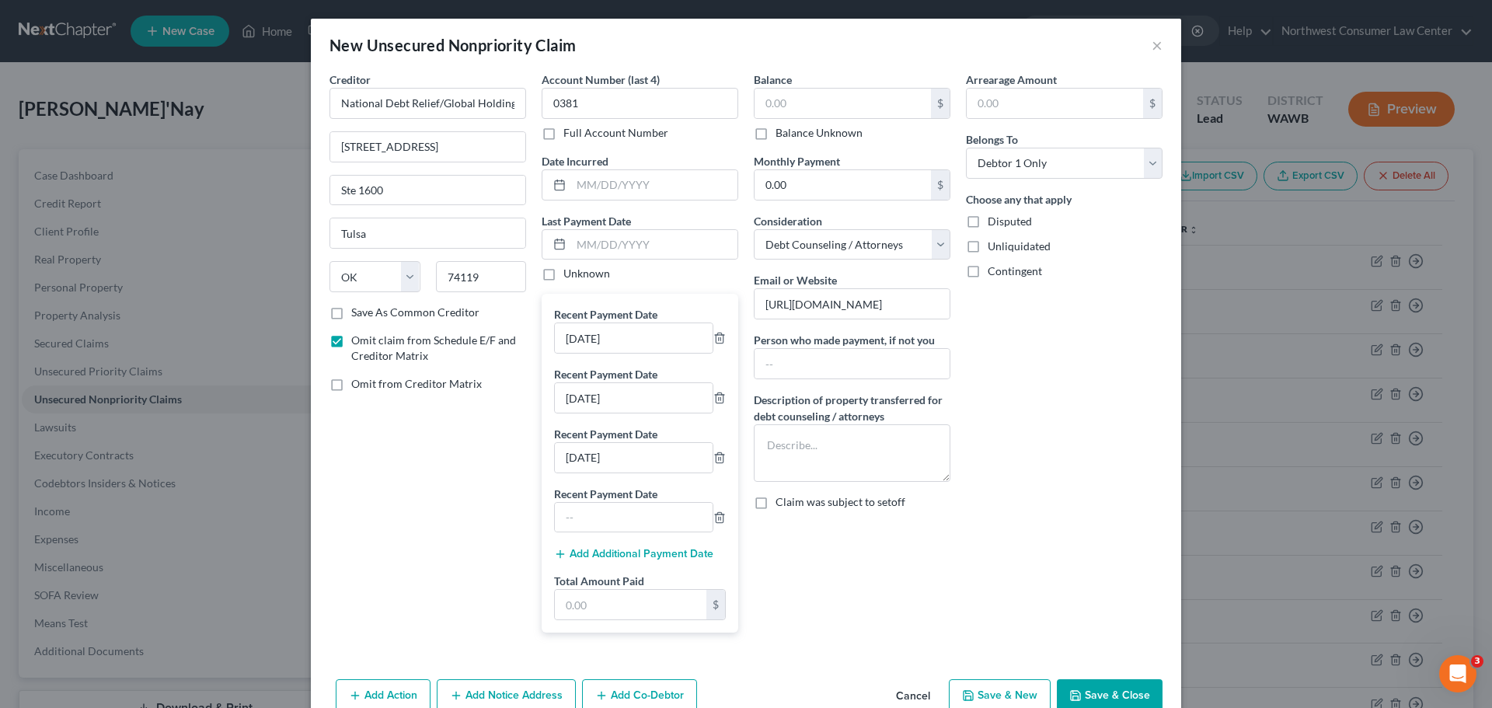
click at [629, 490] on label "Recent Payment Date" at bounding box center [605, 494] width 103 height 16
drag, startPoint x: 605, startPoint y: 511, endPoint x: 529, endPoint y: 568, distance: 94.8
click at [605, 511] on input "text" at bounding box center [634, 518] width 158 height 30
type input "[DATE]"
click at [598, 549] on button "Add Additional Payment Date" at bounding box center [633, 554] width 159 height 12
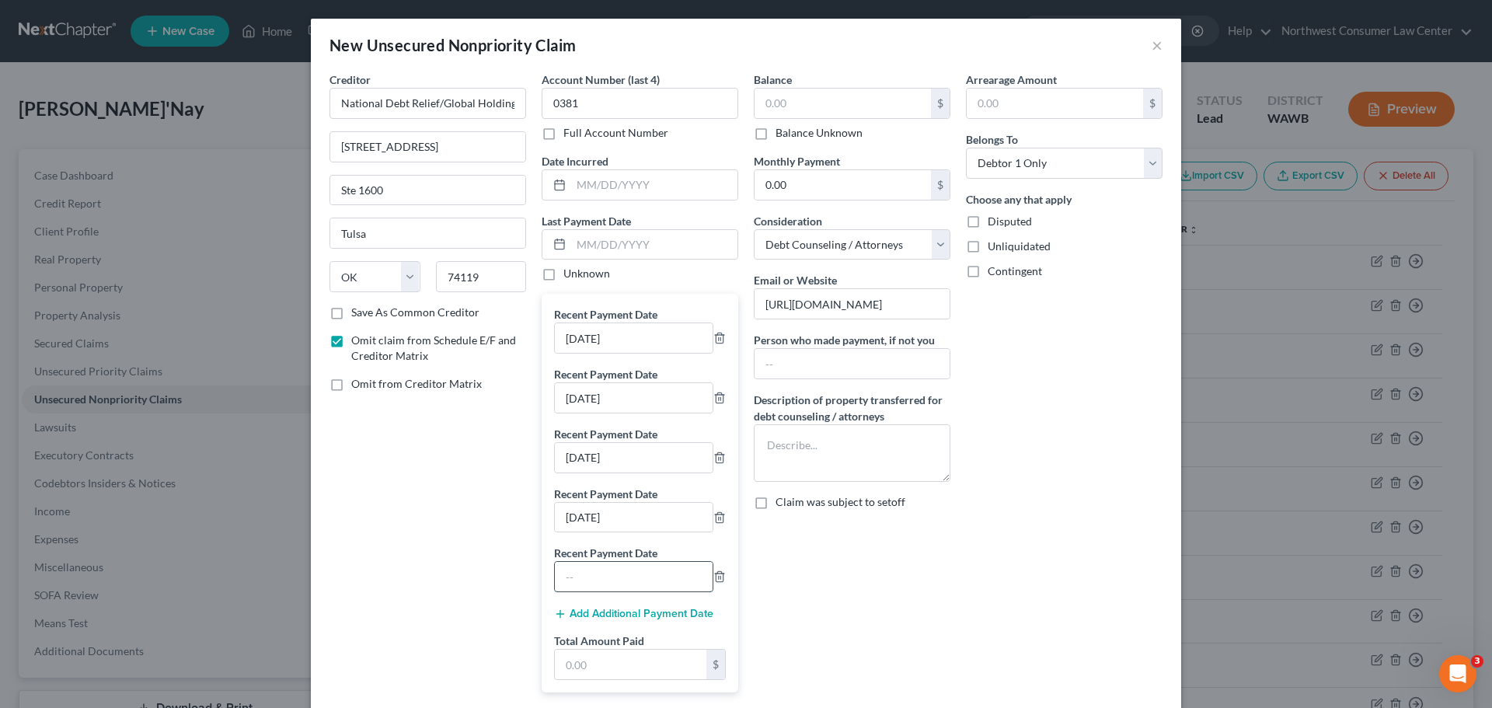
click at [593, 571] on input "text" at bounding box center [634, 577] width 158 height 30
type input "[DATE]"
click at [699, 619] on button "Add Additional Payment Date" at bounding box center [633, 614] width 159 height 12
click at [595, 406] on input "[DATE]" at bounding box center [634, 398] width 158 height 30
type input "[DATE]"
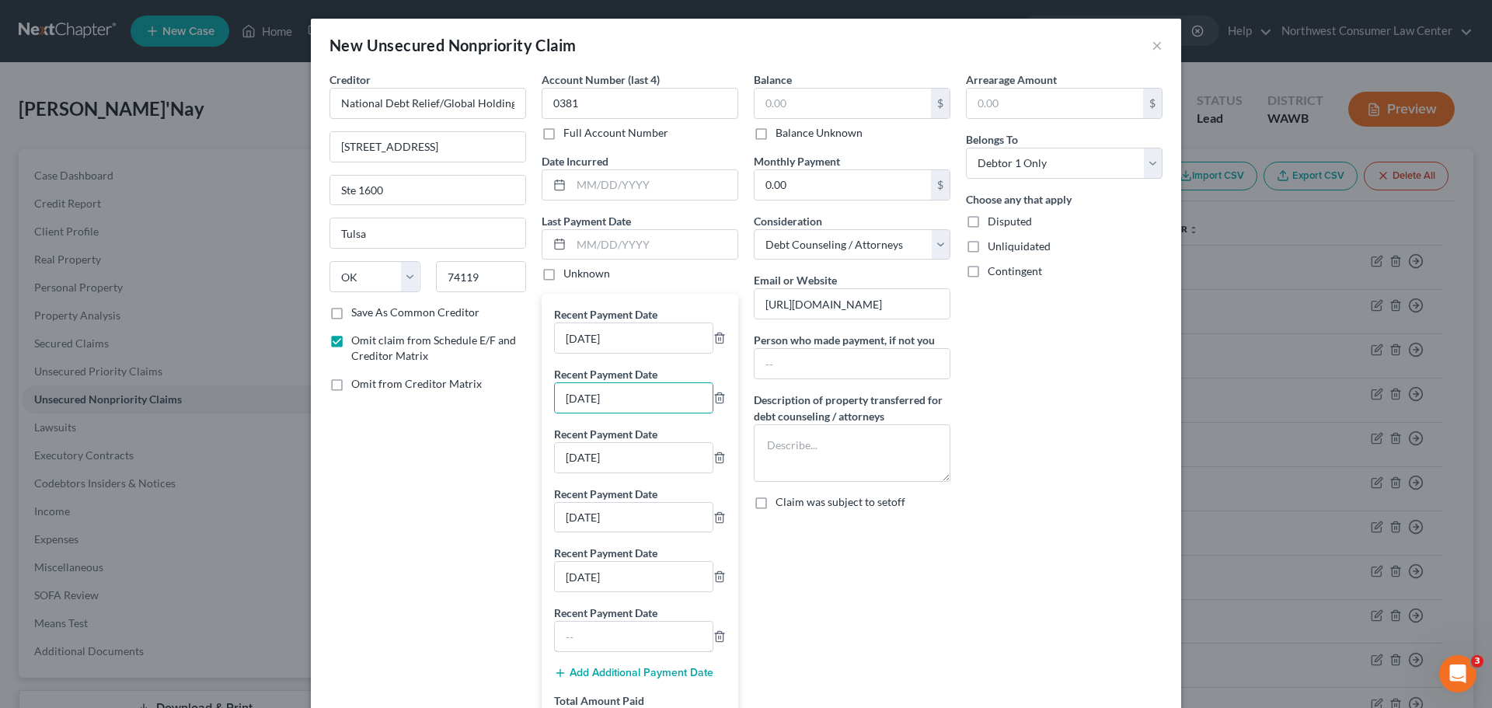
click at [620, 634] on input "text" at bounding box center [634, 637] width 158 height 30
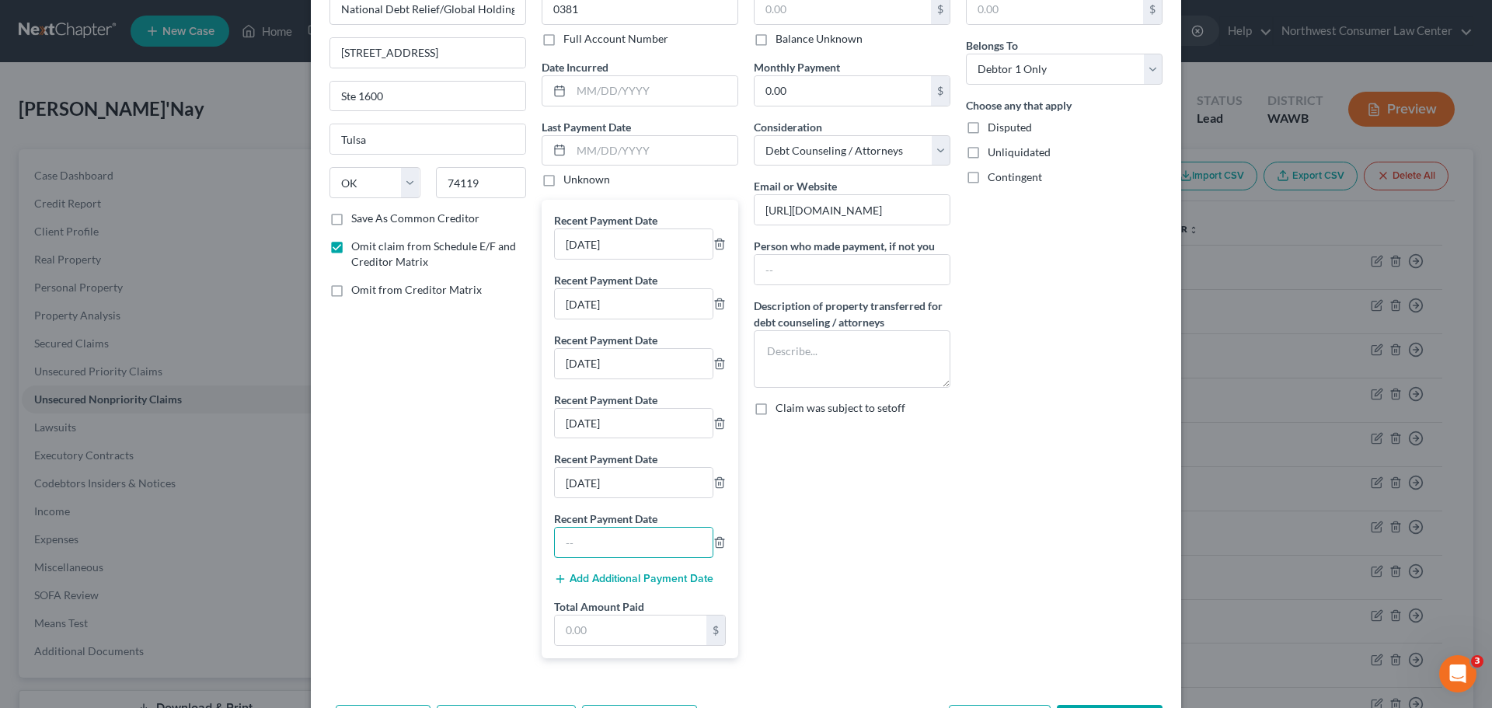
scroll to position [154, 0]
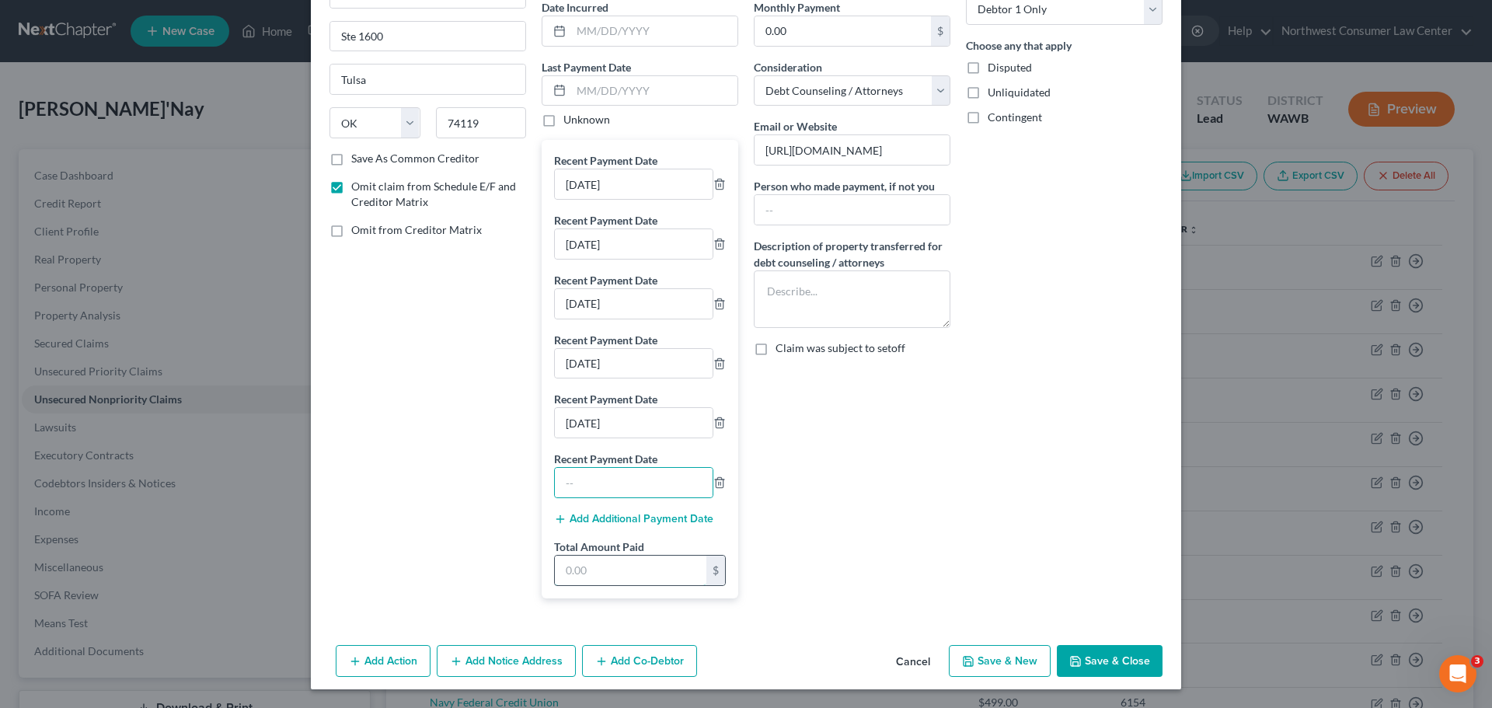
click at [593, 577] on input "text" at bounding box center [631, 571] width 152 height 30
type input "2,316"
click at [589, 486] on input "text" at bounding box center [634, 483] width 158 height 30
type input "[DATE]"
click at [595, 518] on button "Add Additional Payment Date" at bounding box center [633, 519] width 159 height 12
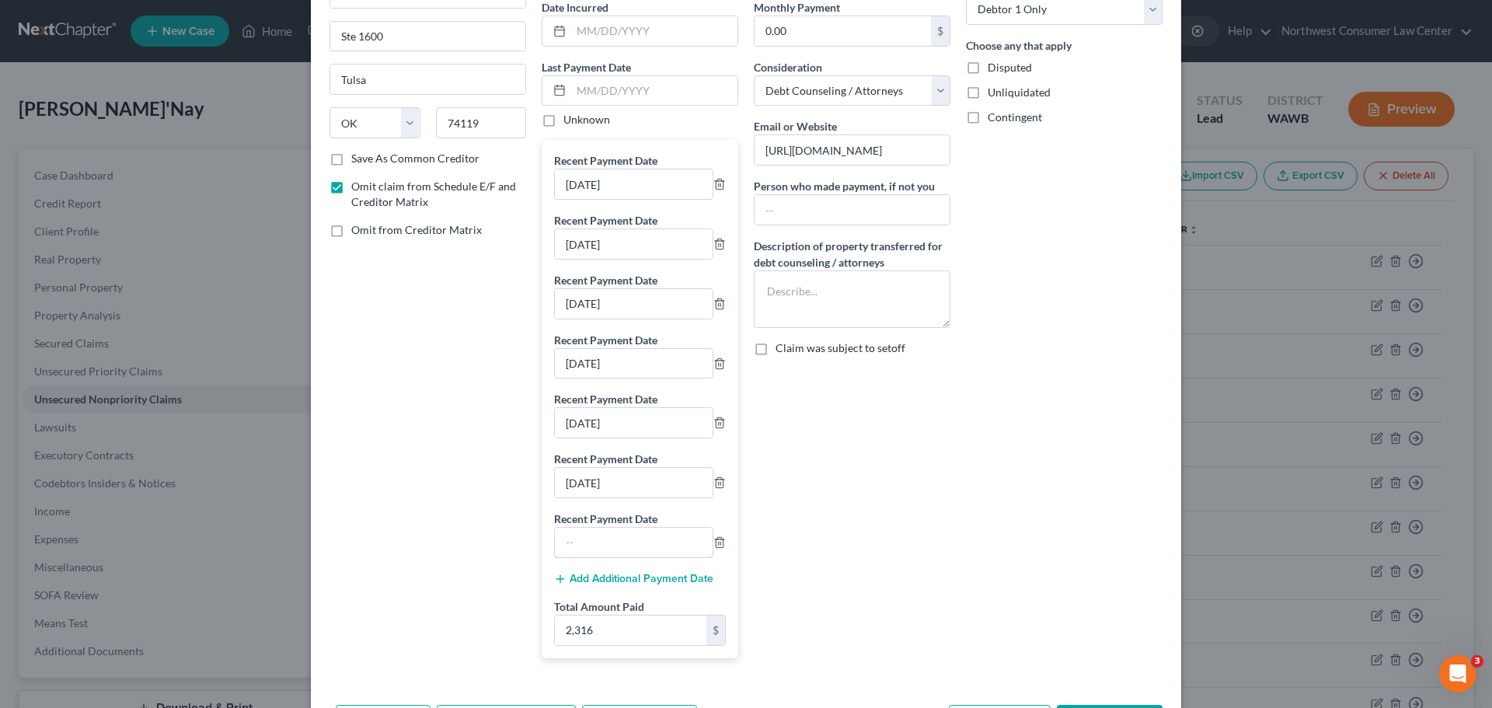
drag, startPoint x: 609, startPoint y: 537, endPoint x: 436, endPoint y: 542, distance: 173.4
click at [609, 537] on input "text" at bounding box center [634, 543] width 158 height 30
type input "[DATE]"
click at [598, 582] on button "Add Additional Payment Date" at bounding box center [633, 579] width 159 height 12
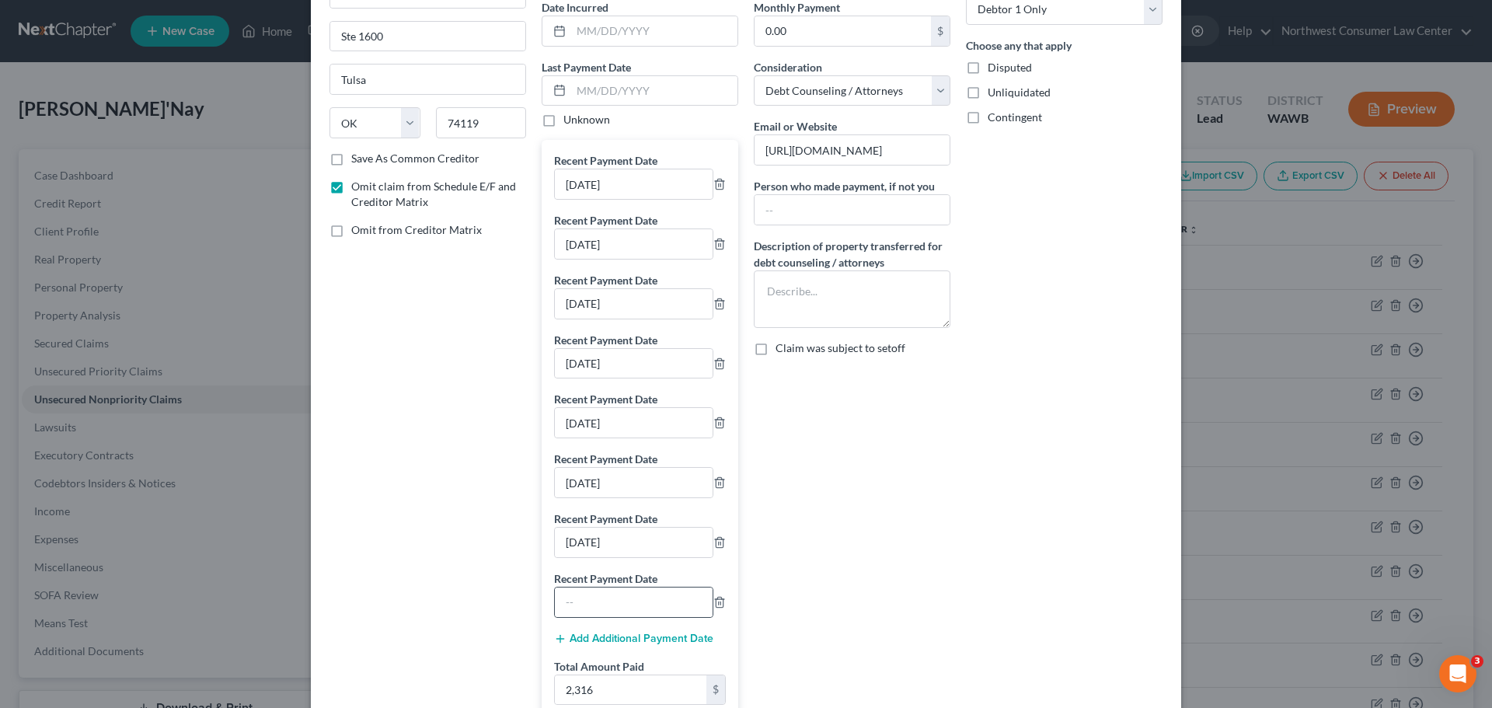
click at [616, 617] on div at bounding box center [633, 602] width 159 height 31
drag, startPoint x: 629, startPoint y: 604, endPoint x: 615, endPoint y: 609, distance: 15.0
click at [629, 604] on input "text" at bounding box center [634, 603] width 158 height 30
type input "[DATE]"
click at [634, 636] on button "Add Additional Payment Date" at bounding box center [633, 639] width 159 height 12
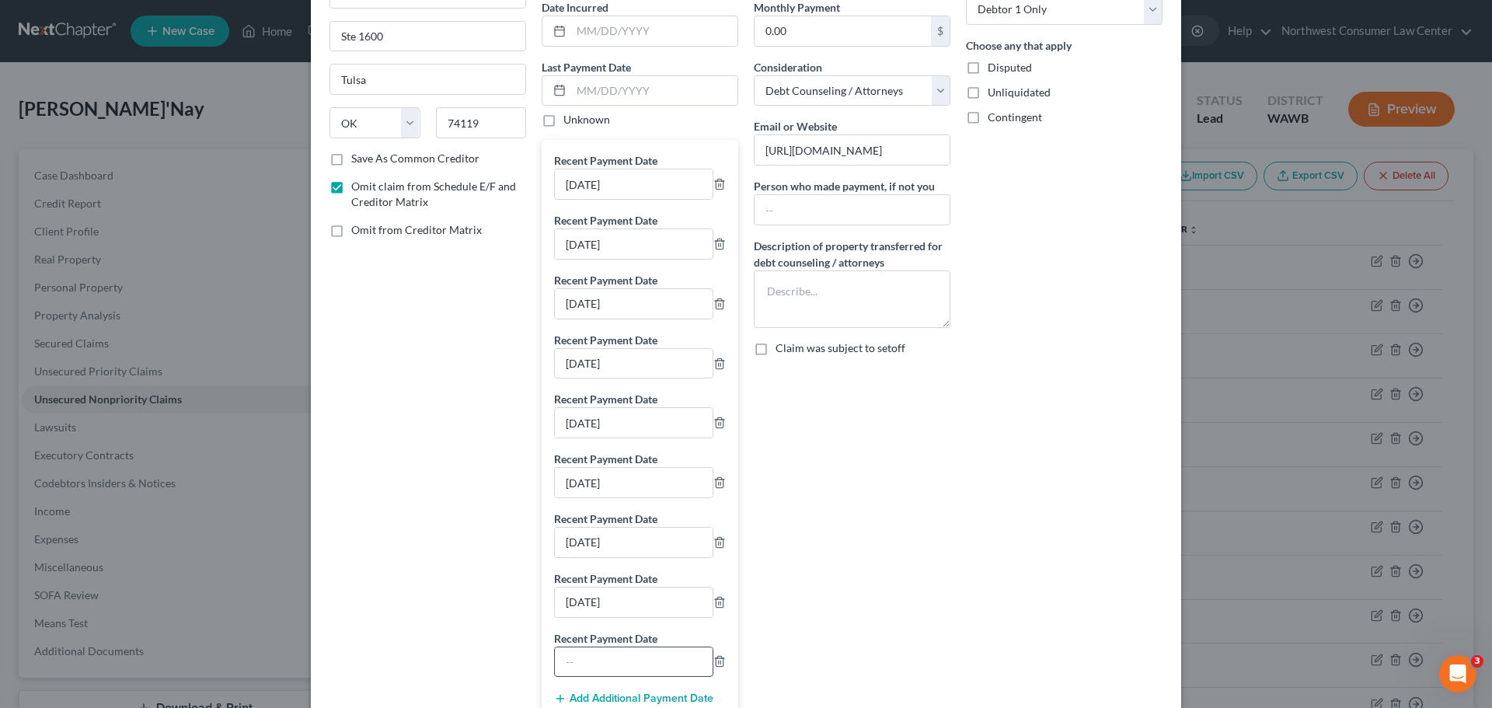
click at [580, 657] on input "text" at bounding box center [634, 662] width 158 height 30
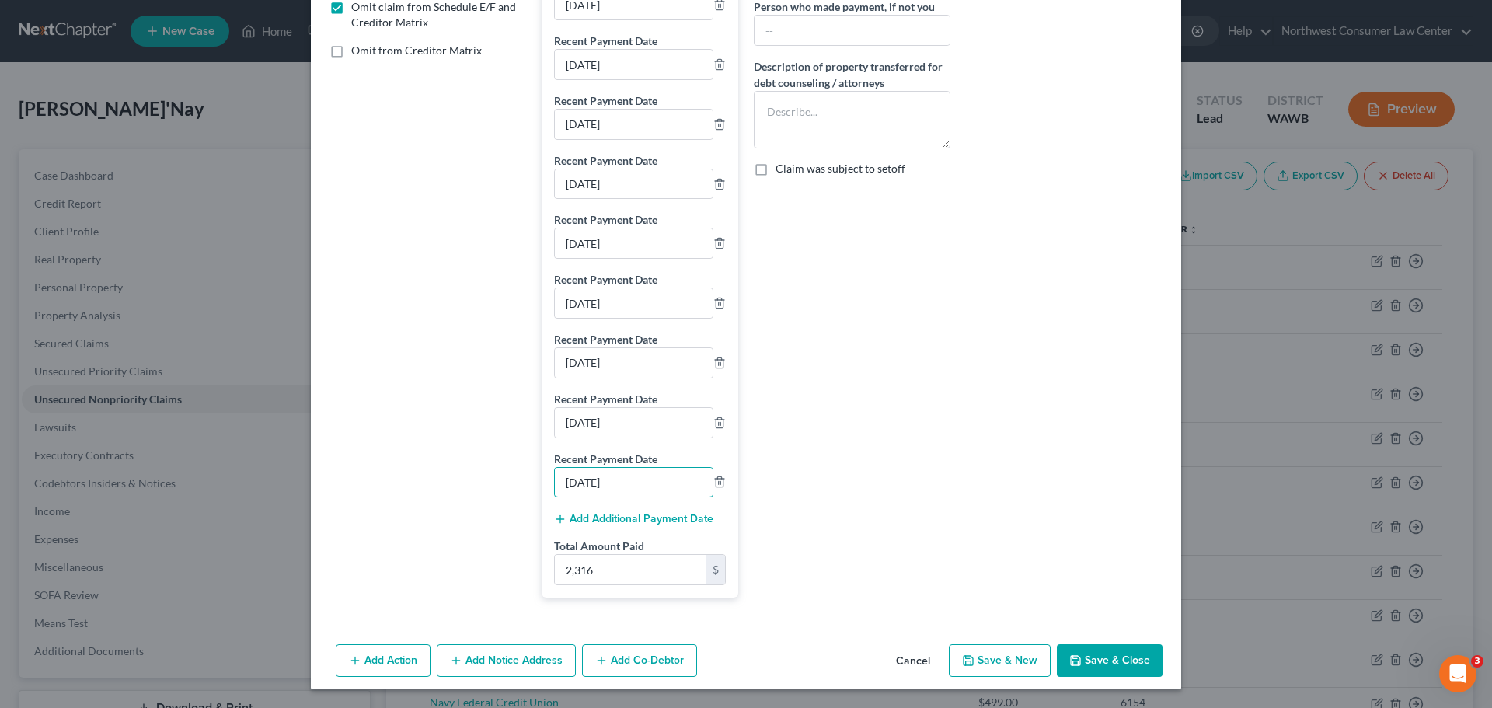
type input "[DATE]"
click at [631, 513] on button "Add Additional Payment Date" at bounding box center [633, 519] width 159 height 12
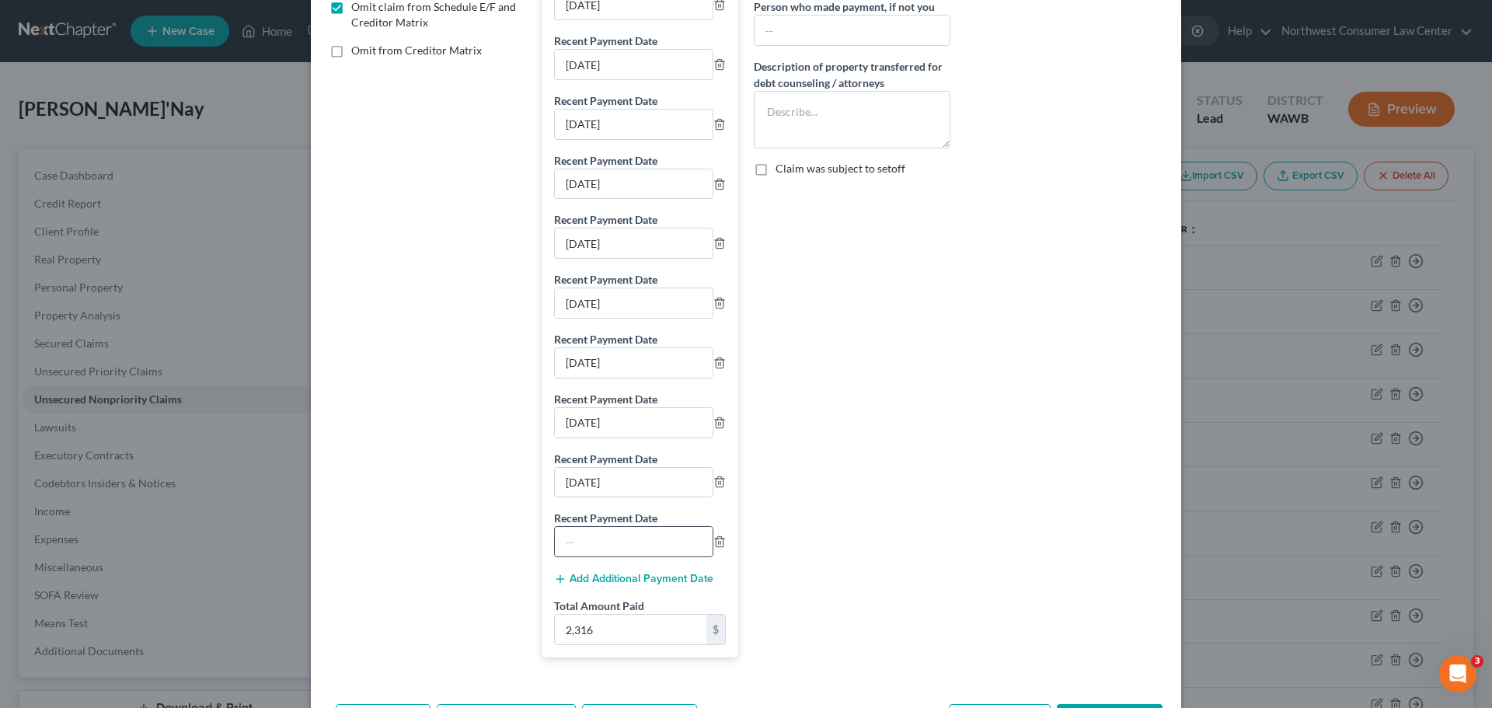
click at [617, 542] on input "text" at bounding box center [634, 542] width 158 height 30
type input "[DATE]"
click at [591, 568] on div "Recent Payment Date [DATE] Recent Payment Date [DATE] Recent Payment Date [DATE…" at bounding box center [640, 308] width 197 height 697
click at [593, 577] on button "Add Additional Payment Date" at bounding box center [633, 579] width 159 height 12
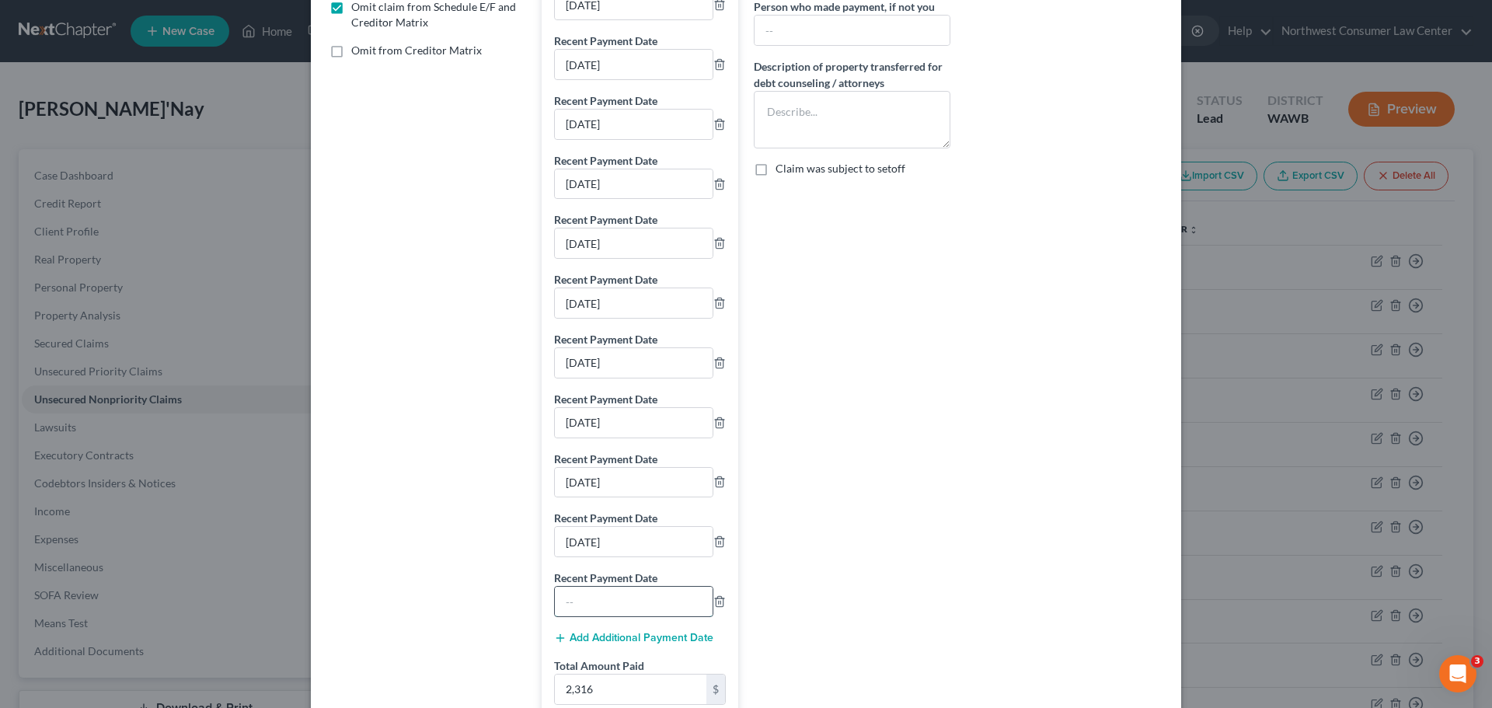
click at [615, 613] on input "text" at bounding box center [634, 602] width 158 height 30
type input "[DATE]"
click at [629, 631] on div "Add Additional Payment Date" at bounding box center [640, 637] width 172 height 16
drag, startPoint x: 621, startPoint y: 639, endPoint x: 578, endPoint y: 574, distance: 78.0
click at [621, 638] on button "Add Additional Payment Date" at bounding box center [633, 638] width 159 height 12
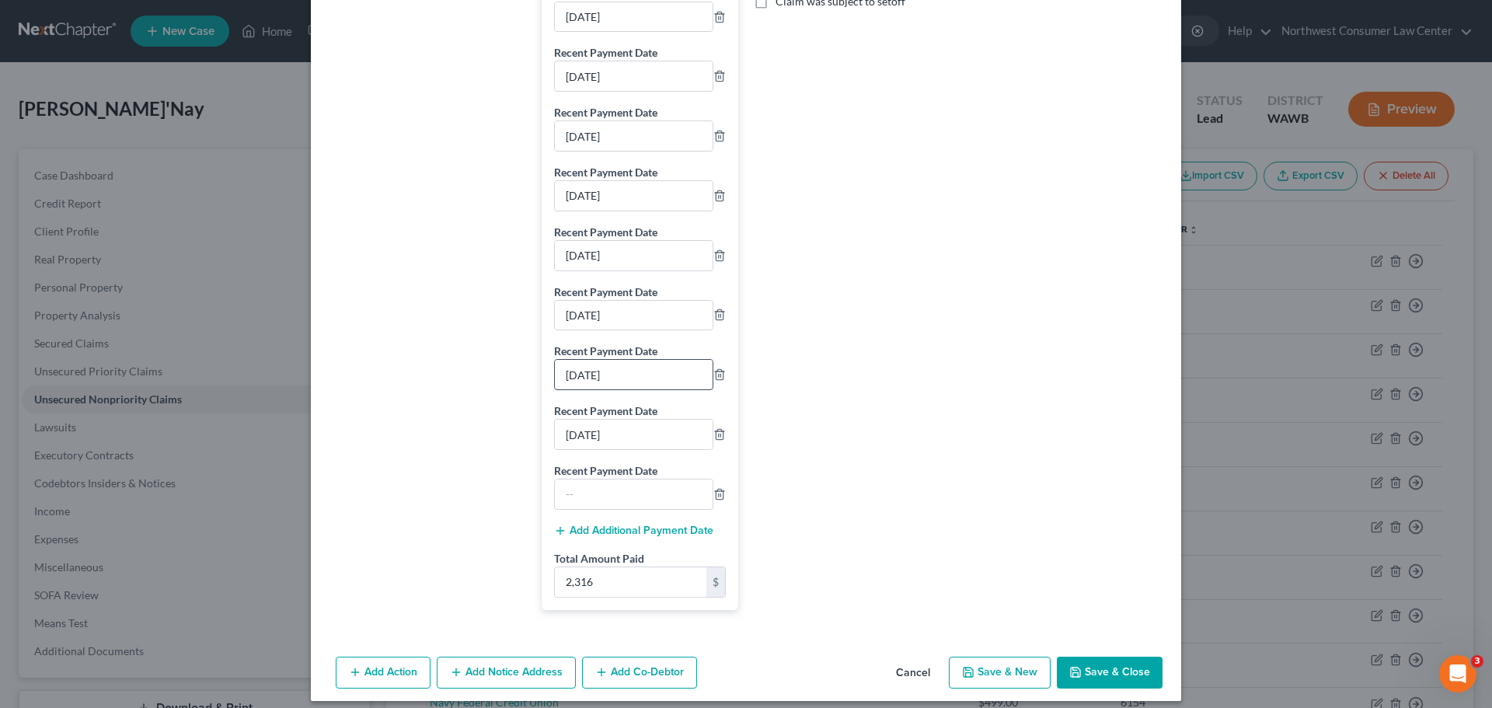
scroll to position [512, 0]
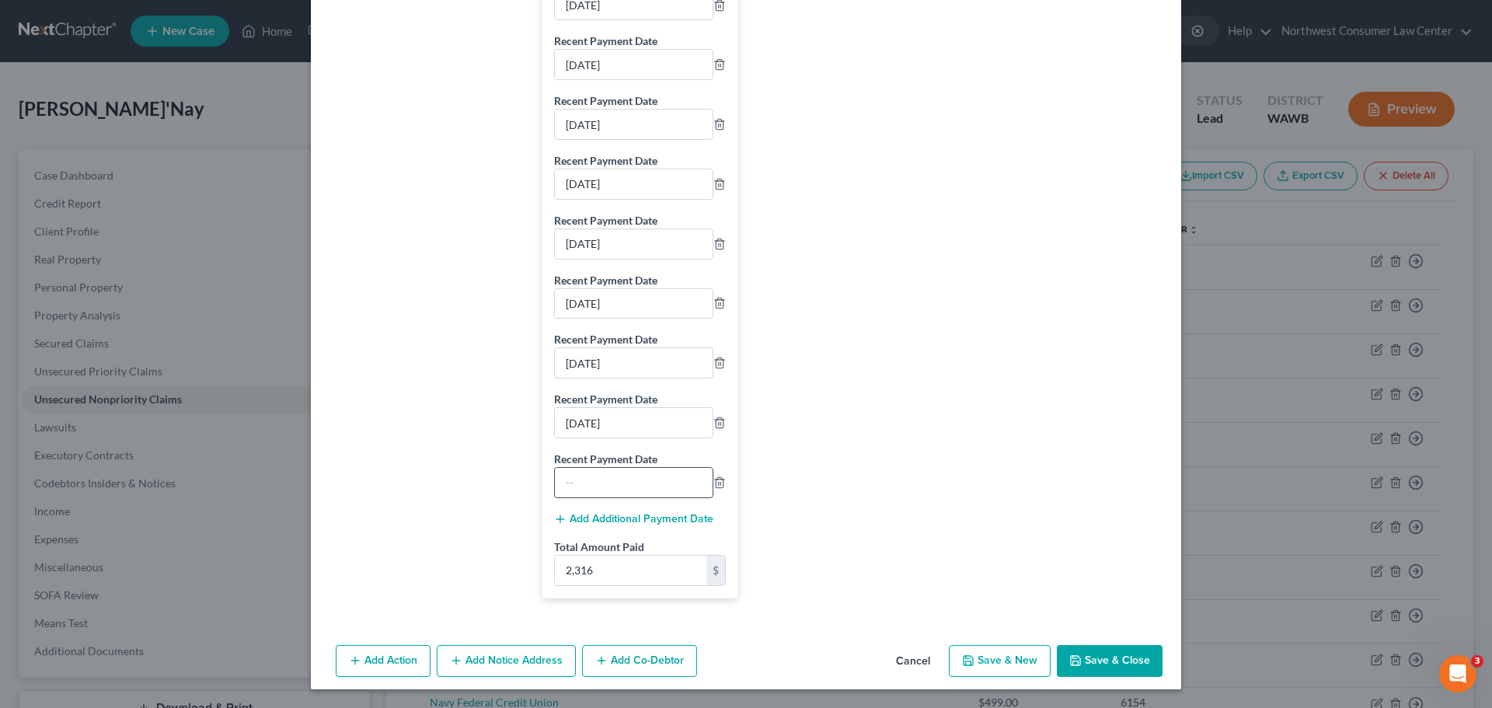
click at [616, 468] on input "text" at bounding box center [634, 483] width 158 height 30
type input "[DATE]"
click at [599, 516] on button "Add Additional Payment Date" at bounding box center [633, 519] width 159 height 12
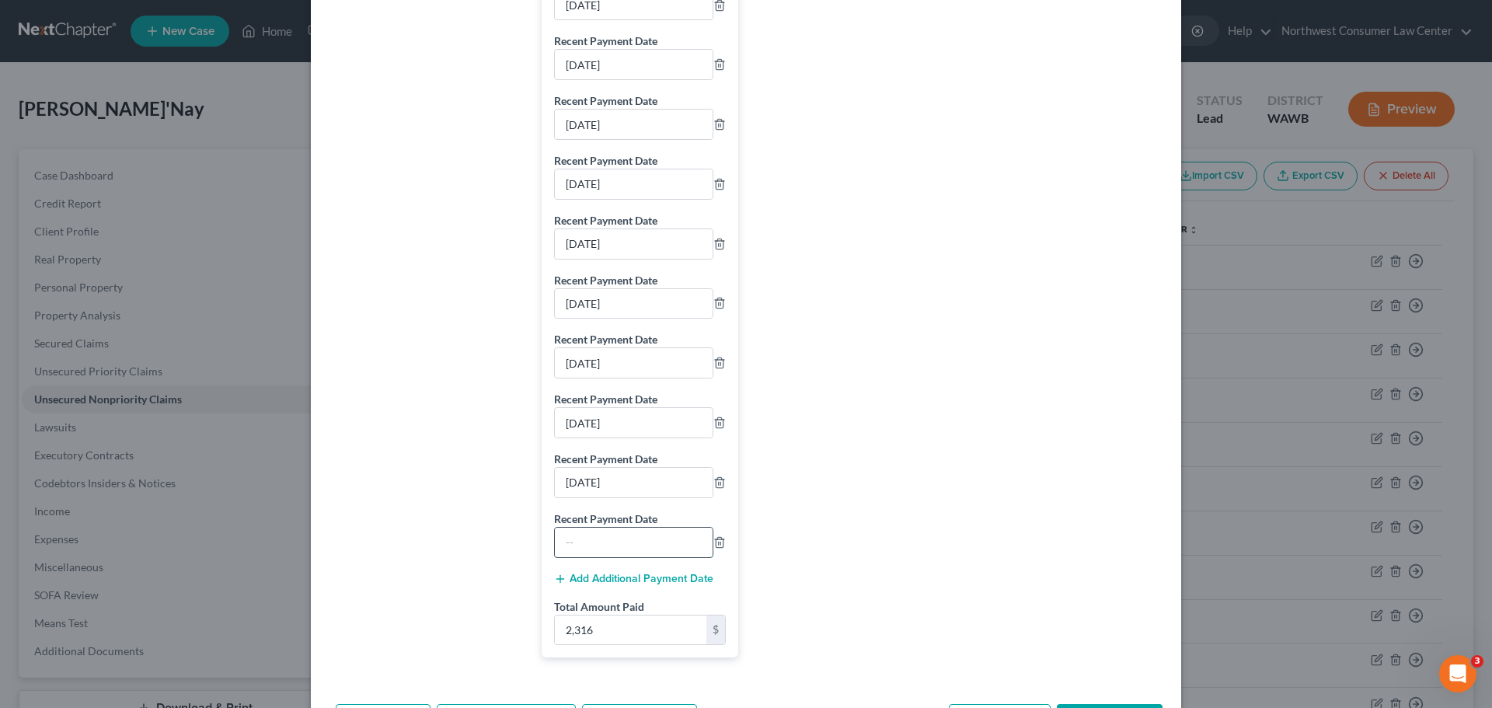
click at [622, 542] on input "text" at bounding box center [634, 543] width 158 height 30
type input "[DATE]"
click at [614, 579] on button "Add Additional Payment Date" at bounding box center [633, 579] width 159 height 12
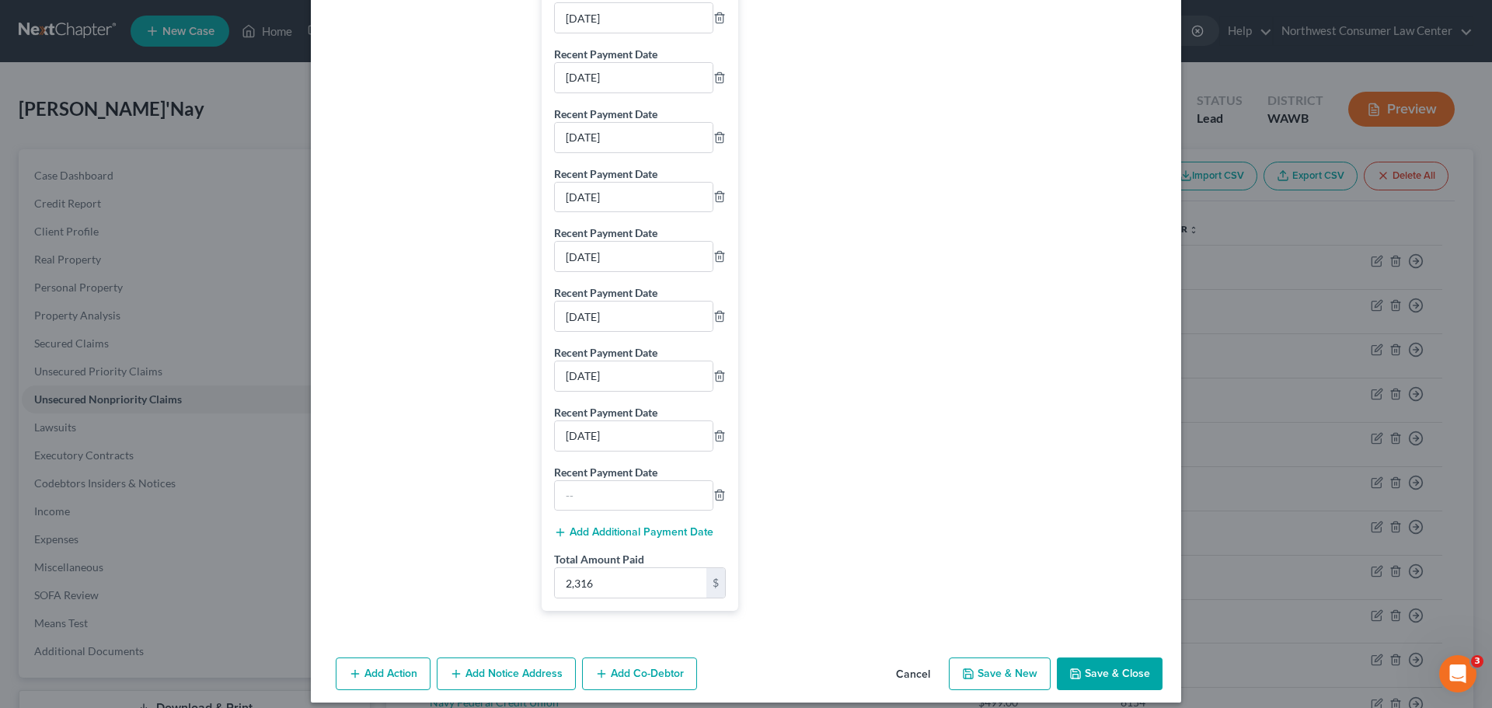
scroll to position [632, 0]
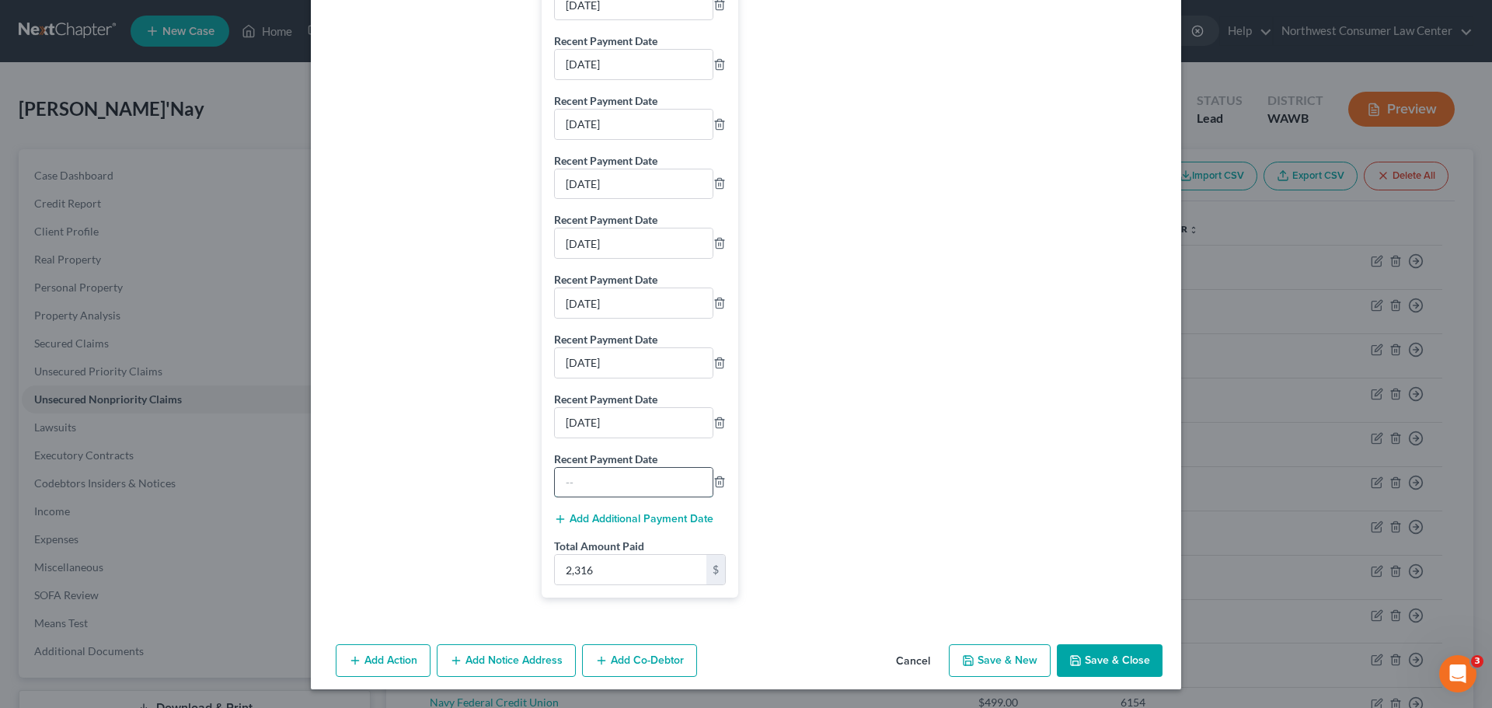
click at [633, 482] on input "text" at bounding box center [634, 483] width 158 height 30
type input "[DATE]"
click at [619, 514] on button "Add Additional Payment Date" at bounding box center [633, 519] width 159 height 12
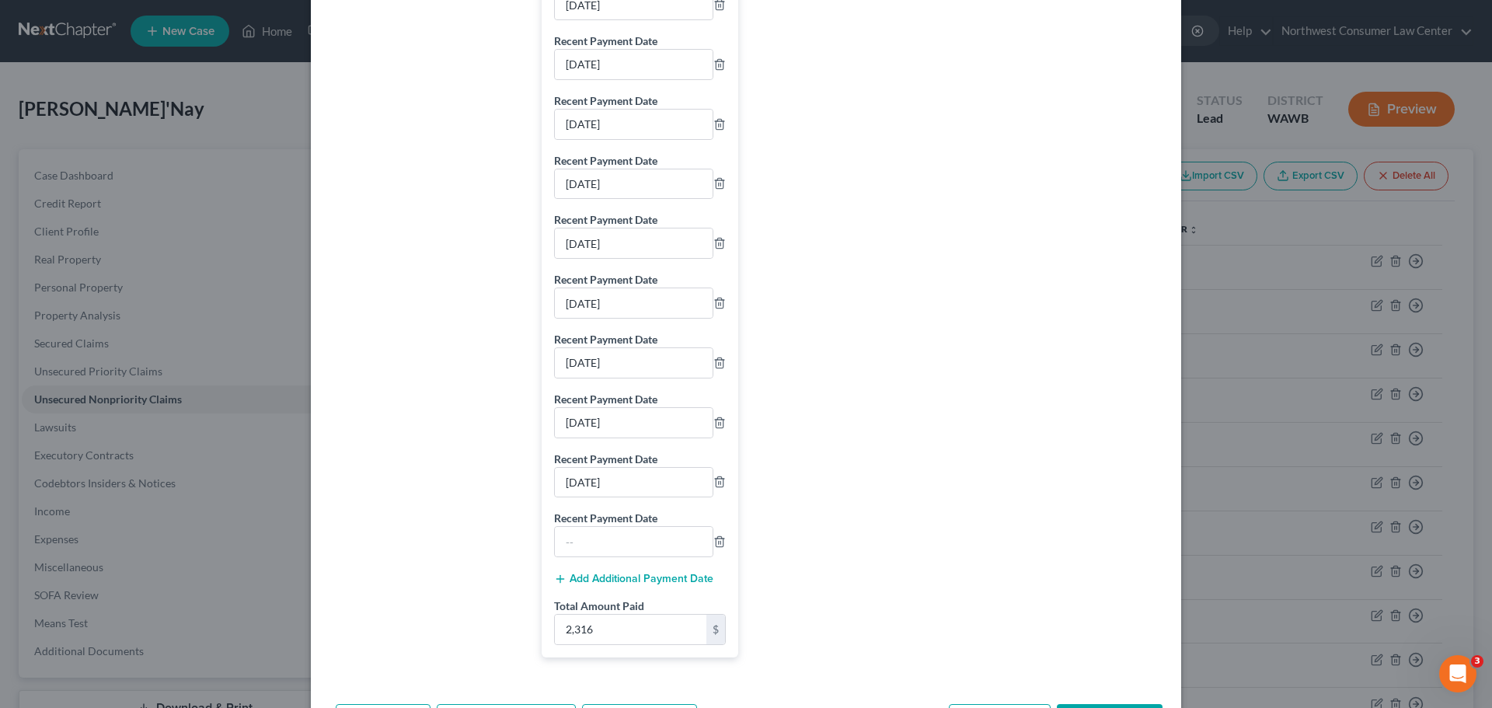
scroll to position [691, 0]
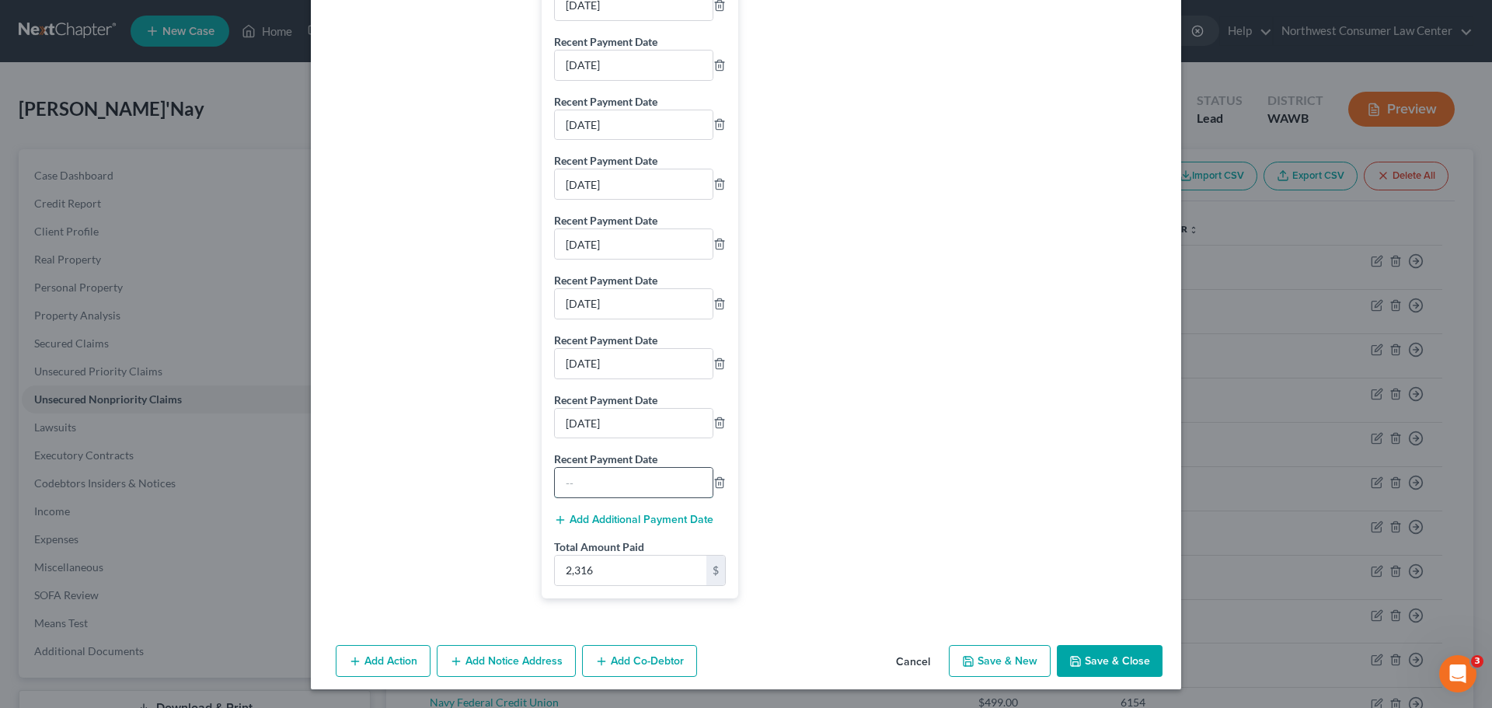
click at [650, 495] on input "text" at bounding box center [634, 483] width 158 height 30
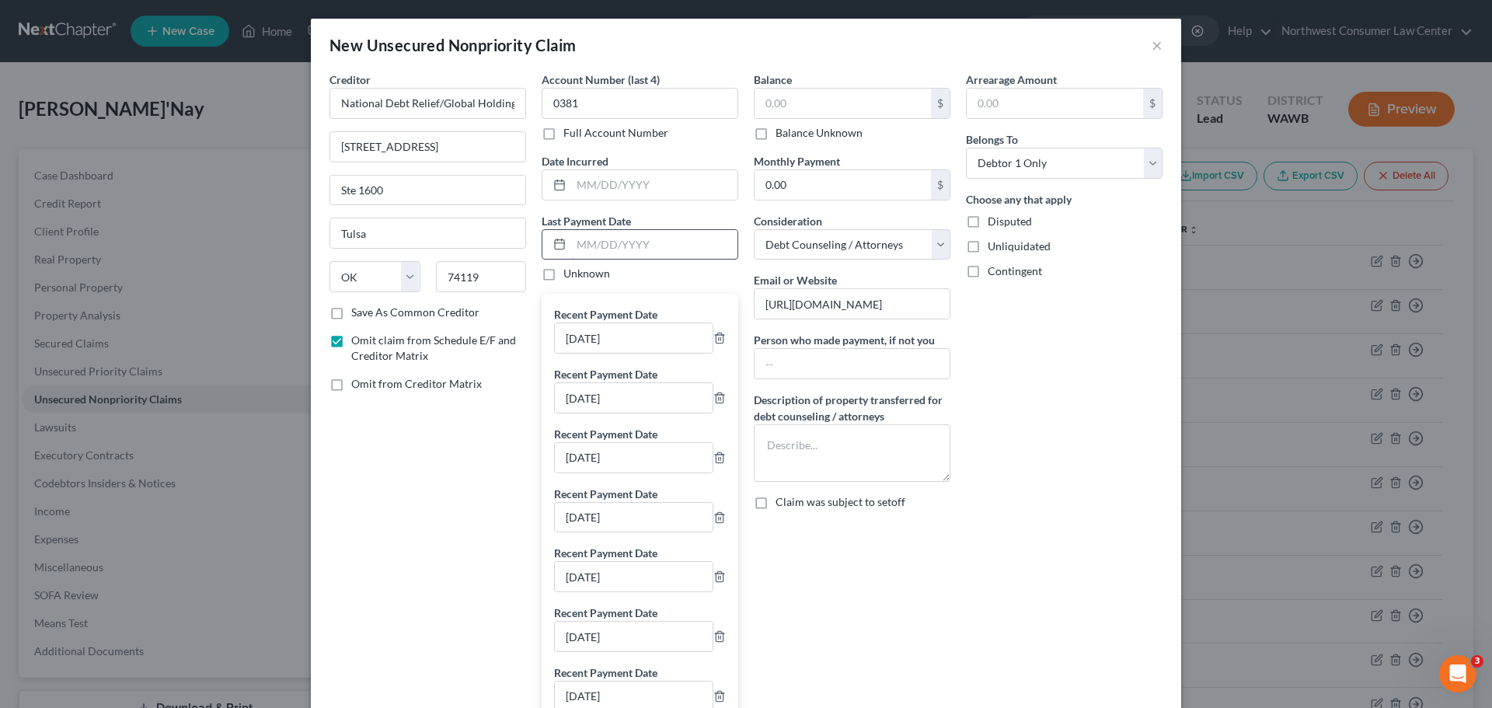
type input "[DATE]"
click at [699, 238] on input "text" at bounding box center [654, 245] width 166 height 30
type input "[DATE]"
click at [1025, 385] on div "Arrearage Amount $ Belongs To * Select Debtor 1 Only Debtor 2 Only Debtor 1 And…" at bounding box center [1064, 686] width 212 height 1230
click at [863, 110] on input "text" at bounding box center [843, 104] width 176 height 30
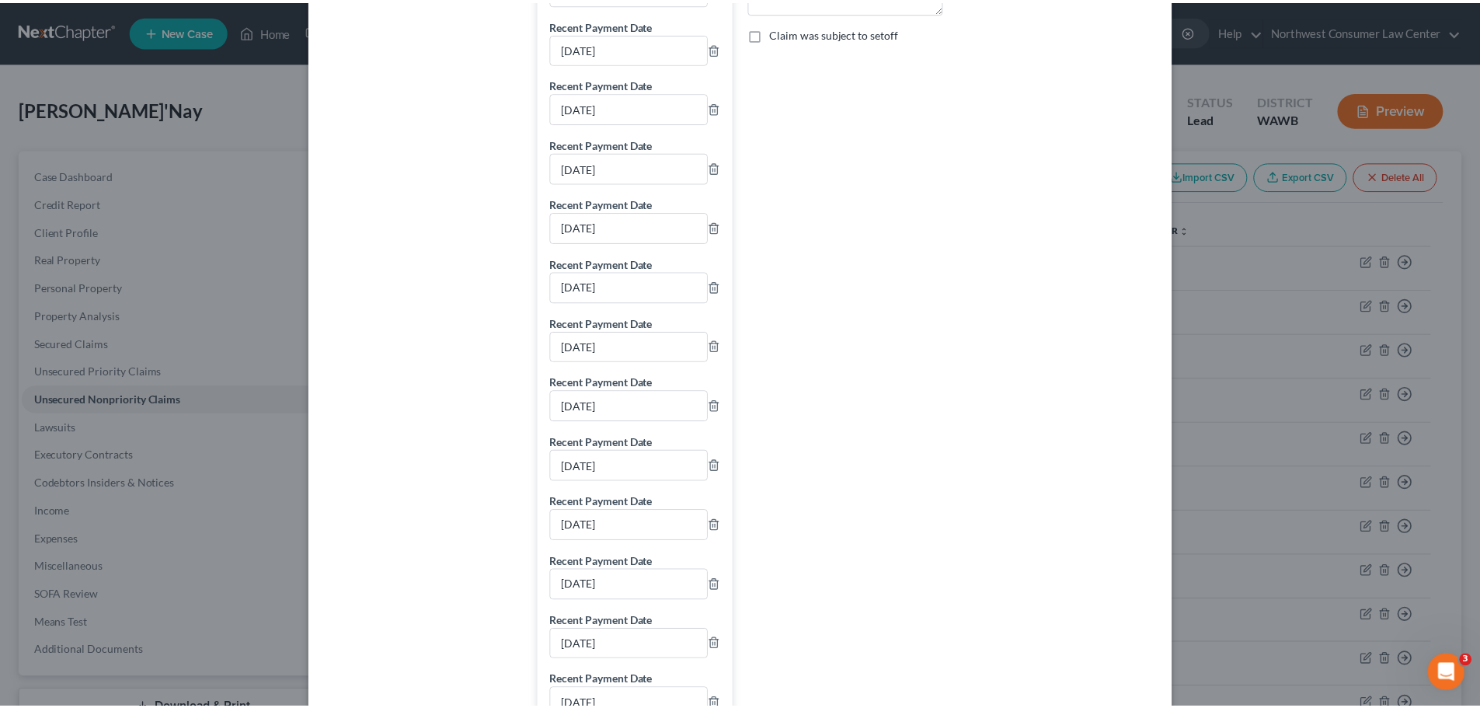
scroll to position [691, 0]
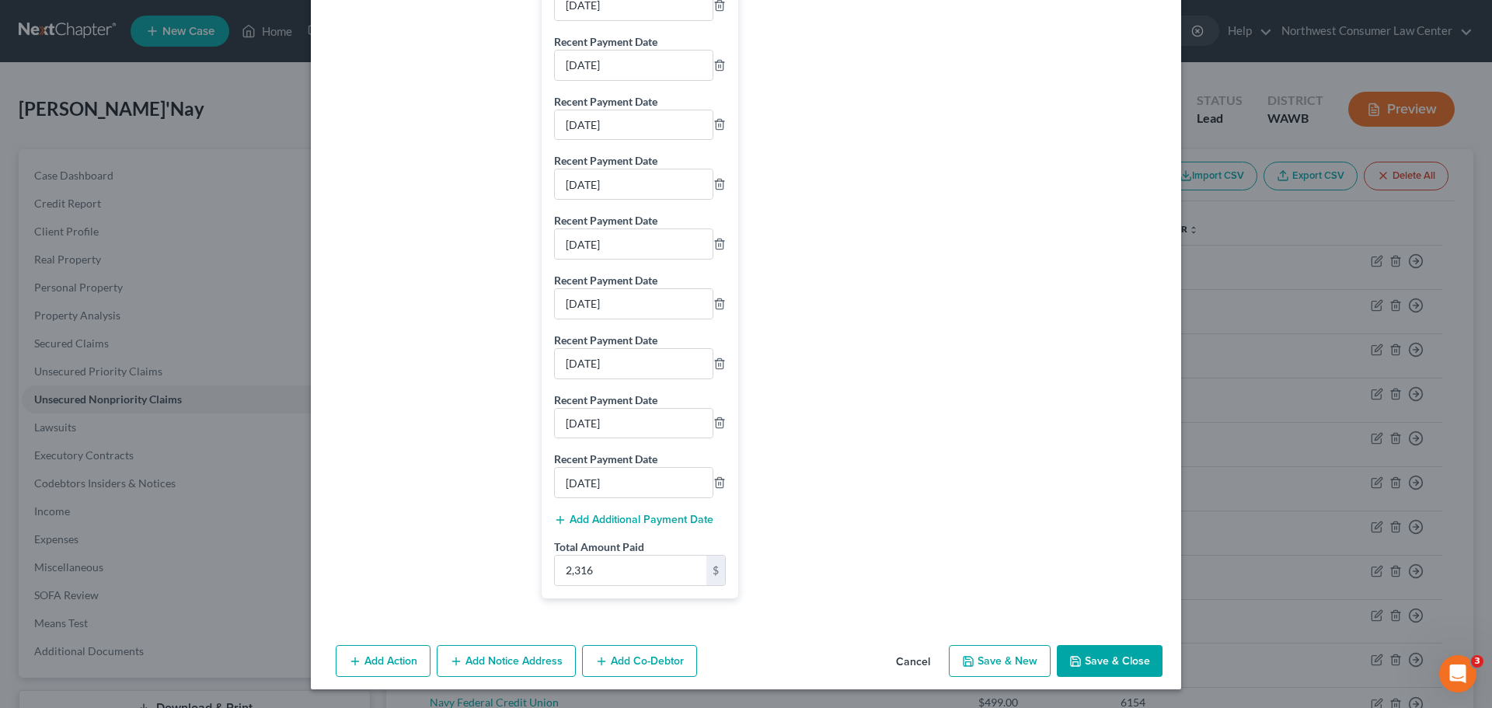
type input "0"
click at [1110, 660] on button "Save & Close" at bounding box center [1110, 661] width 106 height 33
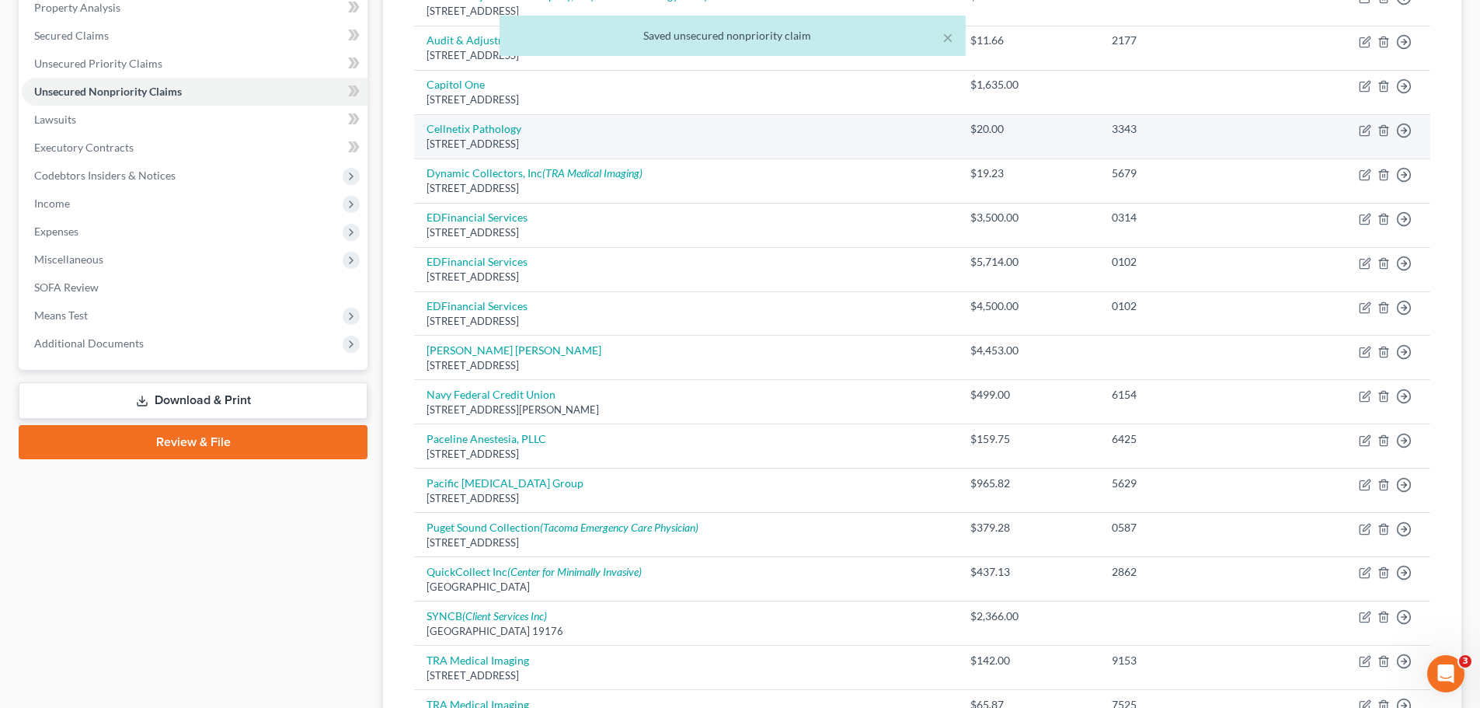
scroll to position [311, 0]
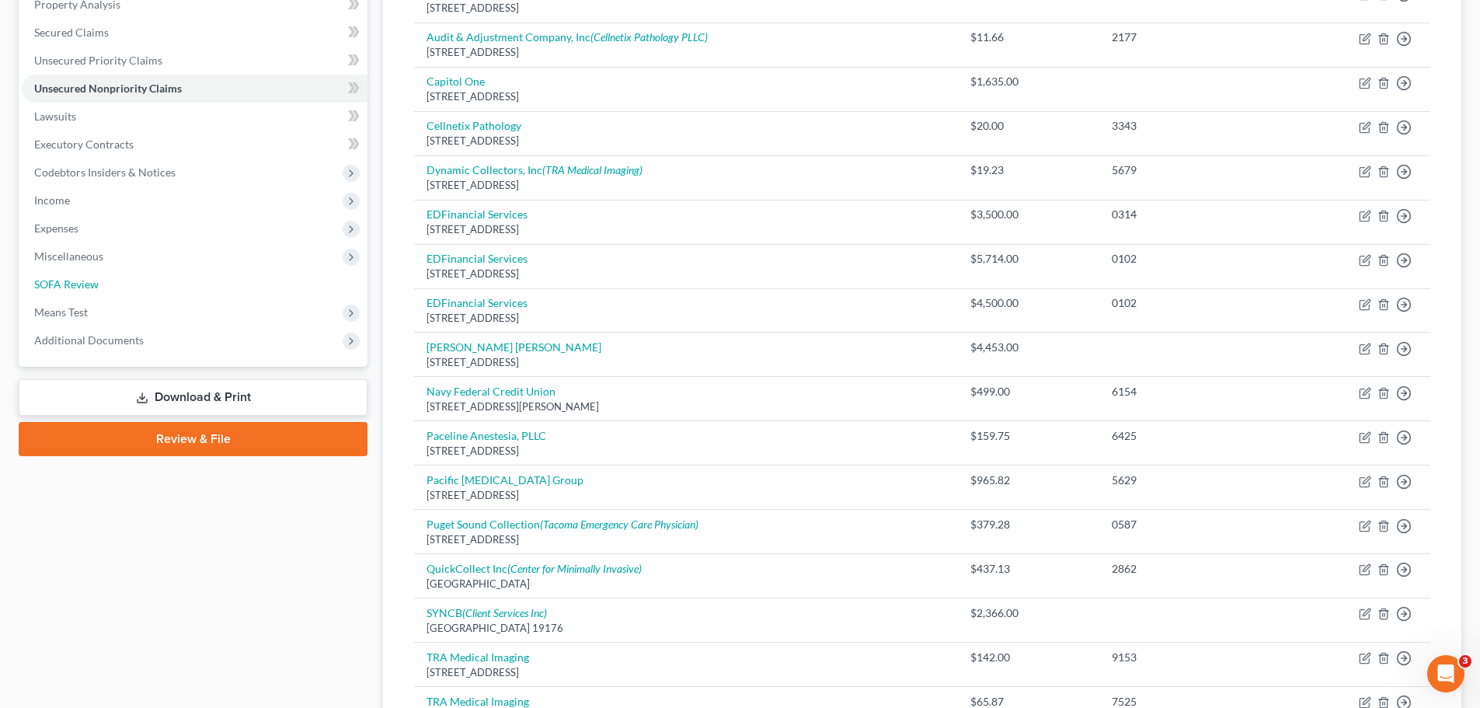
click at [131, 277] on link "SOFA Review" at bounding box center [195, 284] width 346 height 28
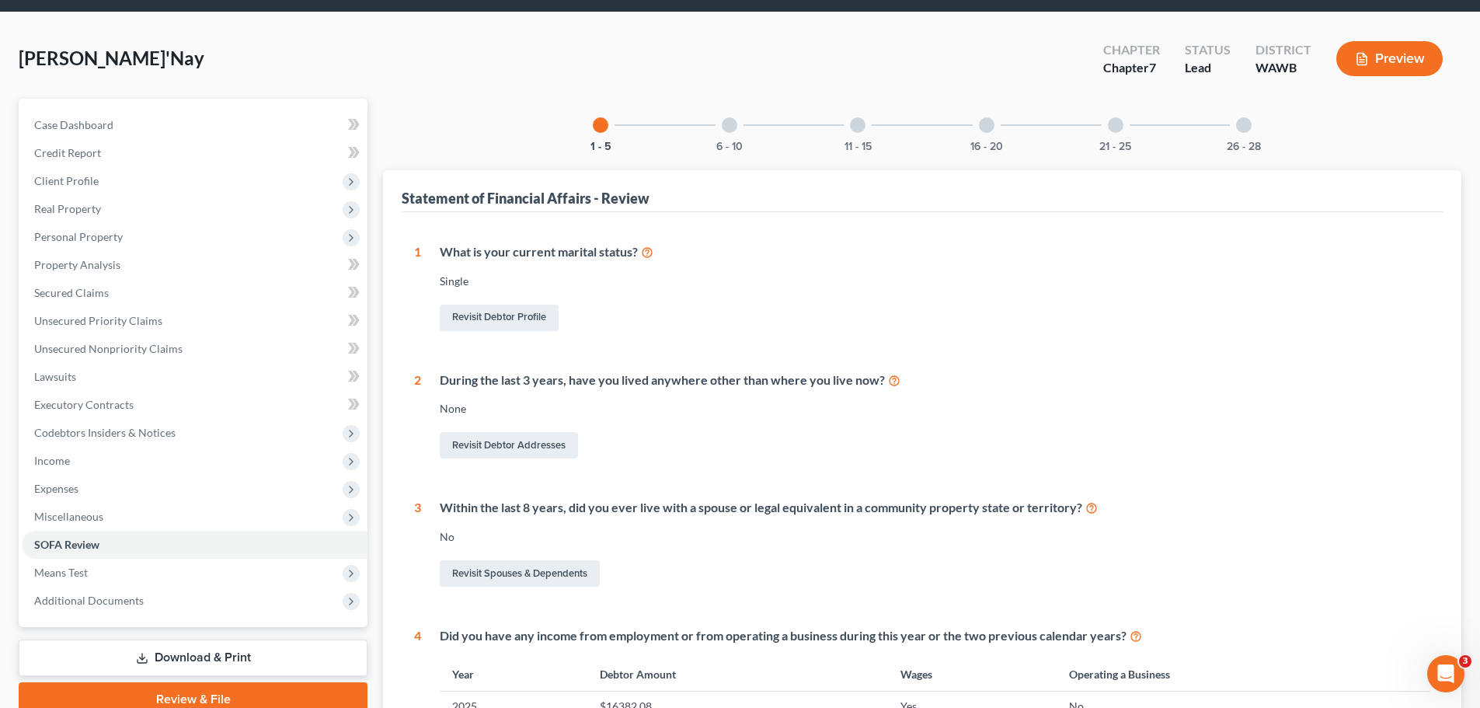
scroll to position [78, 0]
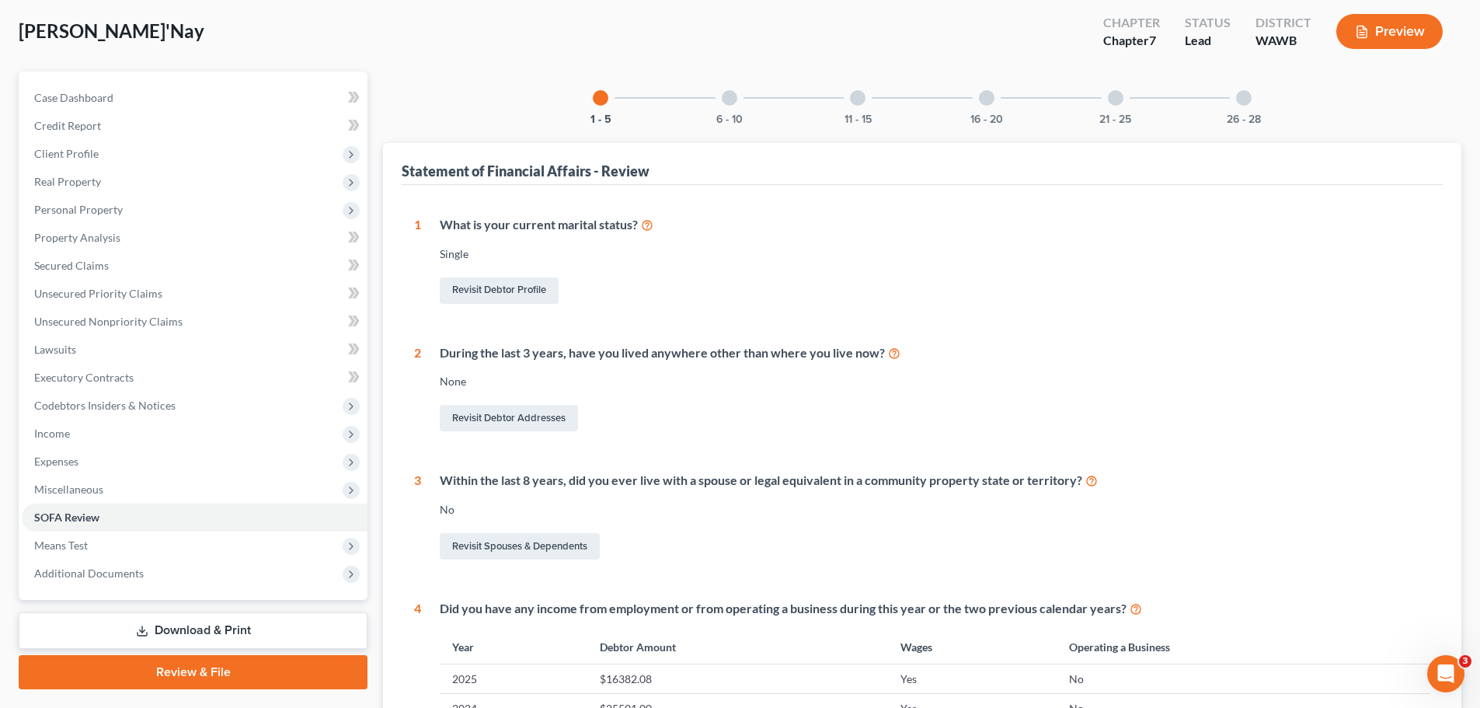
click at [1256, 102] on div "26 - 28" at bounding box center [1244, 97] width 53 height 53
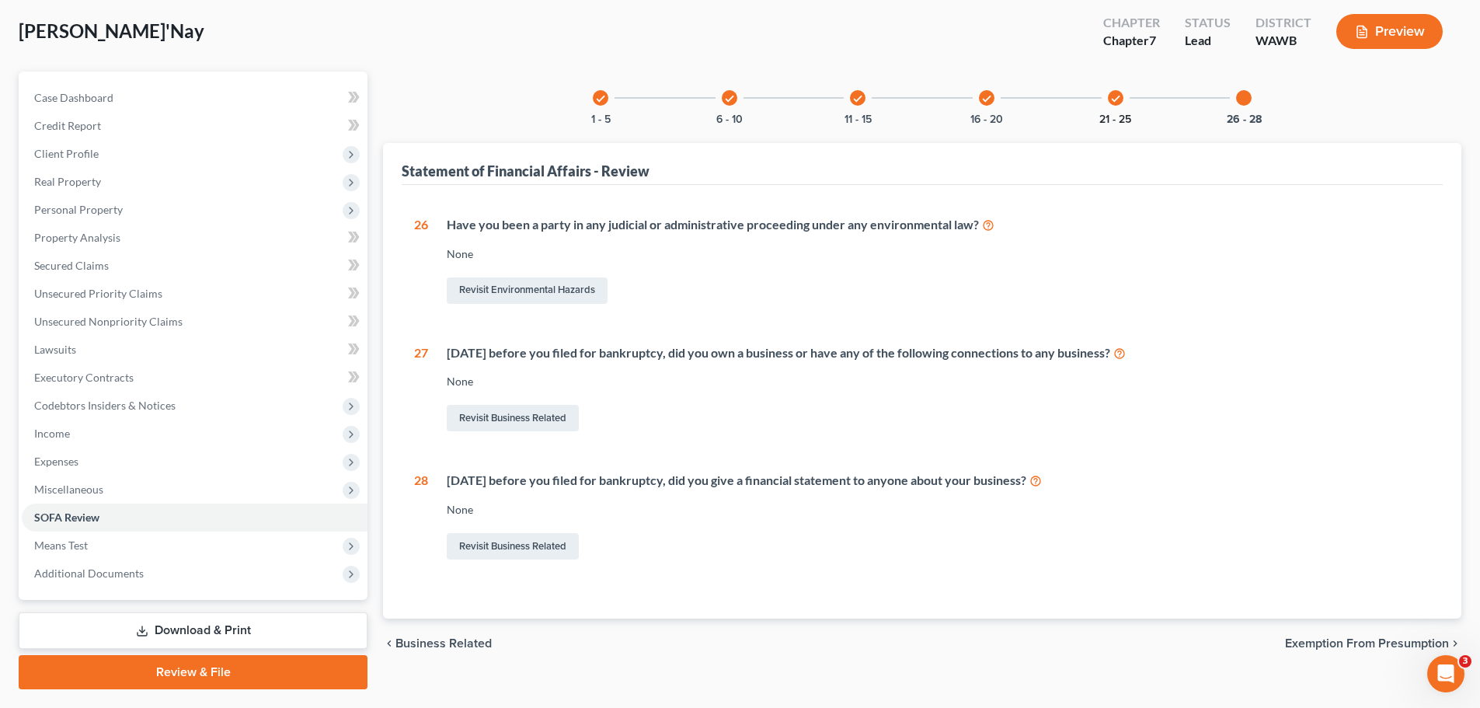
click at [1121, 114] on button "21 - 25" at bounding box center [1116, 119] width 32 height 11
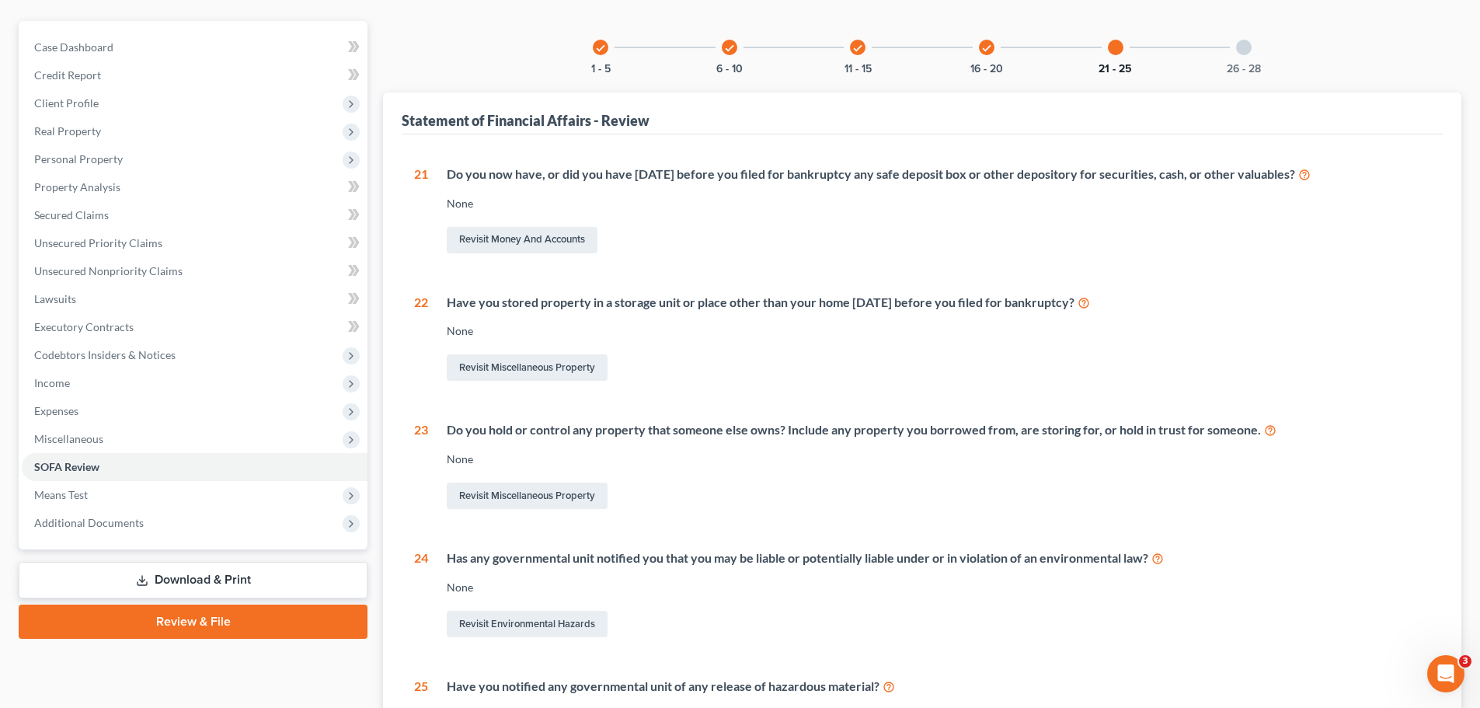
scroll to position [0, 0]
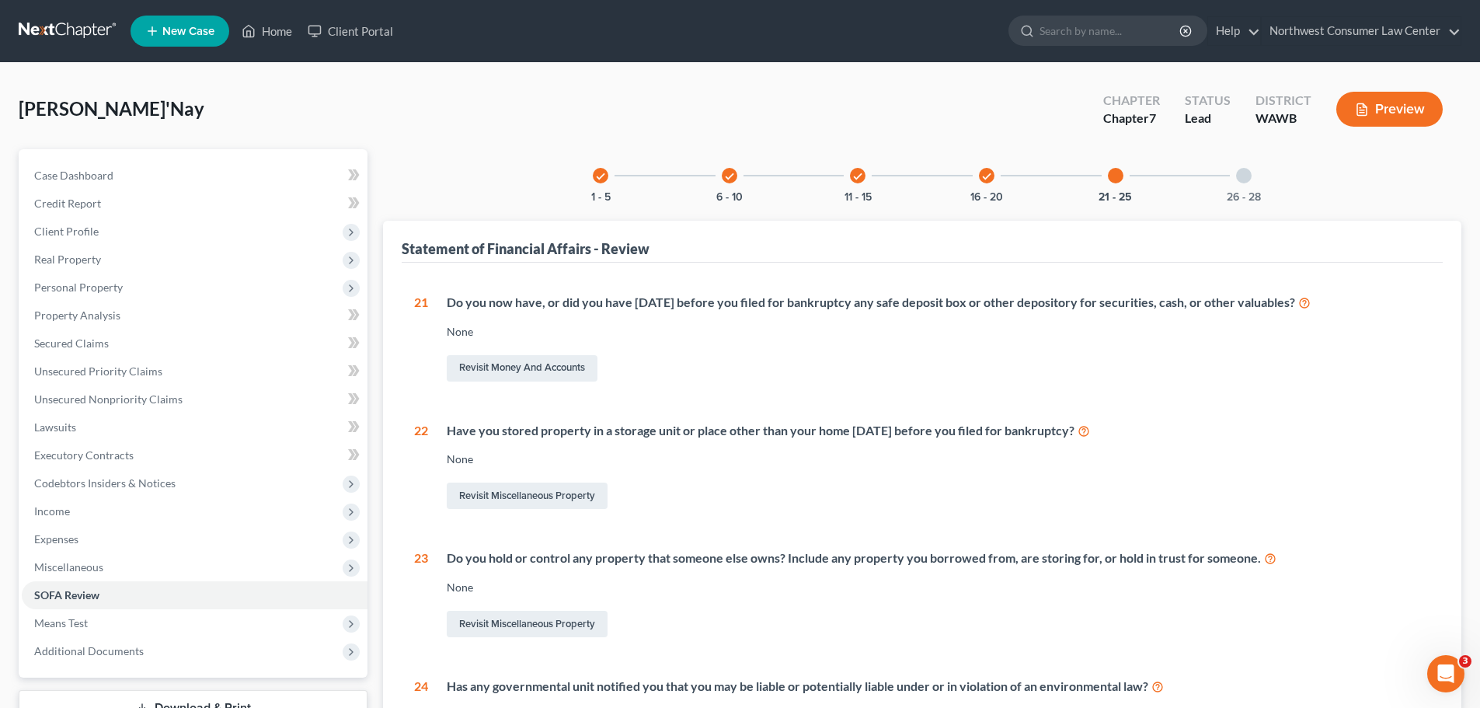
click at [990, 176] on icon "check" at bounding box center [987, 176] width 11 height 11
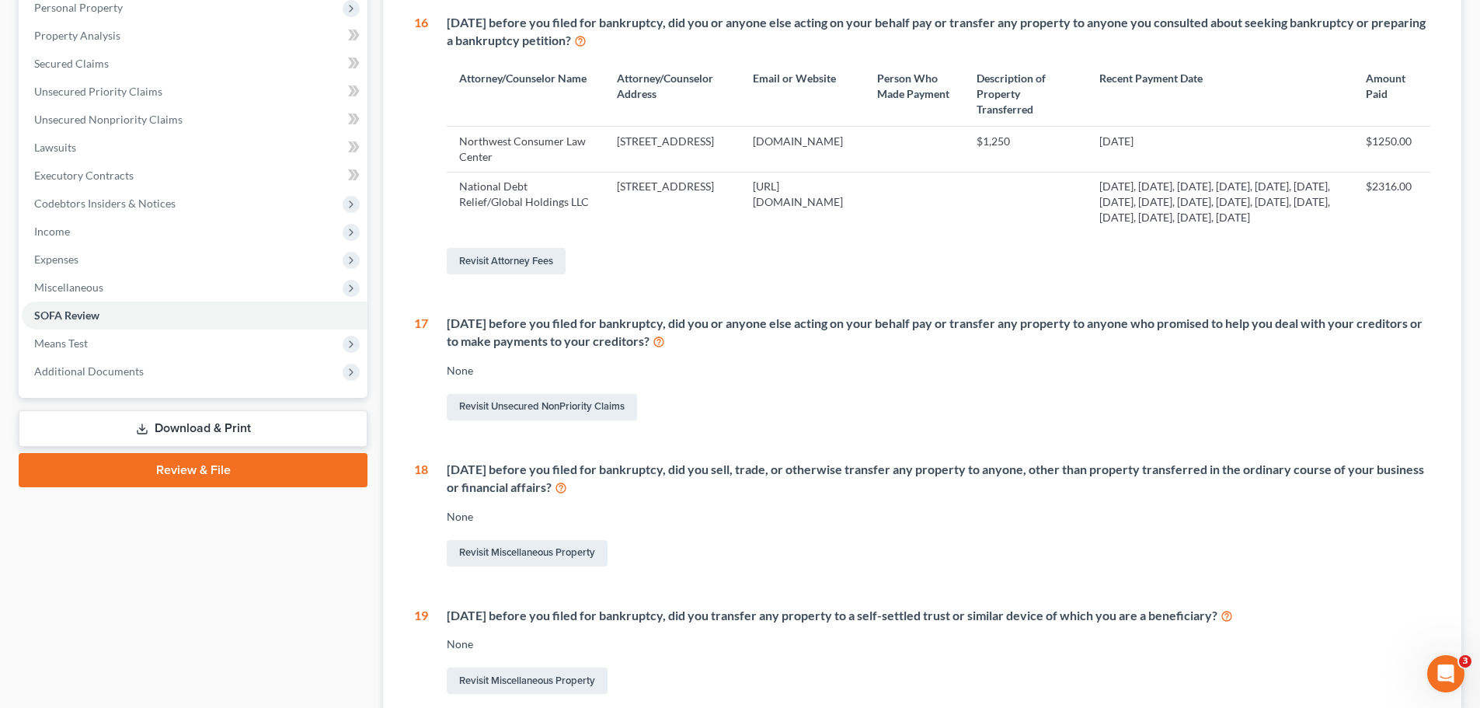
scroll to position [127, 0]
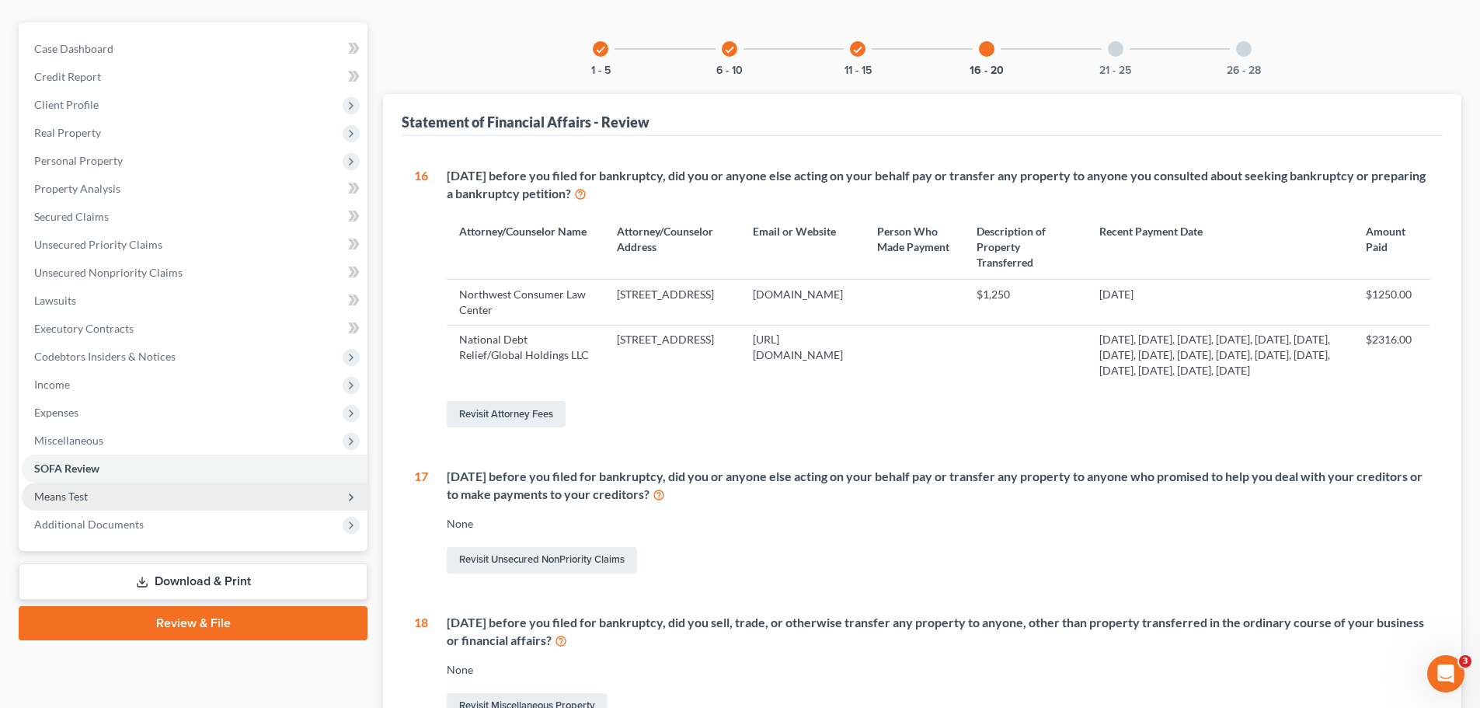
click at [221, 496] on span "Means Test" at bounding box center [195, 497] width 346 height 28
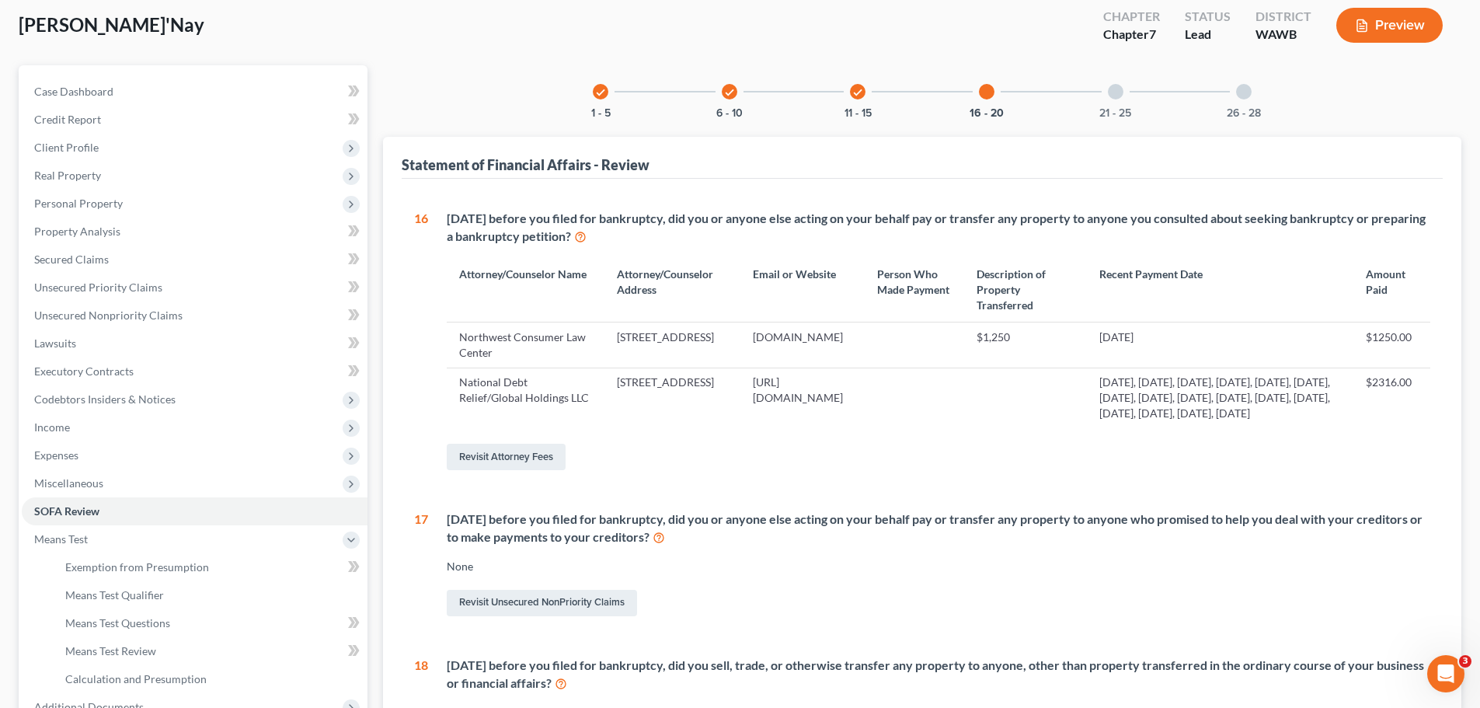
scroll to position [49, 0]
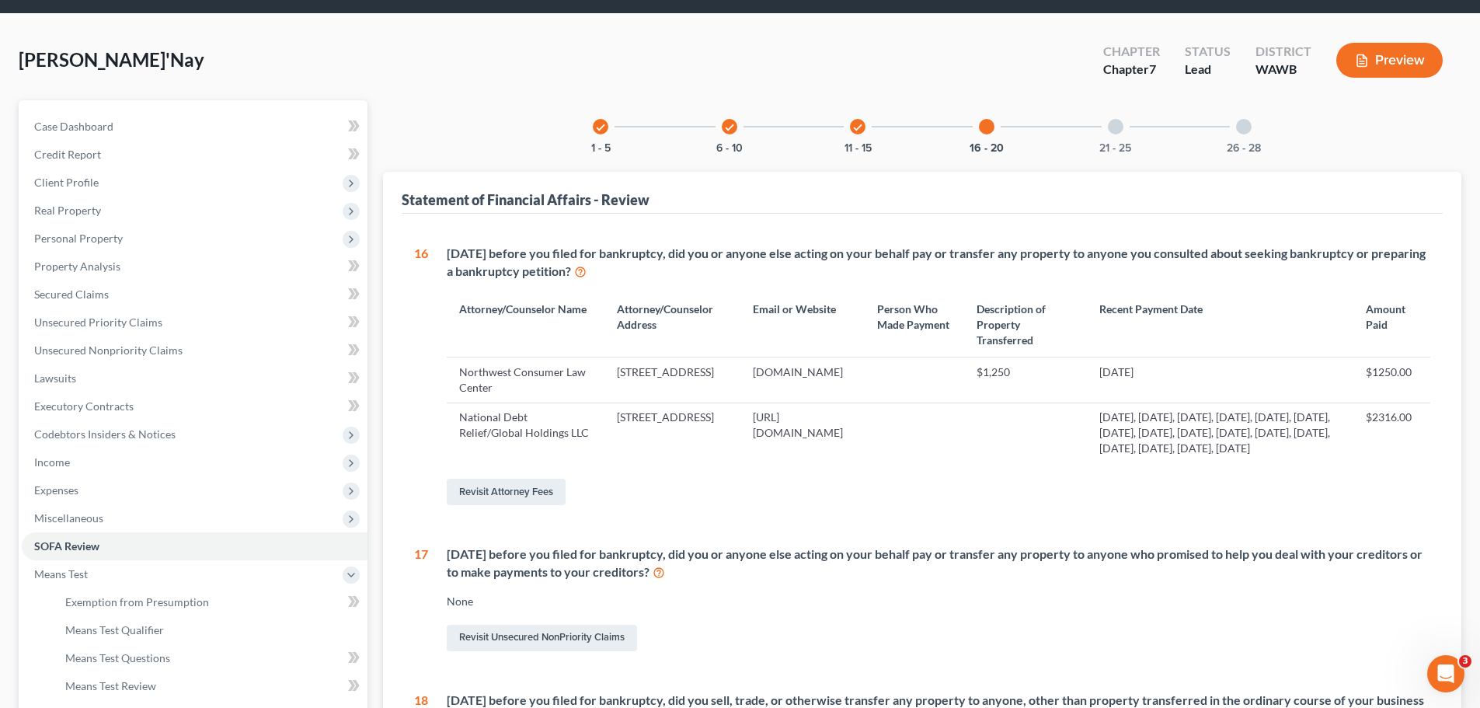
click at [609, 121] on div "check 1 - 5" at bounding box center [600, 126] width 53 height 53
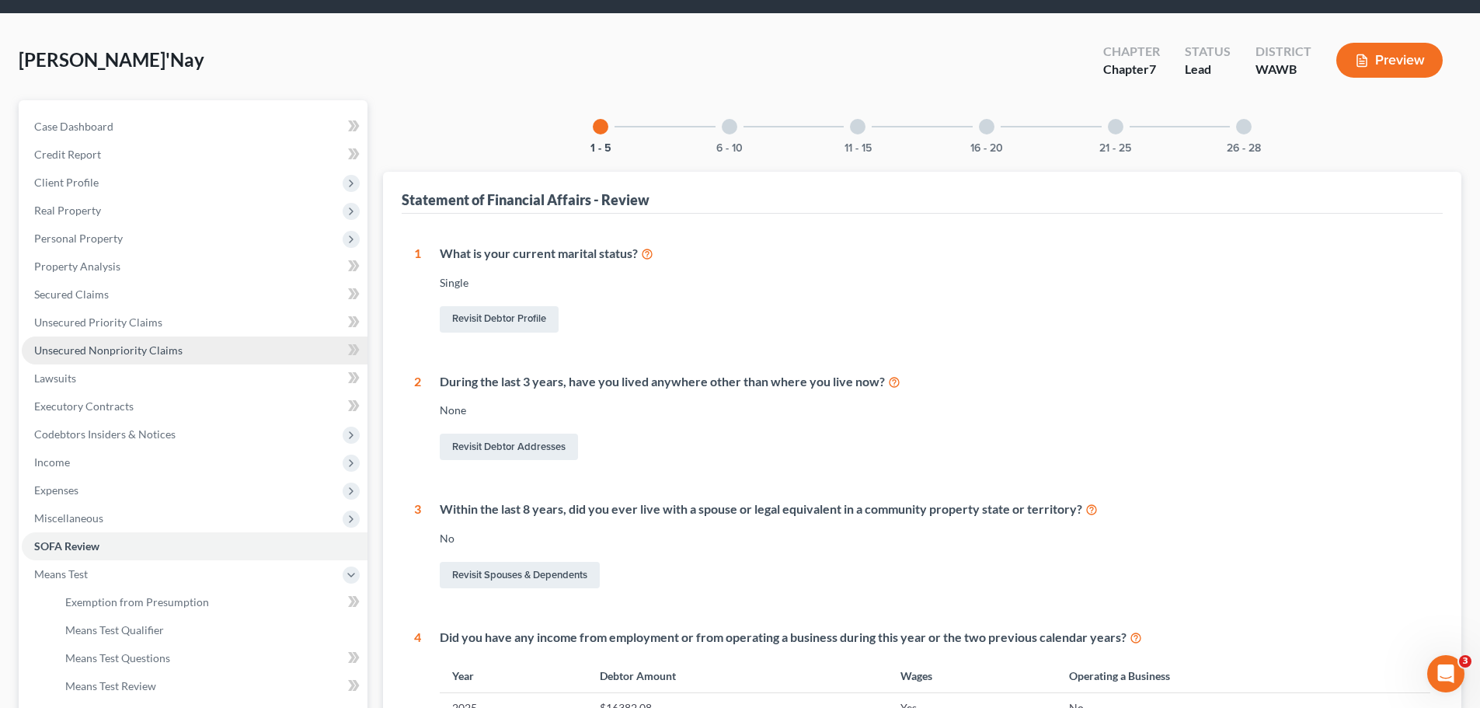
click at [180, 354] on link "Unsecured Nonpriority Claims" at bounding box center [195, 351] width 346 height 28
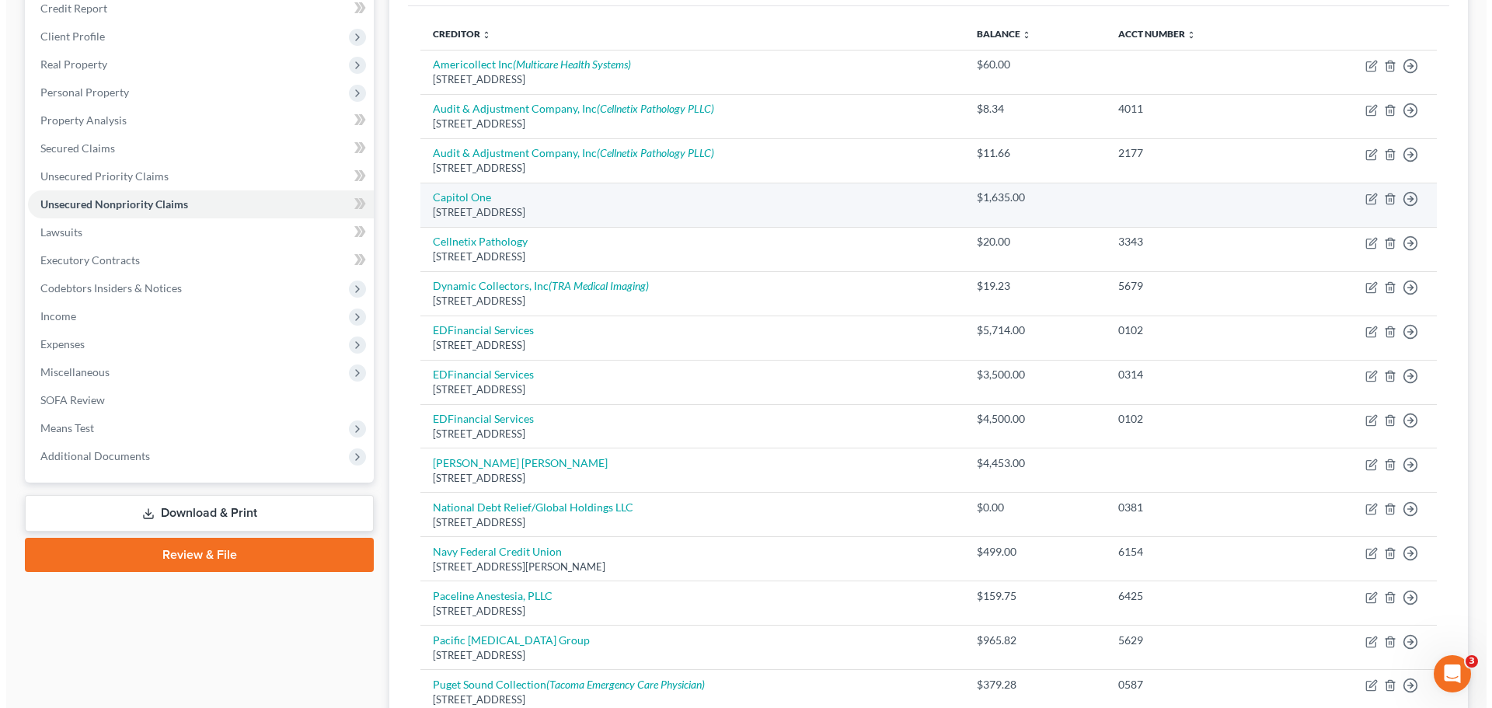
scroll to position [233, 0]
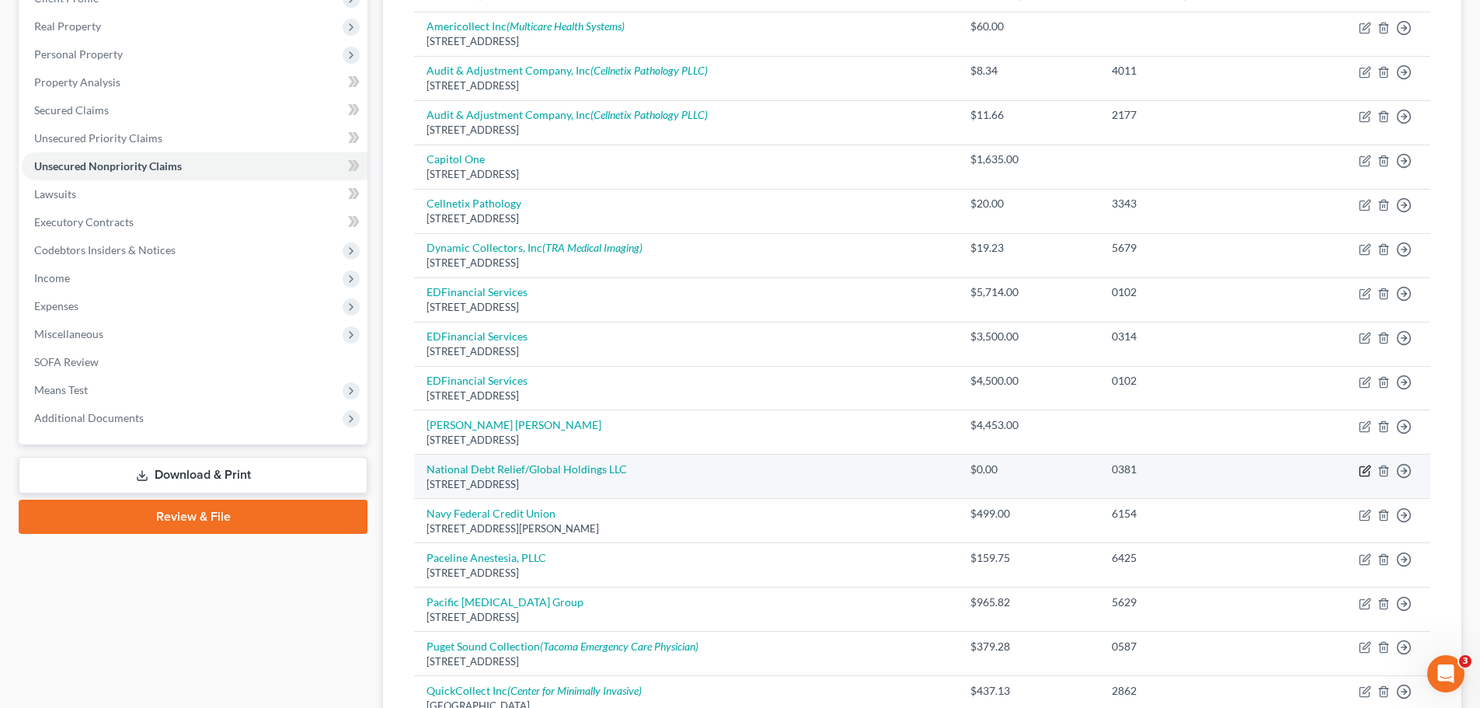
click at [1367, 469] on icon "button" at bounding box center [1365, 471] width 12 height 12
select select "37"
select select "3"
select select "0"
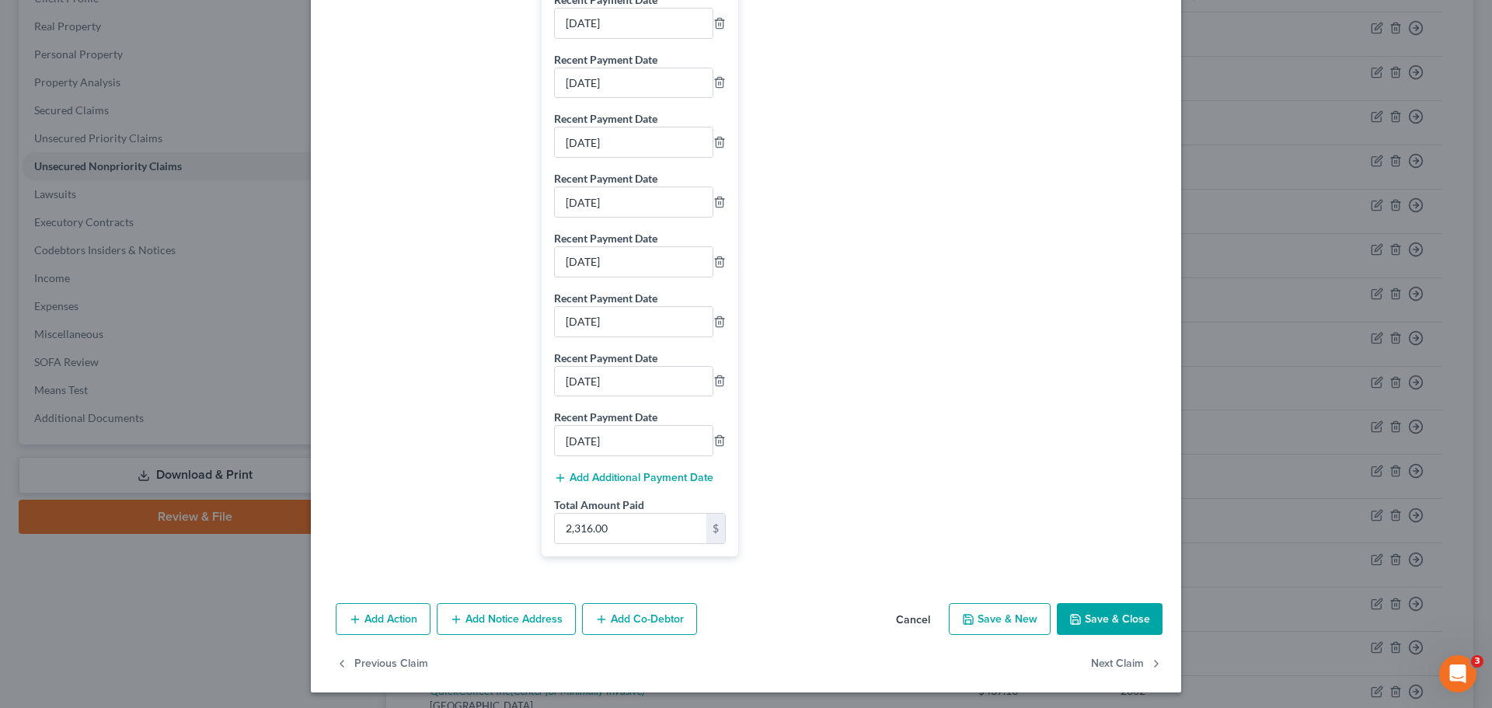
scroll to position [736, 0]
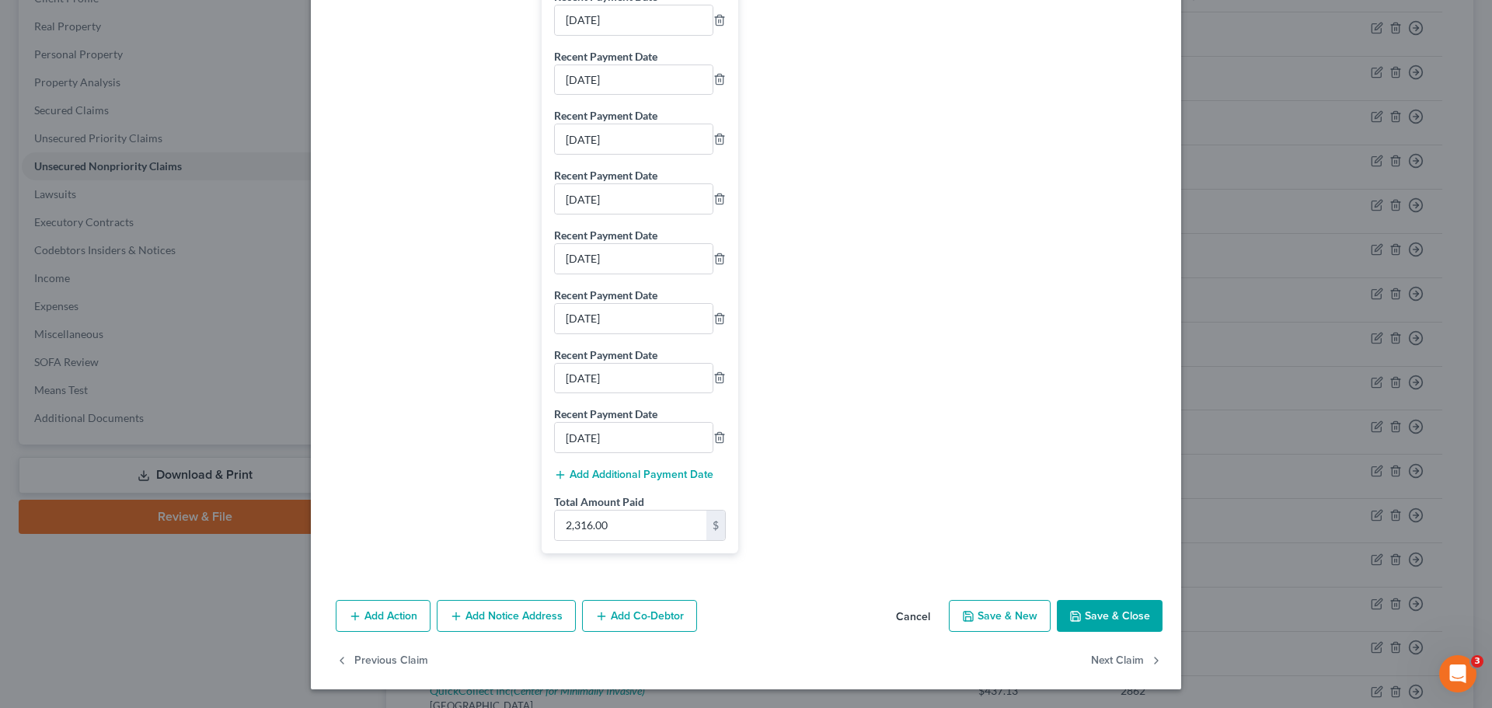
click at [391, 622] on button "Add Action" at bounding box center [383, 616] width 95 height 33
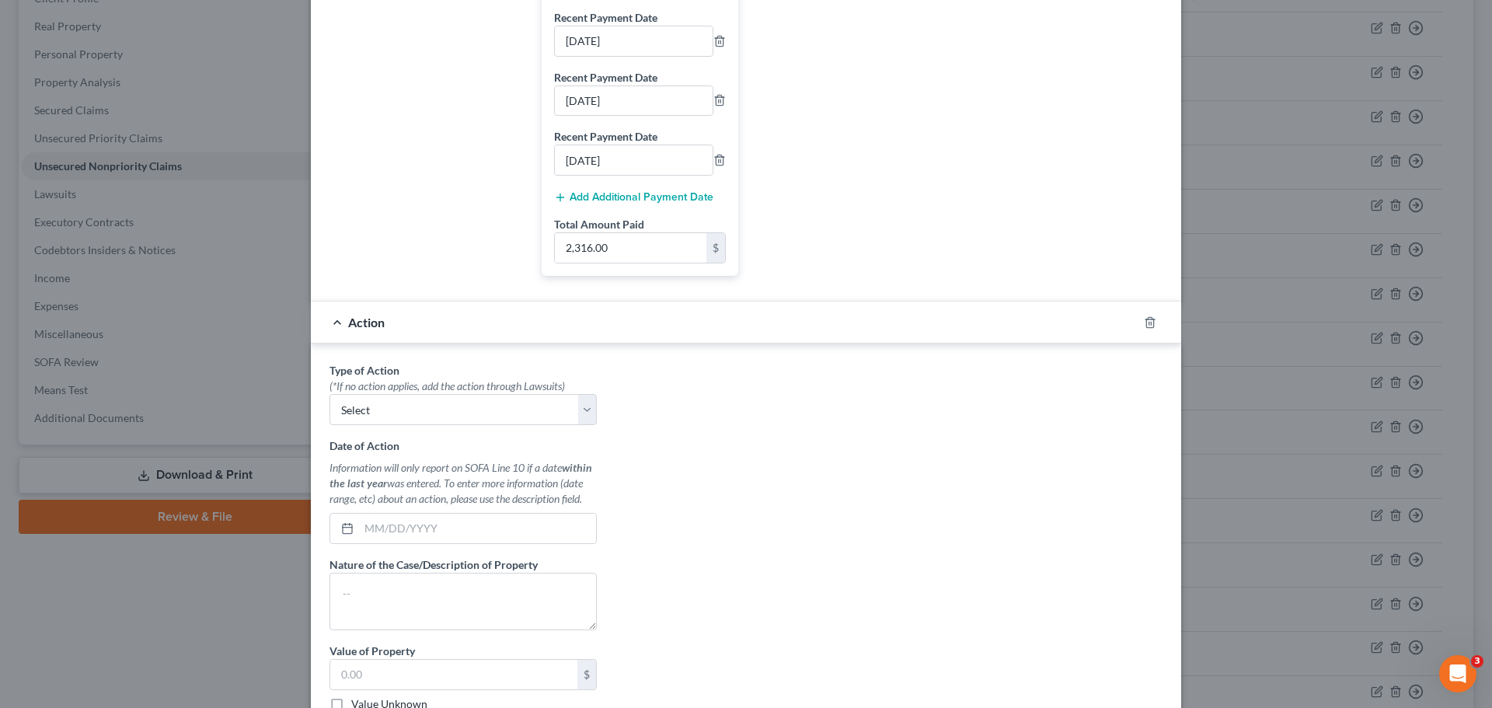
scroll to position [1125, 0]
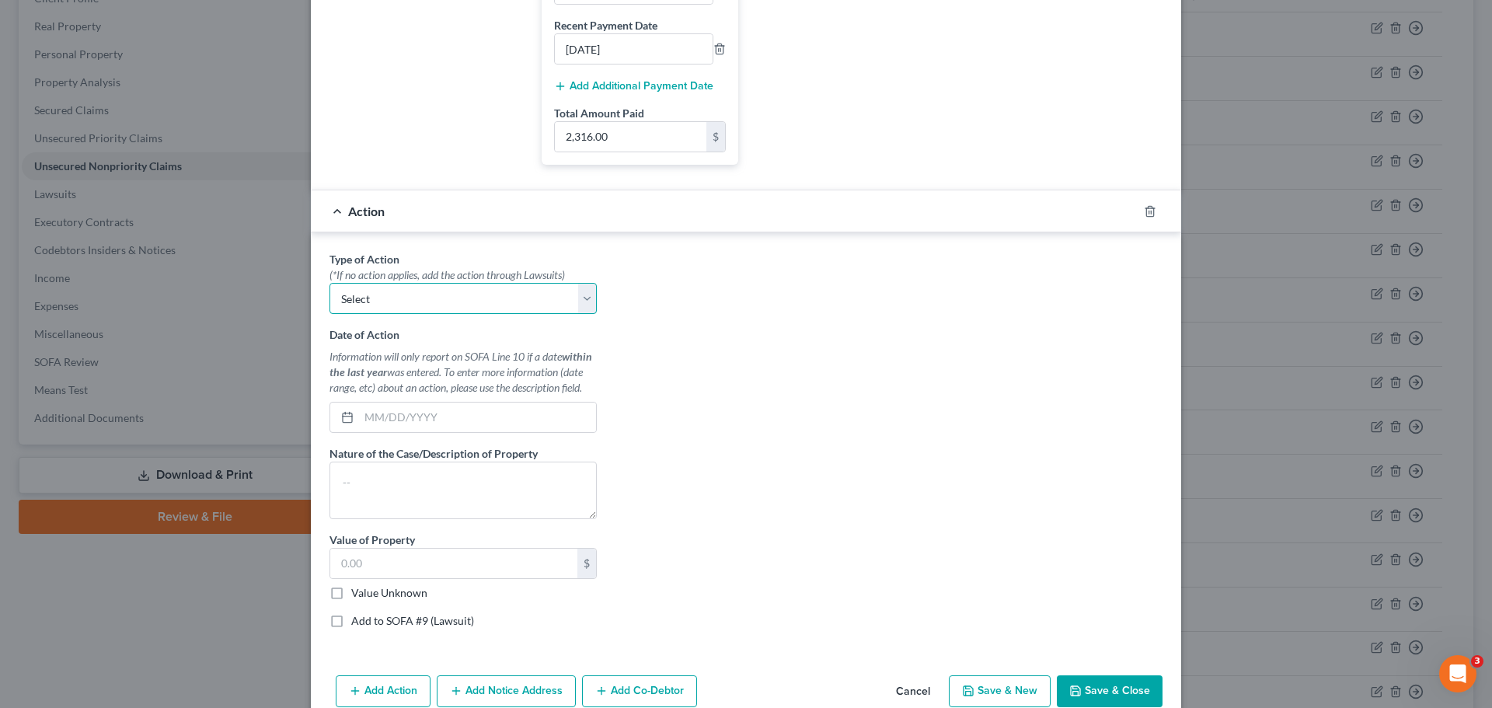
click at [587, 304] on select "Select Repossession Garnishment Foreclosure Personal Injury Attached, Seized, O…" at bounding box center [463, 298] width 267 height 31
drag, startPoint x: 688, startPoint y: 333, endPoint x: 776, endPoint y: 209, distance: 152.2
click at [689, 333] on div "Type of Action * (*If no action applies, add the action through Lawsuits) Selec…" at bounding box center [746, 445] width 849 height 389
click at [776, 209] on div "Action" at bounding box center [724, 210] width 827 height 41
click at [1144, 218] on div at bounding box center [1160, 211] width 44 height 25
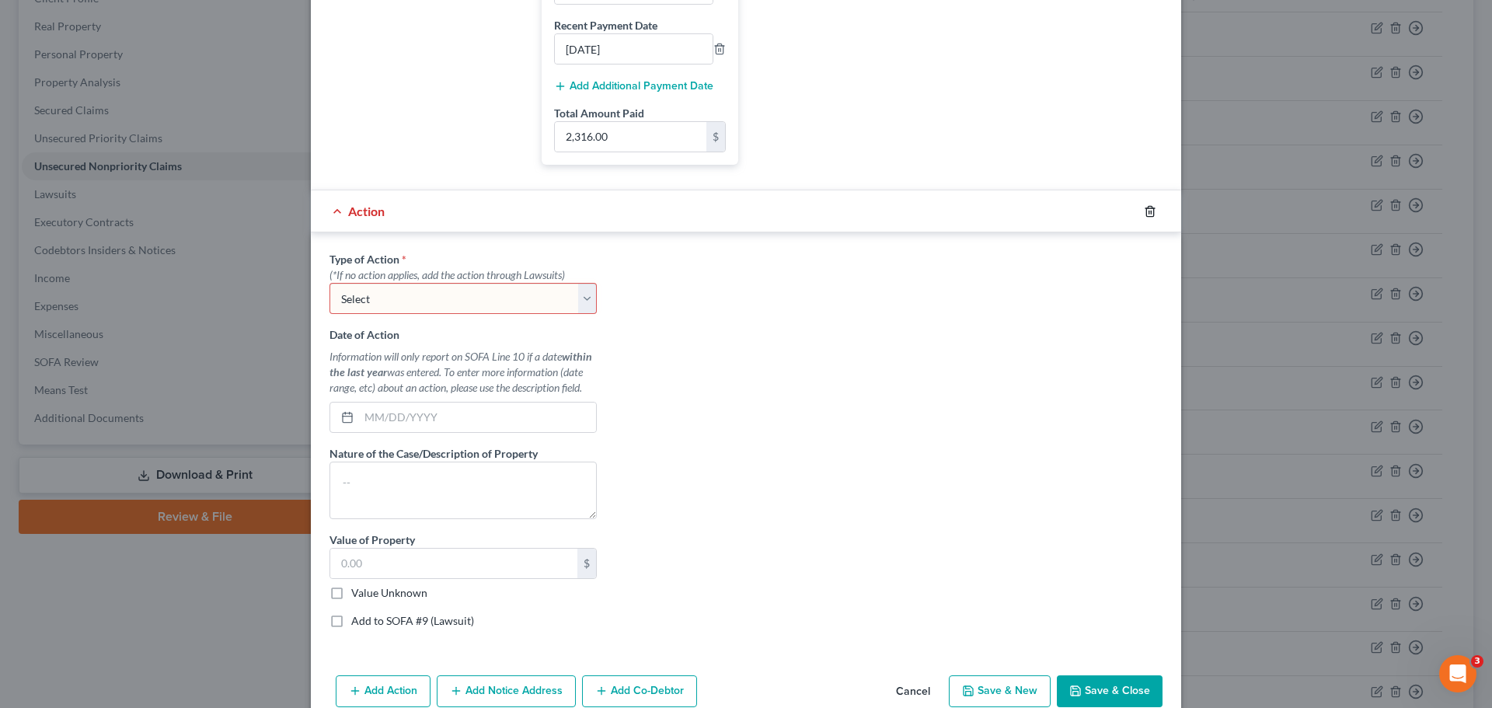
click at [1149, 206] on icon "button" at bounding box center [1150, 211] width 12 height 12
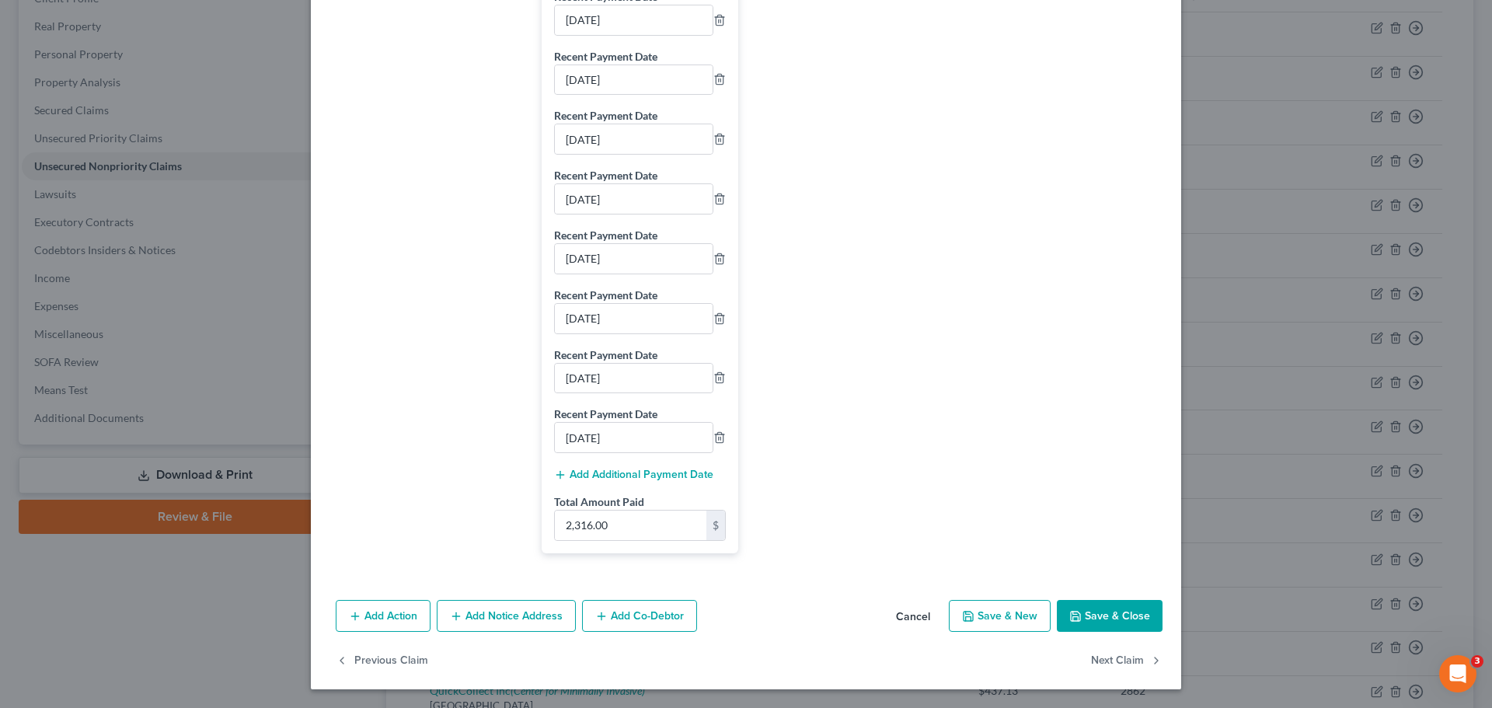
scroll to position [736, 0]
click at [685, 612] on button "Add Co-Debtor" at bounding box center [639, 616] width 115 height 33
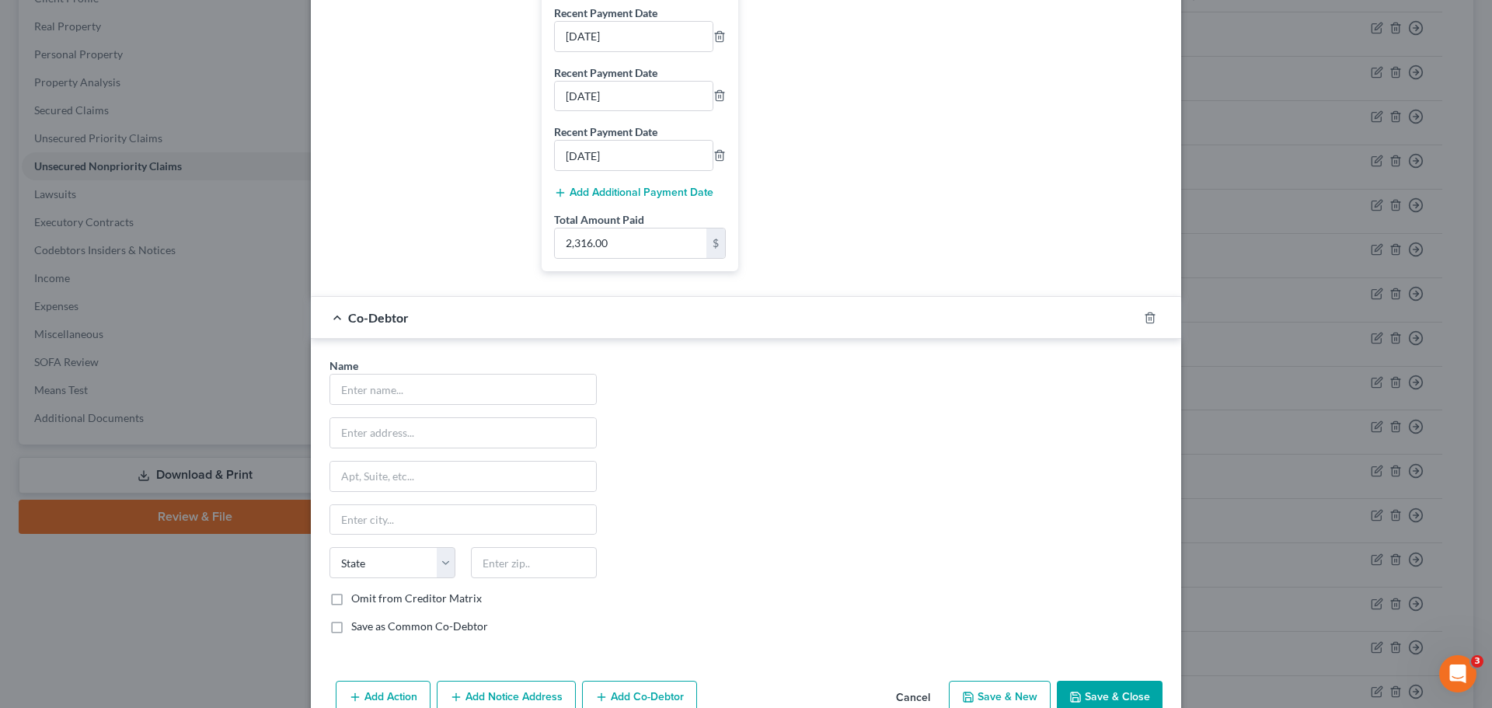
scroll to position [969, 0]
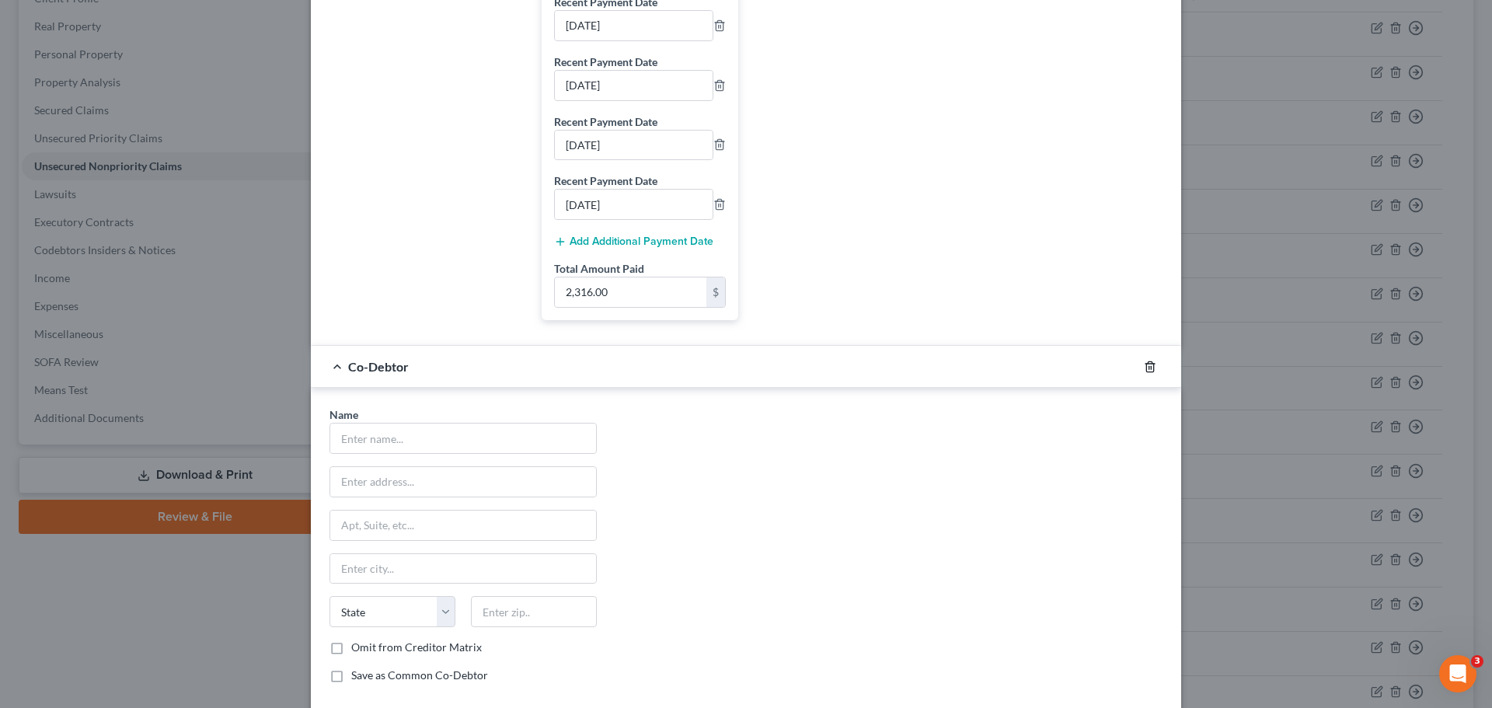
click at [1146, 364] on polyline "button" at bounding box center [1150, 364] width 9 height 0
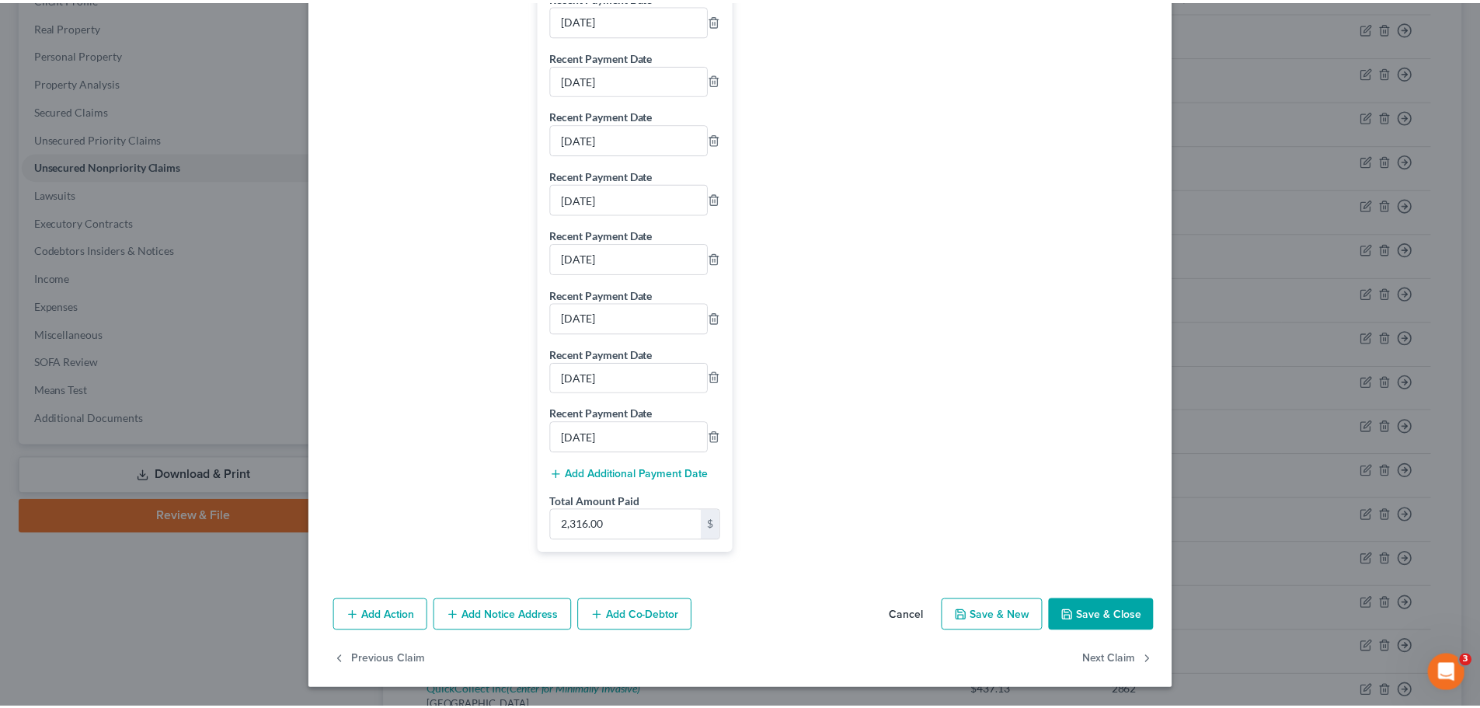
scroll to position [736, 0]
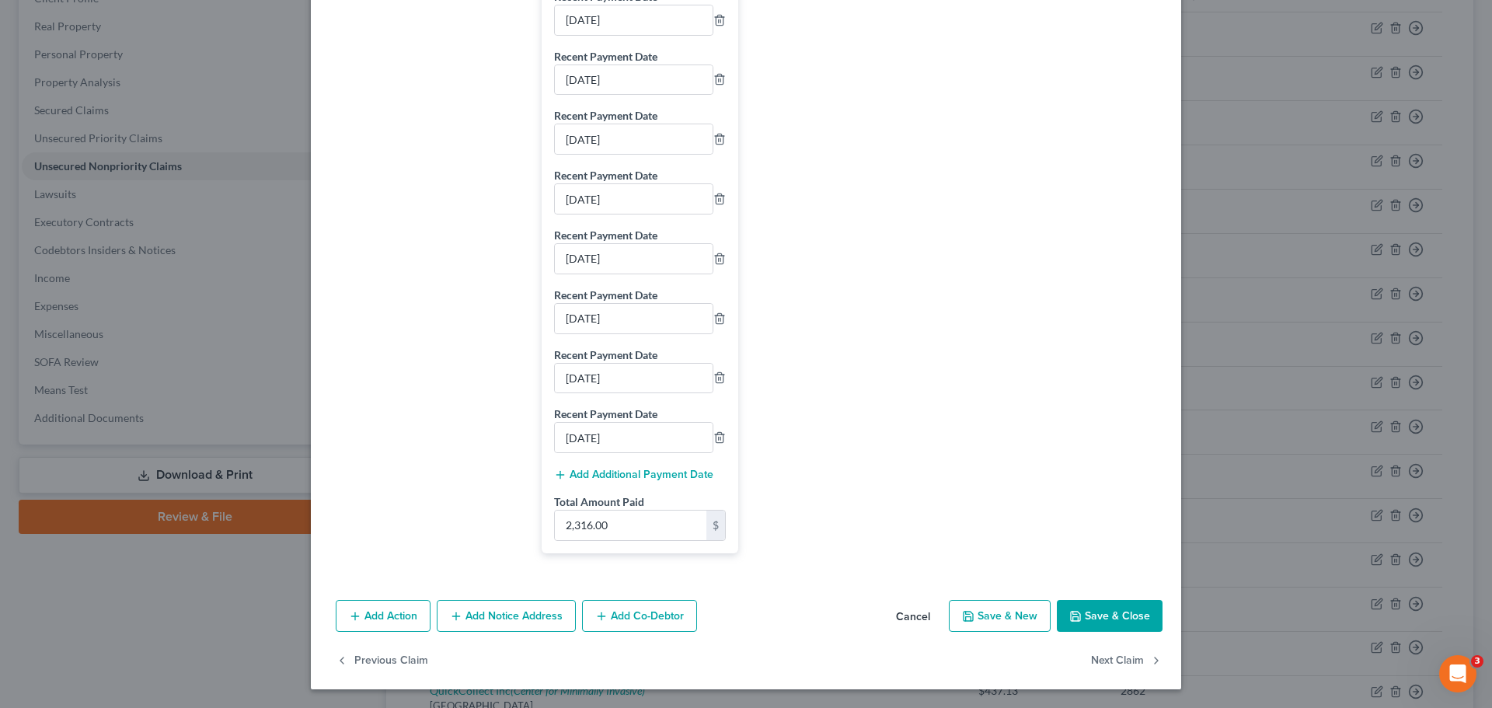
click at [1113, 609] on button "Save & Close" at bounding box center [1110, 616] width 106 height 33
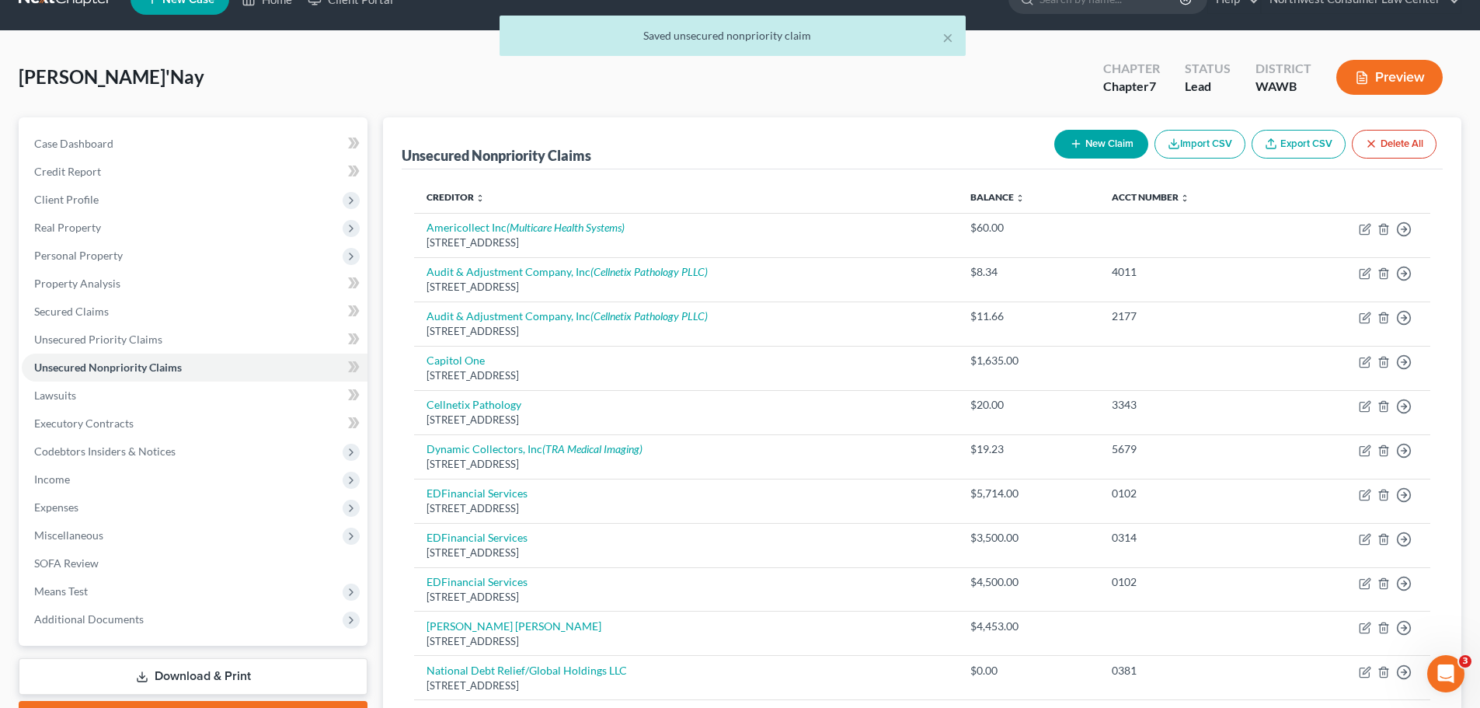
scroll to position [0, 0]
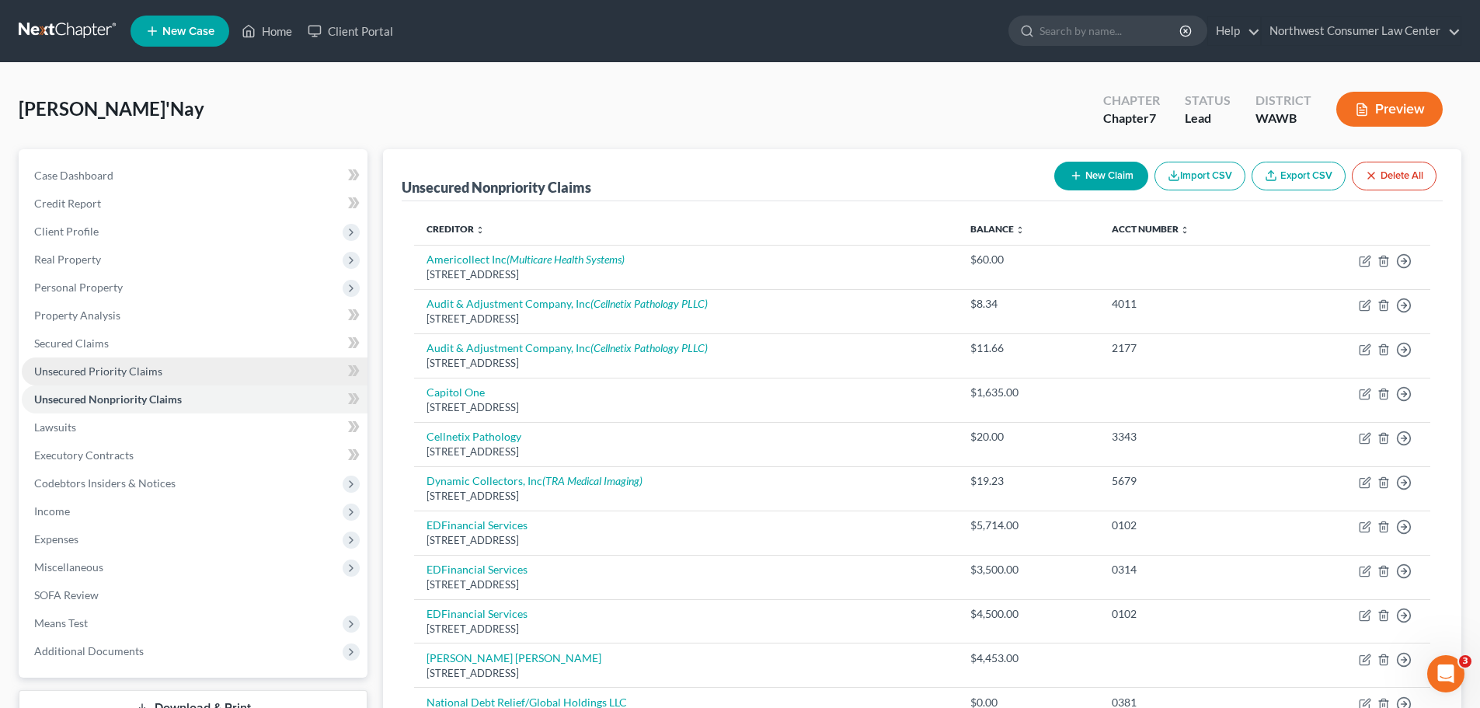
click at [120, 375] on span "Unsecured Priority Claims" at bounding box center [98, 370] width 128 height 13
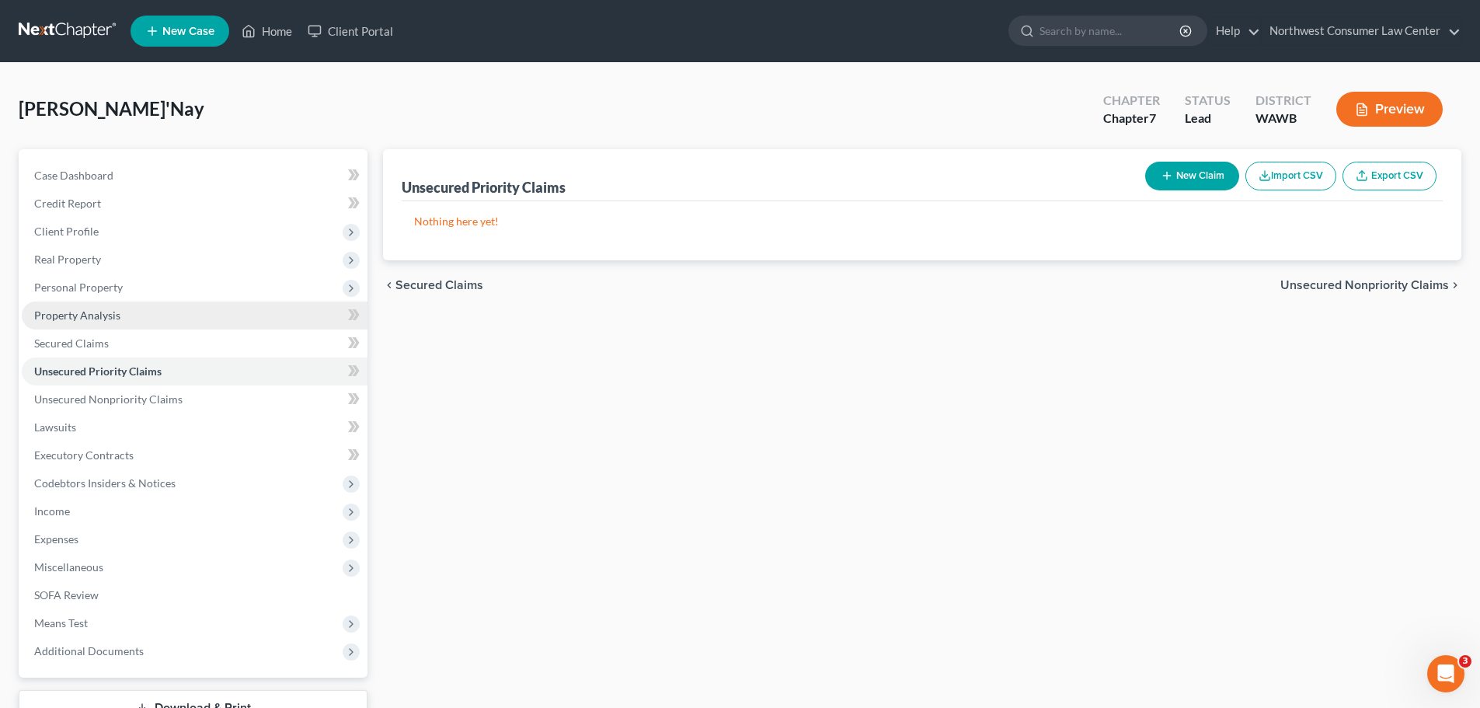
click at [230, 314] on link "Property Analysis" at bounding box center [195, 316] width 346 height 28
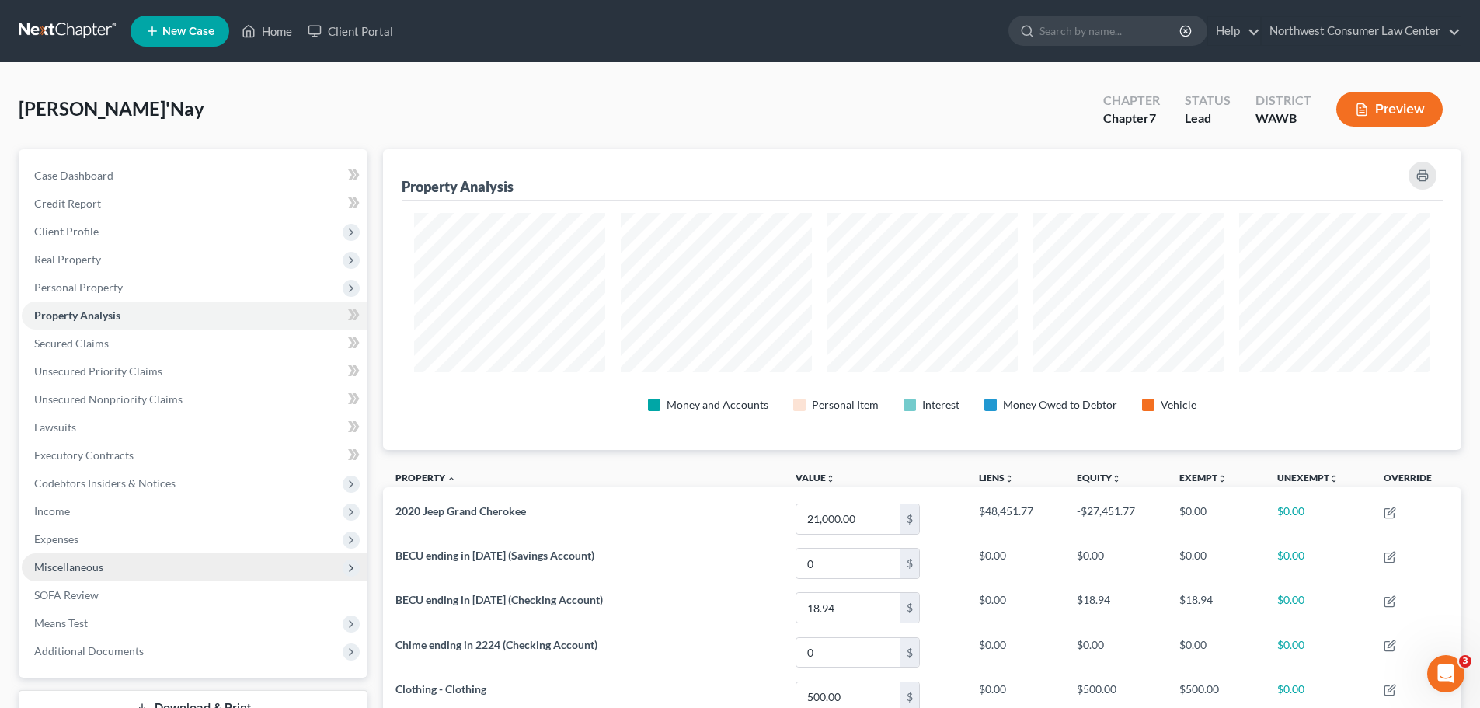
click at [271, 574] on span "Miscellaneous" at bounding box center [195, 567] width 346 height 28
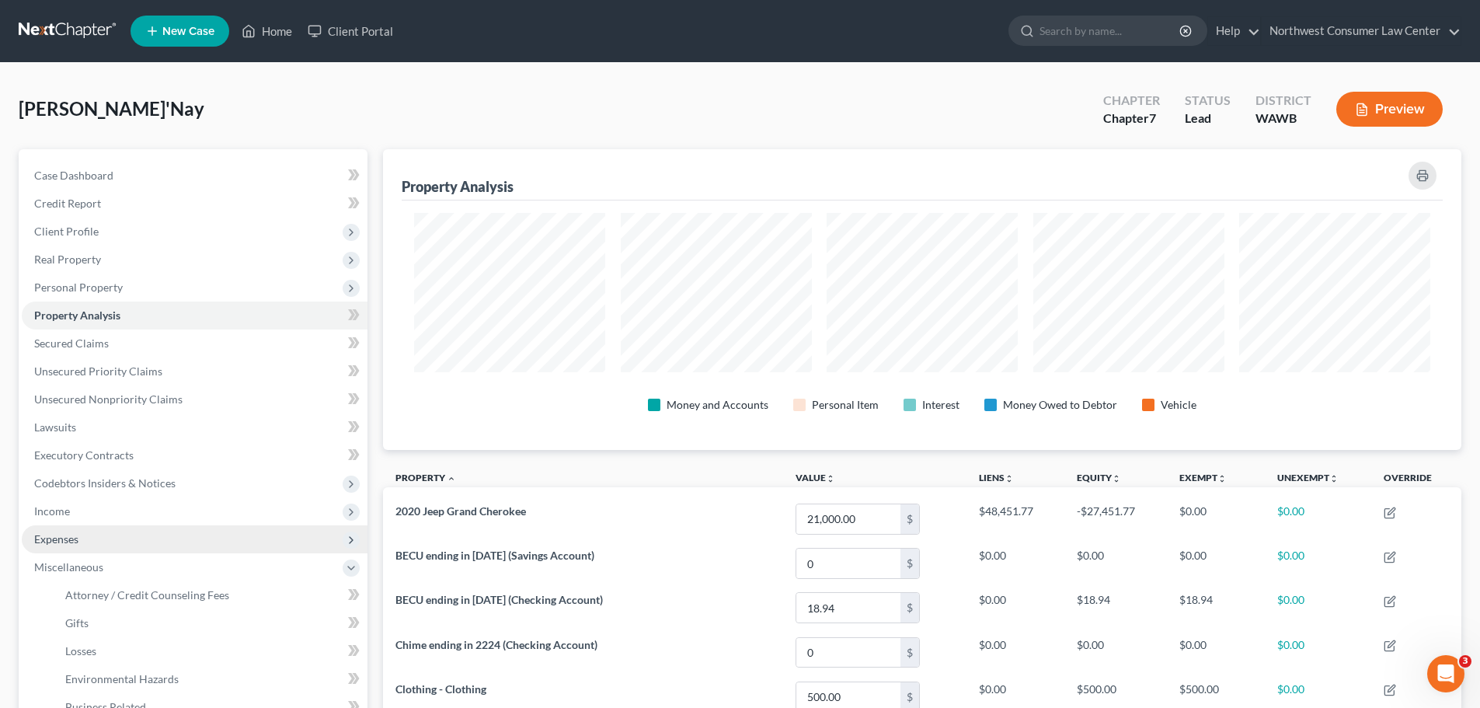
click at [288, 536] on span "Expenses" at bounding box center [195, 539] width 346 height 28
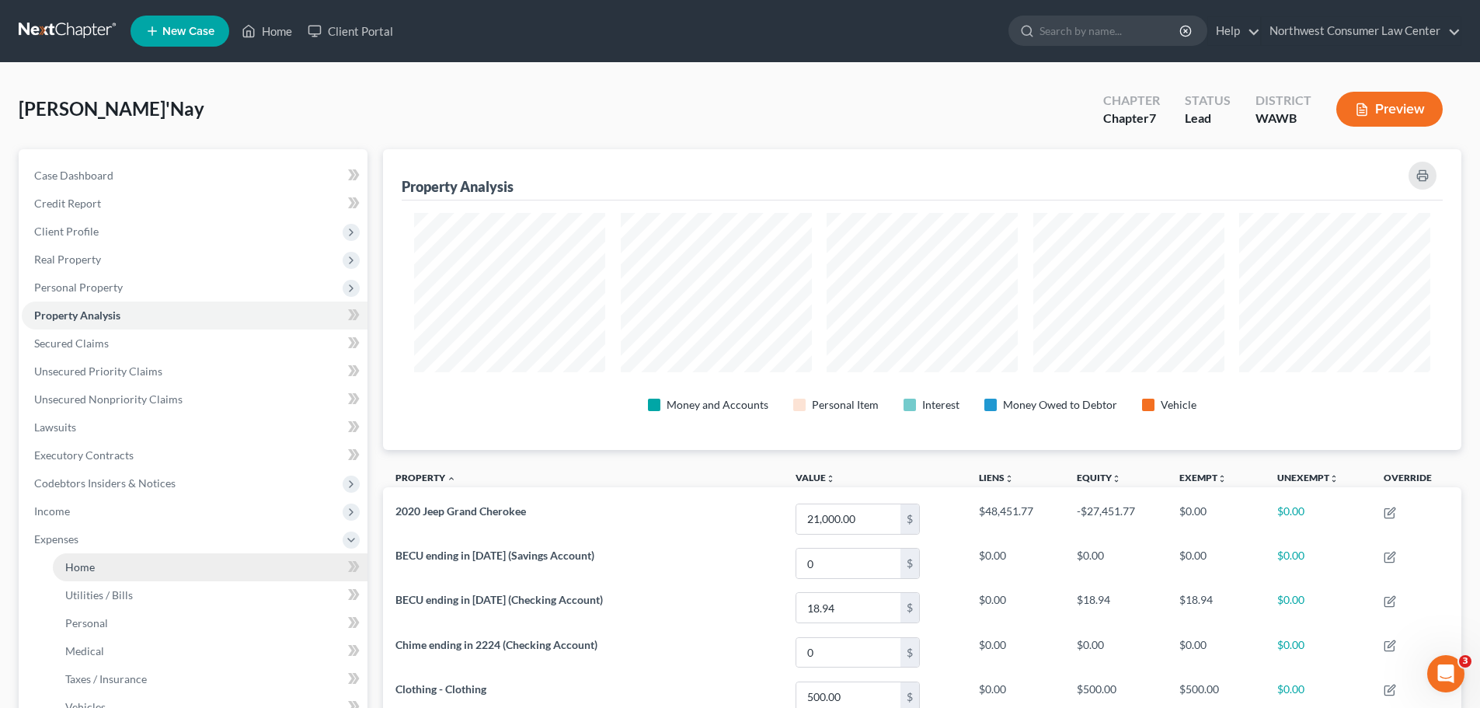
click at [269, 555] on link "Home" at bounding box center [210, 567] width 315 height 28
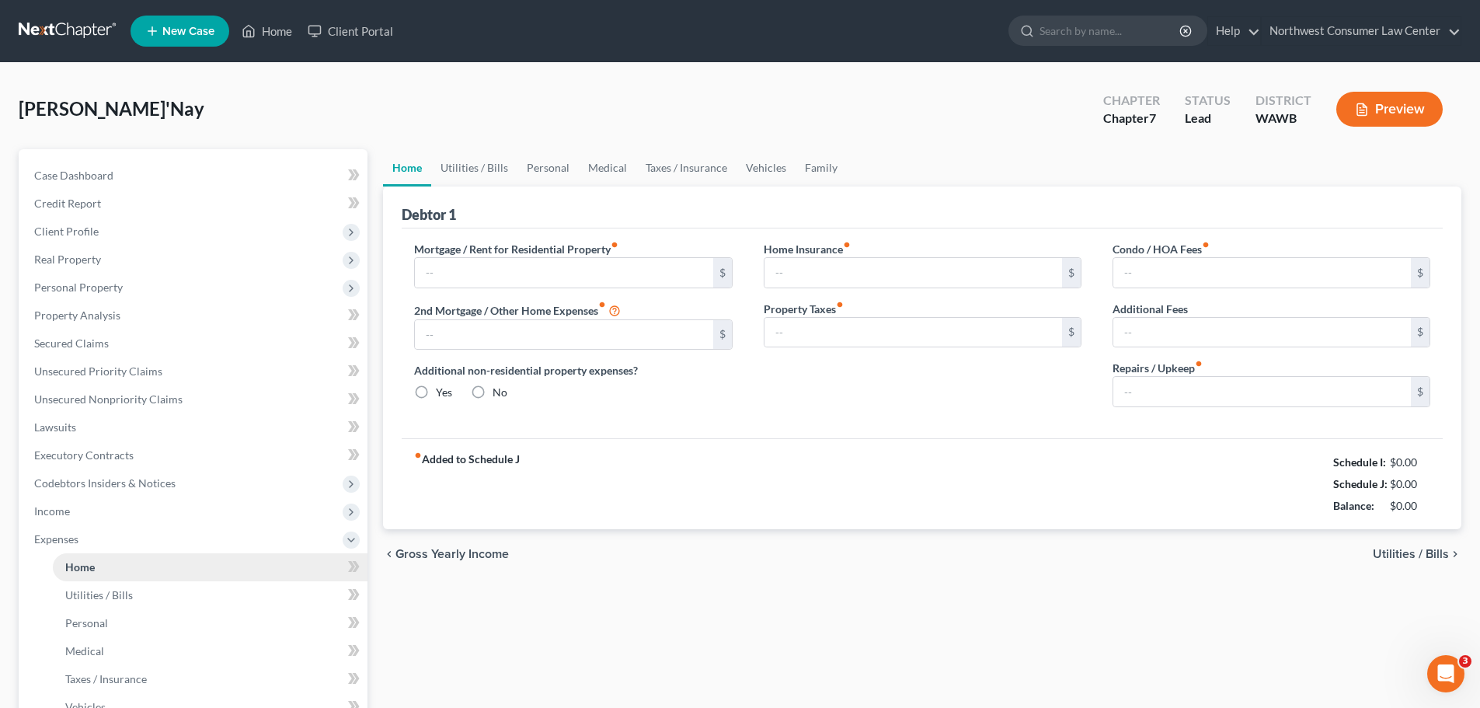
type input "236.00"
type input "0.00"
radio input "true"
type input "0.00"
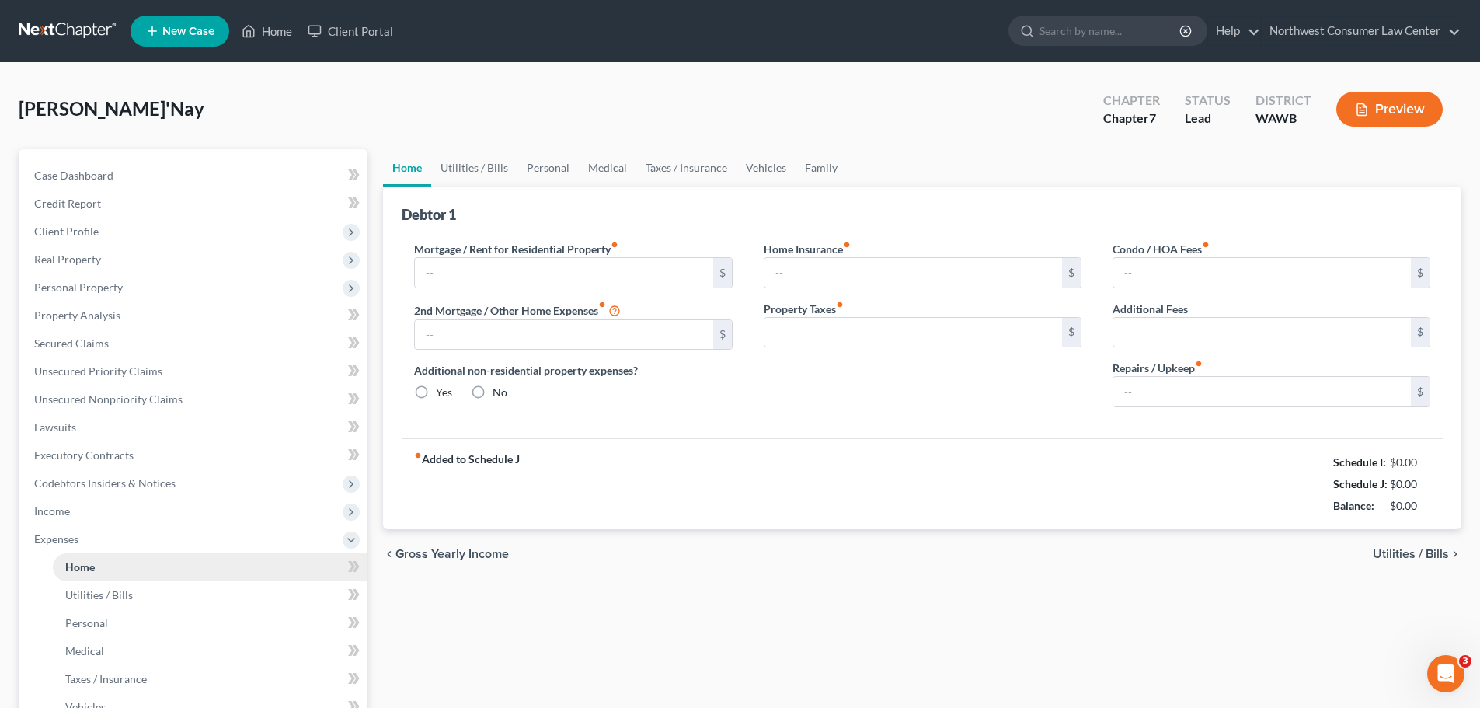
type input "0.00"
type input "5.50"
type input "50.00"
click at [701, 475] on div "fiber_manual_record Added to Schedule J Schedule I: $1,978.99 Schedule J: $1,89…" at bounding box center [922, 483] width 1041 height 91
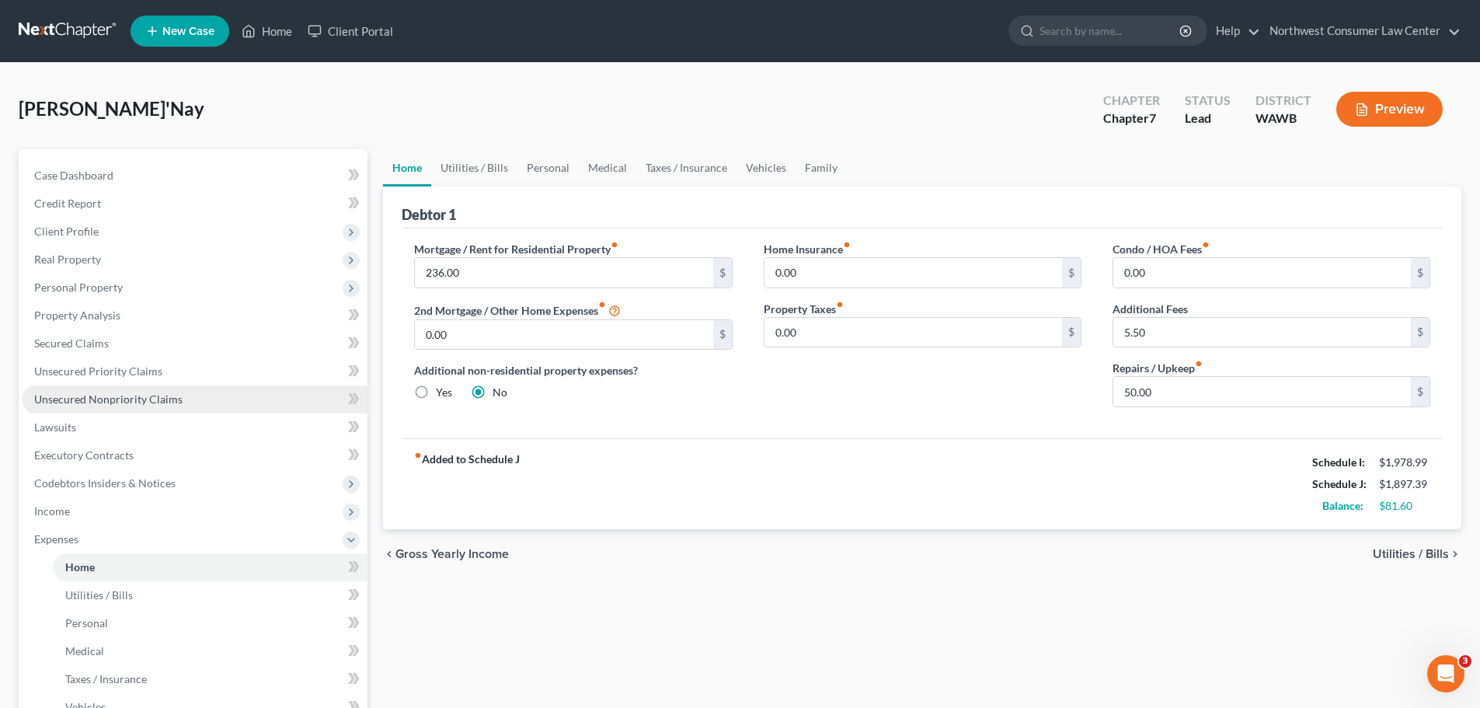
click at [245, 399] on link "Unsecured Nonpriority Claims" at bounding box center [195, 399] width 346 height 28
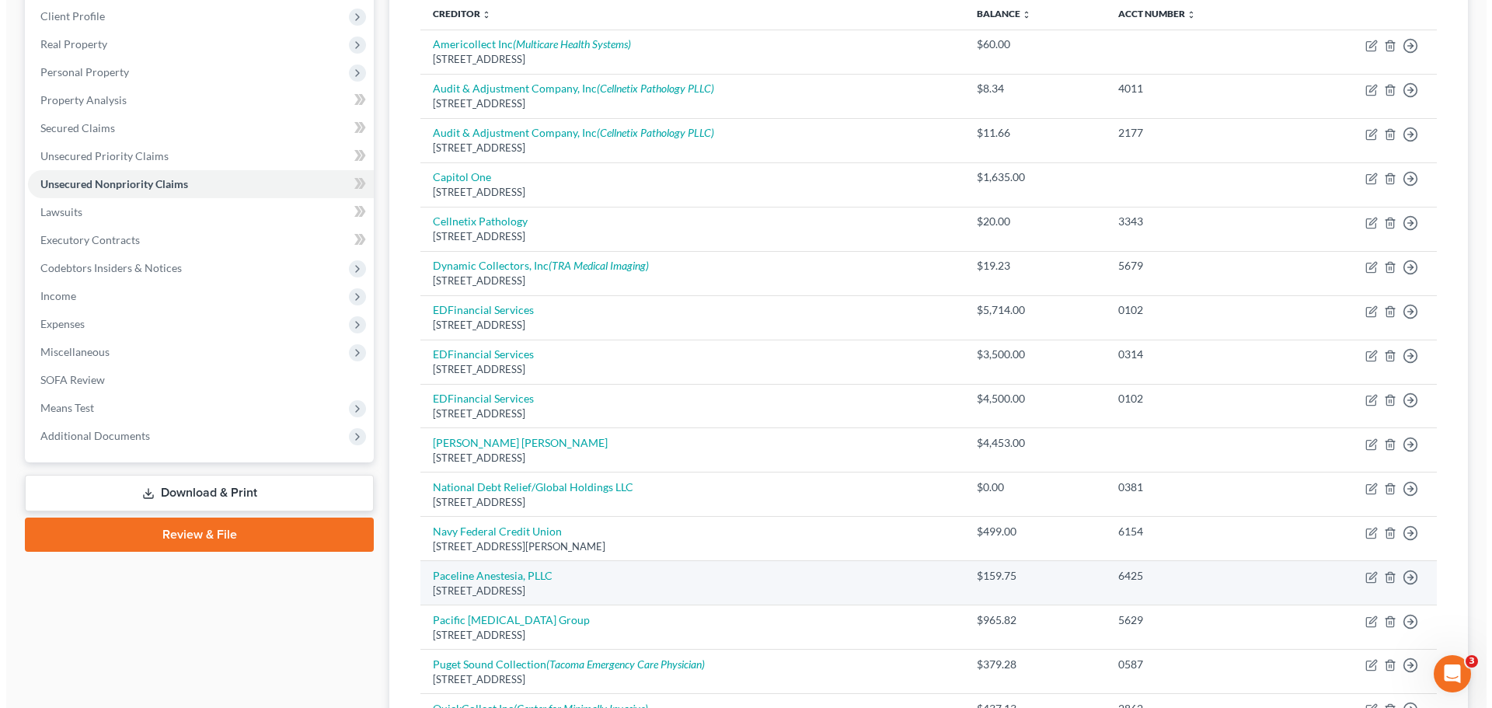
scroll to position [233, 0]
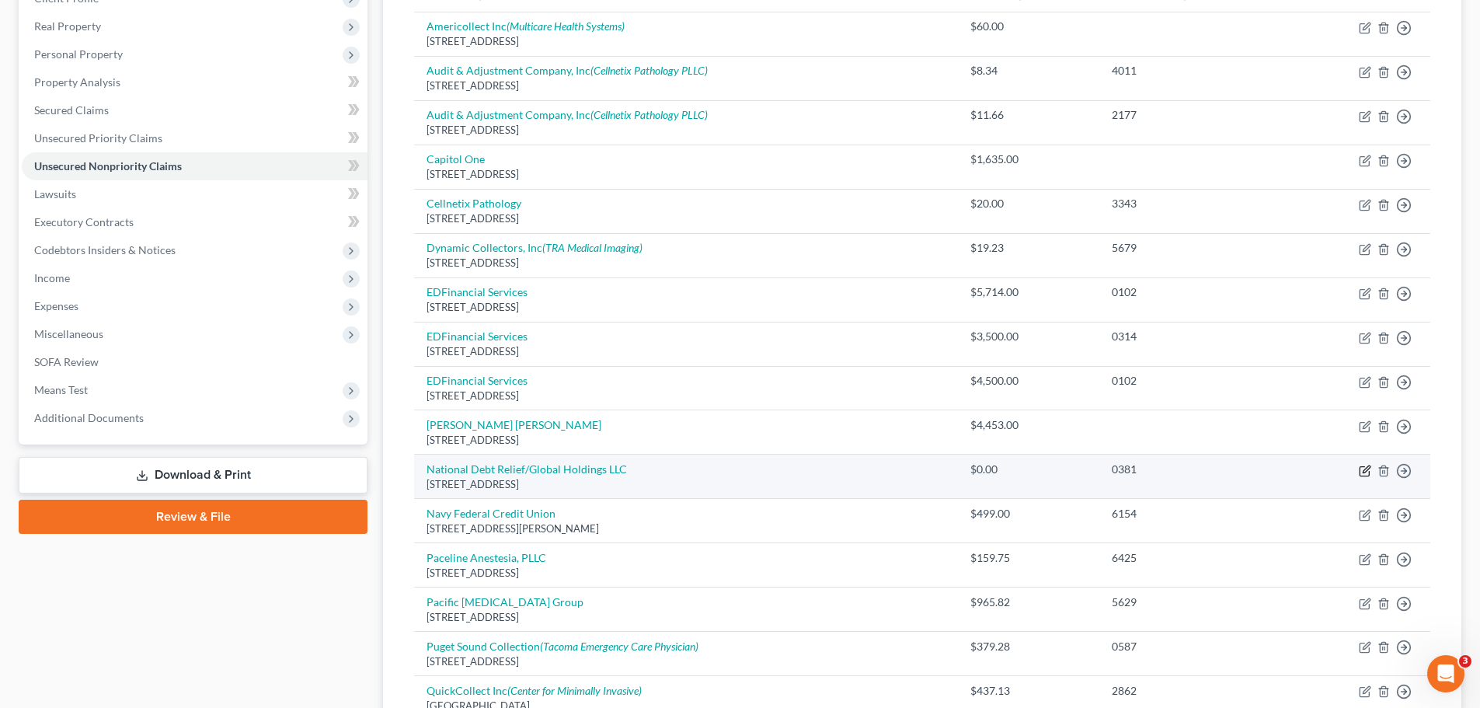
click at [1365, 467] on icon "button" at bounding box center [1365, 471] width 12 height 12
select select "37"
select select "3"
select select "0"
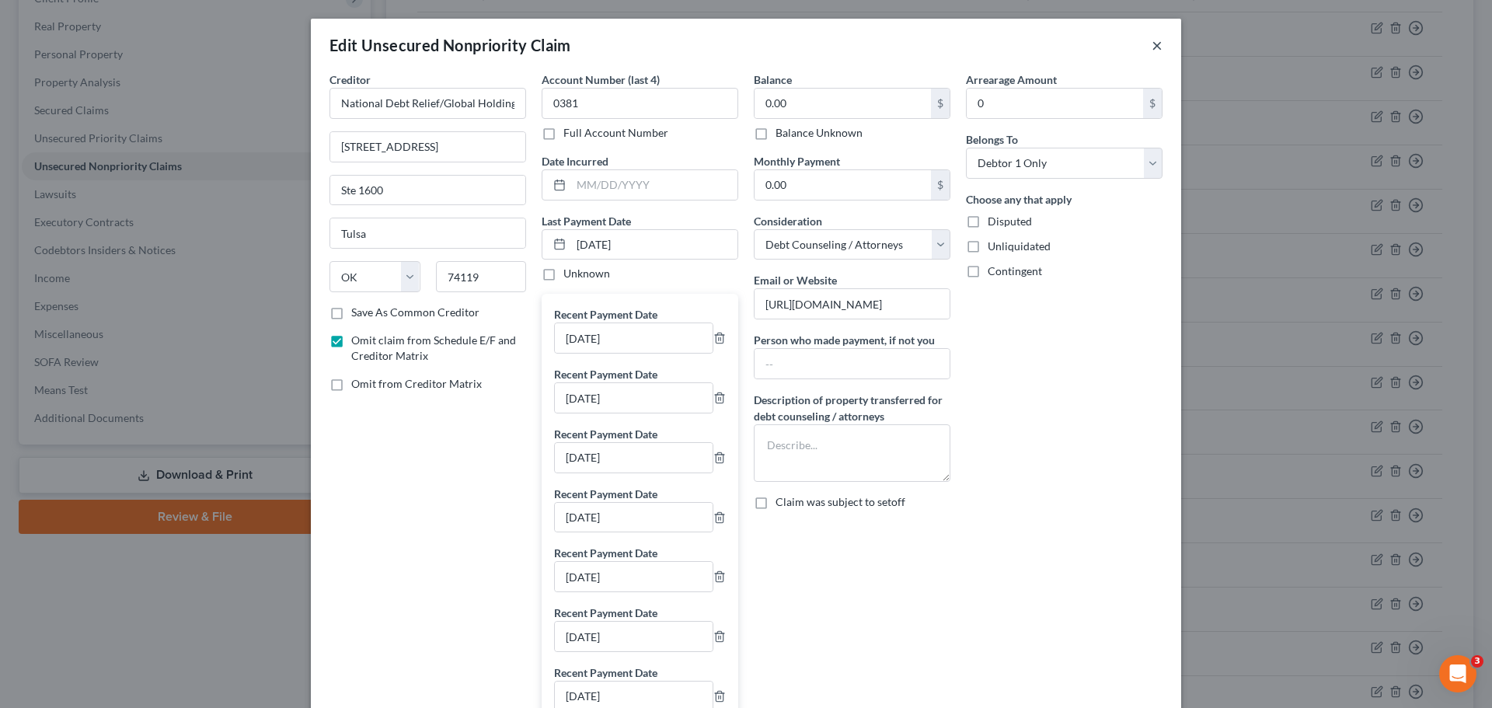
drag, startPoint x: 1150, startPoint y: 48, endPoint x: 120, endPoint y: 671, distance: 1204.3
click at [1152, 48] on button "×" at bounding box center [1157, 45] width 11 height 19
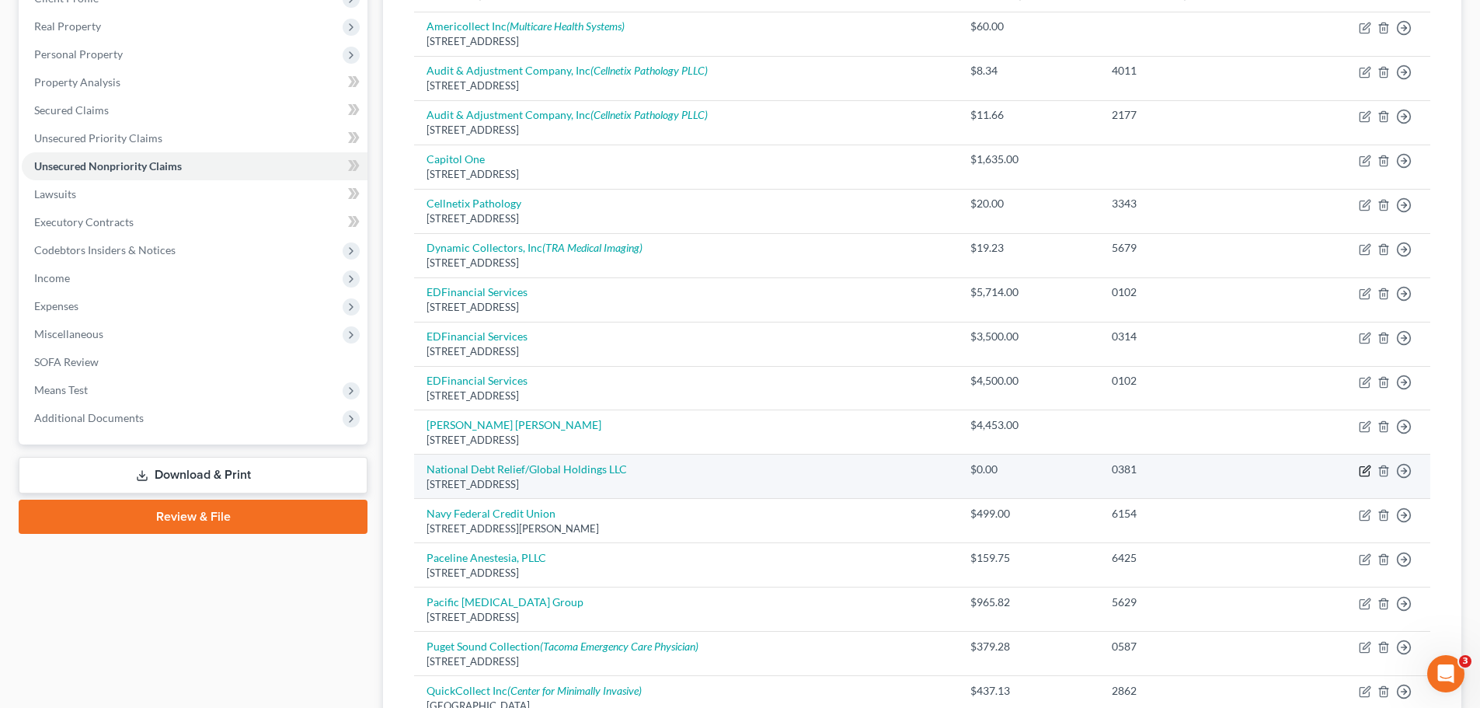
click at [1365, 471] on icon "button" at bounding box center [1365, 471] width 12 height 12
select select "37"
select select "3"
select select "0"
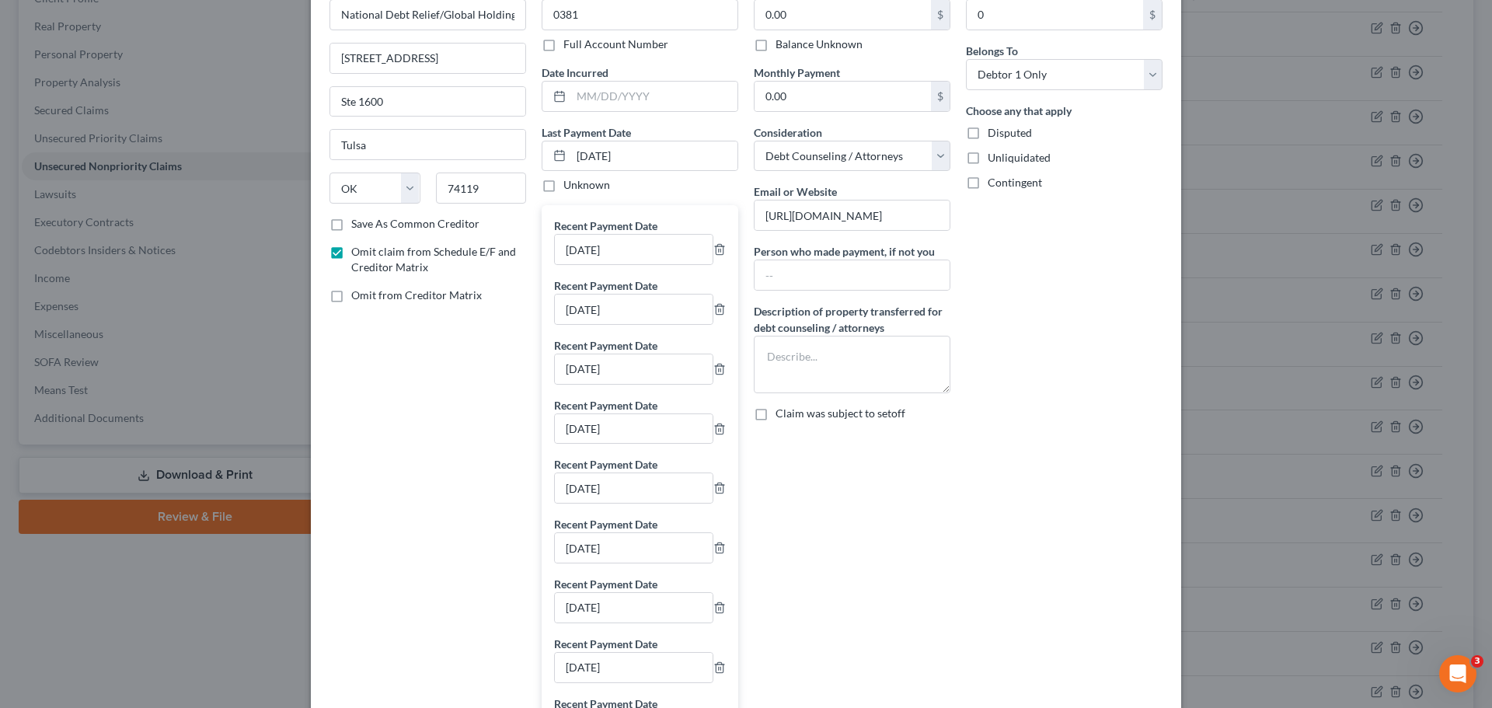
scroll to position [37, 0]
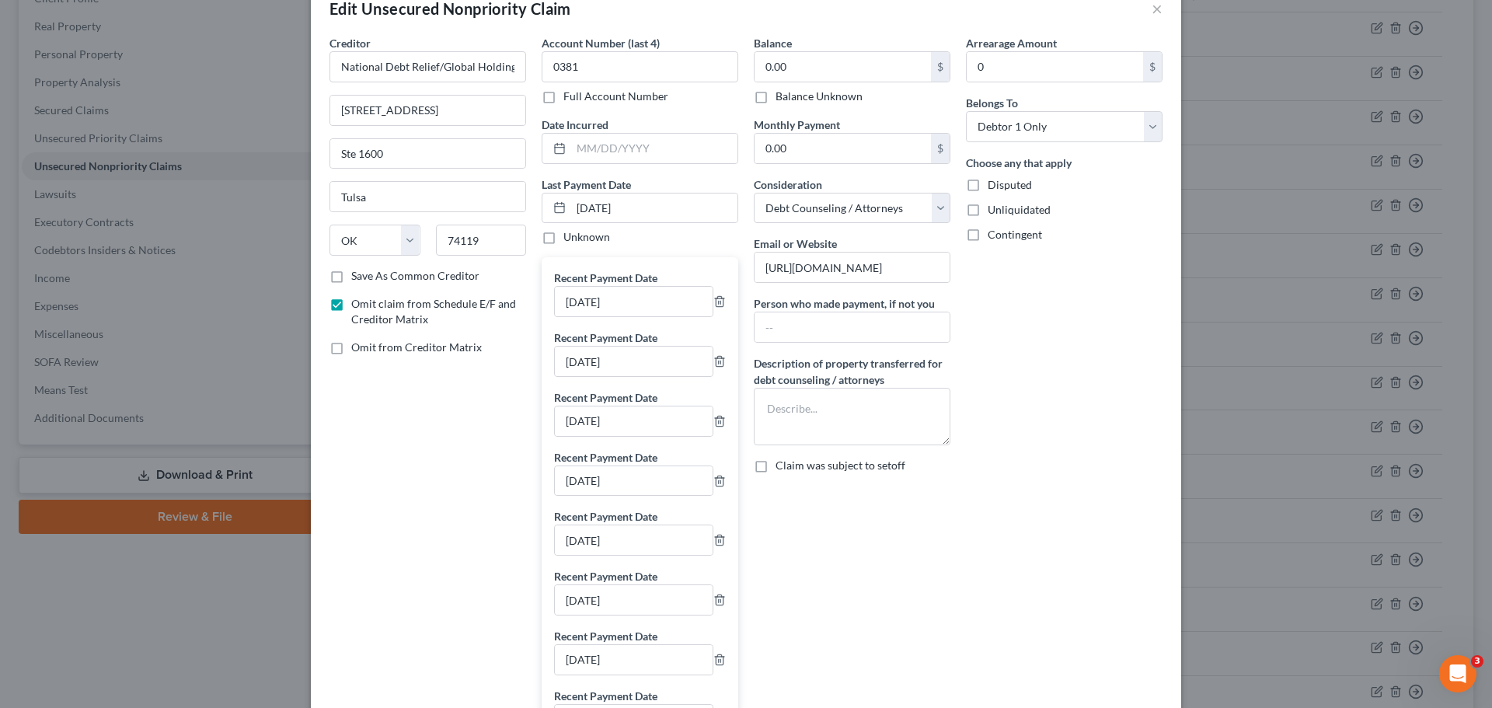
click at [403, 344] on span "Omit from Creditor Matrix" at bounding box center [416, 346] width 131 height 13
click at [368, 344] on input "Omit from Creditor Matrix" at bounding box center [362, 345] width 10 height 10
checkbox input "true"
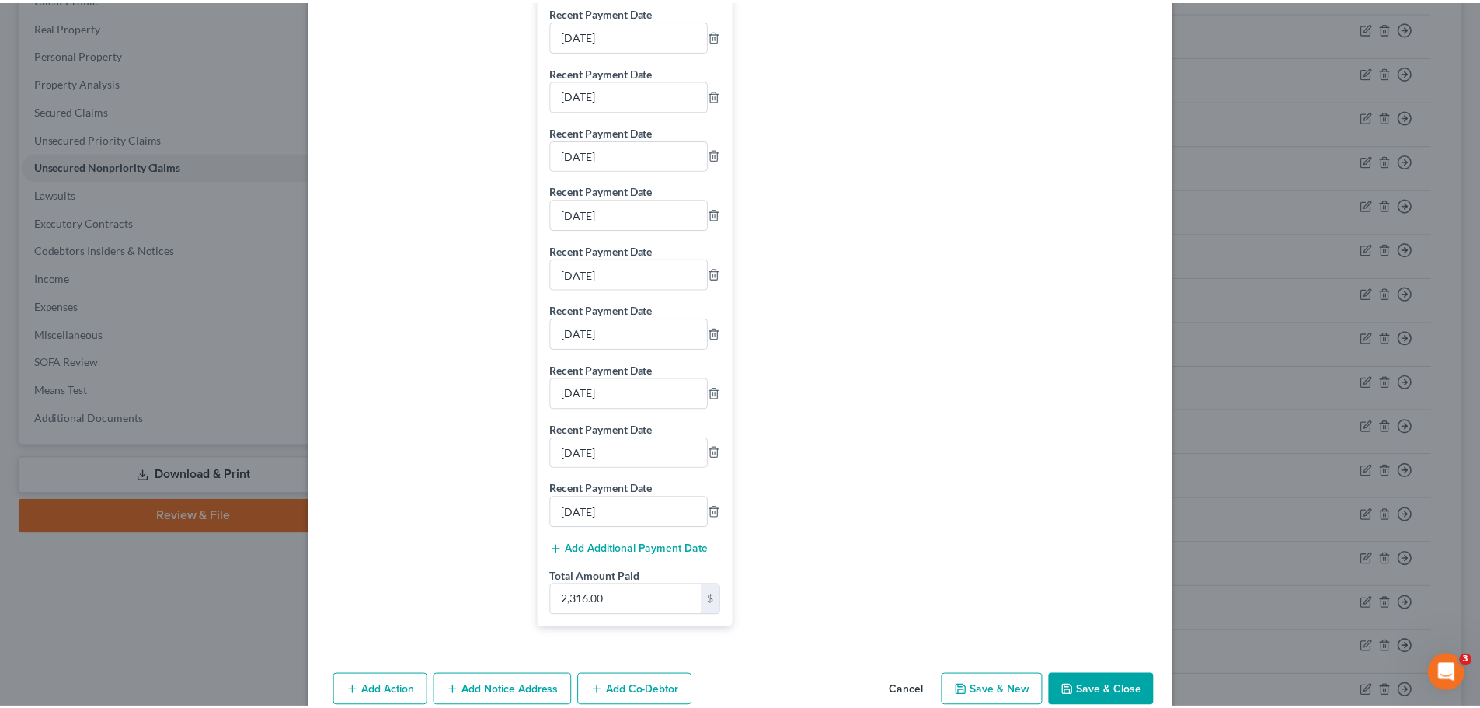
scroll to position [736, 0]
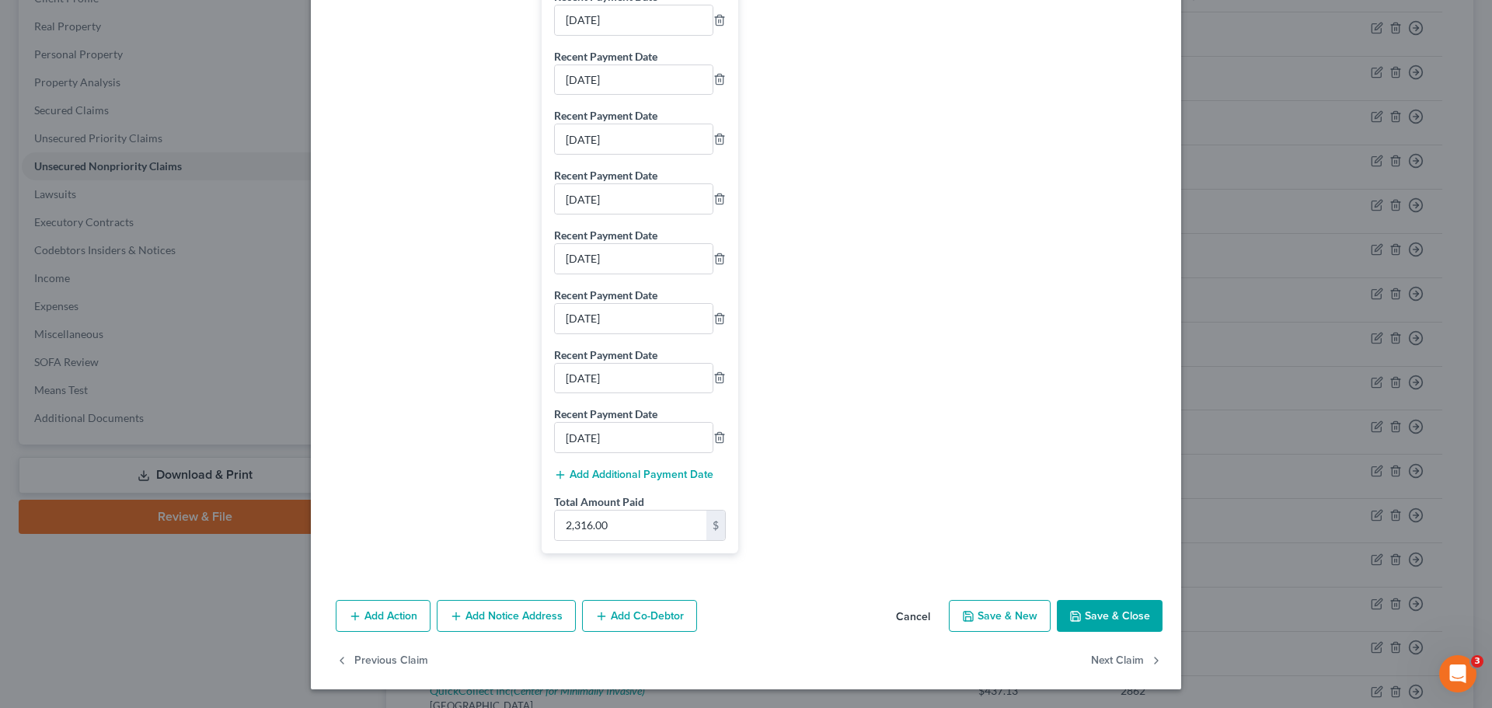
click at [1109, 616] on button "Save & Close" at bounding box center [1110, 616] width 106 height 33
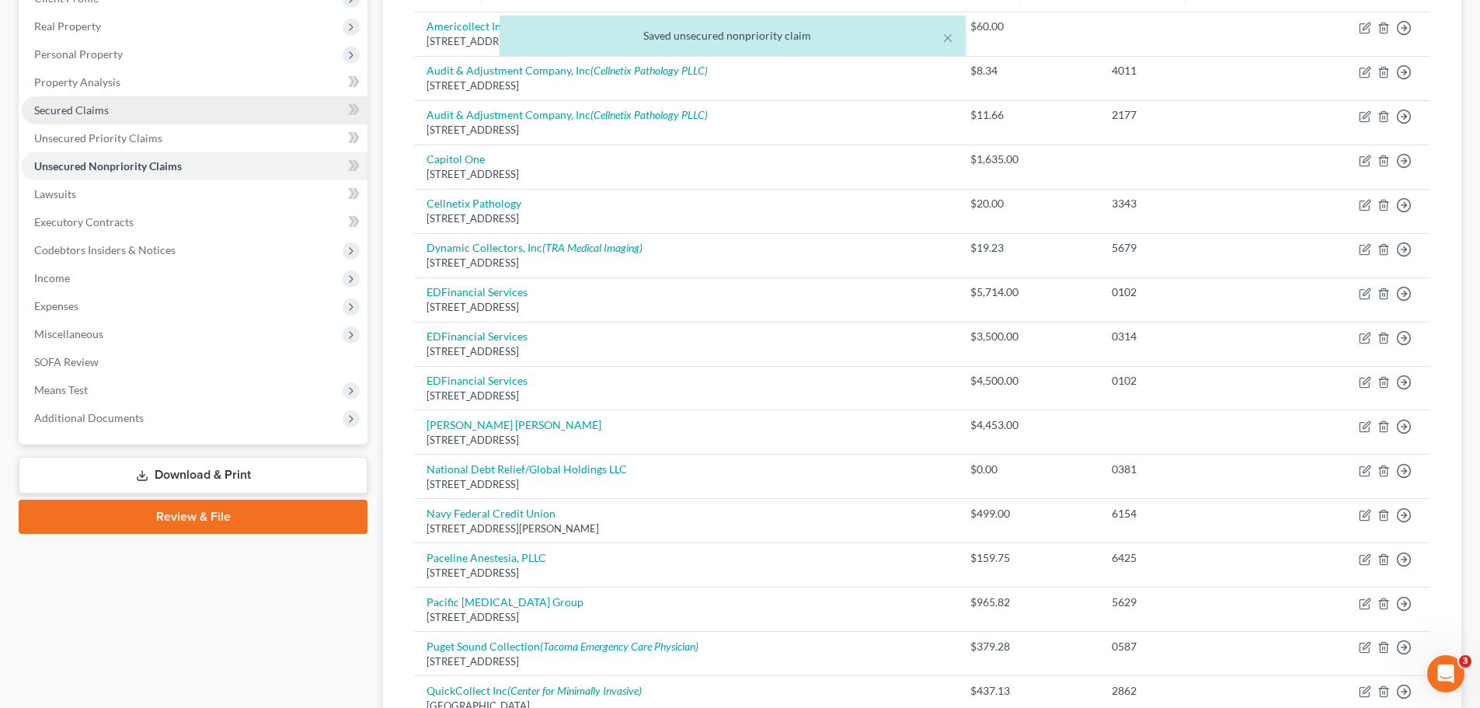
click at [117, 110] on link "Secured Claims" at bounding box center [195, 110] width 346 height 28
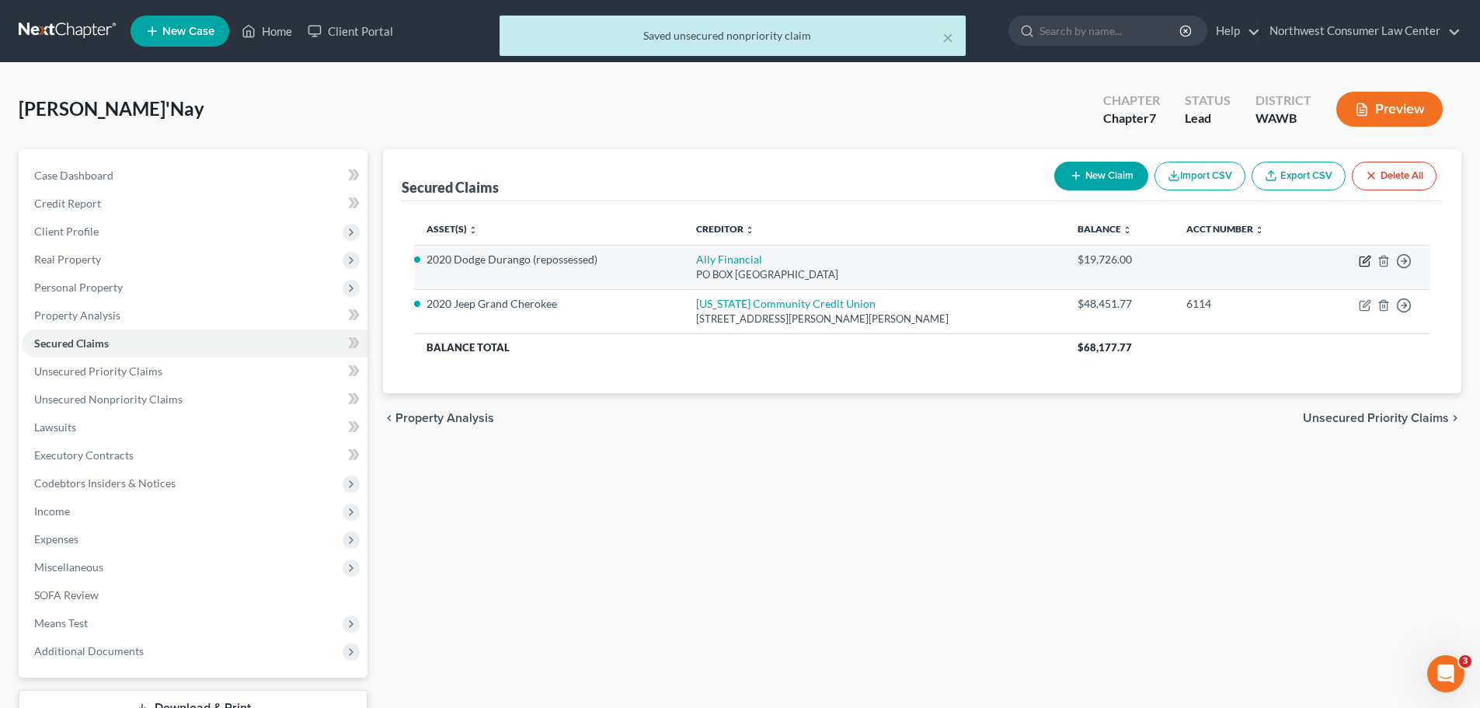
click at [1364, 259] on icon "button" at bounding box center [1365, 261] width 12 height 12
select select "24"
select select "0"
select select "3"
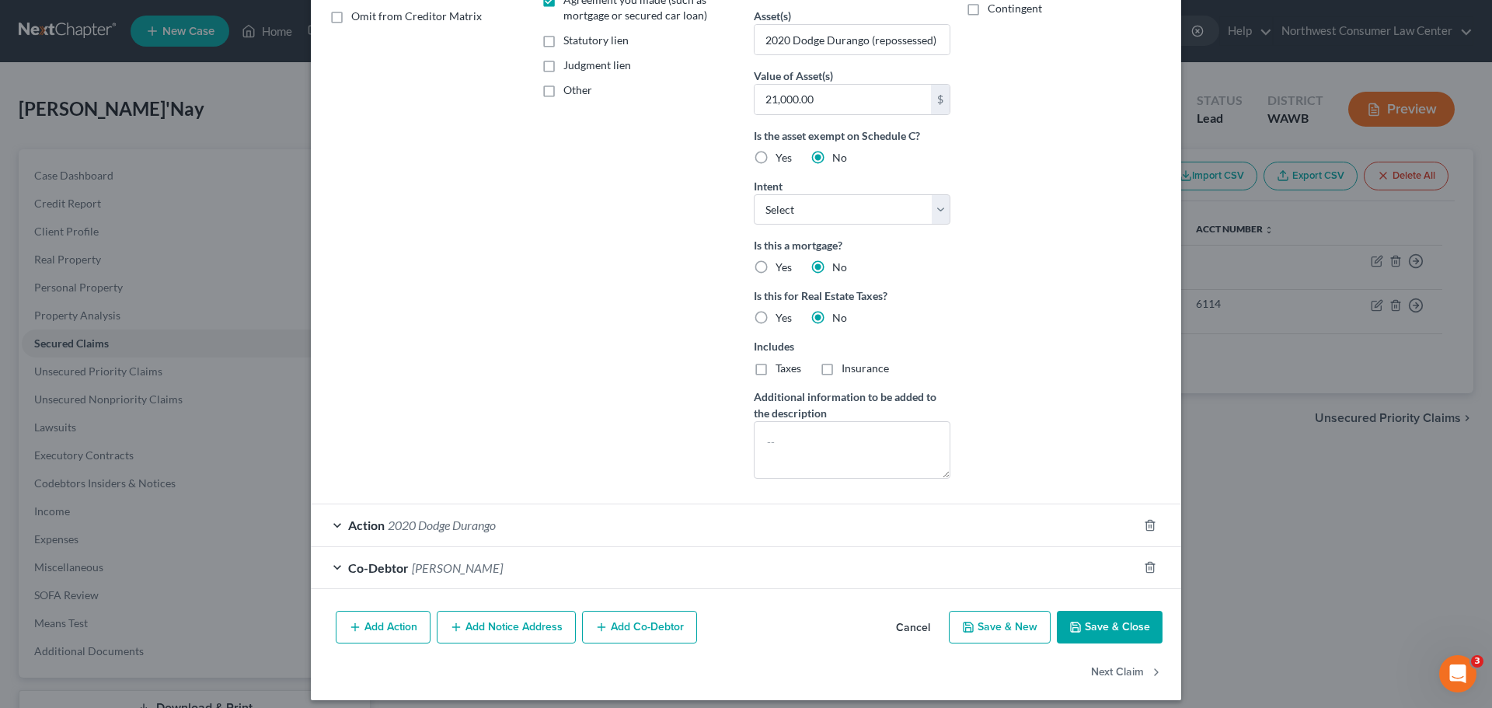
scroll to position [335, 0]
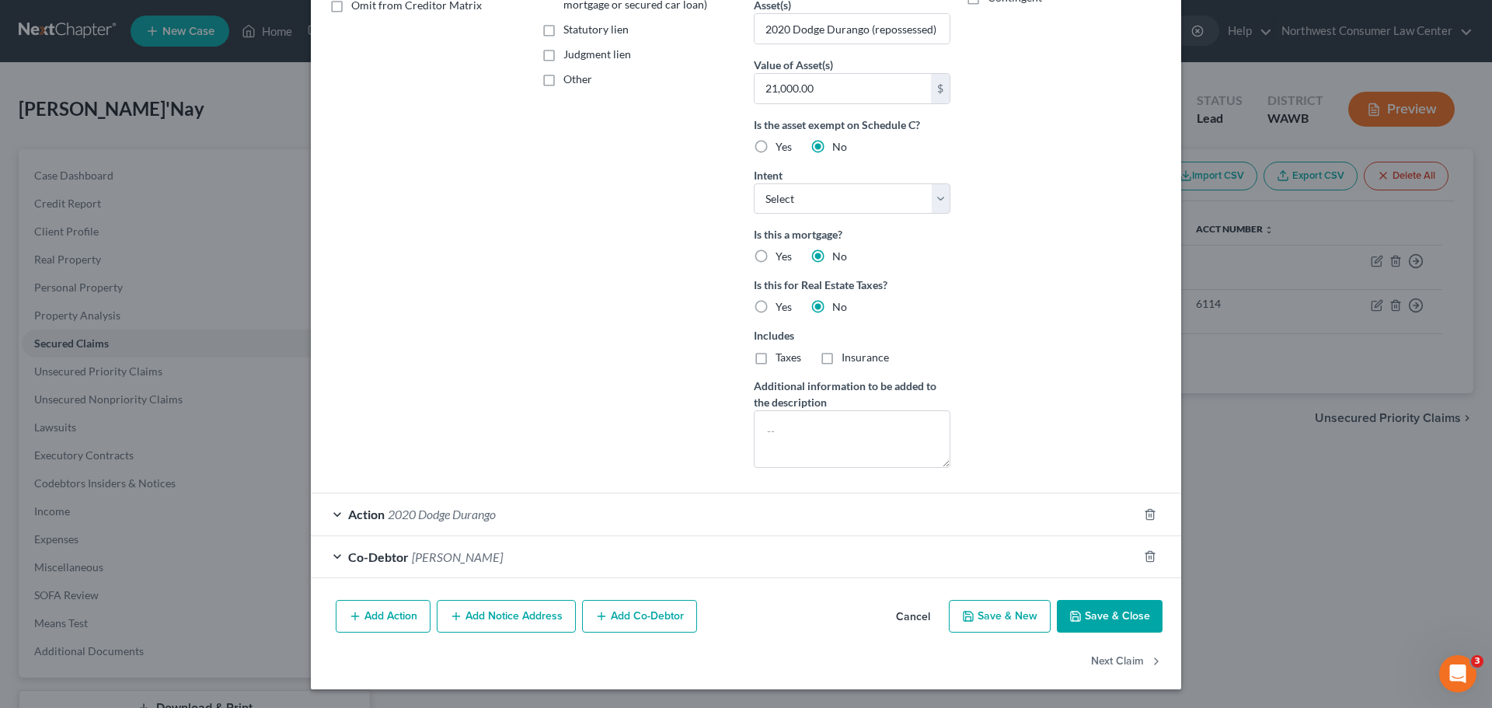
click at [357, 514] on span "Action" at bounding box center [366, 514] width 37 height 15
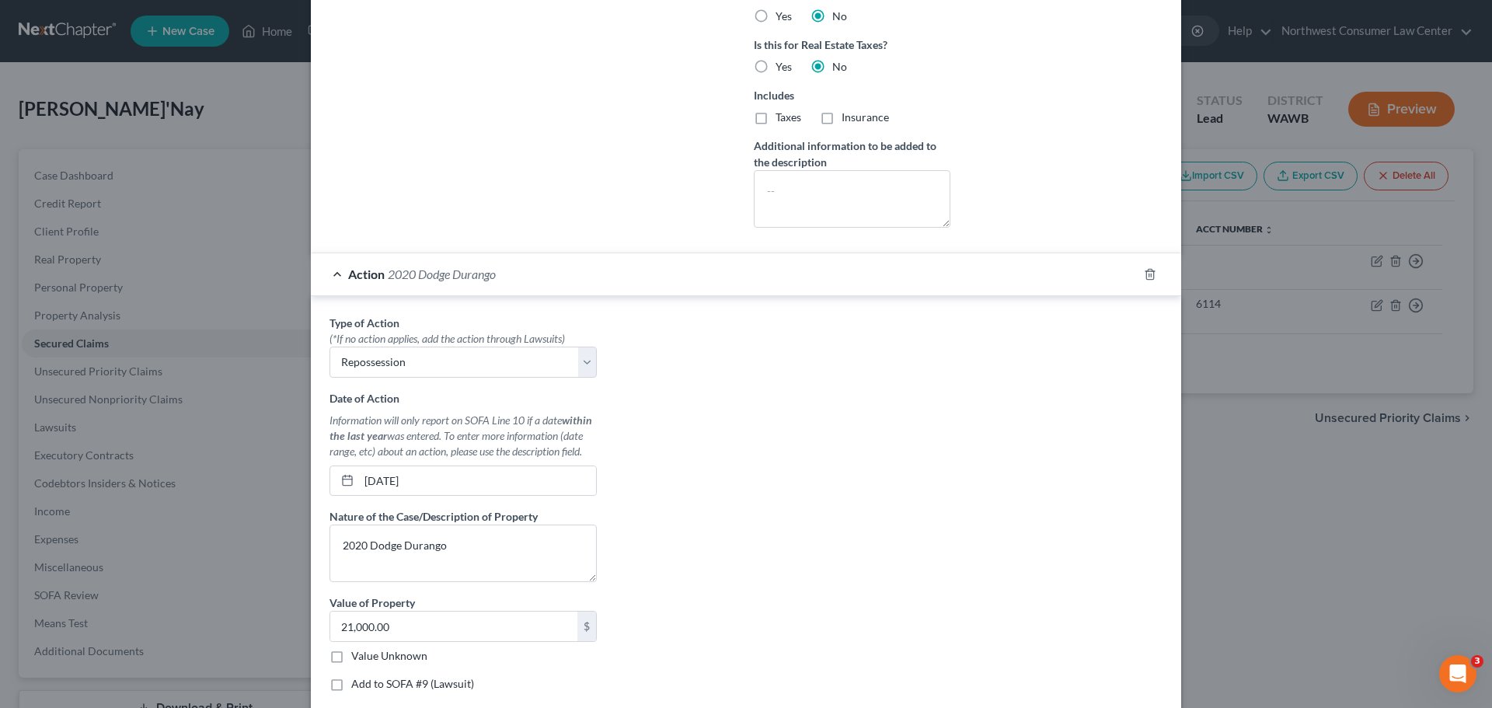
scroll to position [646, 0]
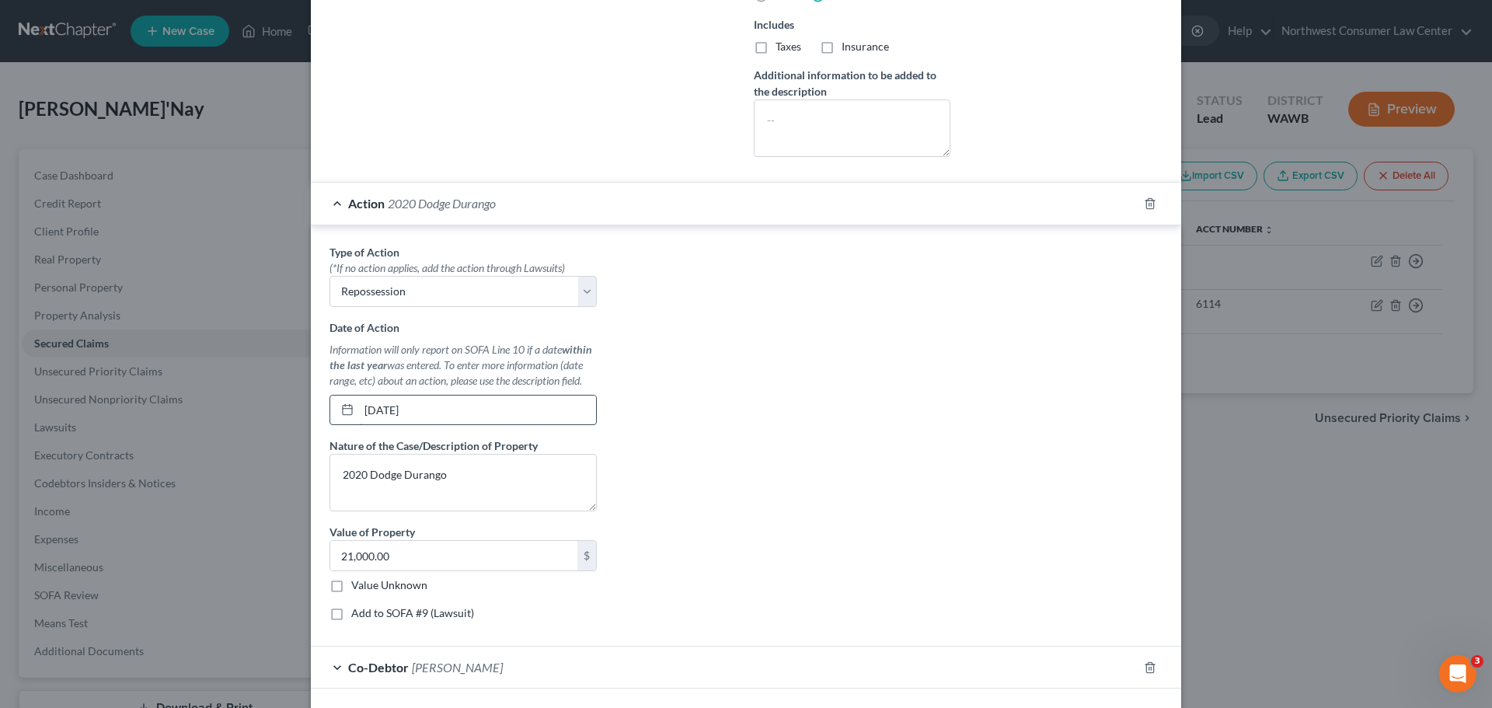
drag, startPoint x: 370, startPoint y: 418, endPoint x: 435, endPoint y: 413, distance: 65.5
click at [435, 413] on input "[DATE]" at bounding box center [477, 411] width 237 height 30
click at [427, 512] on div "Type of Action * (*If no action applies, add the action through Lawsuits) Selec…" at bounding box center [463, 438] width 283 height 389
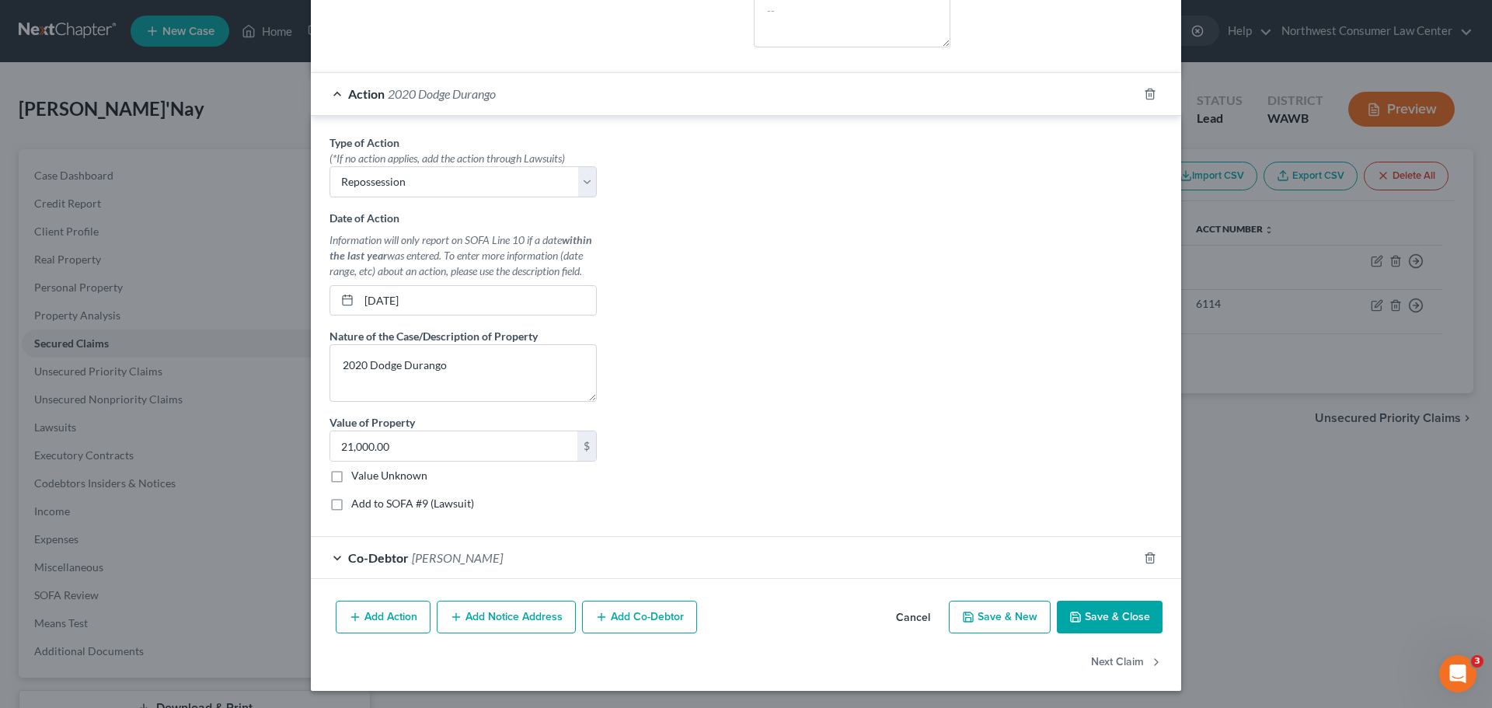
scroll to position [757, 0]
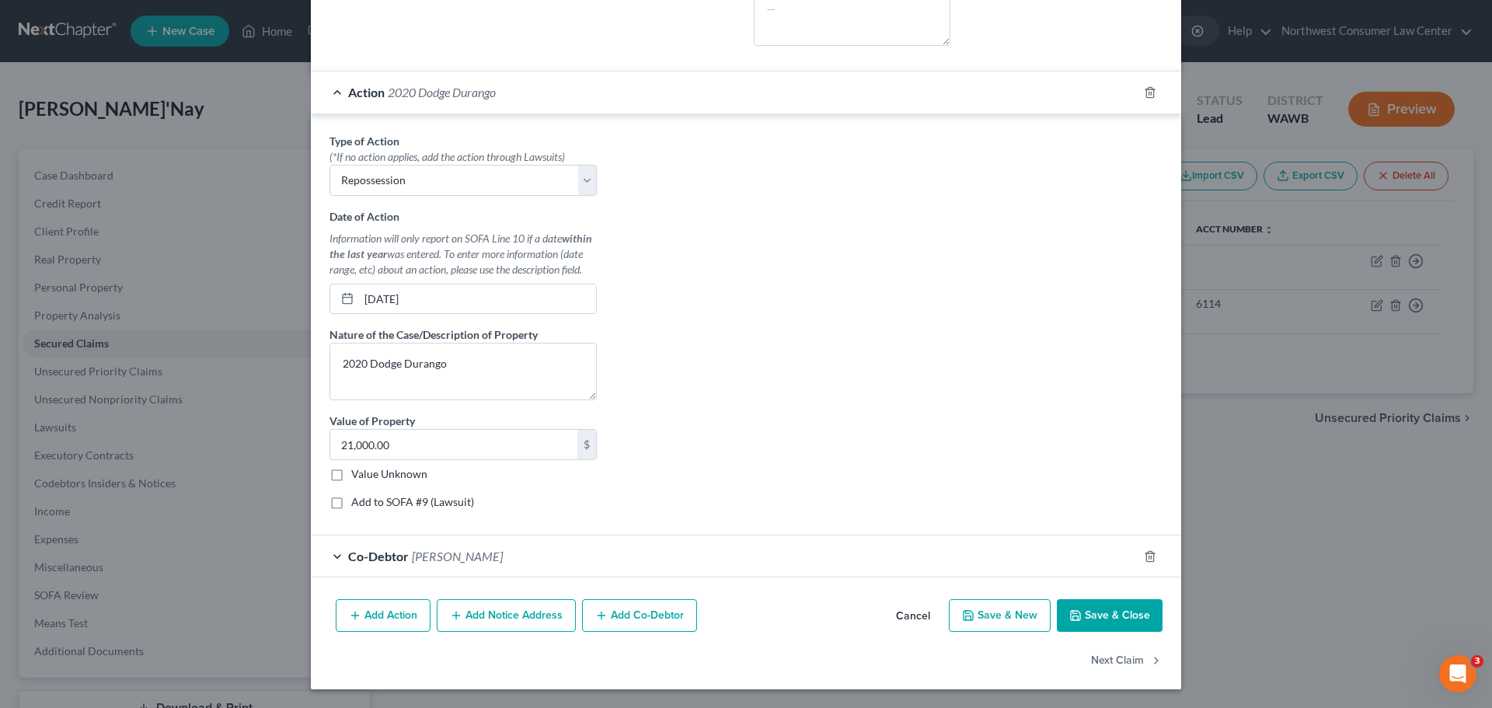
click at [727, 546] on div "Co-Debtor [PERSON_NAME]" at bounding box center [724, 555] width 827 height 41
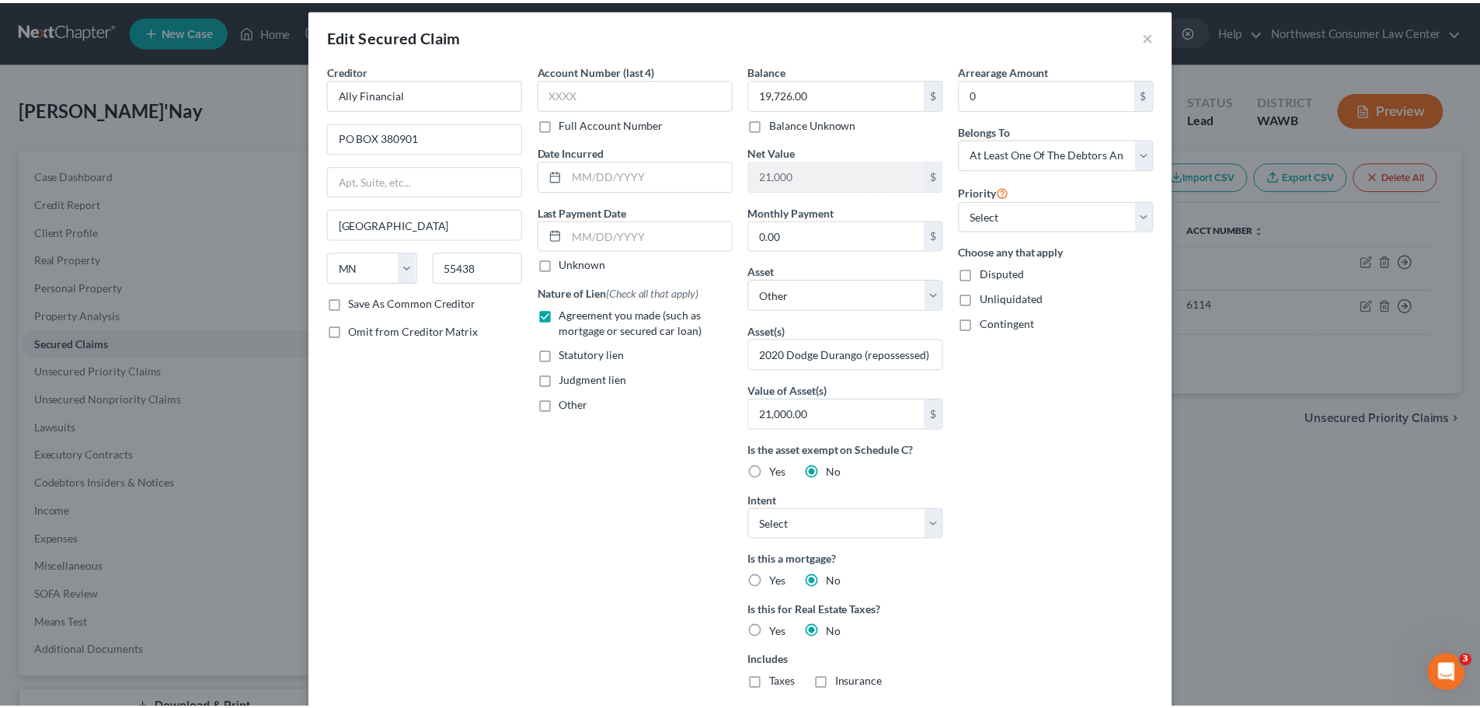
scroll to position [0, 0]
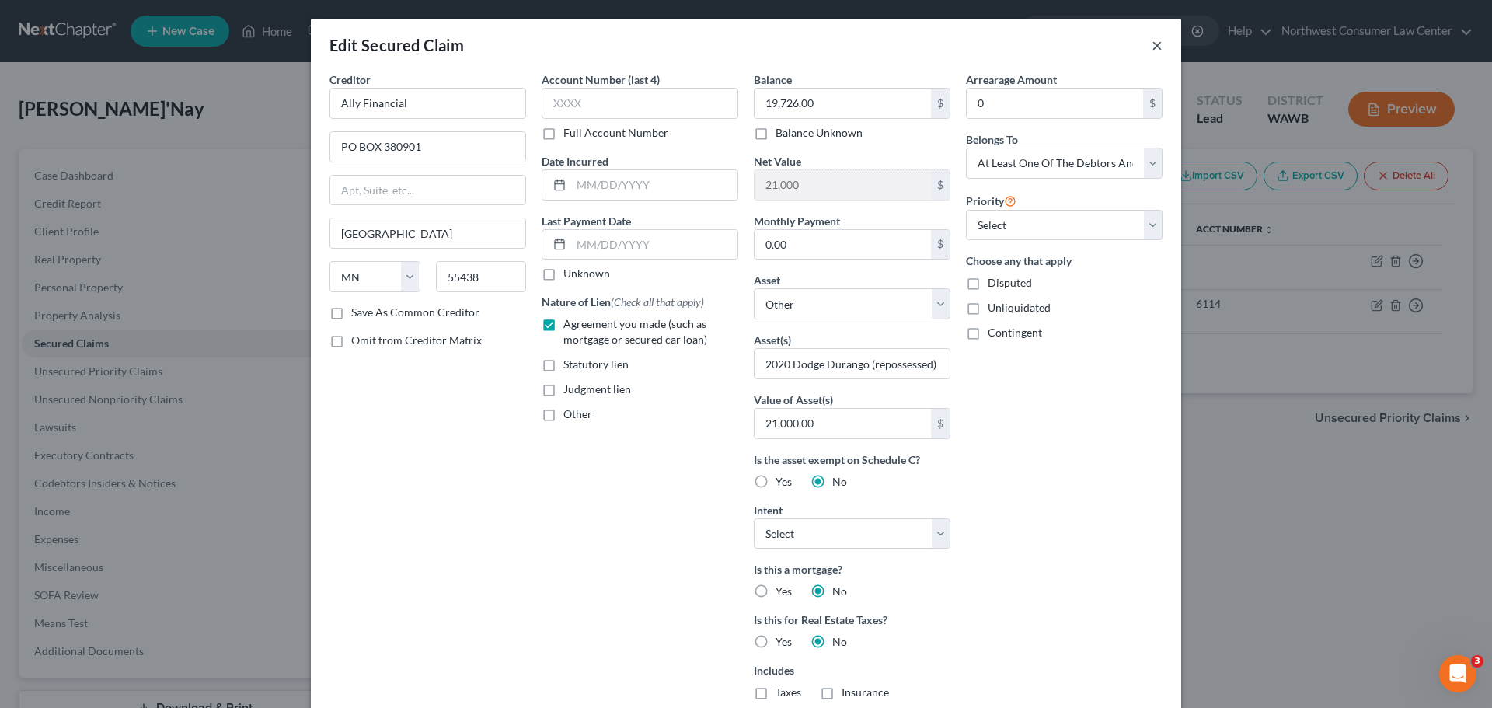
click at [1152, 46] on button "×" at bounding box center [1157, 45] width 11 height 19
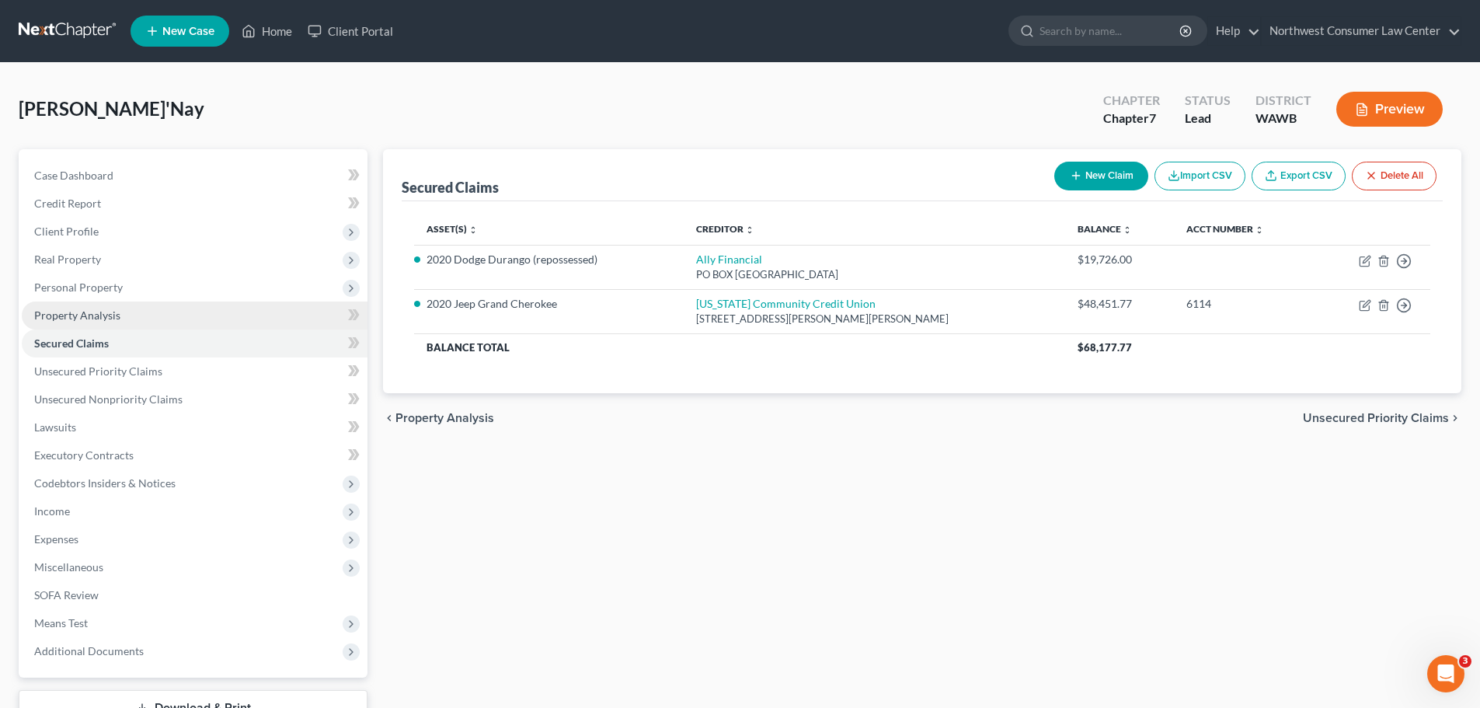
click at [260, 315] on link "Property Analysis" at bounding box center [195, 316] width 346 height 28
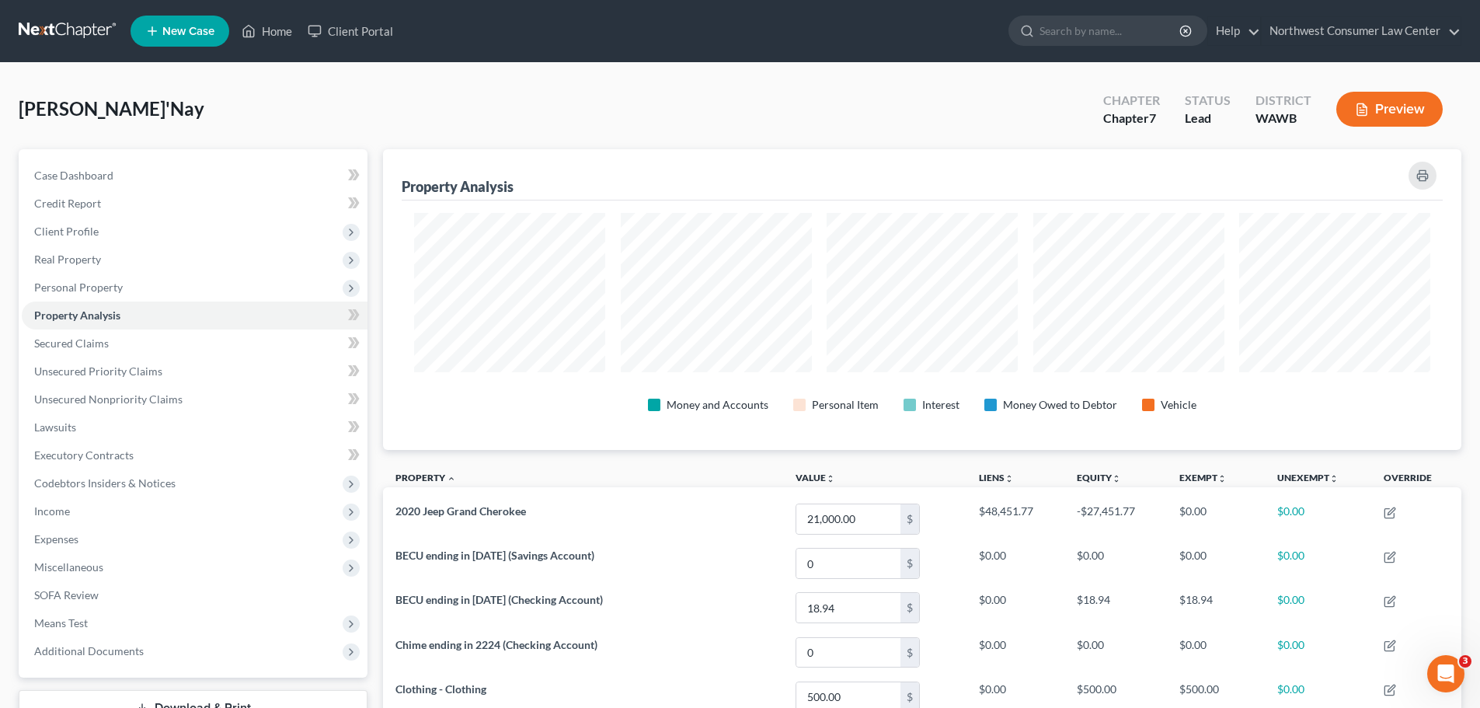
scroll to position [301, 1079]
click at [140, 284] on span "Personal Property" at bounding box center [195, 288] width 346 height 28
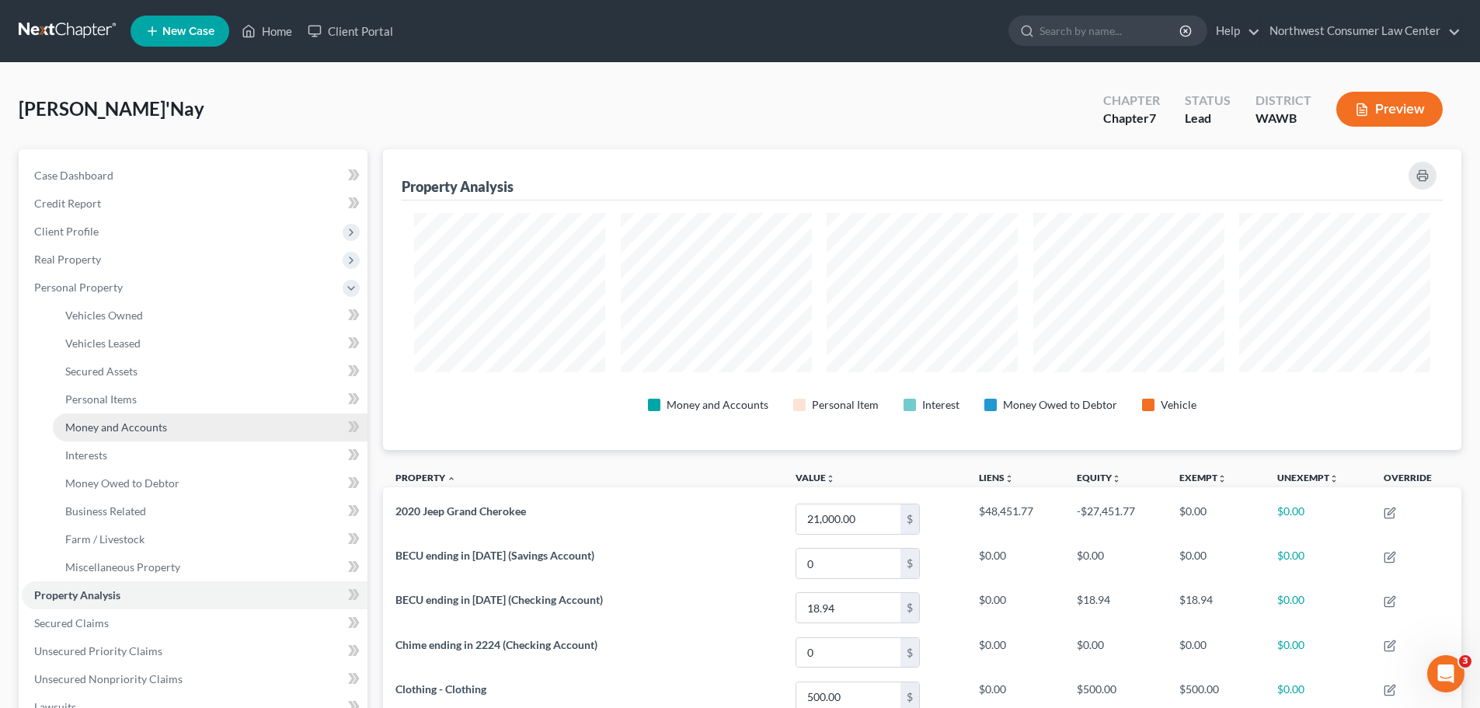
click at [159, 418] on link "Money and Accounts" at bounding box center [210, 427] width 315 height 28
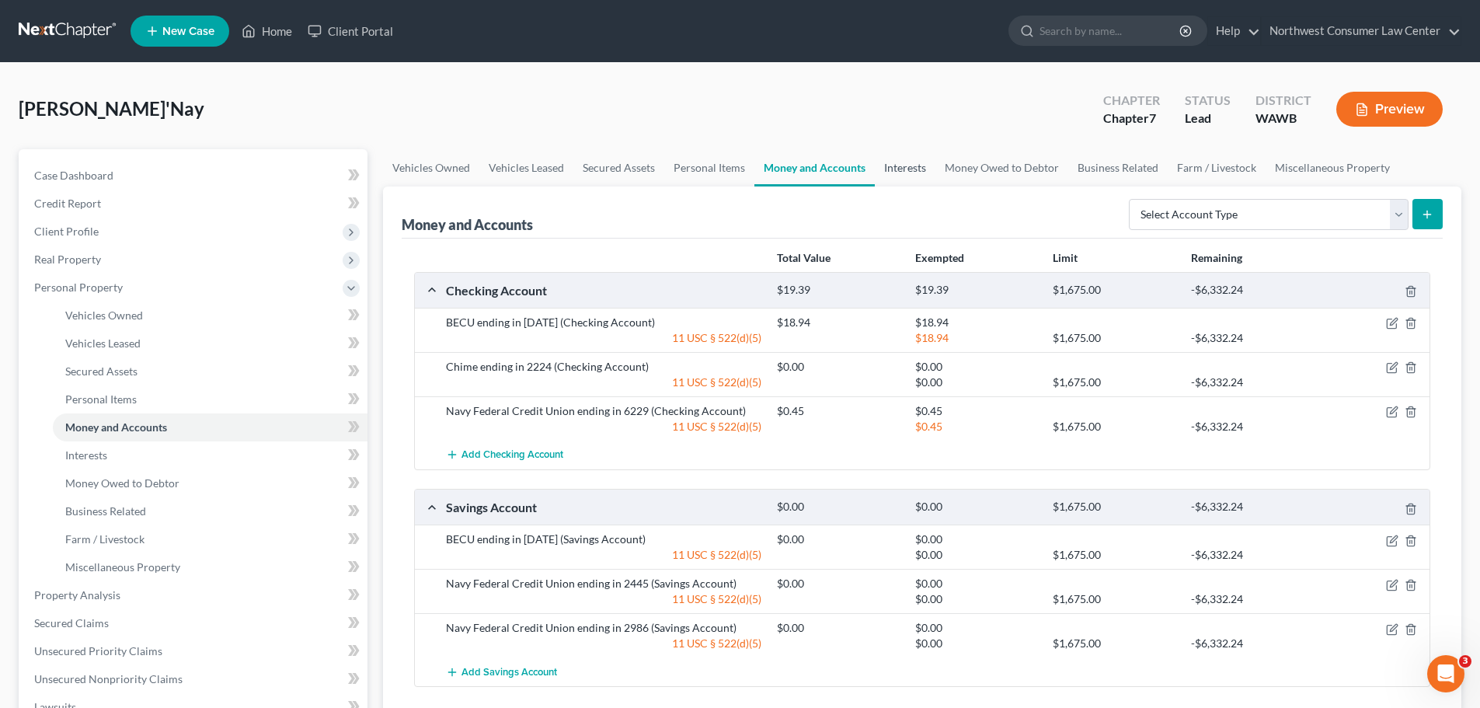
click at [902, 159] on link "Interests" at bounding box center [905, 167] width 61 height 37
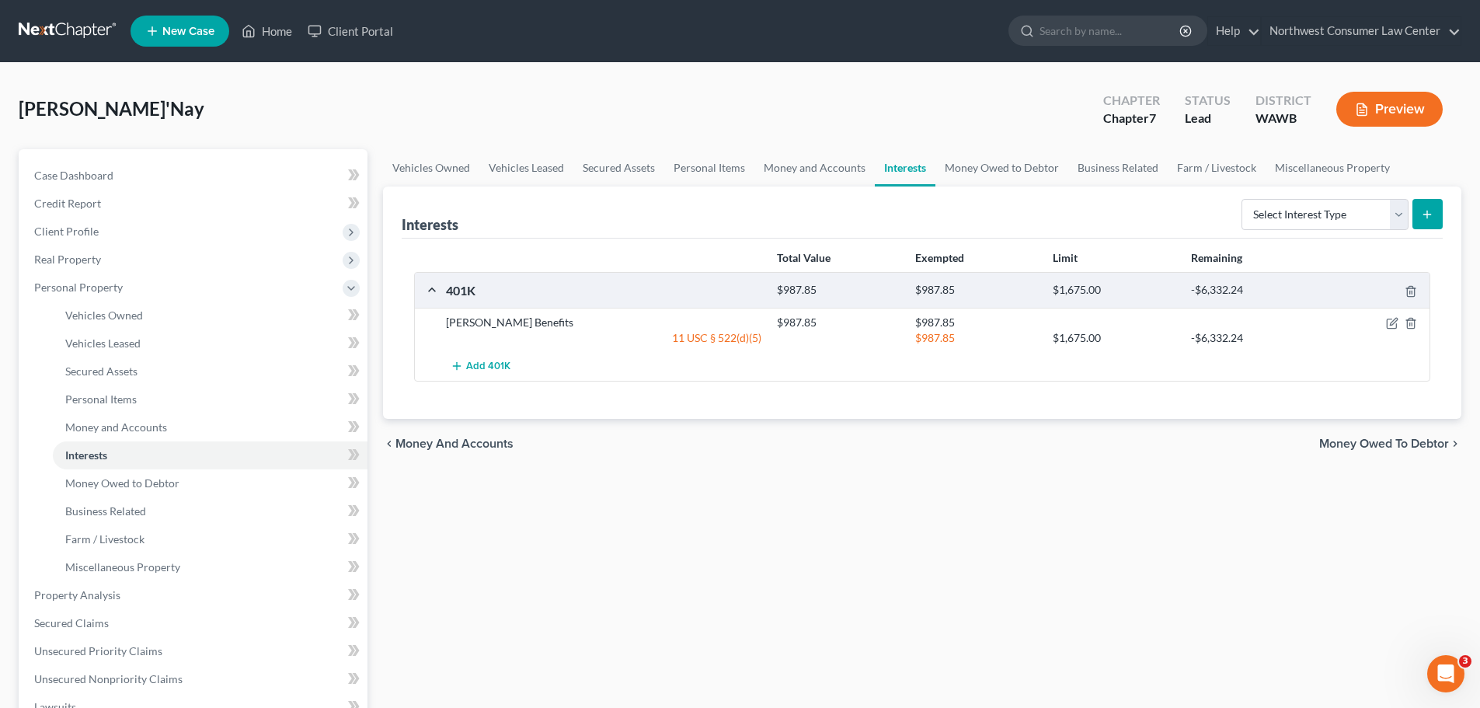
click at [692, 340] on div "11 USC § 522(d)(5)" at bounding box center [603, 338] width 331 height 16
drag, startPoint x: 1389, startPoint y: 326, endPoint x: 452, endPoint y: 631, distance: 985.7
click at [1390, 326] on icon "button" at bounding box center [1392, 323] width 12 height 12
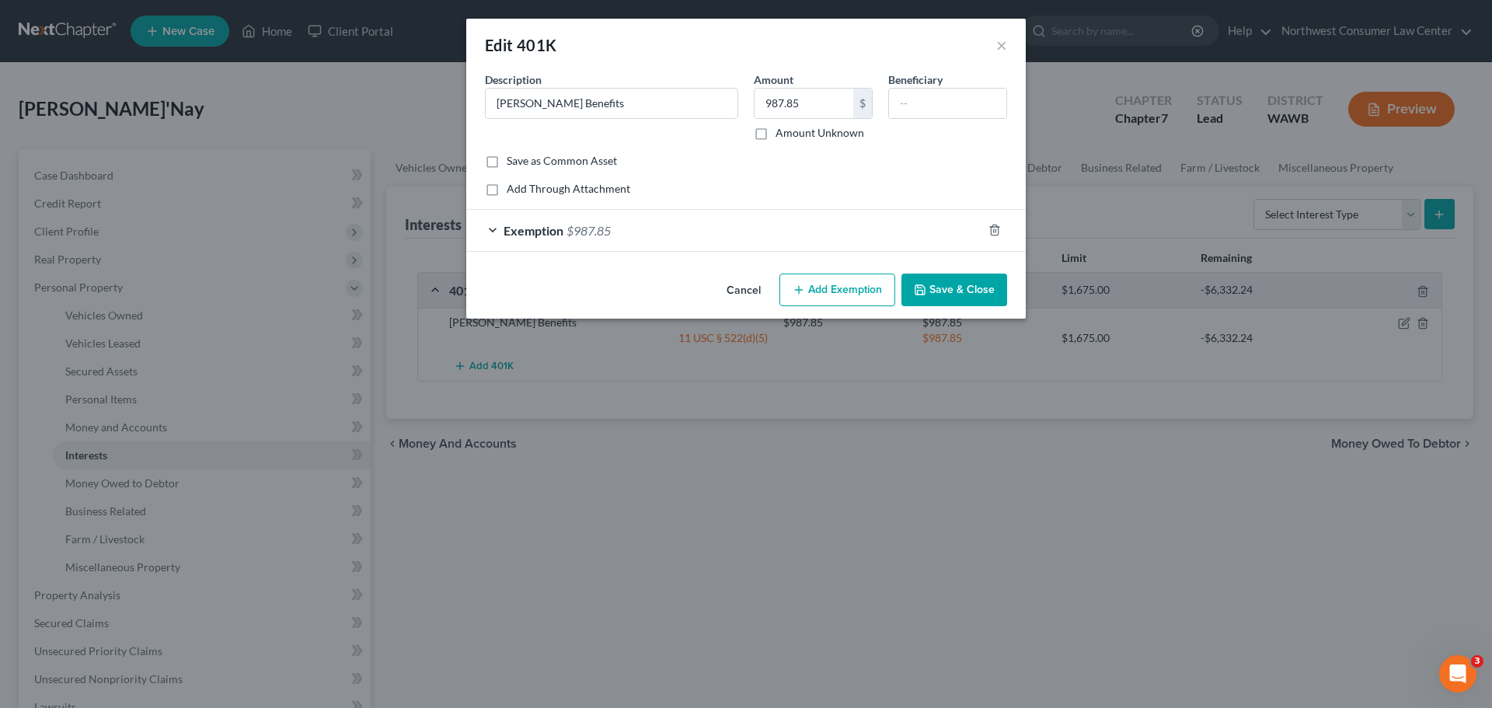
click at [682, 240] on div "Exemption $987.85" at bounding box center [724, 230] width 516 height 41
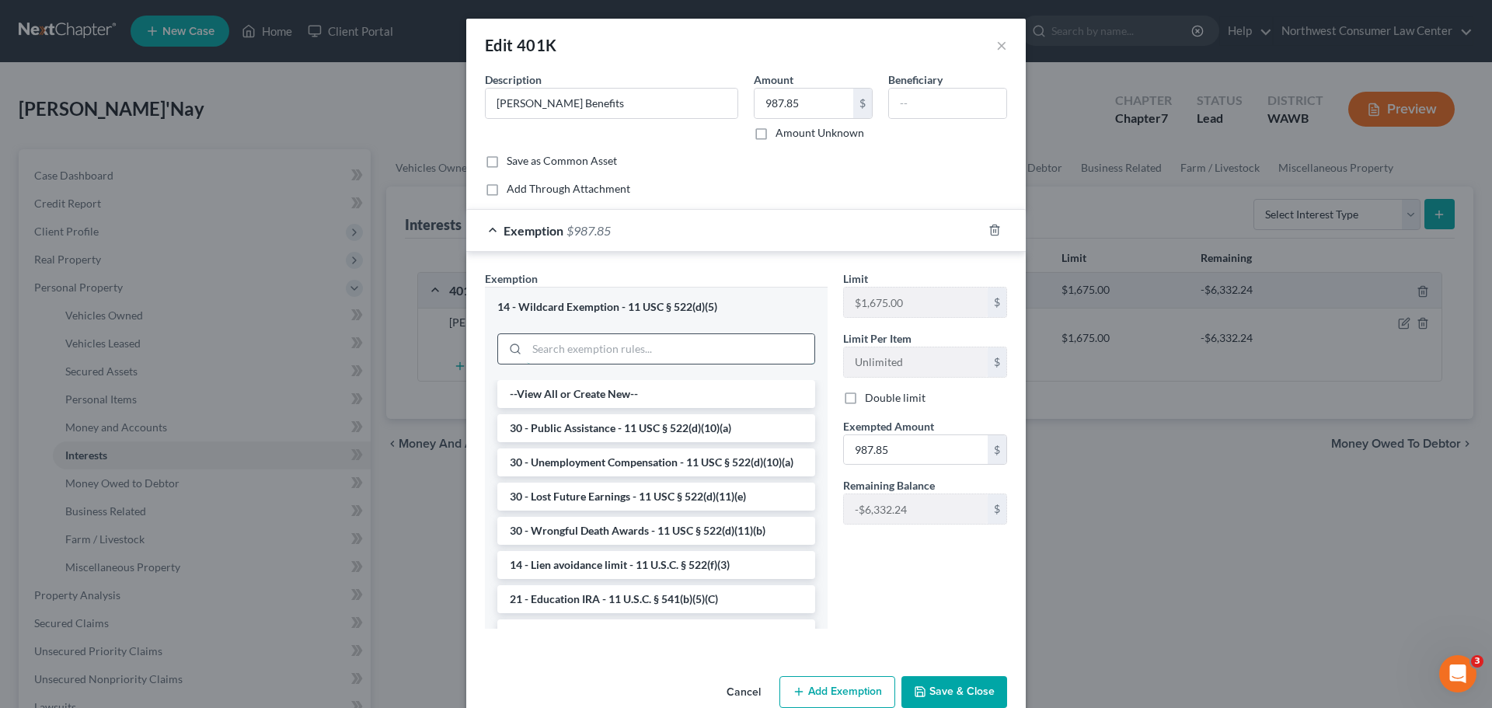
click at [581, 340] on input "search" at bounding box center [671, 349] width 288 height 30
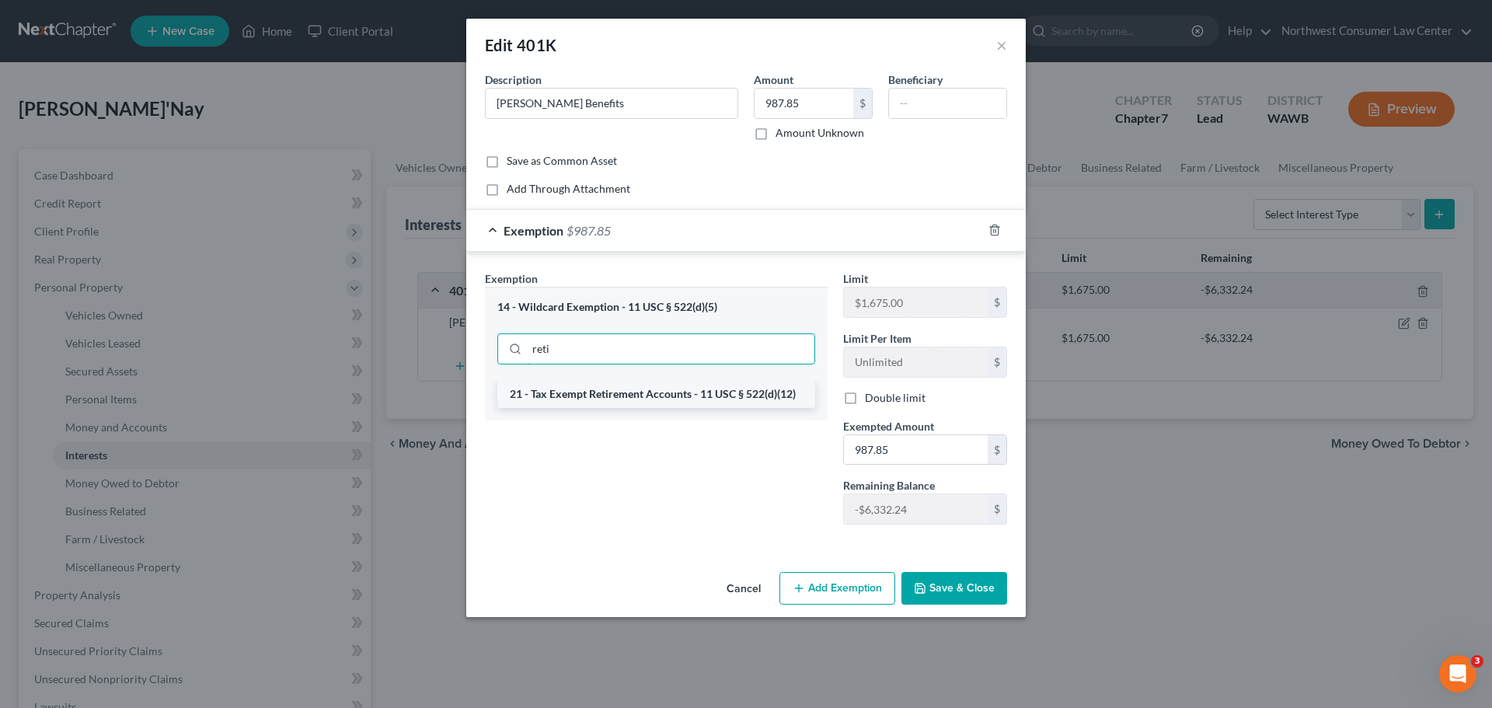
type input "reti"
click at [689, 392] on li "21 - Tax Exempt Retirement Accounts - 11 USC § 522(d)(12)" at bounding box center [656, 394] width 318 height 28
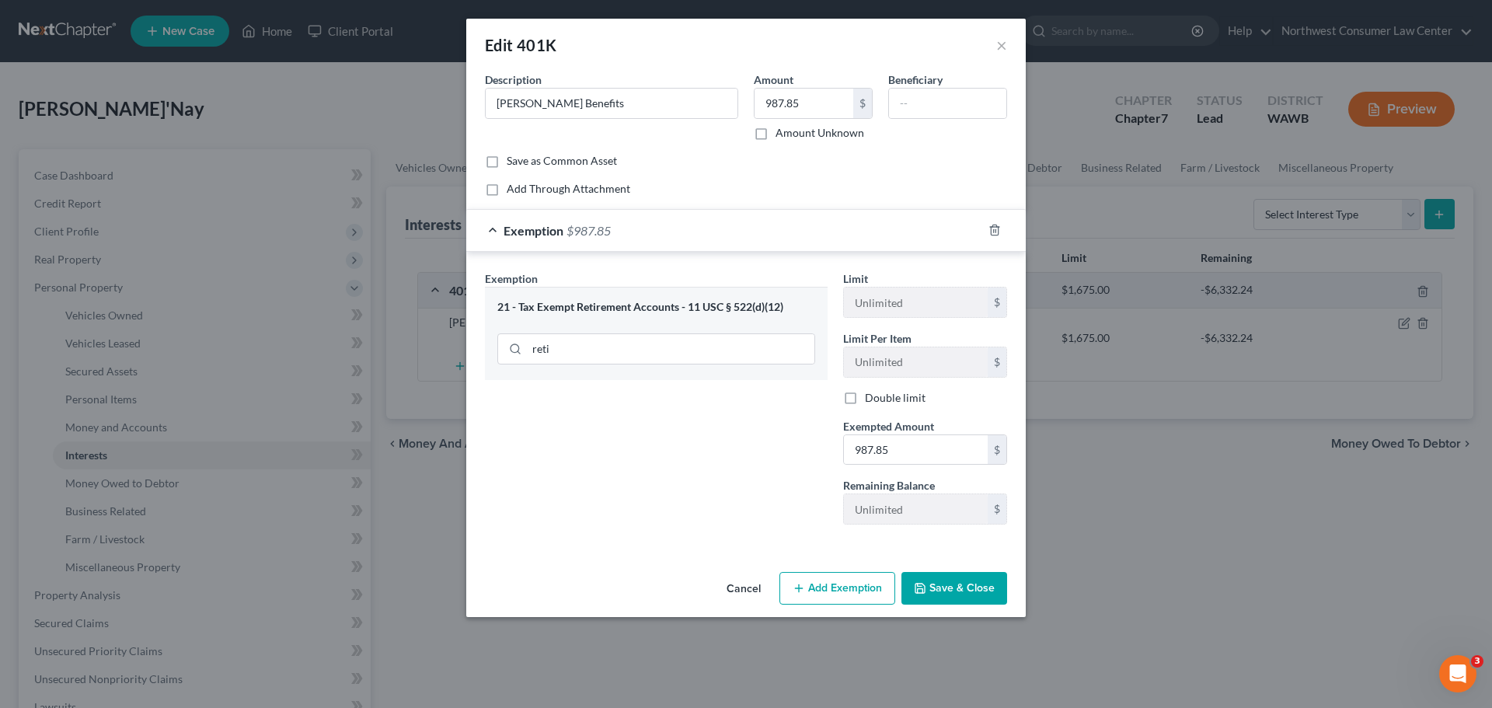
click at [982, 582] on button "Save & Close" at bounding box center [954, 588] width 106 height 33
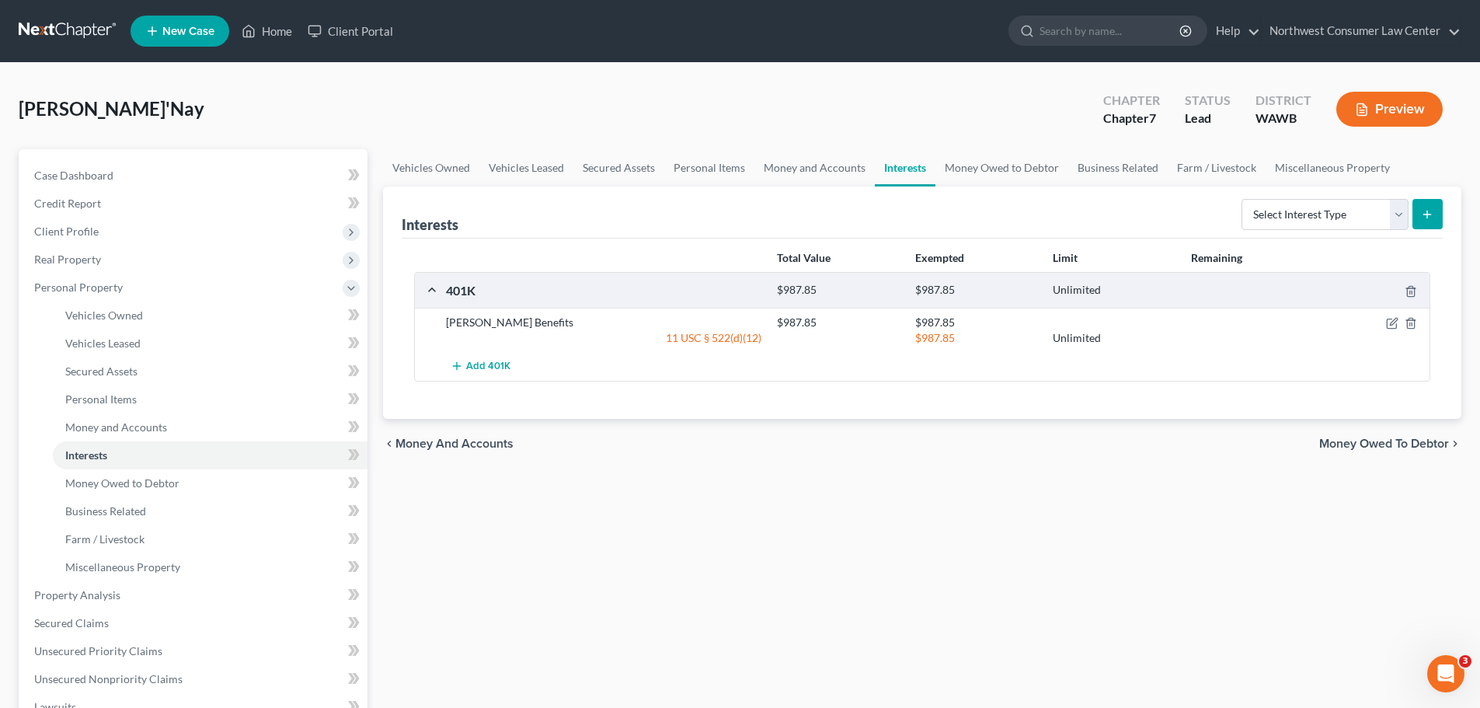
click at [1407, 441] on span "Money Owed to Debtor" at bounding box center [1385, 444] width 130 height 12
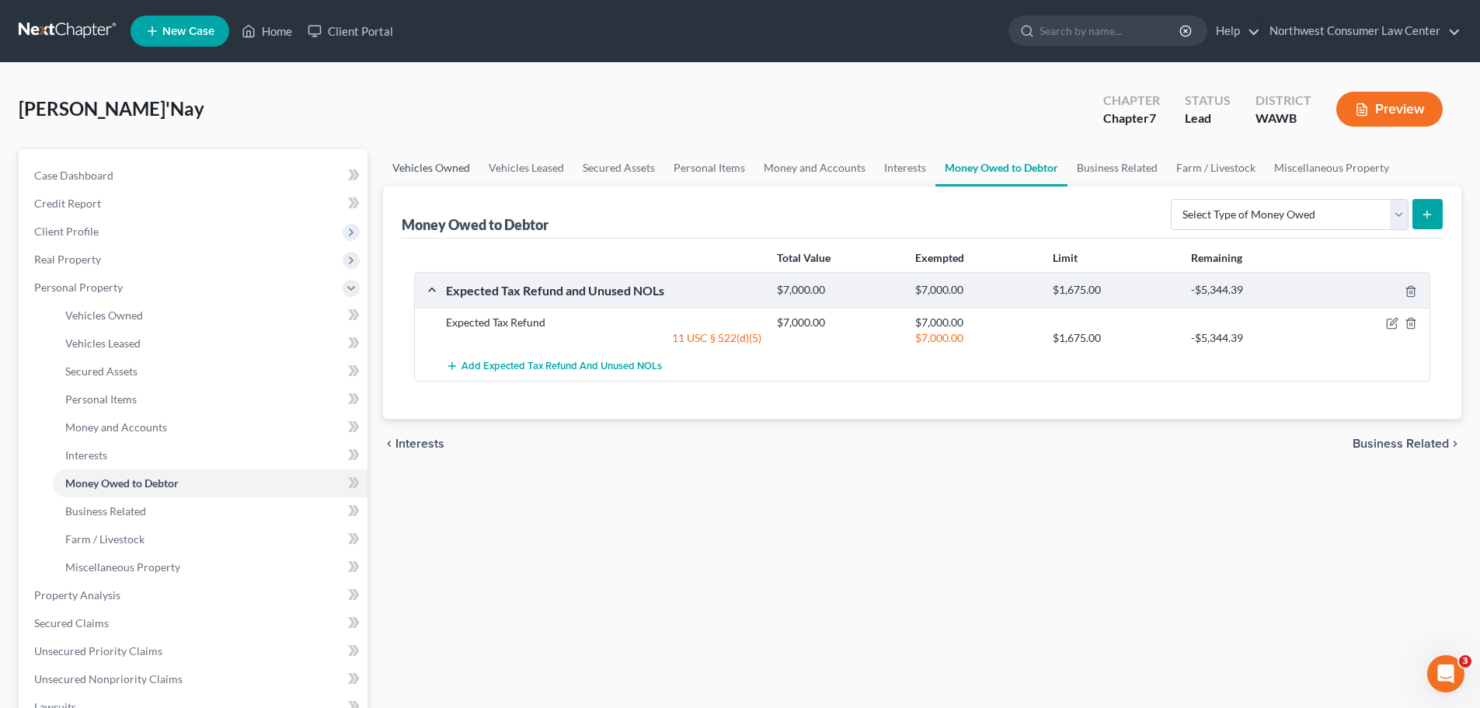
click at [449, 169] on link "Vehicles Owned" at bounding box center [431, 167] width 96 height 37
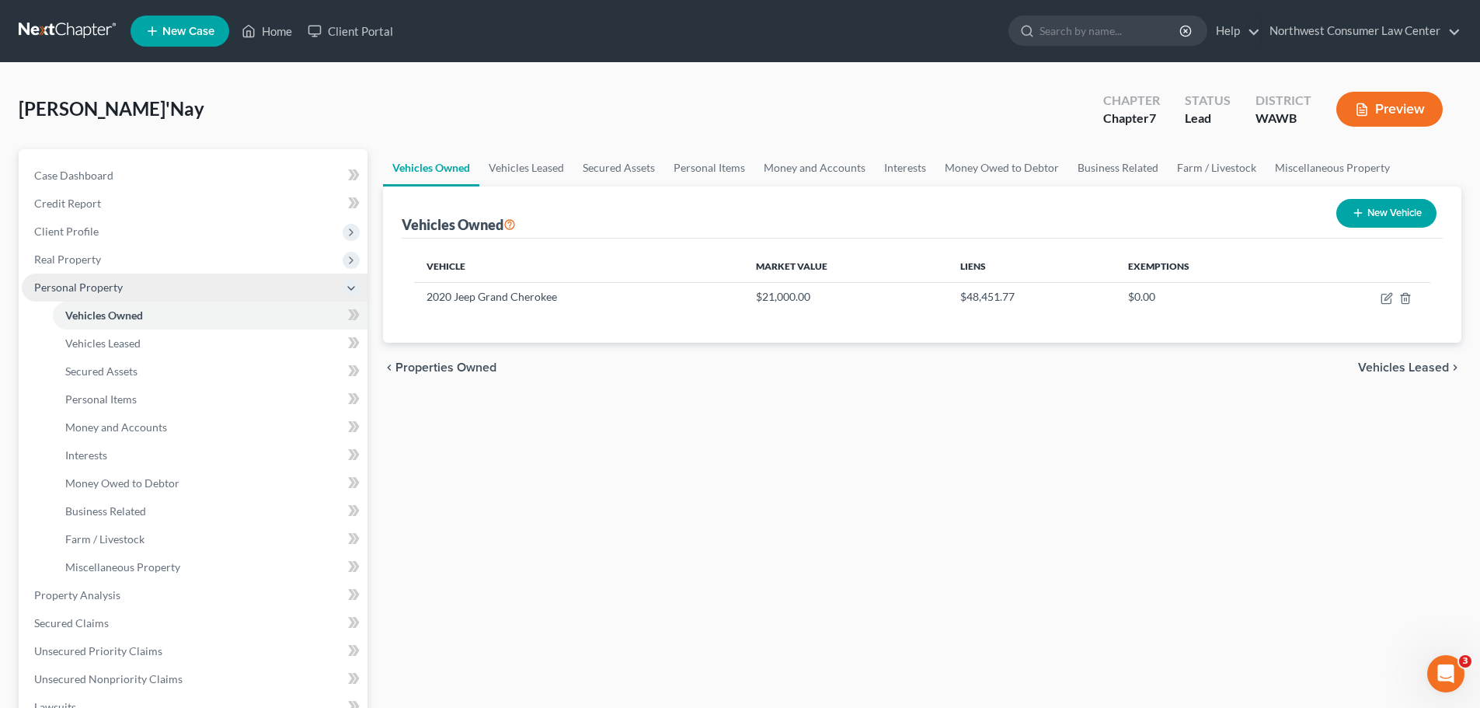
click at [161, 294] on span "Personal Property" at bounding box center [195, 288] width 346 height 28
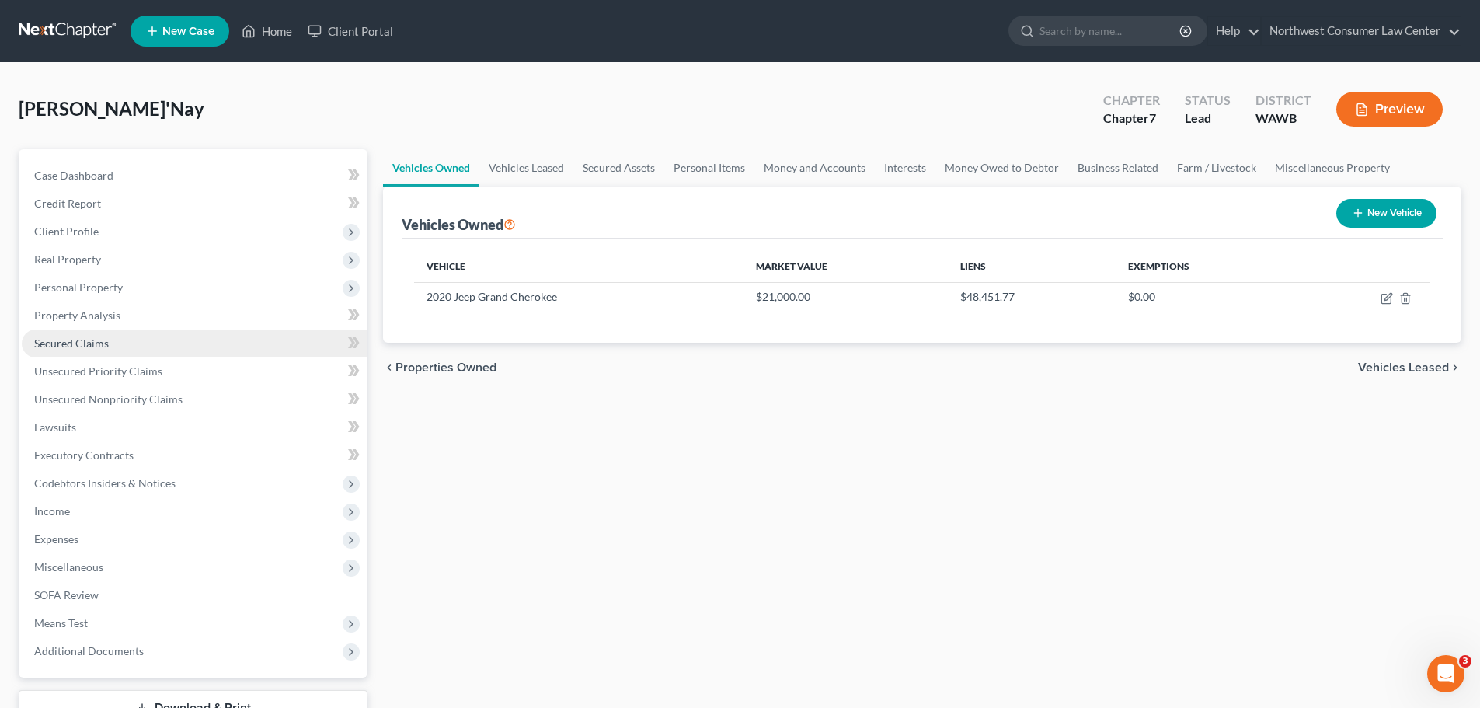
click at [265, 354] on link "Secured Claims" at bounding box center [195, 344] width 346 height 28
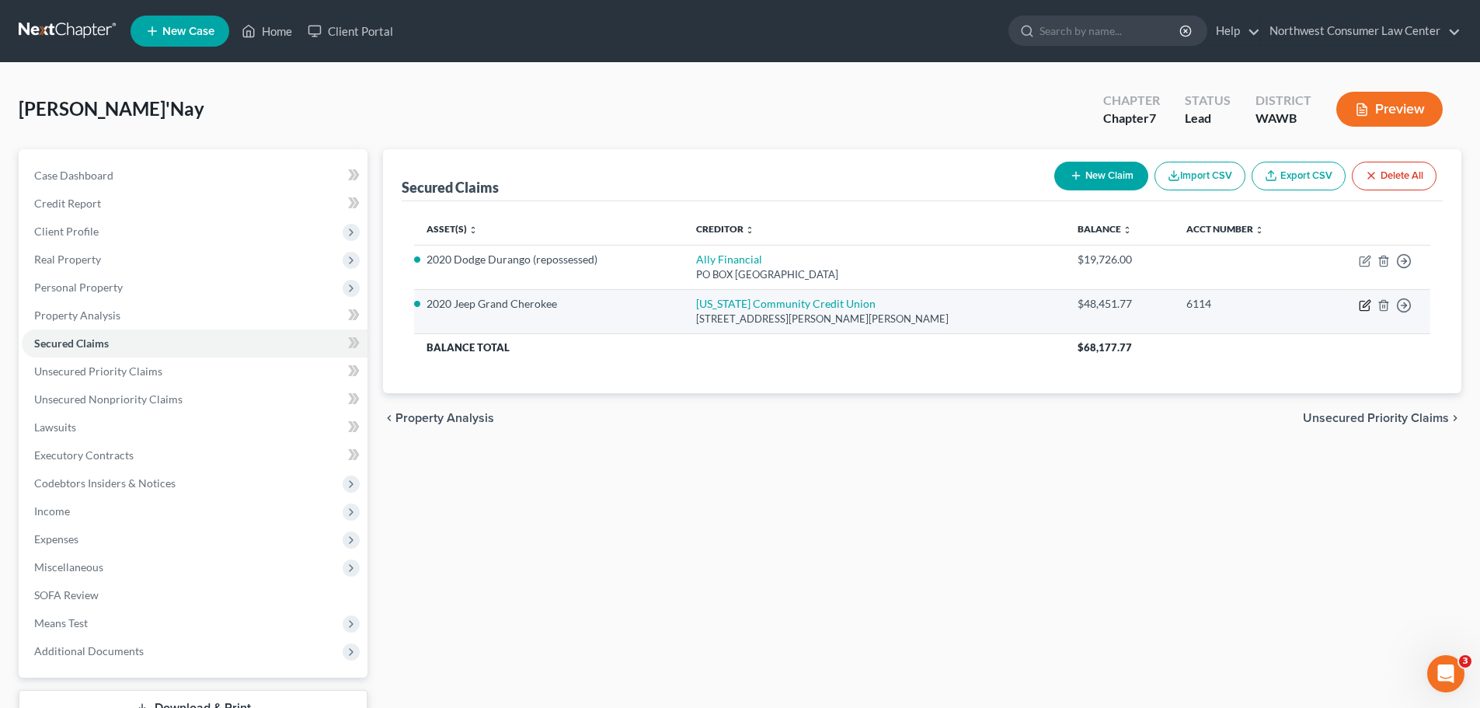
click at [1365, 305] on icon "button" at bounding box center [1365, 305] width 12 height 12
select select "38"
select select "0"
select select "14"
select select "0"
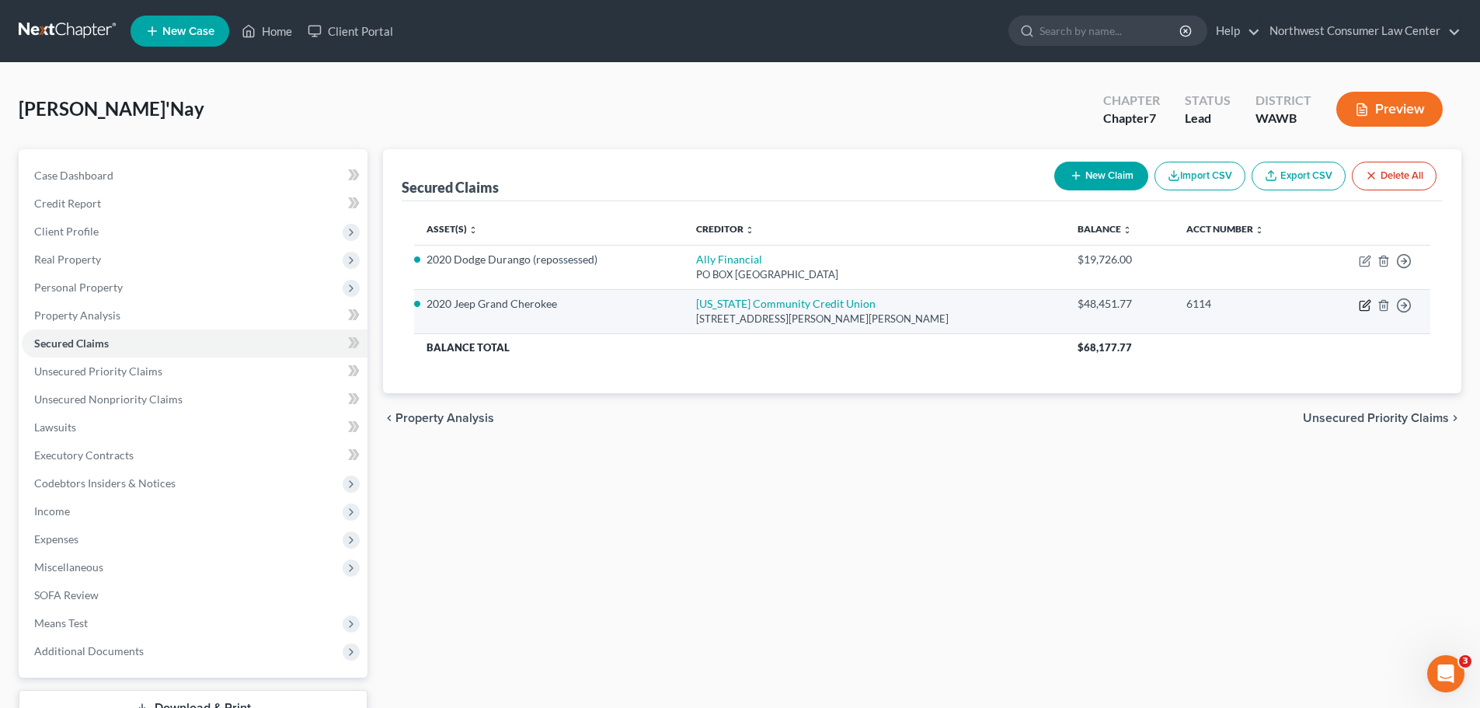
select select "0"
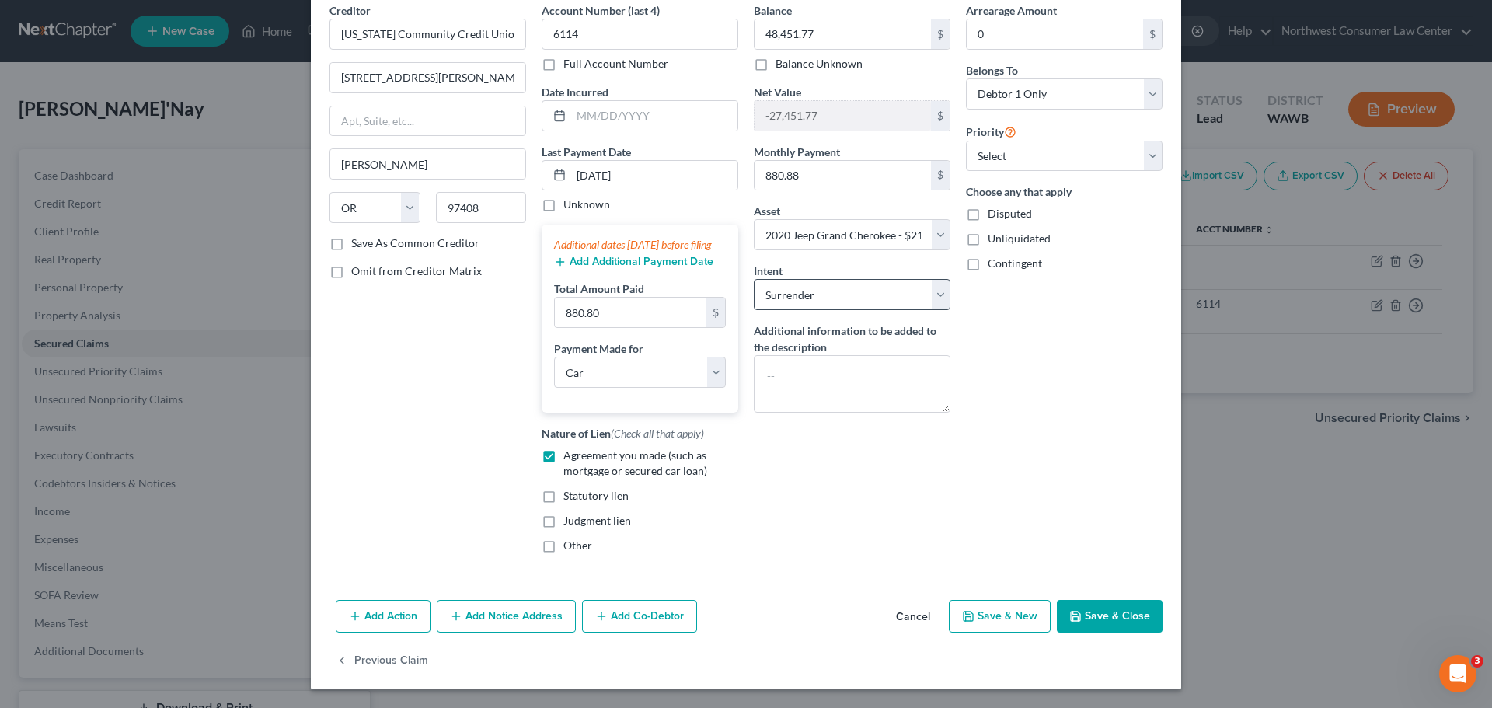
scroll to position [85, 0]
click at [1072, 609] on button "Save & Close" at bounding box center [1110, 616] width 106 height 33
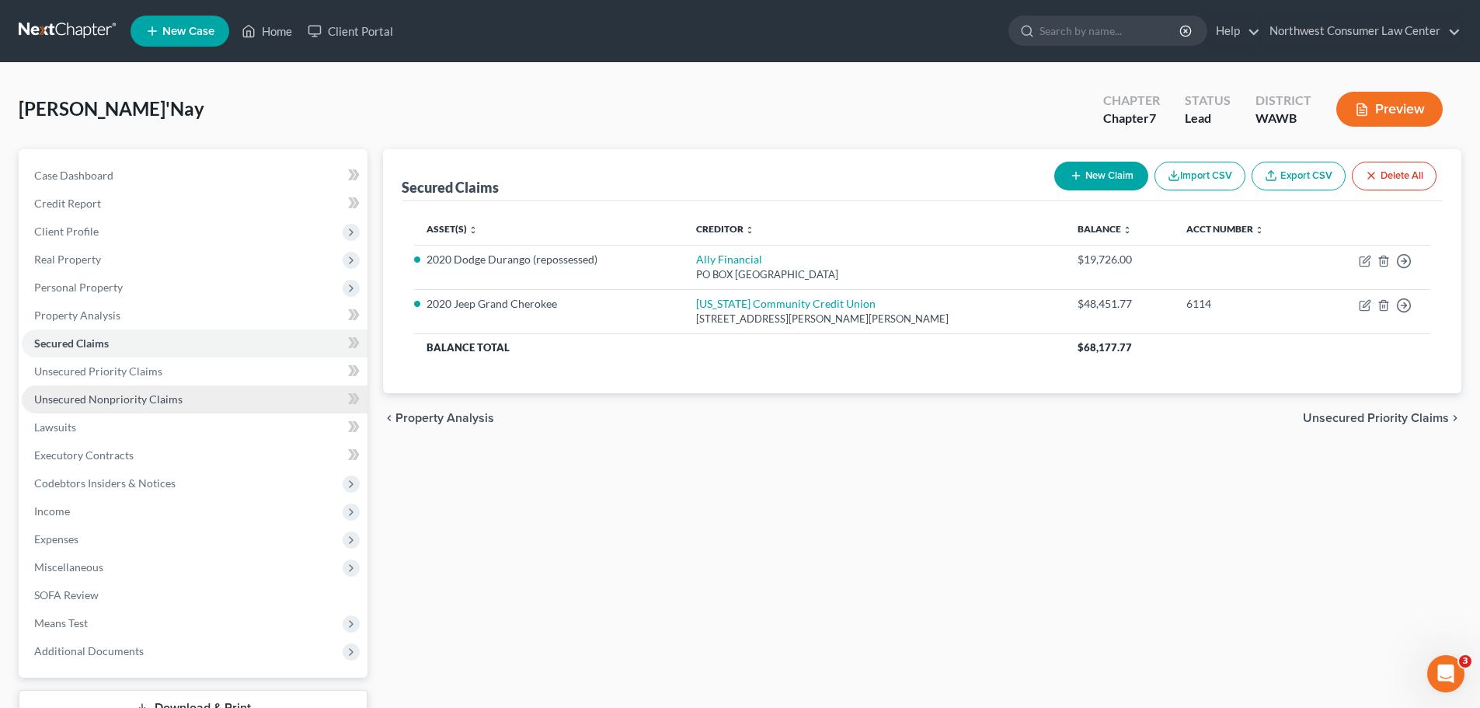
click at [155, 395] on span "Unsecured Nonpriority Claims" at bounding box center [108, 398] width 148 height 13
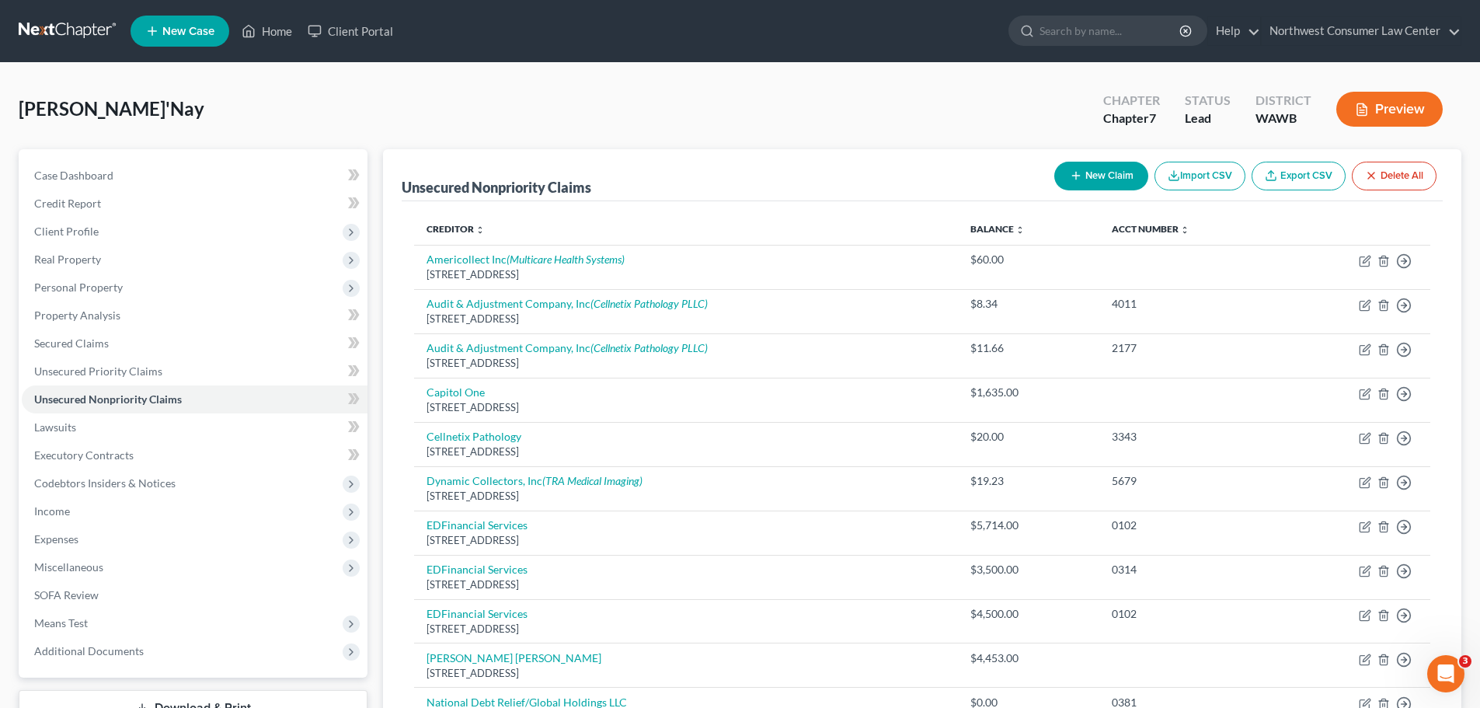
click at [1106, 181] on button "New Claim" at bounding box center [1102, 176] width 94 height 29
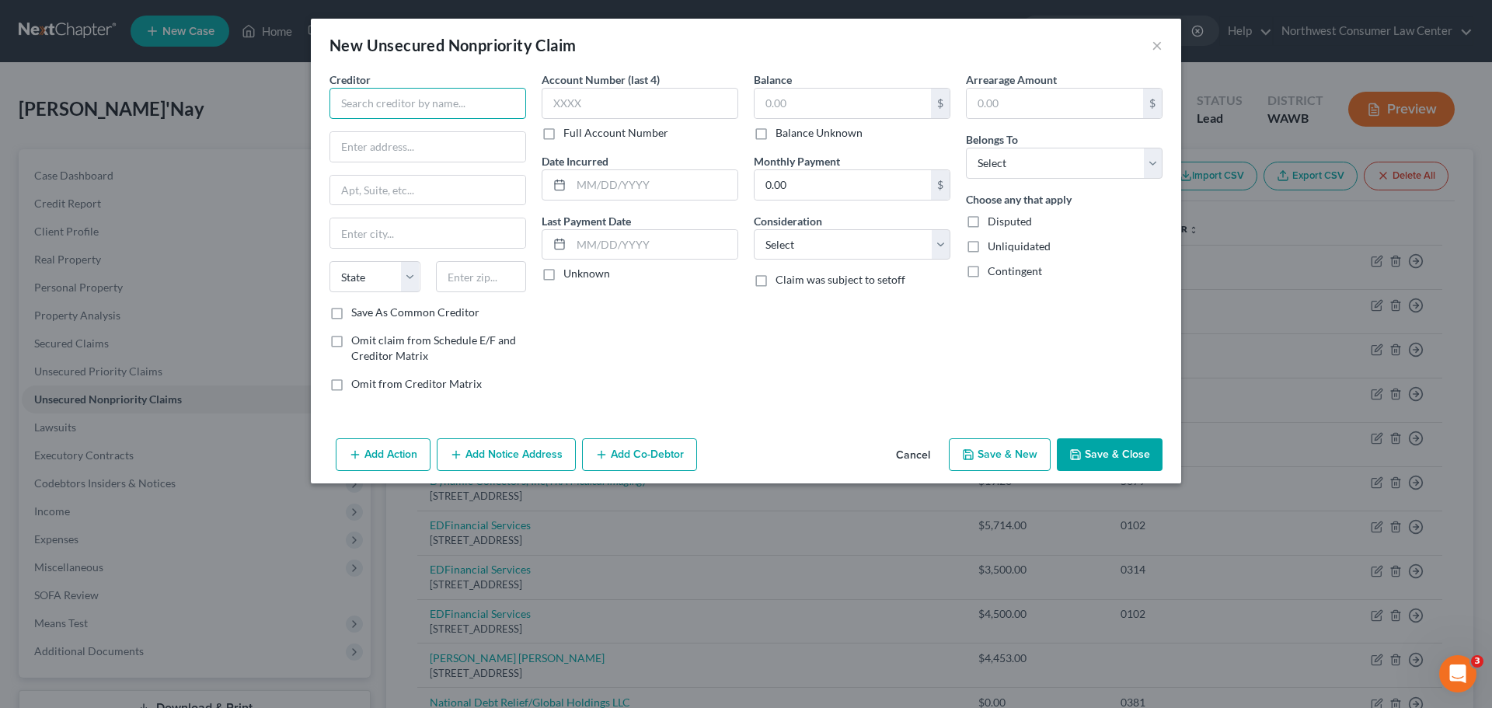
click at [406, 101] on input "text" at bounding box center [428, 103] width 197 height 31
type input "Ally Financial"
click at [370, 155] on input "text" at bounding box center [427, 147] width 195 height 30
type input "PO Box 380901"
click at [351, 228] on input "text" at bounding box center [427, 233] width 195 height 30
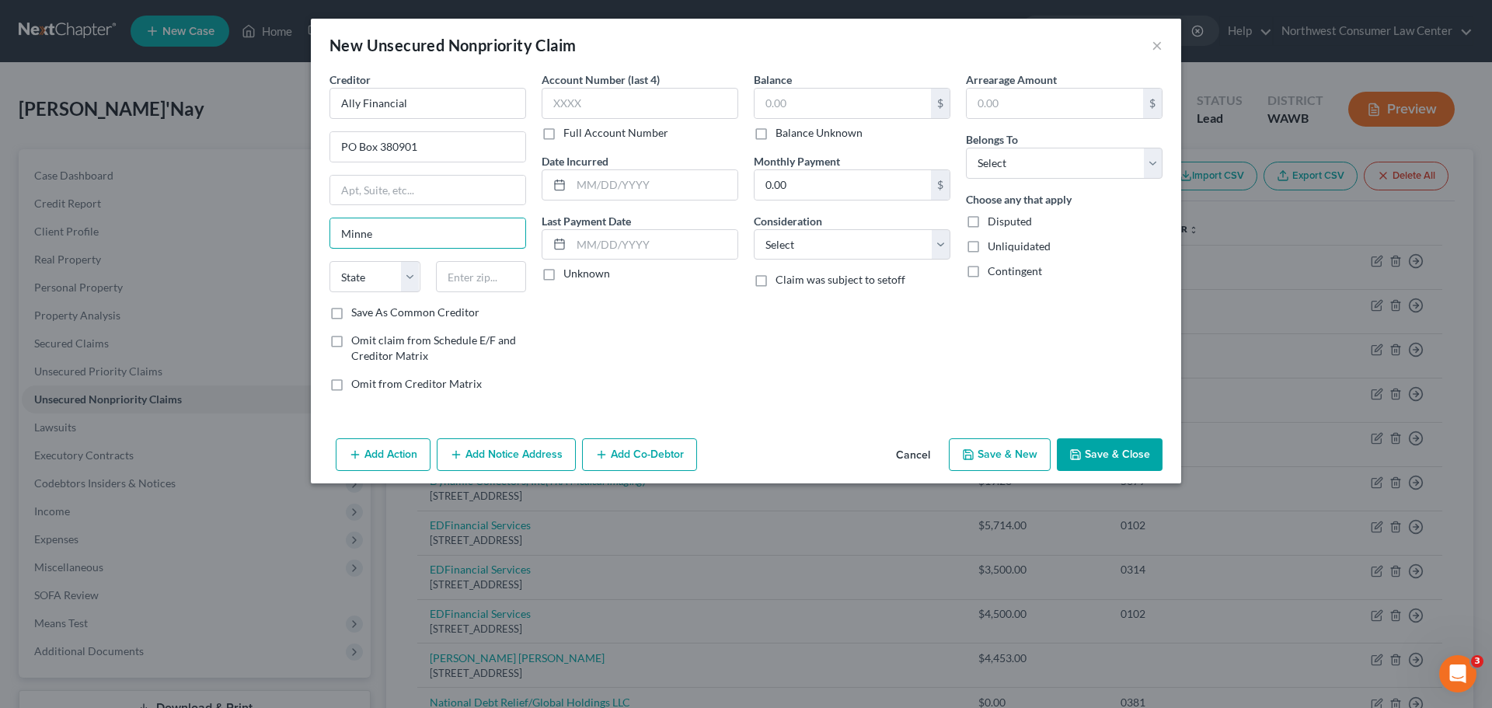
type input "[GEOGRAPHIC_DATA]"
click at [369, 277] on select "State [US_STATE] AK AR AZ CA CO CT DE DC [GEOGRAPHIC_DATA] [GEOGRAPHIC_DATA] GU…" at bounding box center [375, 276] width 91 height 31
select select "24"
drag, startPoint x: 473, startPoint y: 271, endPoint x: 469, endPoint y: 291, distance: 20.6
click at [473, 271] on input "text" at bounding box center [481, 276] width 91 height 31
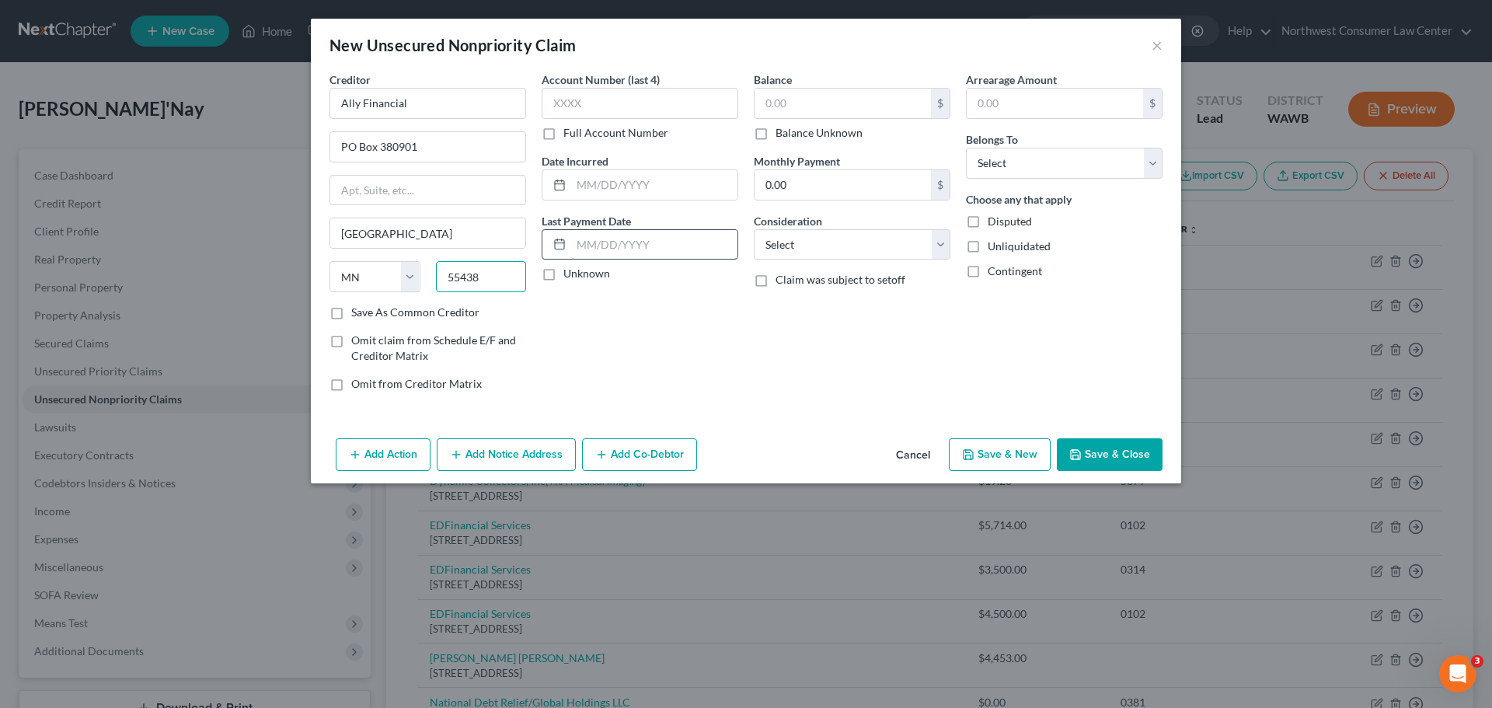
type input "55438"
click at [658, 247] on input "text" at bounding box center [654, 245] width 166 height 30
drag, startPoint x: 568, startPoint y: 355, endPoint x: 823, endPoint y: 249, distance: 276.2
click at [568, 355] on div "Account Number (last 4) Full Account Number Date Incurred Last Payment Date Unk…" at bounding box center [640, 237] width 212 height 333
click at [823, 248] on select "Select Cable / Satellite Services Collection Agency Credit Card Debt Debt Couns…" at bounding box center [852, 244] width 197 height 31
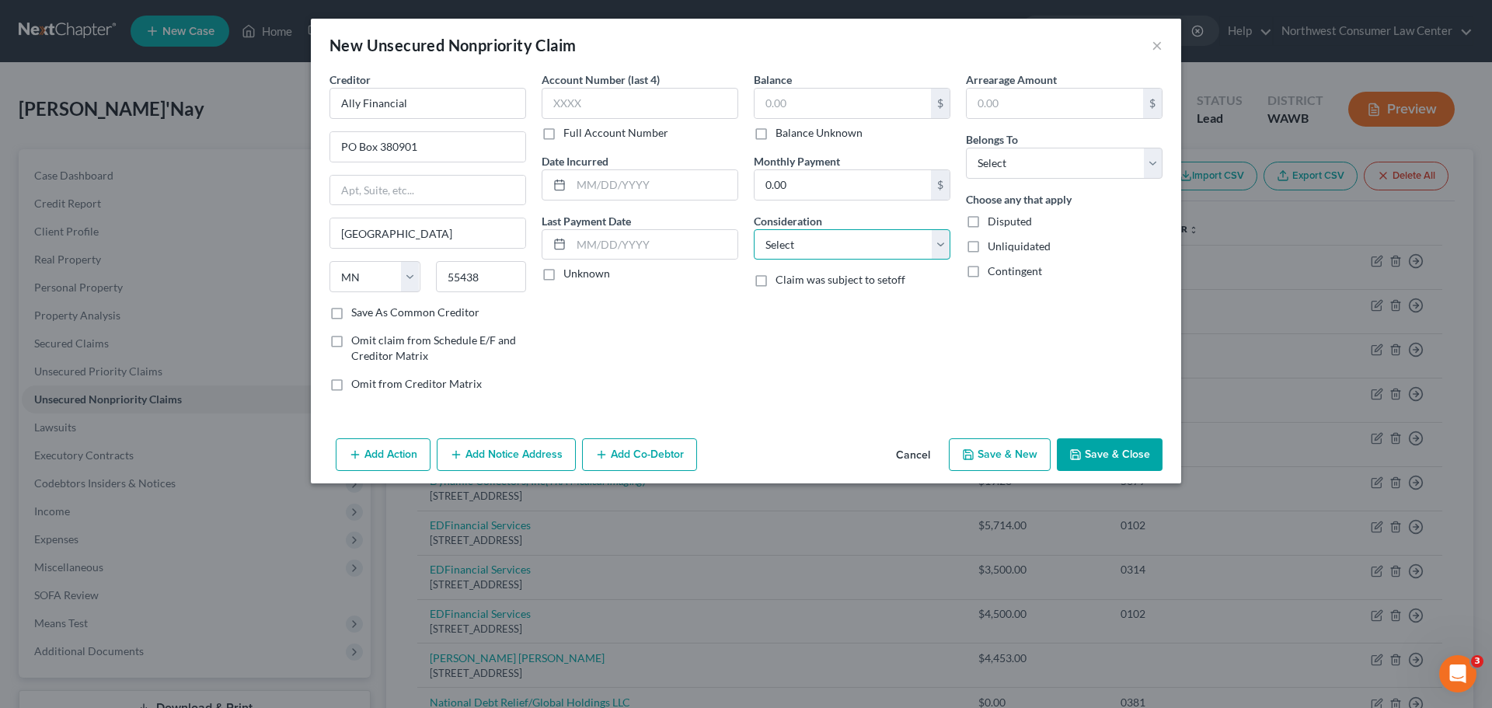
select select "14"
click at [754, 229] on select "Select Cable / Satellite Services Collection Agency Credit Card Debt Debt Couns…" at bounding box center [852, 244] width 197 height 31
click at [777, 290] on input "text" at bounding box center [852, 304] width 195 height 30
type input "Repossessed Vehicle"
drag, startPoint x: 1013, startPoint y: 157, endPoint x: 1008, endPoint y: 177, distance: 20.9
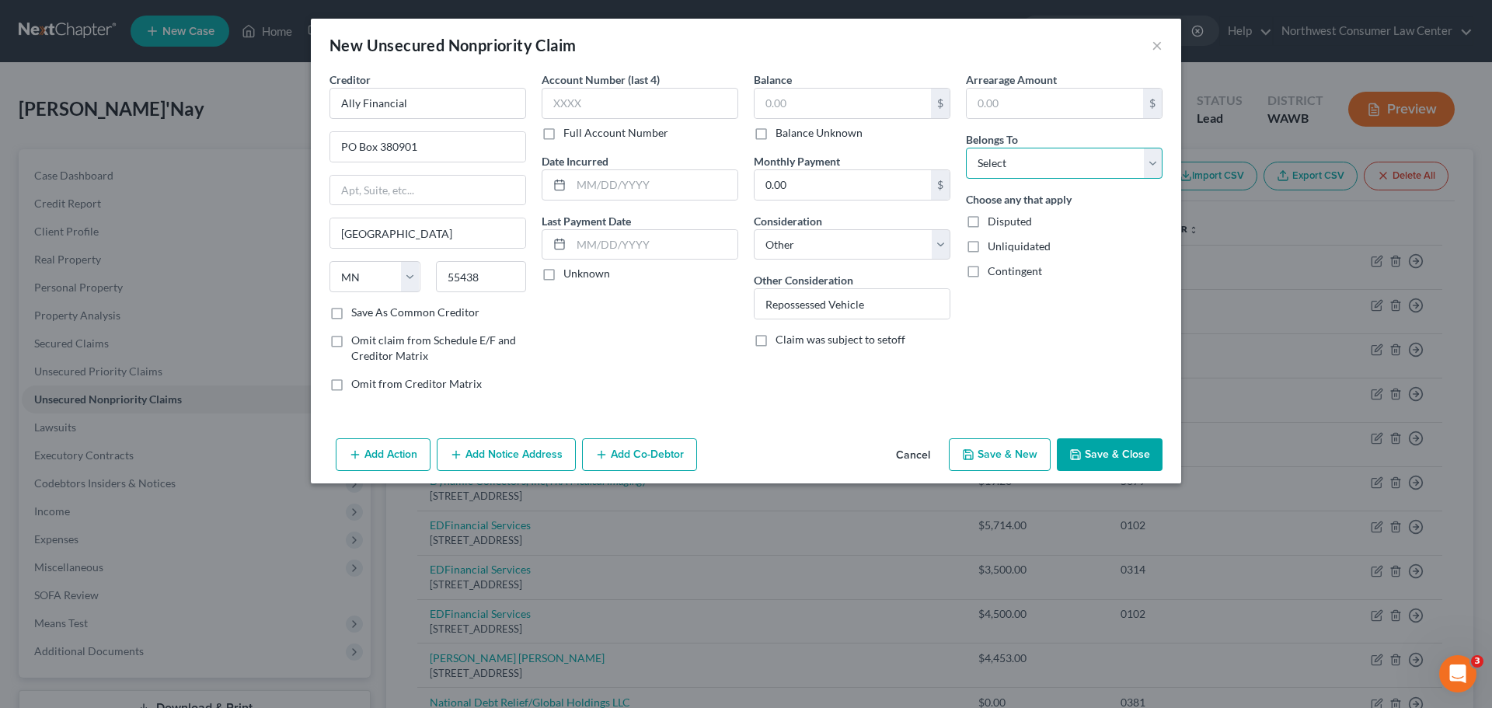
click at [1013, 157] on select "Select Debtor 1 Only Debtor 2 Only Debtor 1 And Debtor 2 Only At Least One Of T…" at bounding box center [1064, 163] width 197 height 31
select select "3"
click at [966, 148] on select "Select Debtor 1 Only Debtor 2 Only Debtor 1 And Debtor 2 Only At Least One Of T…" at bounding box center [1064, 163] width 197 height 31
click at [378, 455] on button "Add Action" at bounding box center [383, 454] width 95 height 33
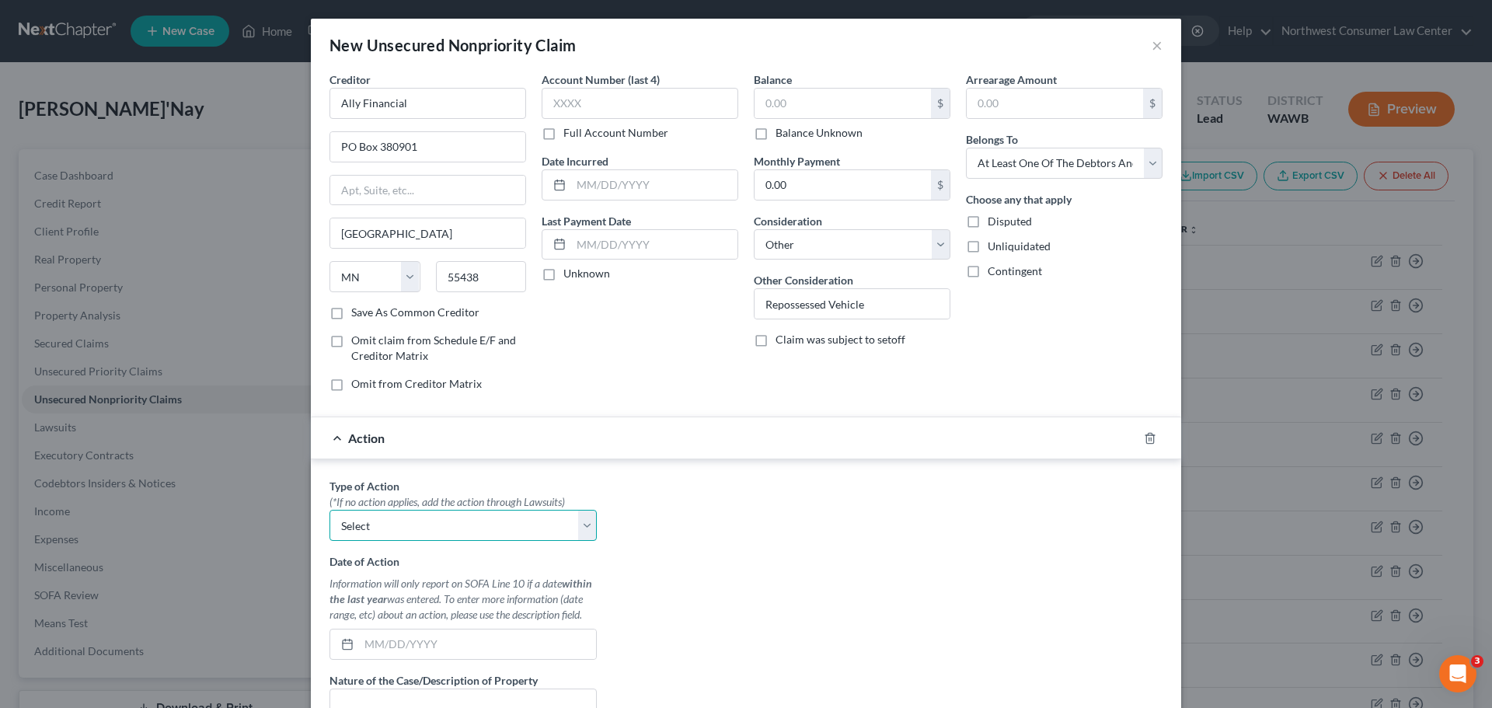
drag, startPoint x: 456, startPoint y: 528, endPoint x: 448, endPoint y: 538, distance: 13.2
click at [456, 528] on select "Select Repossession Garnishment Foreclosure Personal Injury Attached, Seized, O…" at bounding box center [463, 525] width 267 height 31
select select "0"
click at [330, 510] on select "Select Repossession Garnishment Foreclosure Personal Injury Attached, Seized, O…" at bounding box center [463, 525] width 267 height 31
click at [397, 651] on input "text" at bounding box center [477, 644] width 237 height 30
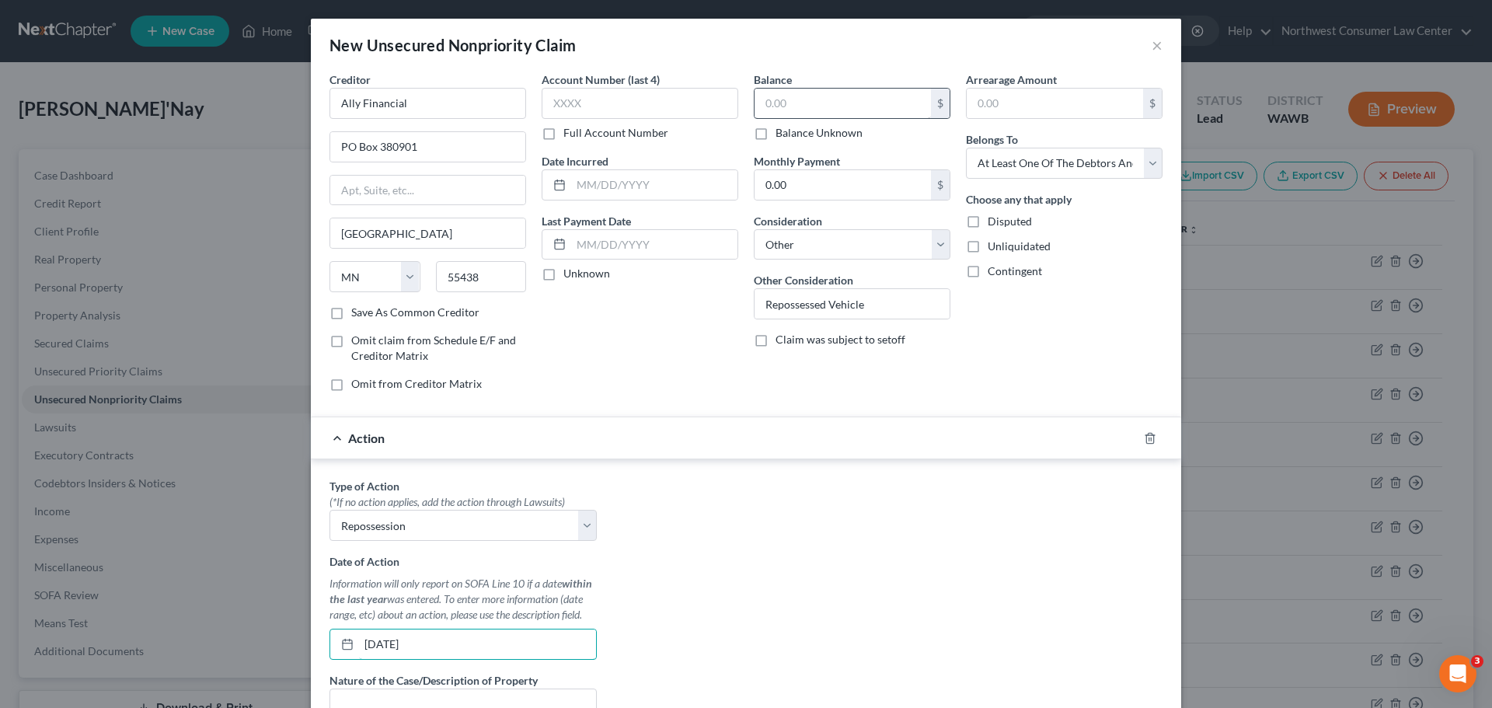
type input "[DATE]"
click at [825, 107] on input "text" at bounding box center [843, 104] width 176 height 30
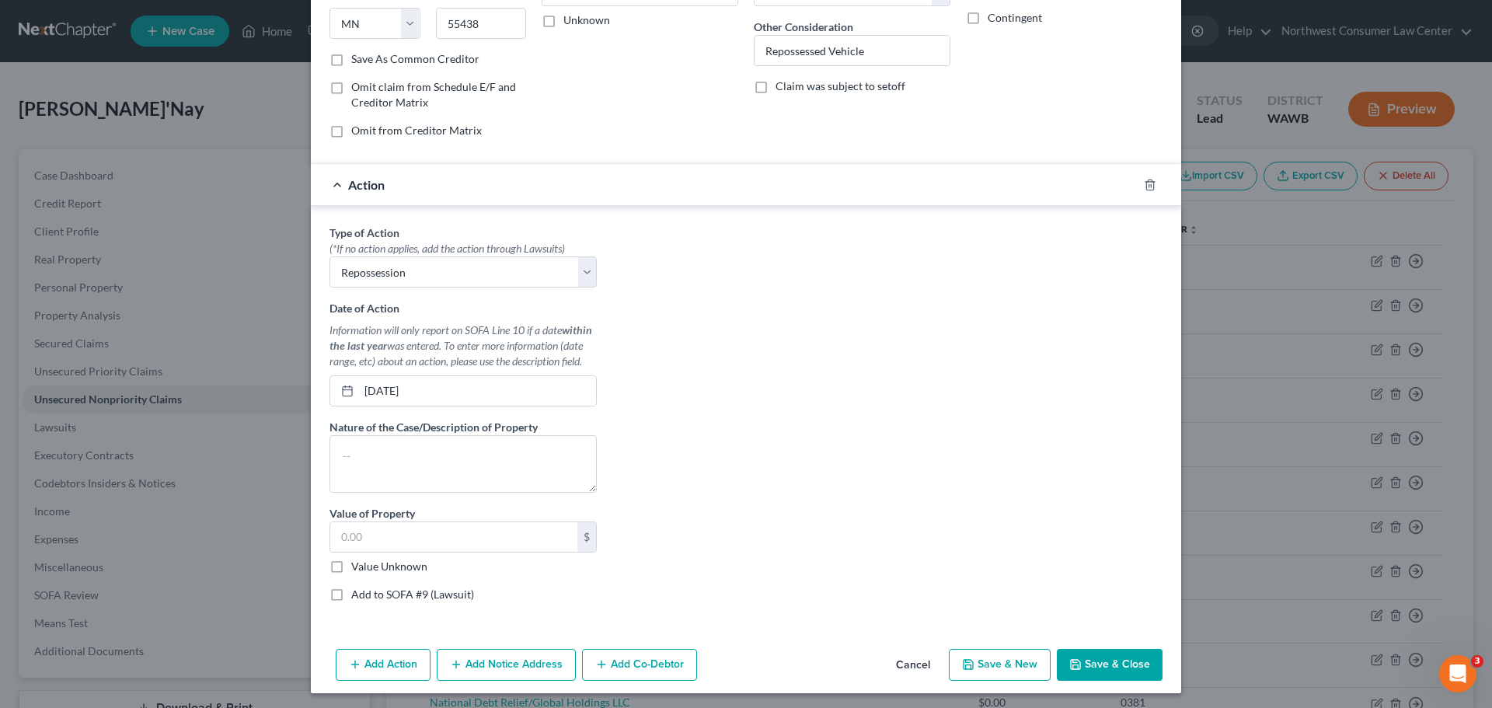
scroll to position [257, 0]
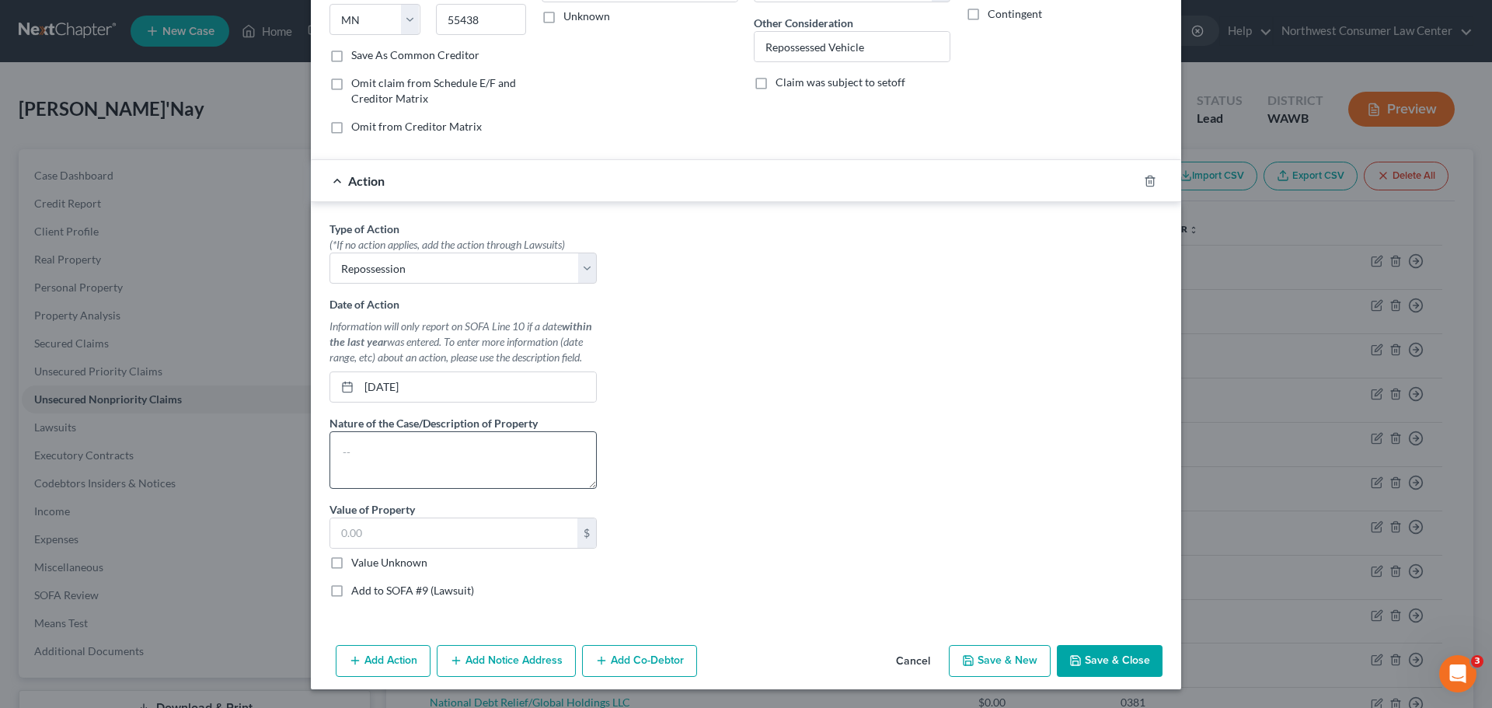
type input "19,726"
click at [408, 465] on textarea at bounding box center [463, 460] width 267 height 58
type textarea "2020 Dodge Durango"
click at [422, 539] on input "text" at bounding box center [453, 533] width 247 height 30
type input "21,000"
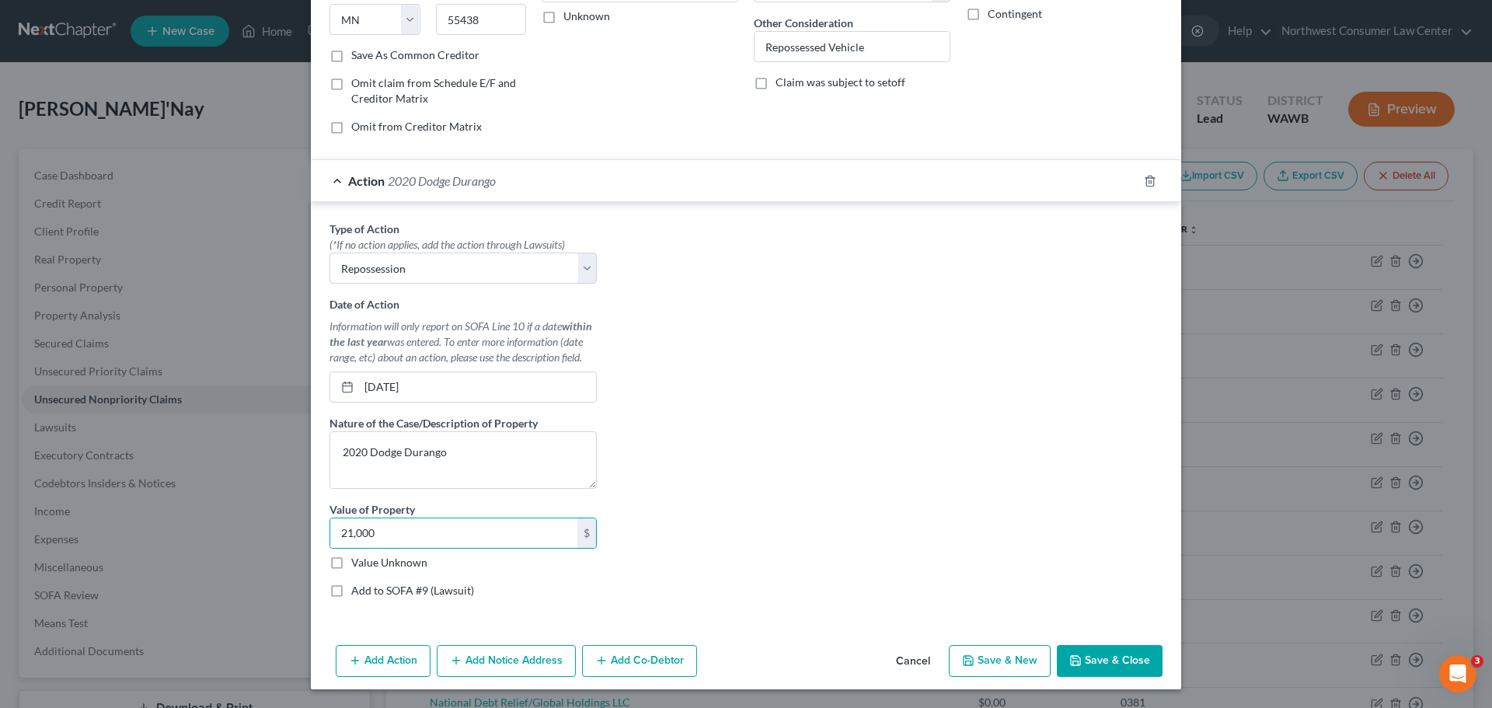
click at [686, 661] on button "Add Co-Debtor" at bounding box center [639, 661] width 115 height 33
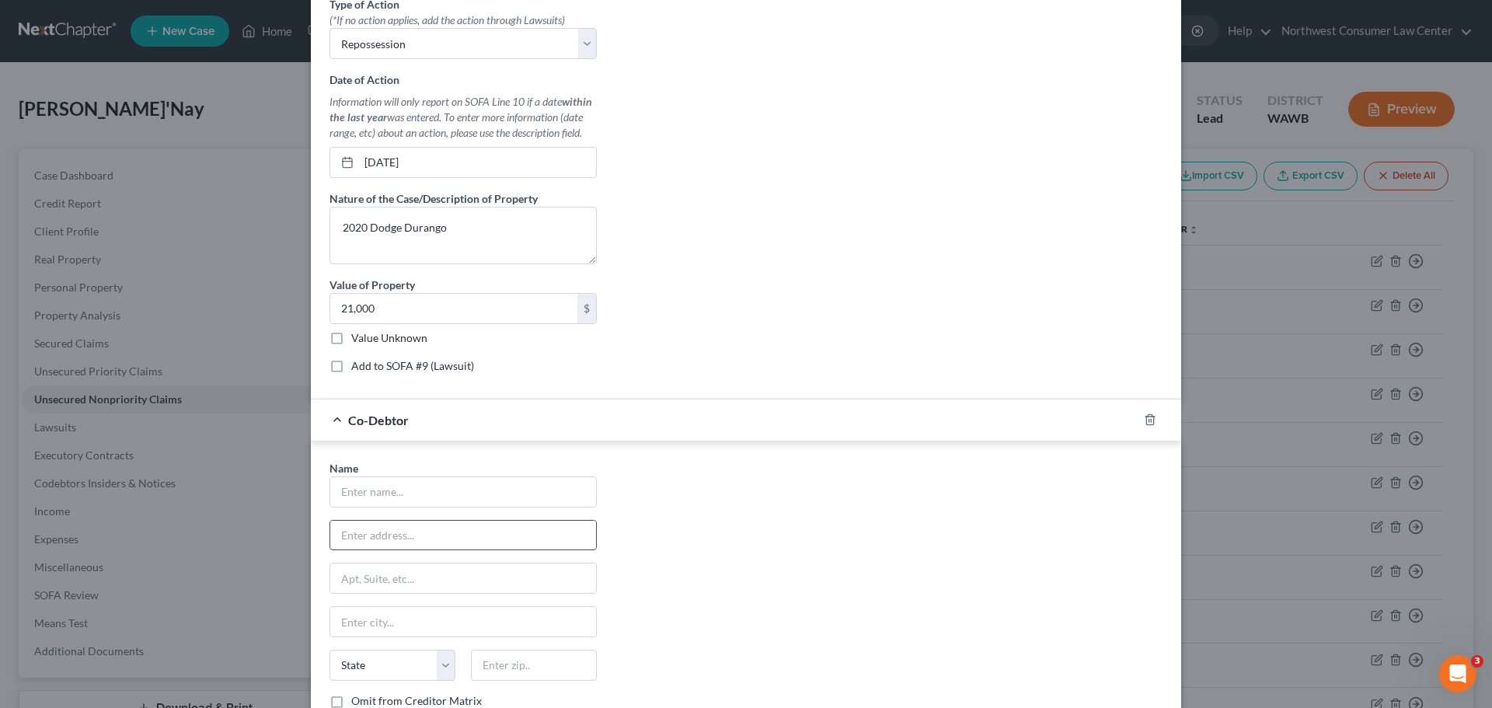
scroll to position [490, 0]
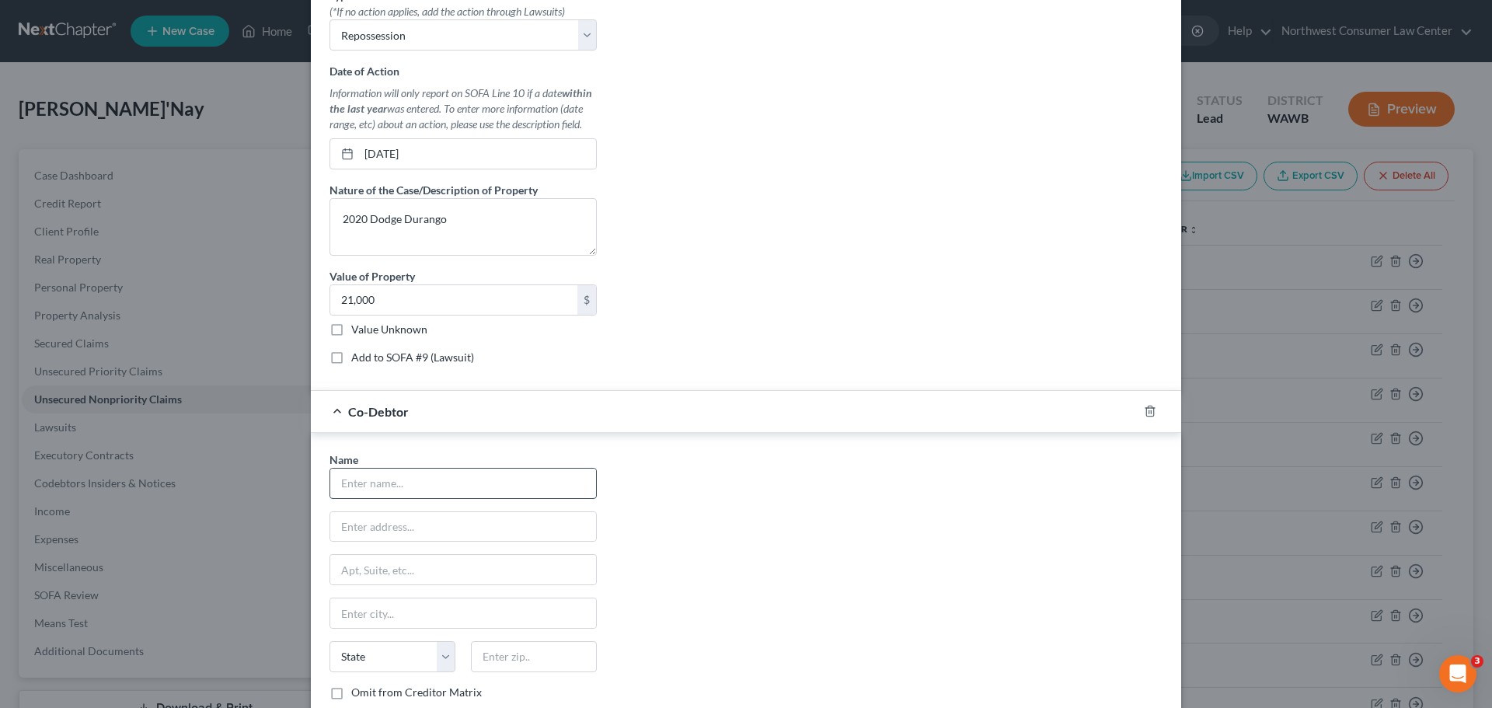
click at [360, 486] on input "text" at bounding box center [463, 484] width 266 height 30
type input "[PERSON_NAME]"
click at [371, 526] on input "text" at bounding box center [463, 527] width 266 height 30
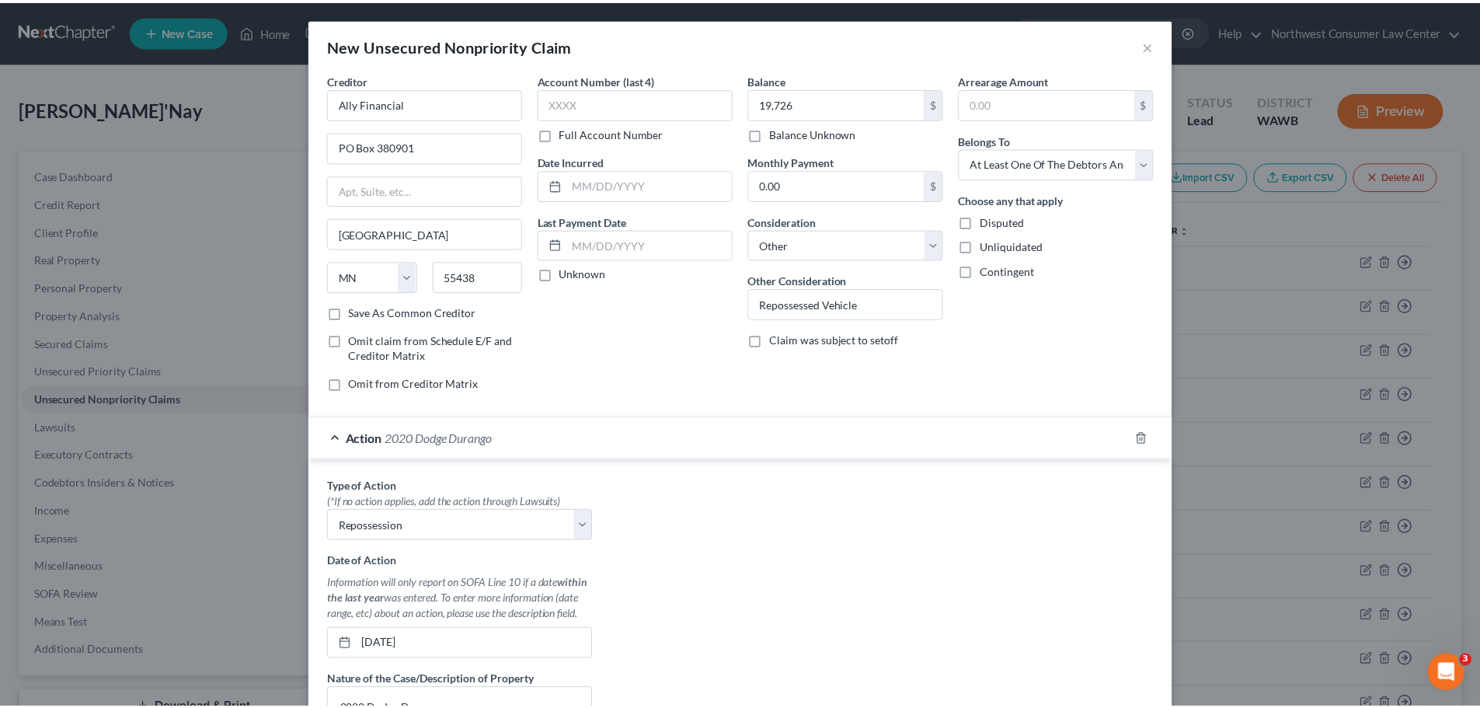
scroll to position [620, 0]
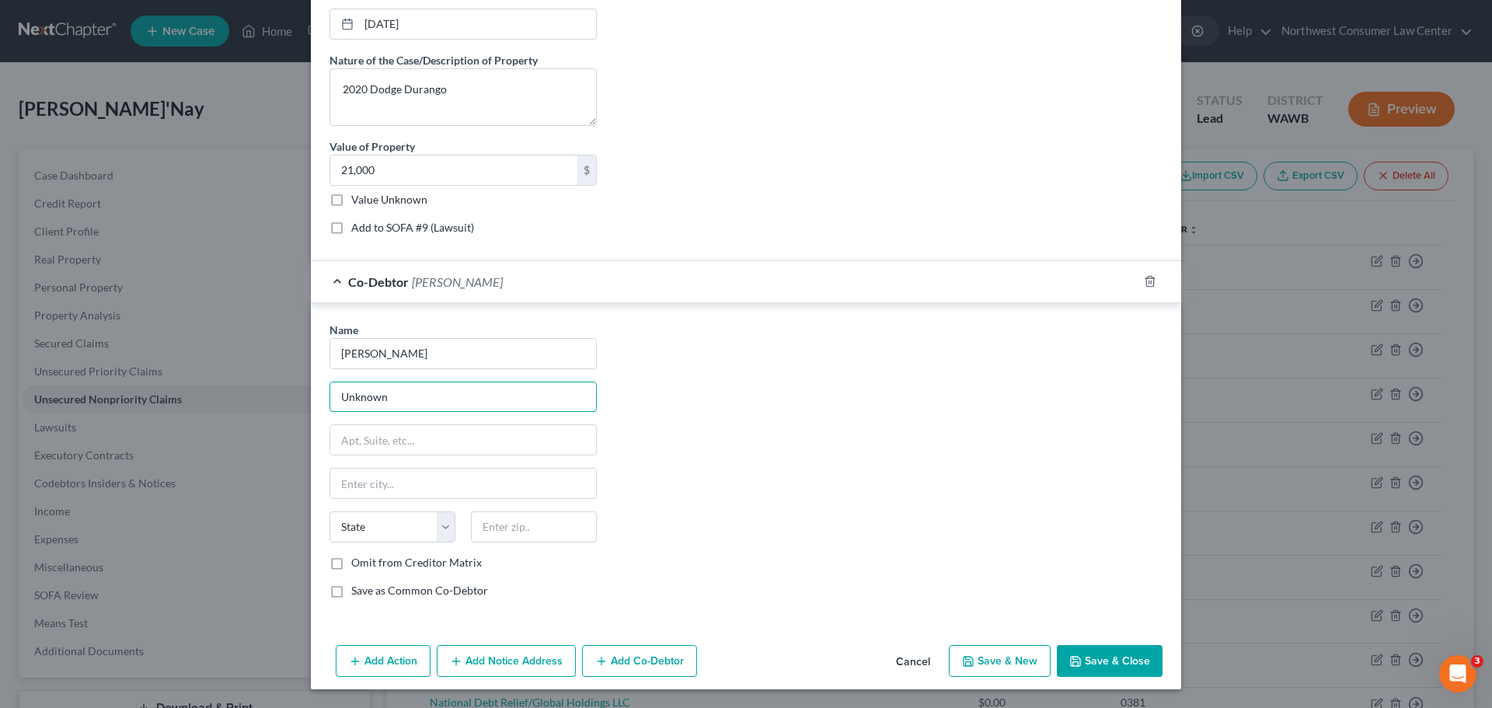
type input "Unknown"
click at [1110, 659] on button "Save & Close" at bounding box center [1110, 661] width 106 height 33
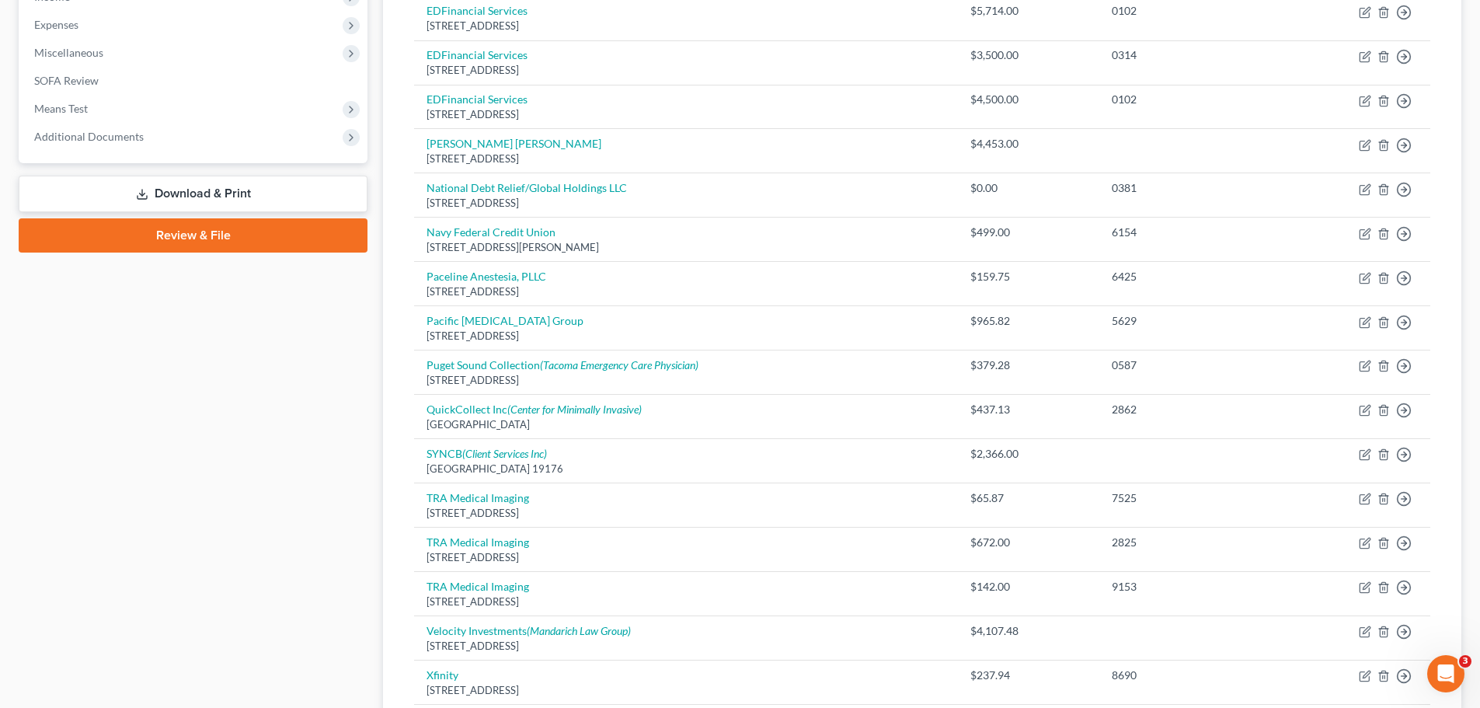
scroll to position [155, 0]
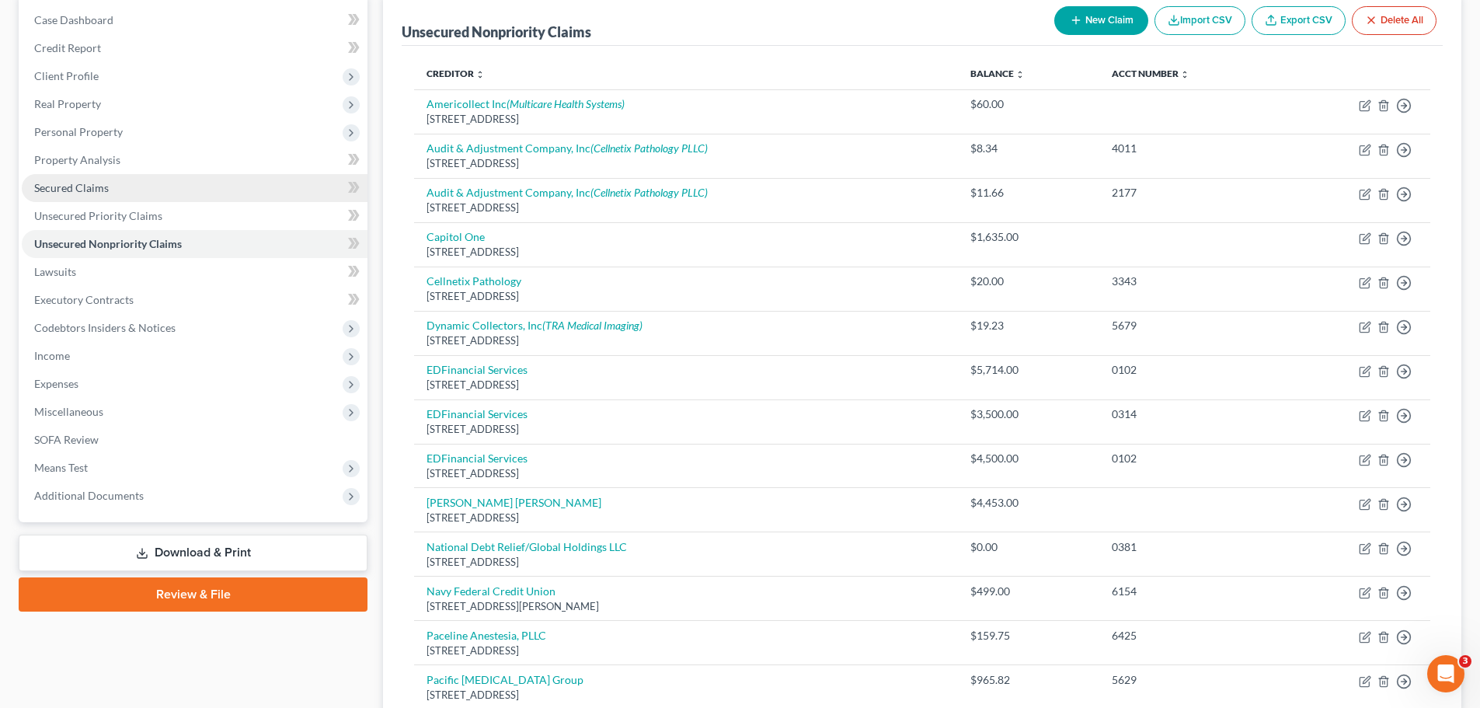
click at [146, 193] on link "Secured Claims" at bounding box center [195, 188] width 346 height 28
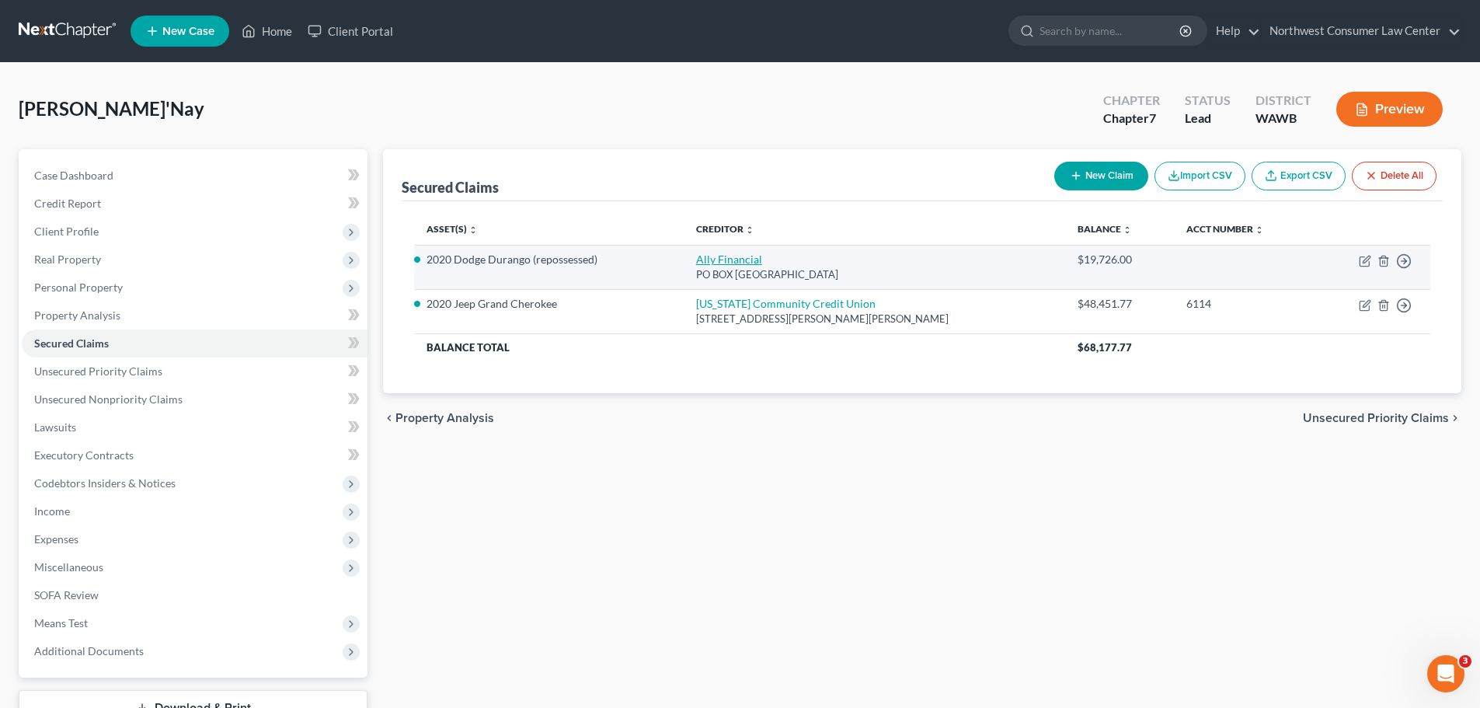
click at [762, 256] on link "Ally Financial" at bounding box center [729, 259] width 66 height 13
select select "24"
select select "0"
select select "3"
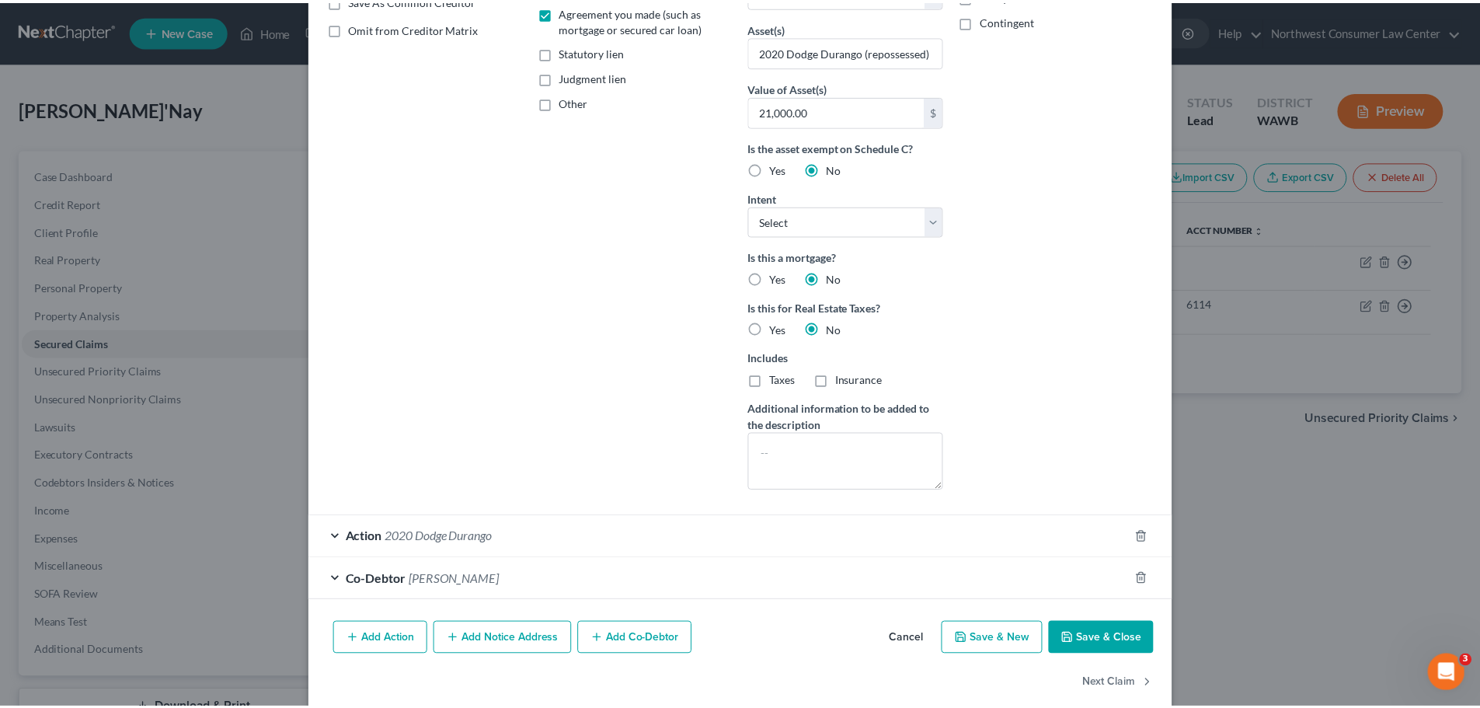
scroll to position [335, 0]
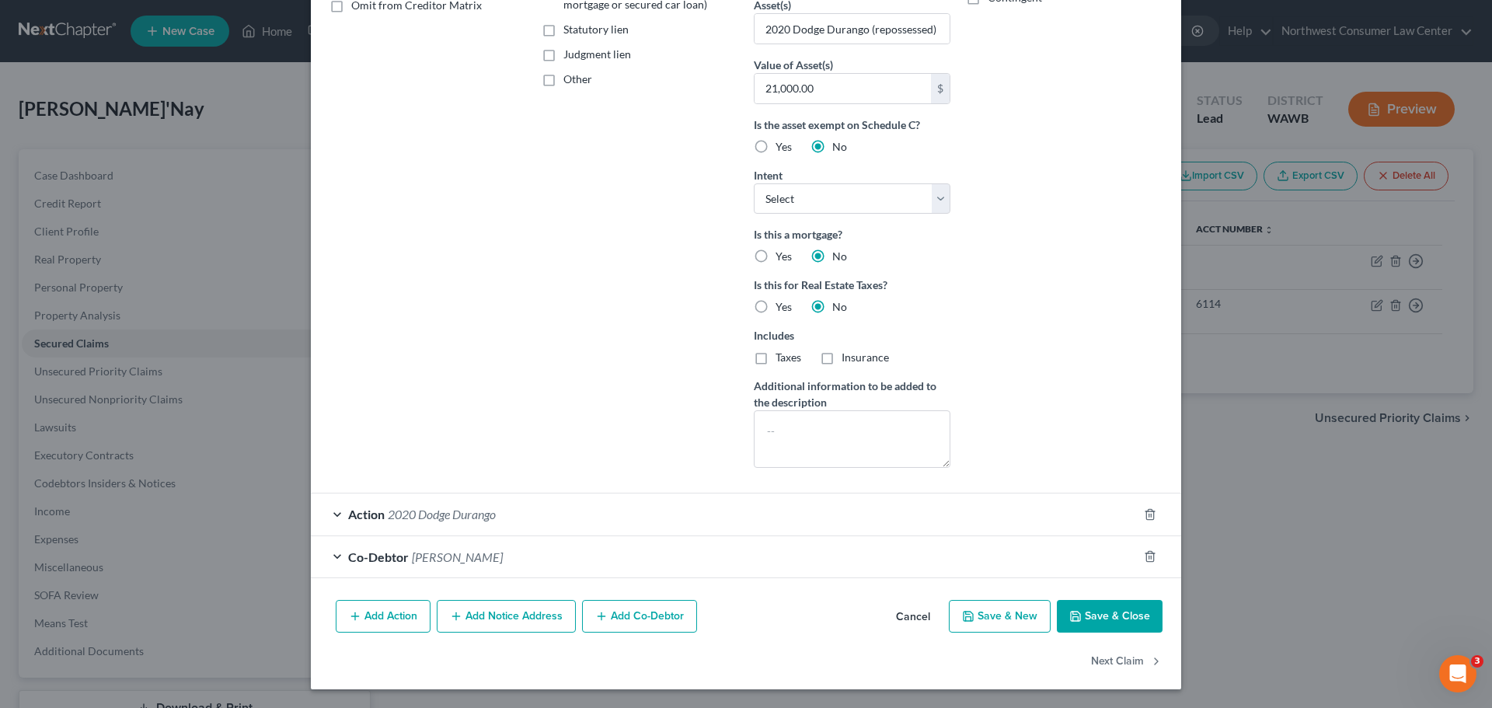
click at [923, 606] on button "Cancel" at bounding box center [913, 617] width 59 height 31
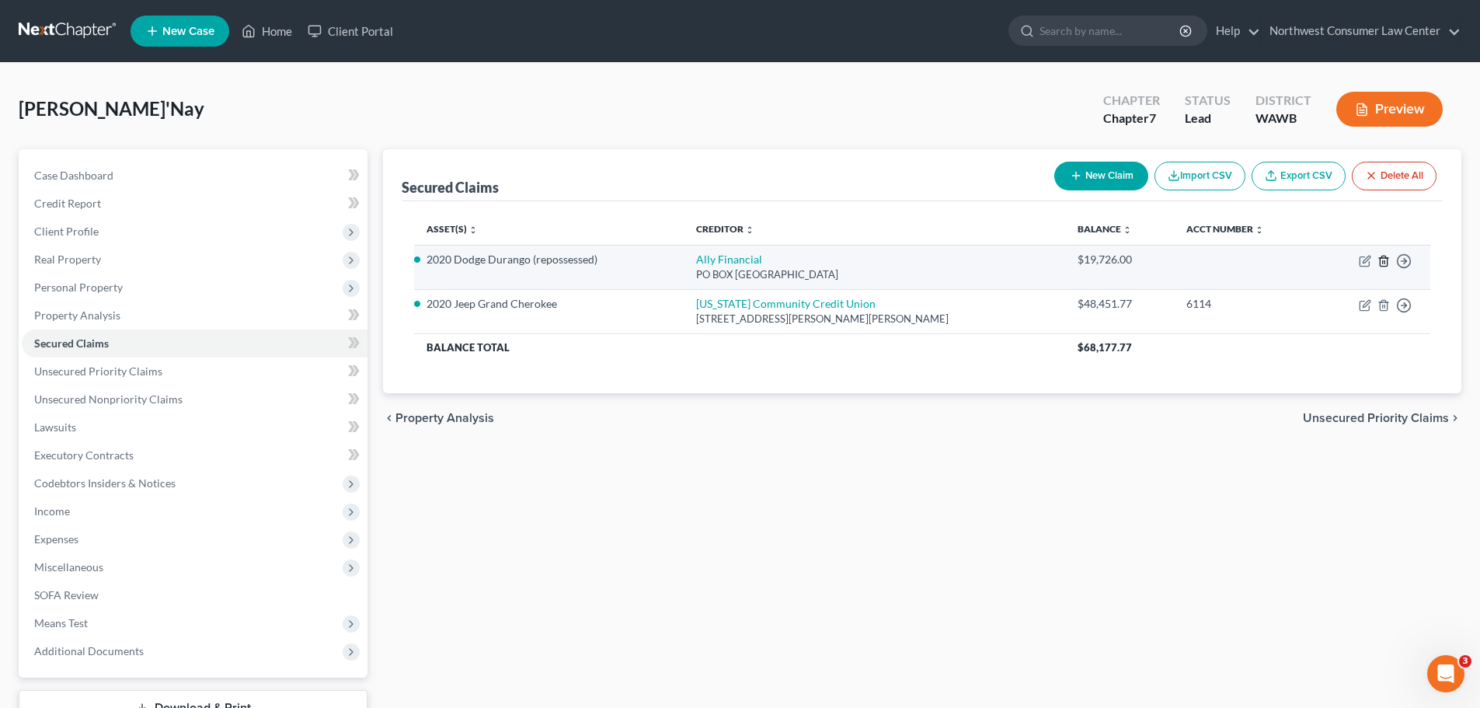
click at [1387, 262] on icon "button" at bounding box center [1383, 261] width 7 height 10
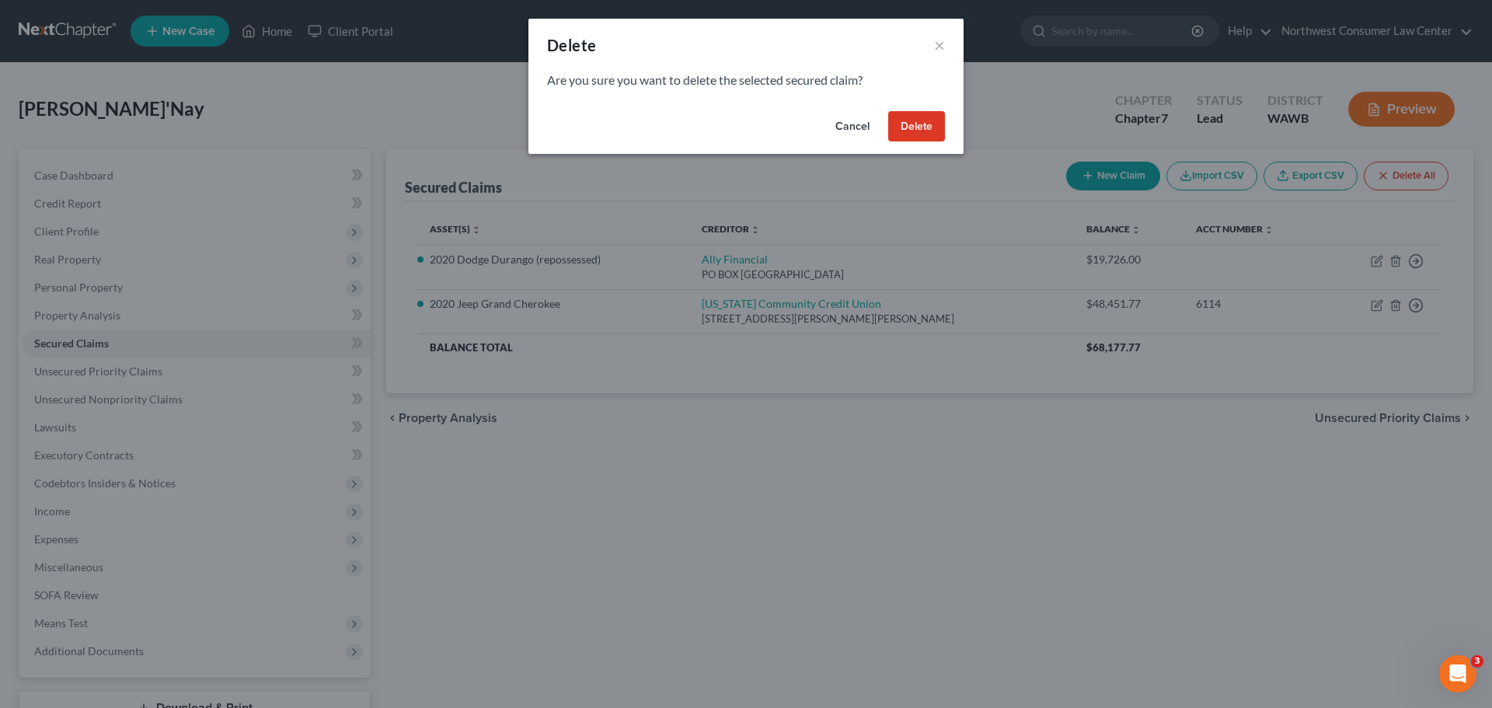
click at [915, 126] on button "Delete" at bounding box center [916, 126] width 57 height 31
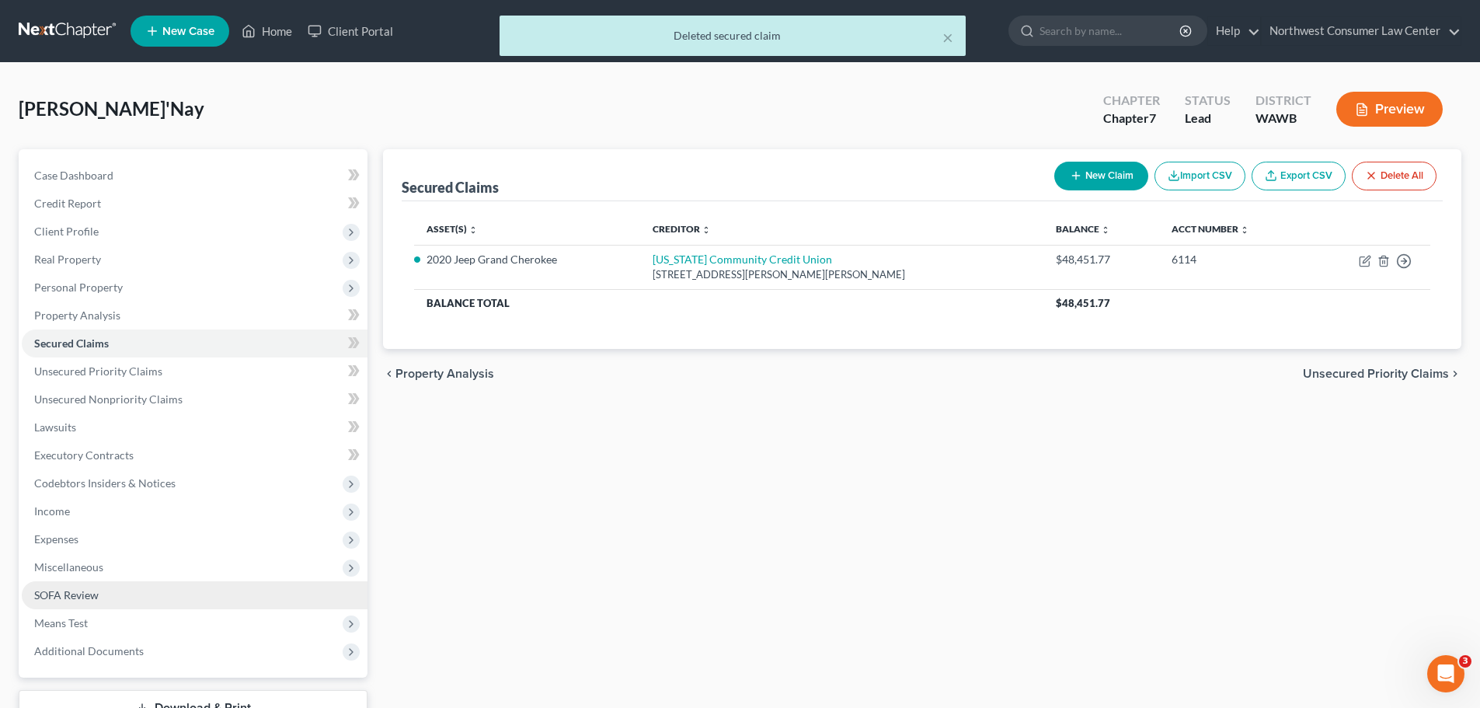
scroll to position [118, 0]
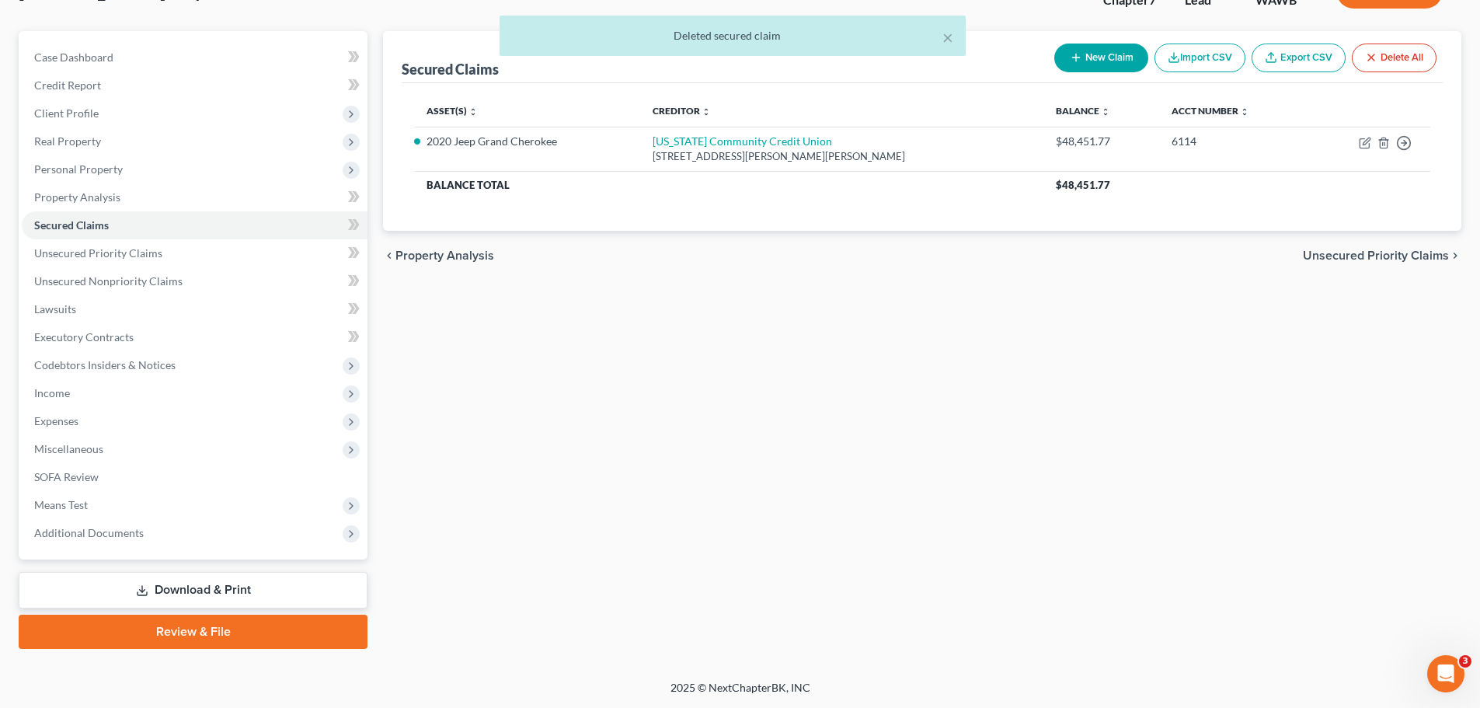
click at [203, 598] on link "Download & Print" at bounding box center [193, 590] width 349 height 37
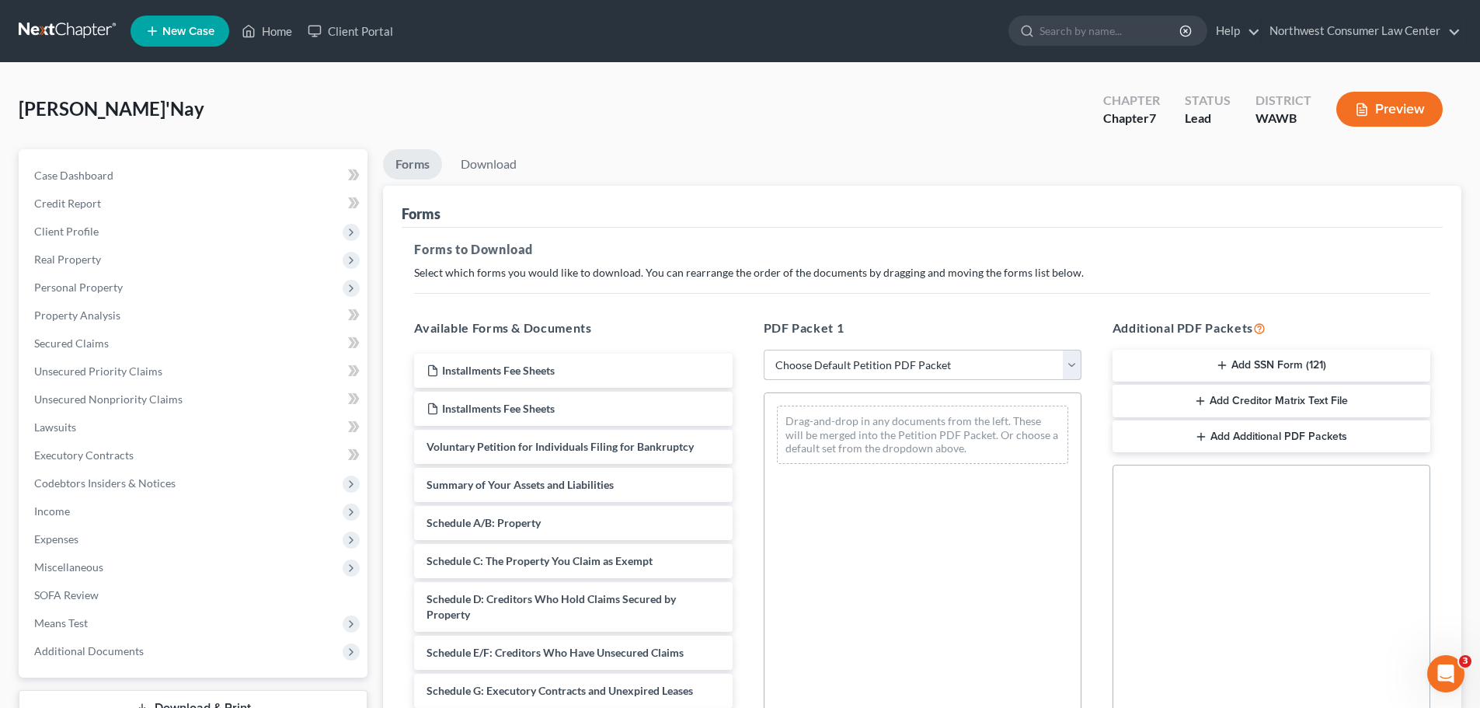
drag, startPoint x: 943, startPoint y: 353, endPoint x: 922, endPoint y: 378, distance: 32.6
click at [943, 353] on select "Choose Default Petition PDF Packet Complete Bankruptcy Petition (all forms and …" at bounding box center [923, 365] width 318 height 31
select select "0"
click at [764, 350] on select "Choose Default Petition PDF Packet Complete Bankruptcy Petition (all forms and …" at bounding box center [923, 365] width 318 height 31
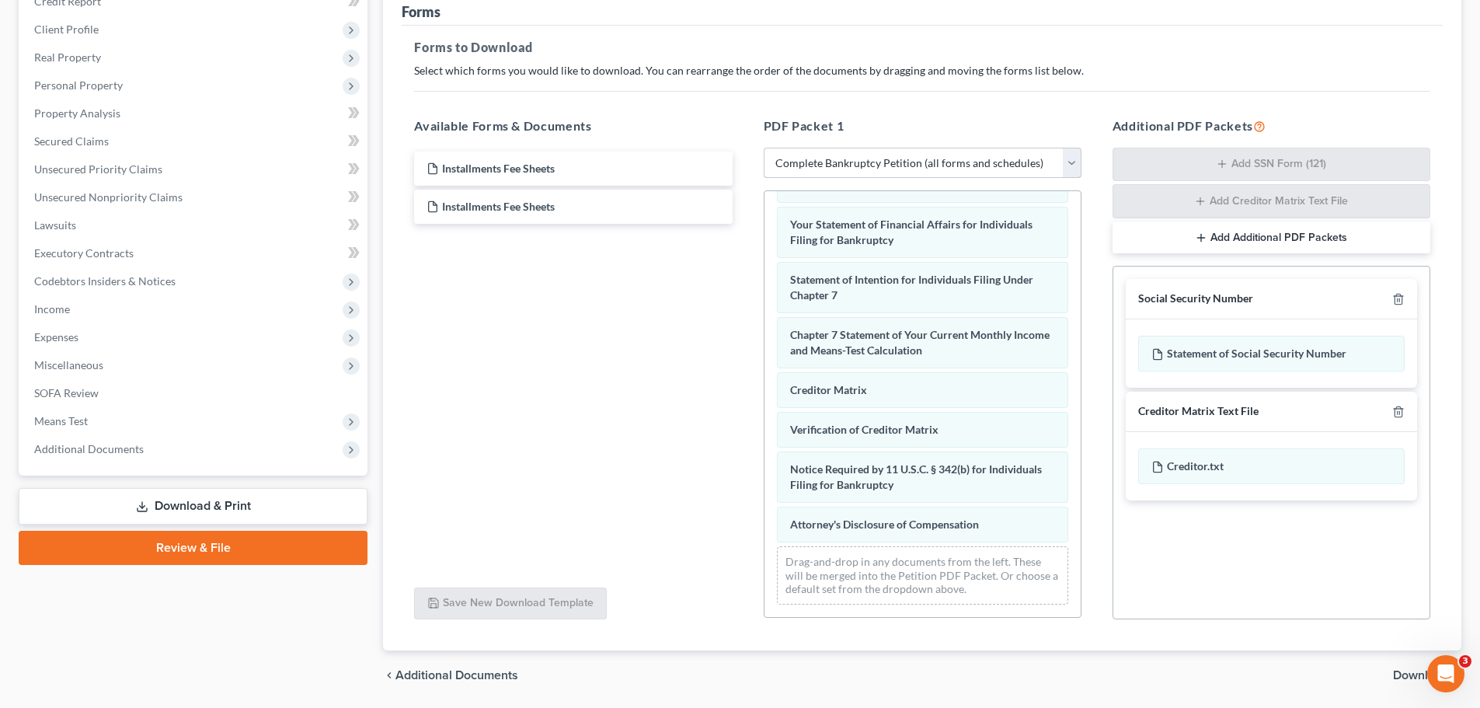
scroll to position [233, 0]
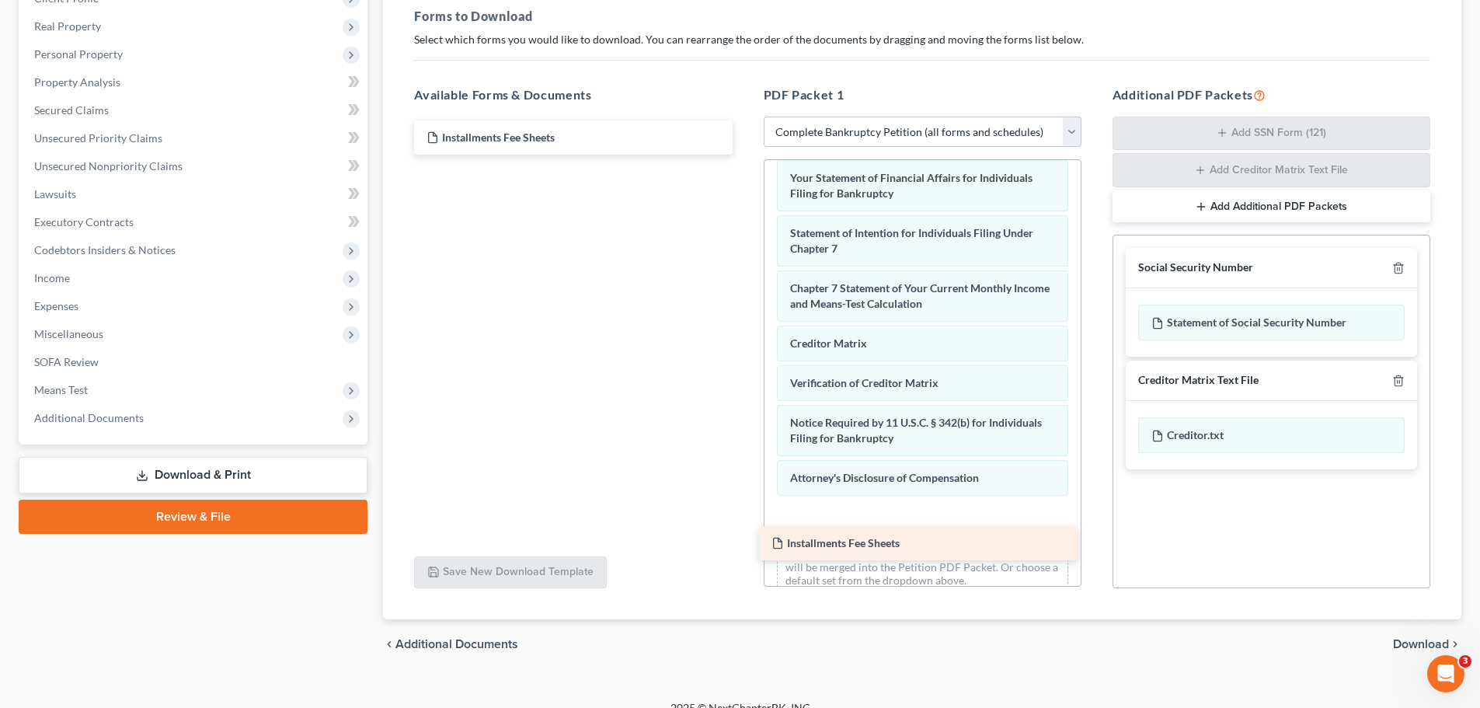
drag, startPoint x: 568, startPoint y: 177, endPoint x: 913, endPoint y: 544, distance: 503.6
click at [745, 155] on div "Installments Fee Sheets Installments Fee Sheets Installments Fee Sheets" at bounding box center [573, 137] width 343 height 34
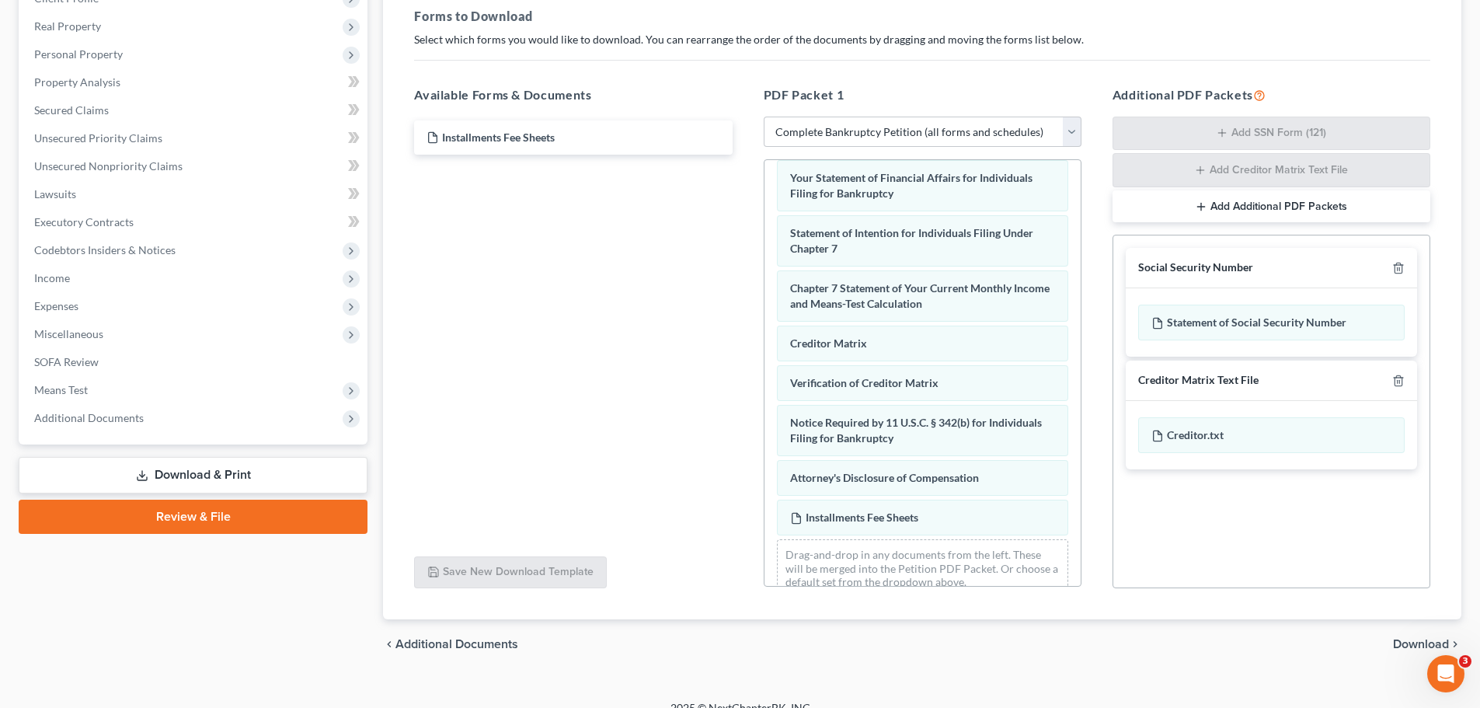
click at [1418, 646] on span "Download" at bounding box center [1421, 644] width 56 height 12
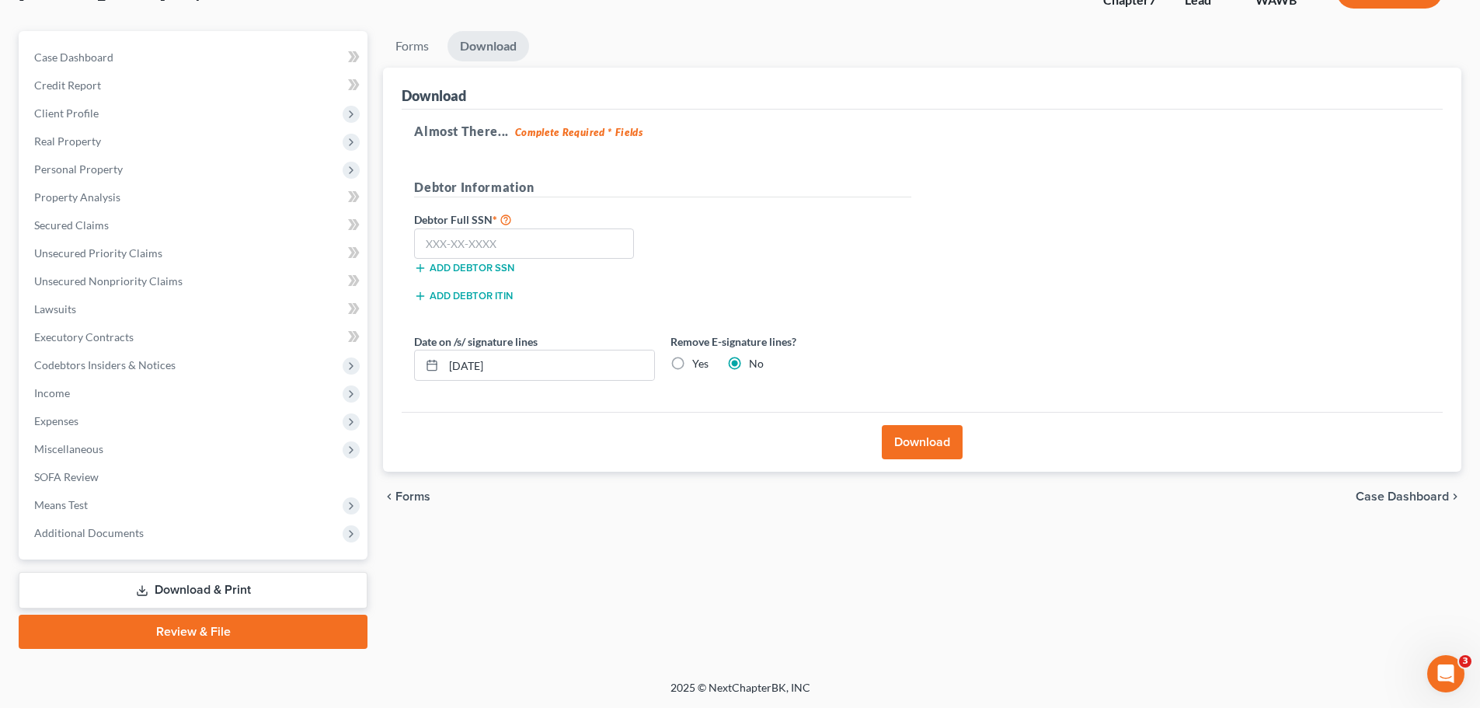
scroll to position [118, 0]
click at [501, 240] on input "text" at bounding box center [524, 243] width 220 height 31
type input "534-15-8826"
click at [472, 378] on input "[DATE]" at bounding box center [549, 365] width 211 height 30
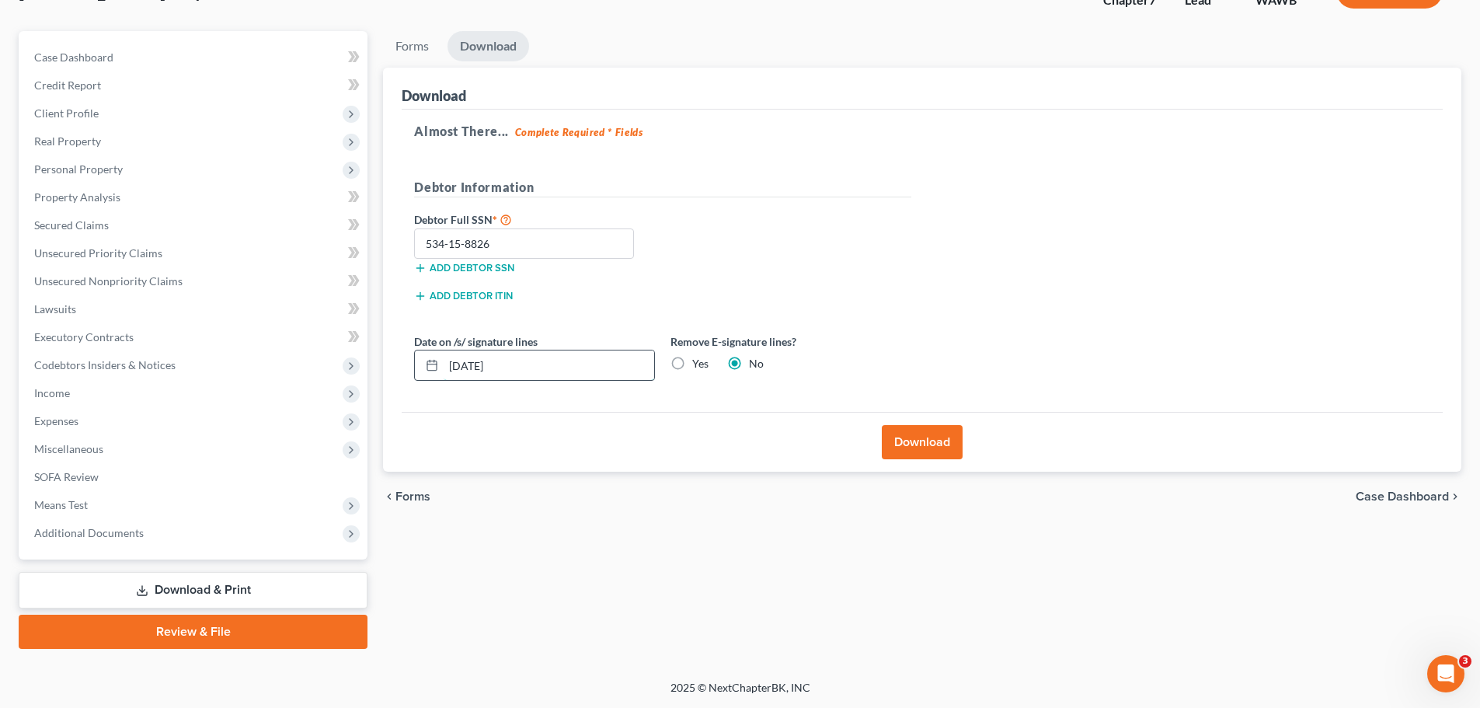
click at [472, 378] on input "[DATE]" at bounding box center [549, 365] width 211 height 30
click at [942, 441] on button "Download" at bounding box center [922, 442] width 81 height 34
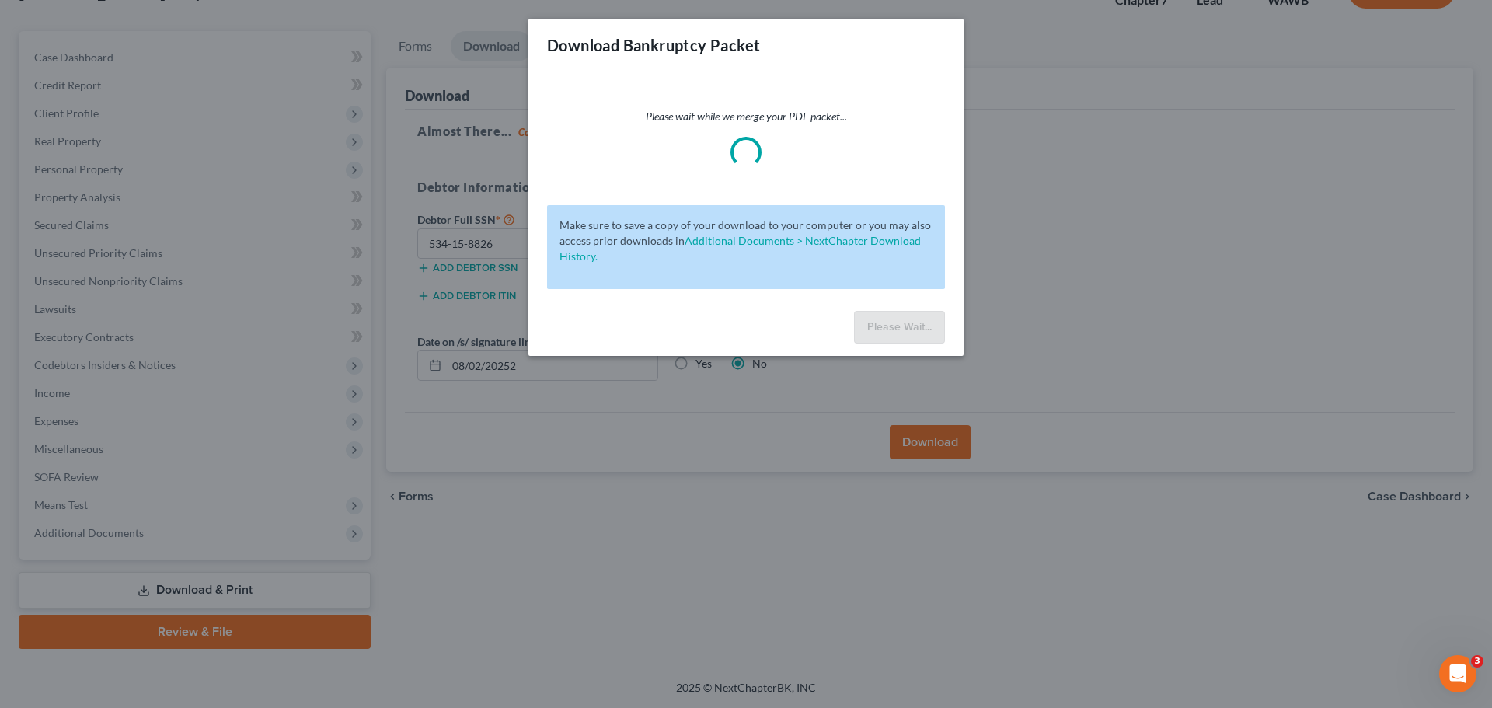
click at [1046, 259] on div "Download Bankruptcy Packet Please wait while we merge your PDF packet... Make s…" at bounding box center [746, 354] width 1492 height 708
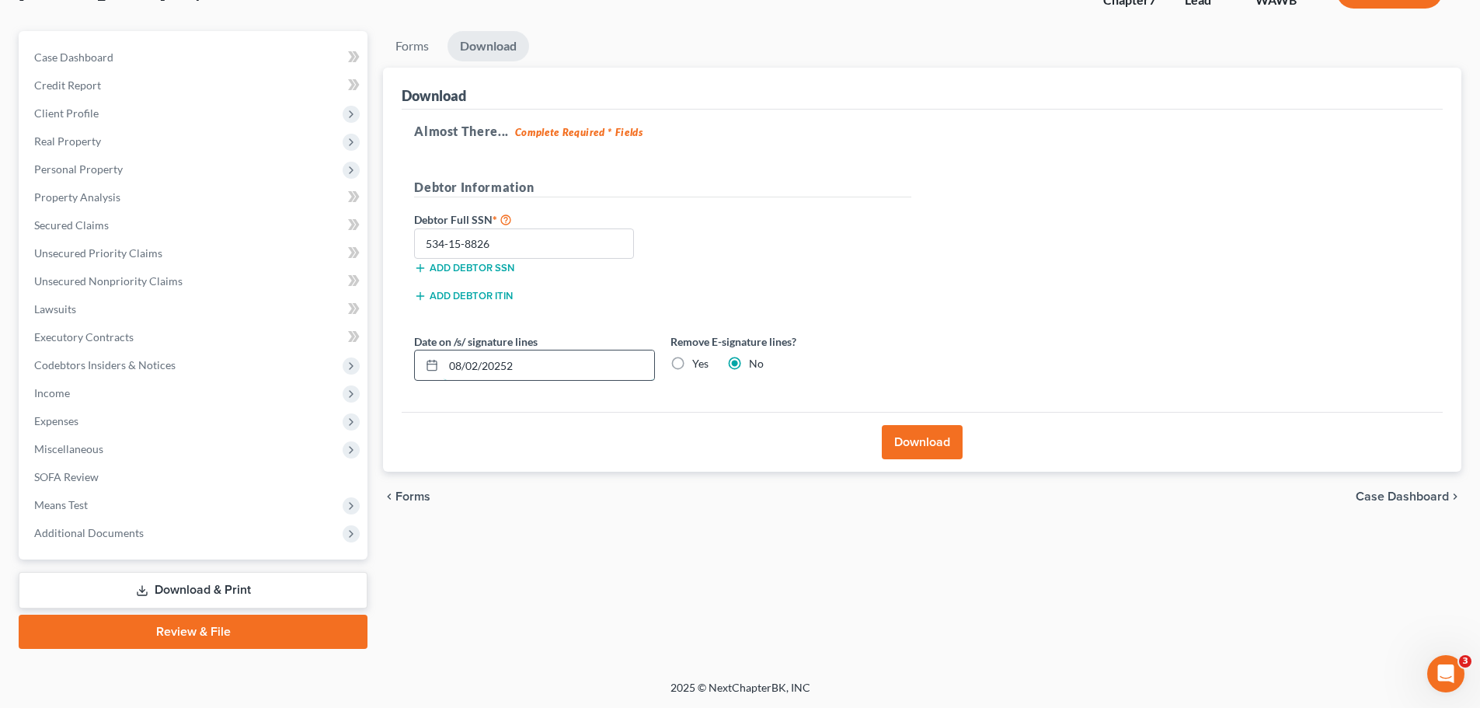
click at [549, 364] on input "08/02/20252" at bounding box center [549, 365] width 211 height 30
type input "[DATE]"
click at [941, 442] on button "Download" at bounding box center [922, 442] width 81 height 34
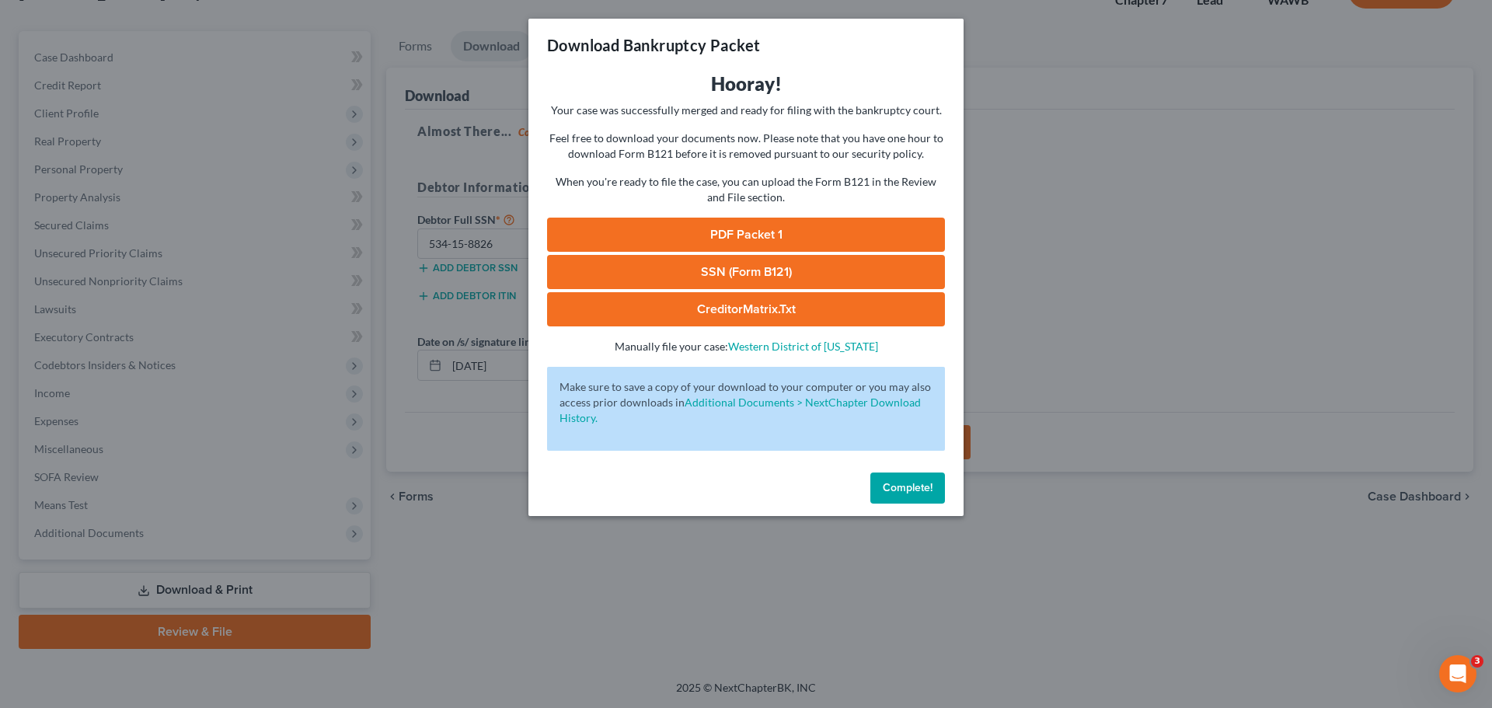
click at [749, 226] on link "PDF Packet 1" at bounding box center [746, 235] width 398 height 34
click at [751, 271] on link "SSN (Form B121)" at bounding box center [746, 272] width 398 height 34
click at [922, 487] on span "Complete!" at bounding box center [908, 487] width 50 height 13
